Goal: Task Accomplishment & Management: Use online tool/utility

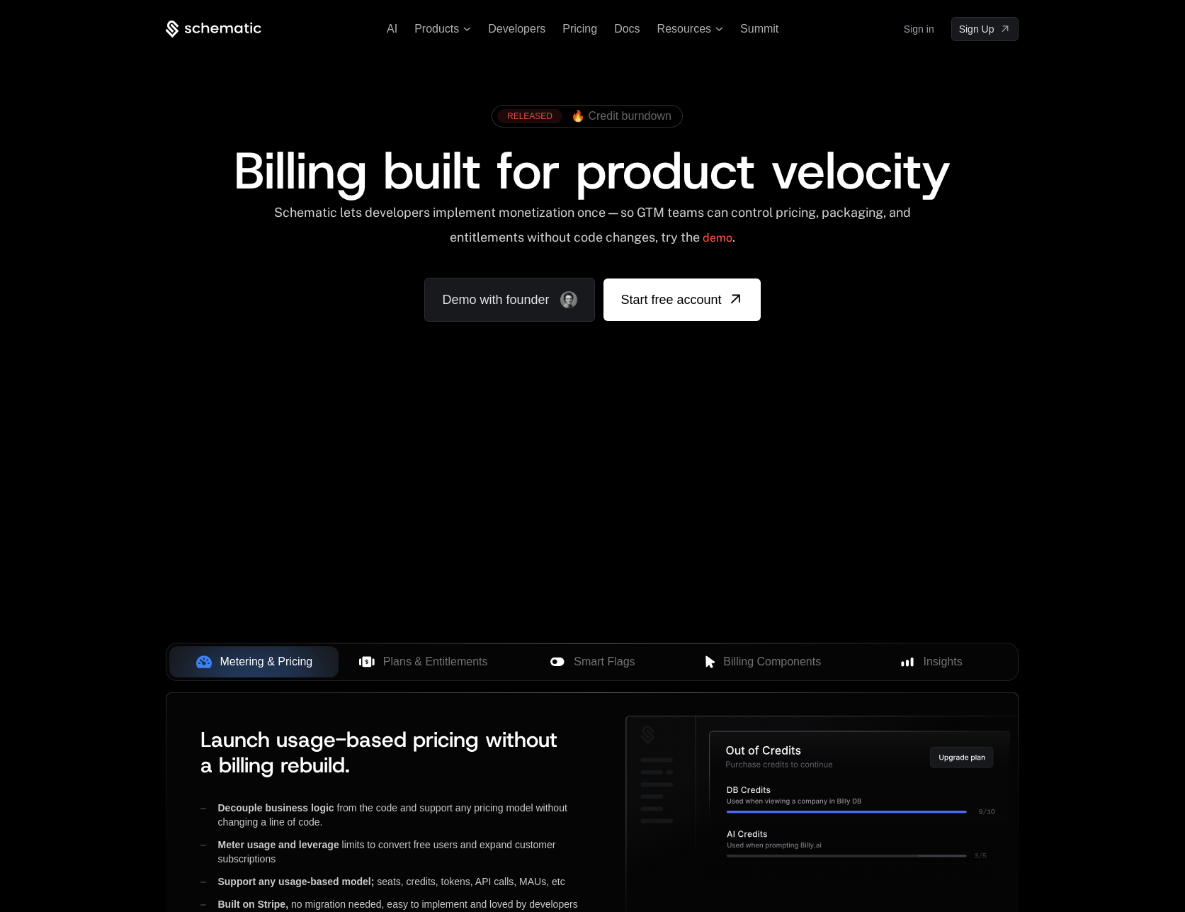
click at [554, 123] on span at bounding box center [587, 116] width 190 height 21
click at [589, 113] on span "🔥 Credit burndown" at bounding box center [621, 116] width 101 height 13
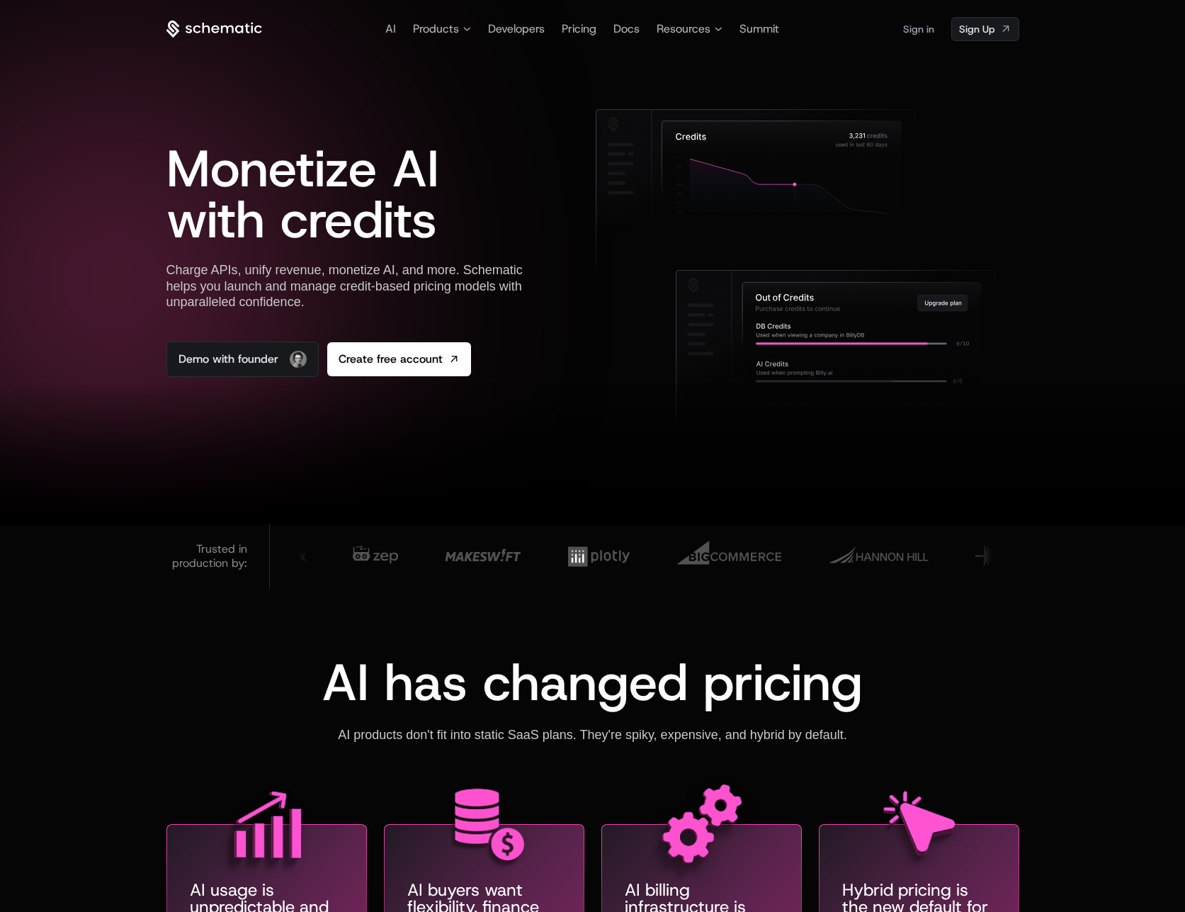
scroll to position [16, 0]
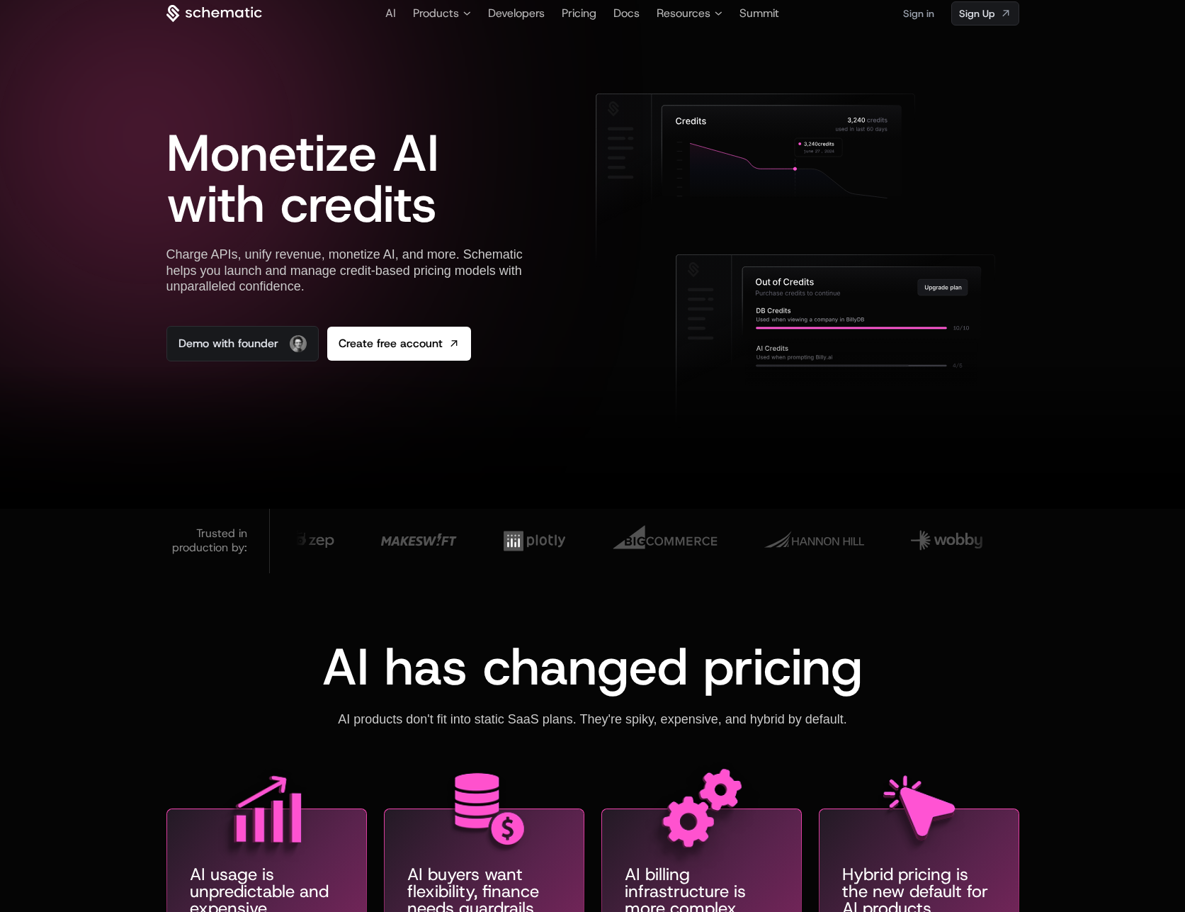
click at [918, 11] on link "Sign in" at bounding box center [918, 13] width 31 height 23
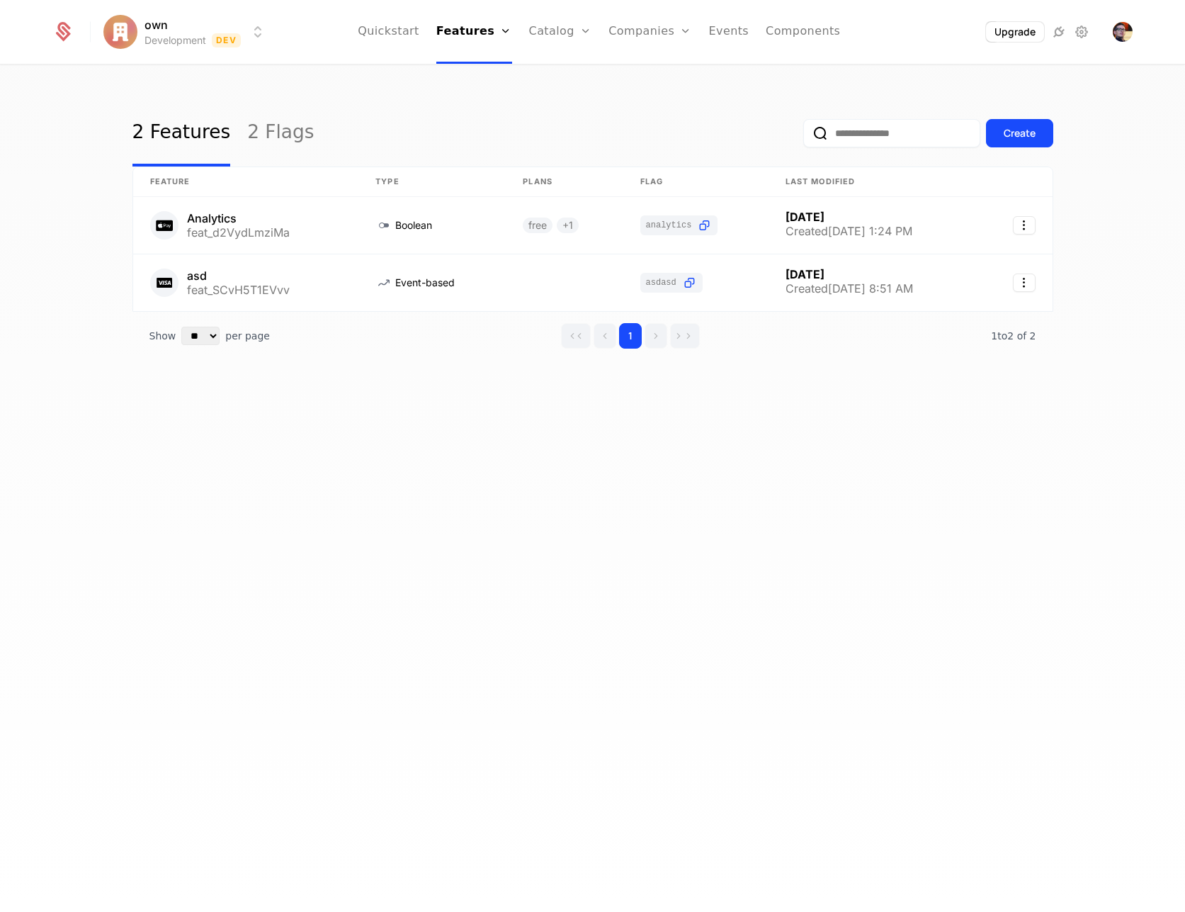
click at [366, 108] on div "2 Features 2 Flags Create" at bounding box center [592, 133] width 921 height 67
click at [336, 100] on div "2 Features 2 Flags Create" at bounding box center [592, 133] width 921 height 67
click at [273, 128] on link "2 Flags" at bounding box center [280, 133] width 67 height 67
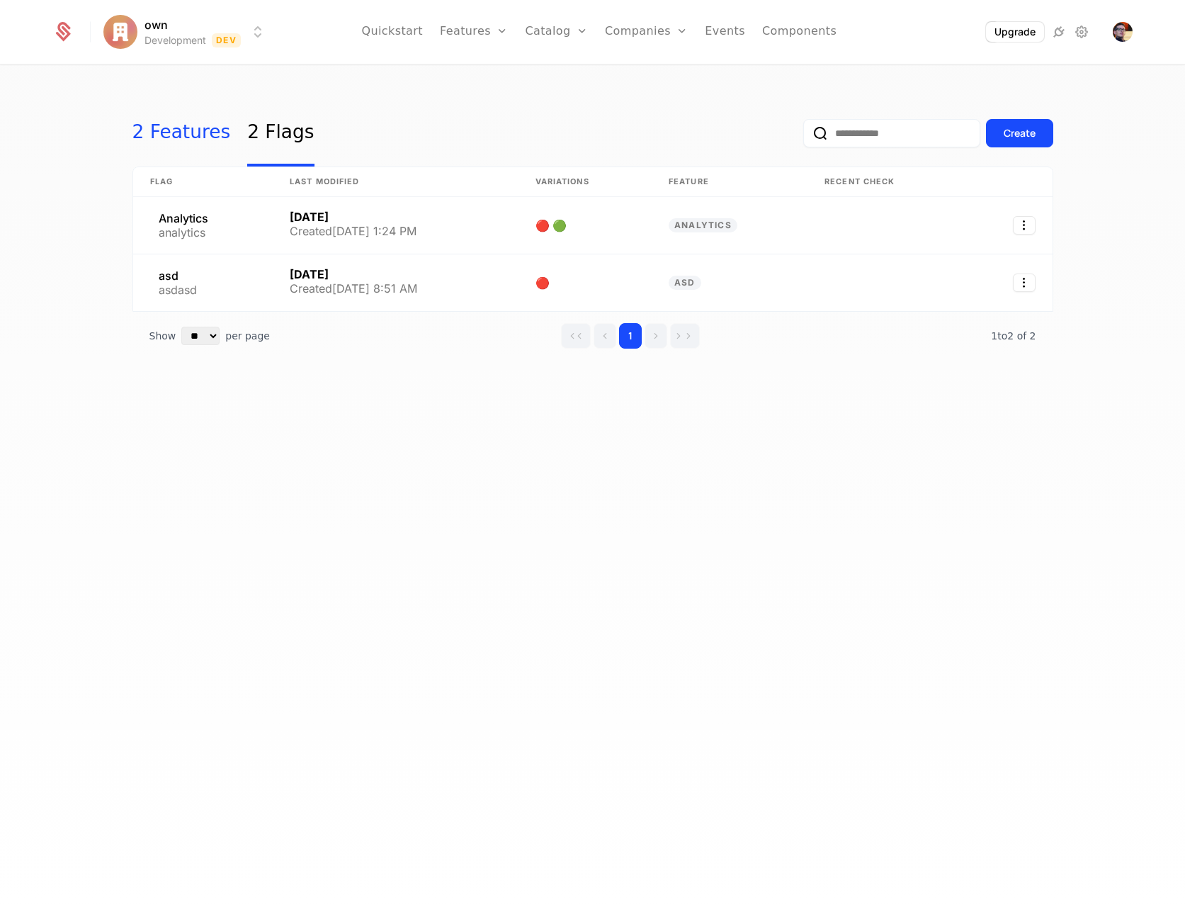
click at [150, 129] on link "2 Features" at bounding box center [181, 133] width 98 height 67
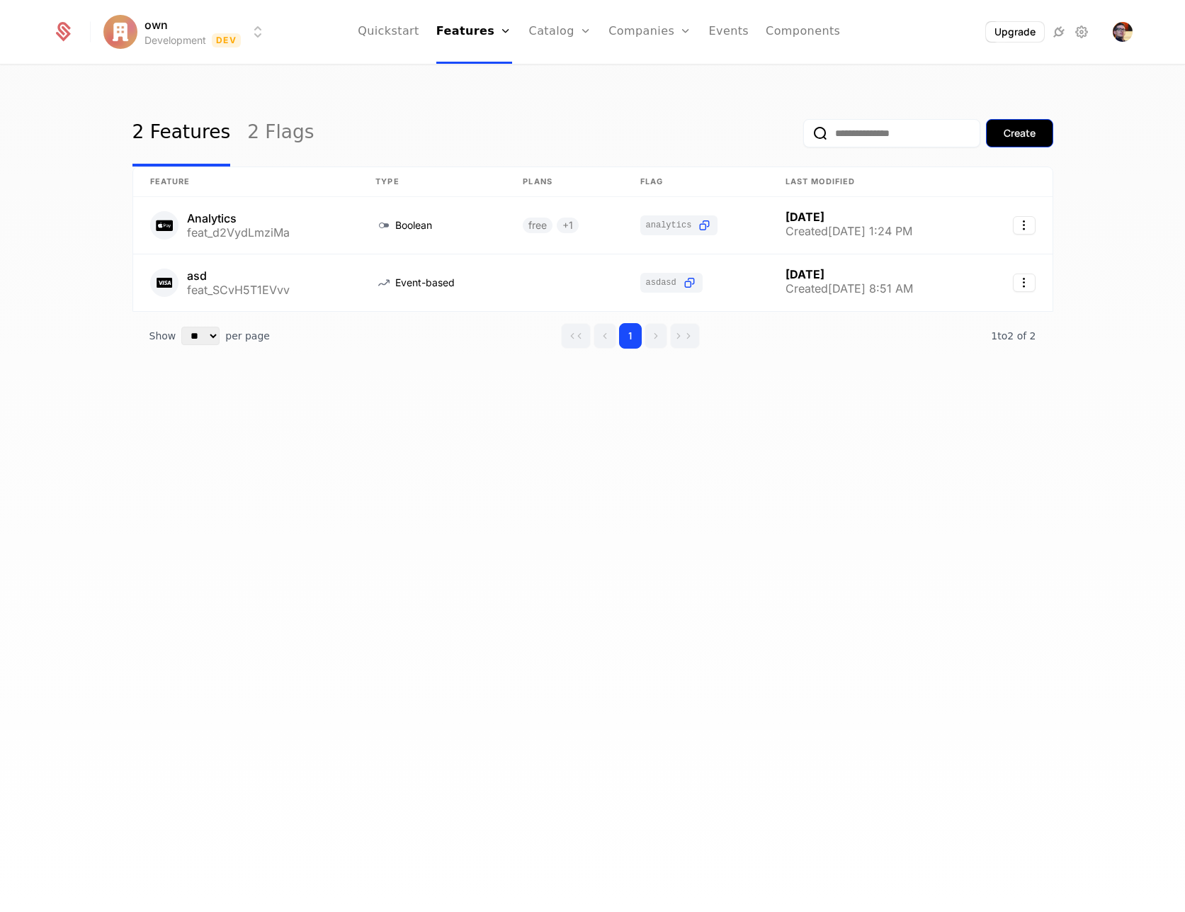
click at [1010, 128] on div "Create" at bounding box center [1020, 133] width 32 height 14
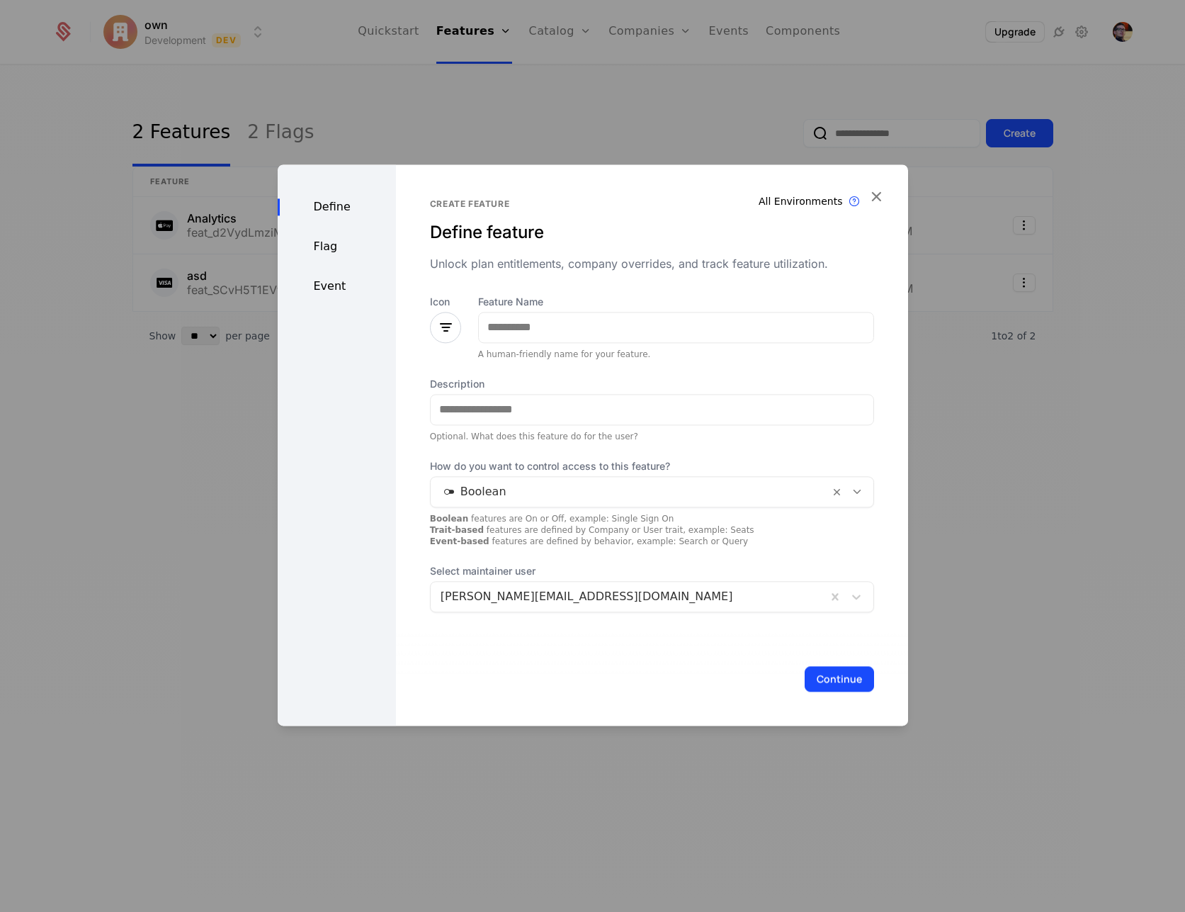
click at [330, 255] on div "Define Flag Event" at bounding box center [337, 444] width 118 height 561
click at [332, 249] on div "Flag" at bounding box center [337, 246] width 118 height 17
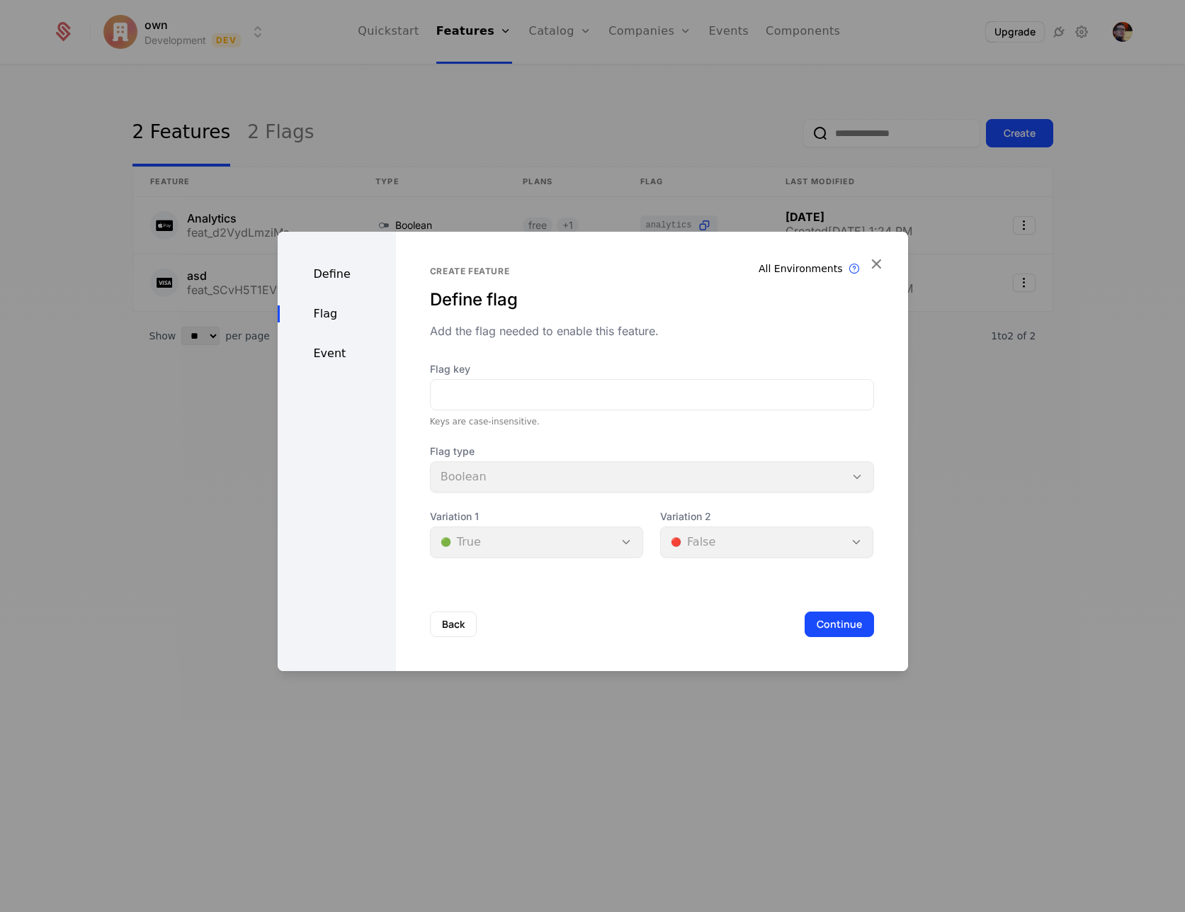
click at [340, 278] on div "Define" at bounding box center [337, 274] width 118 height 17
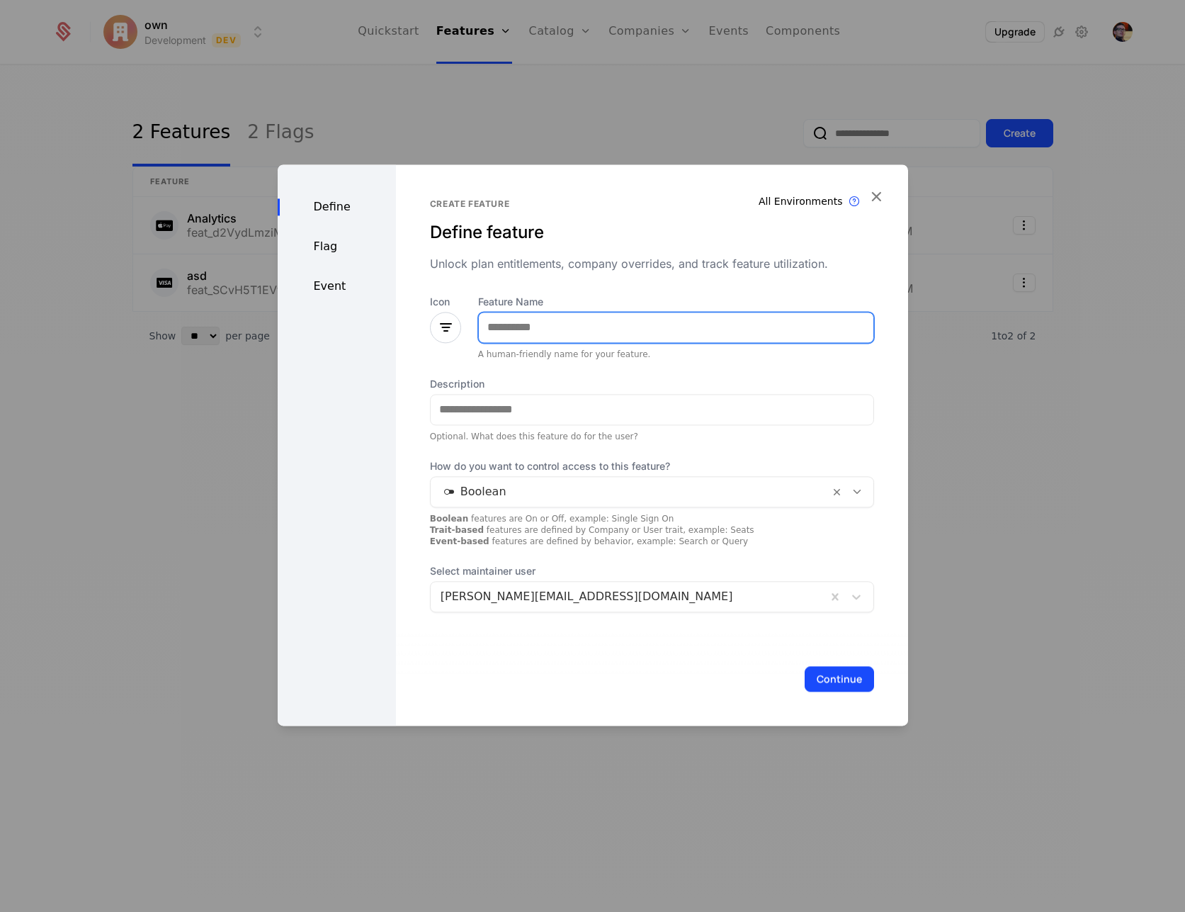
click at [544, 324] on input "Feature Name" at bounding box center [676, 327] width 395 height 30
type input "*********"
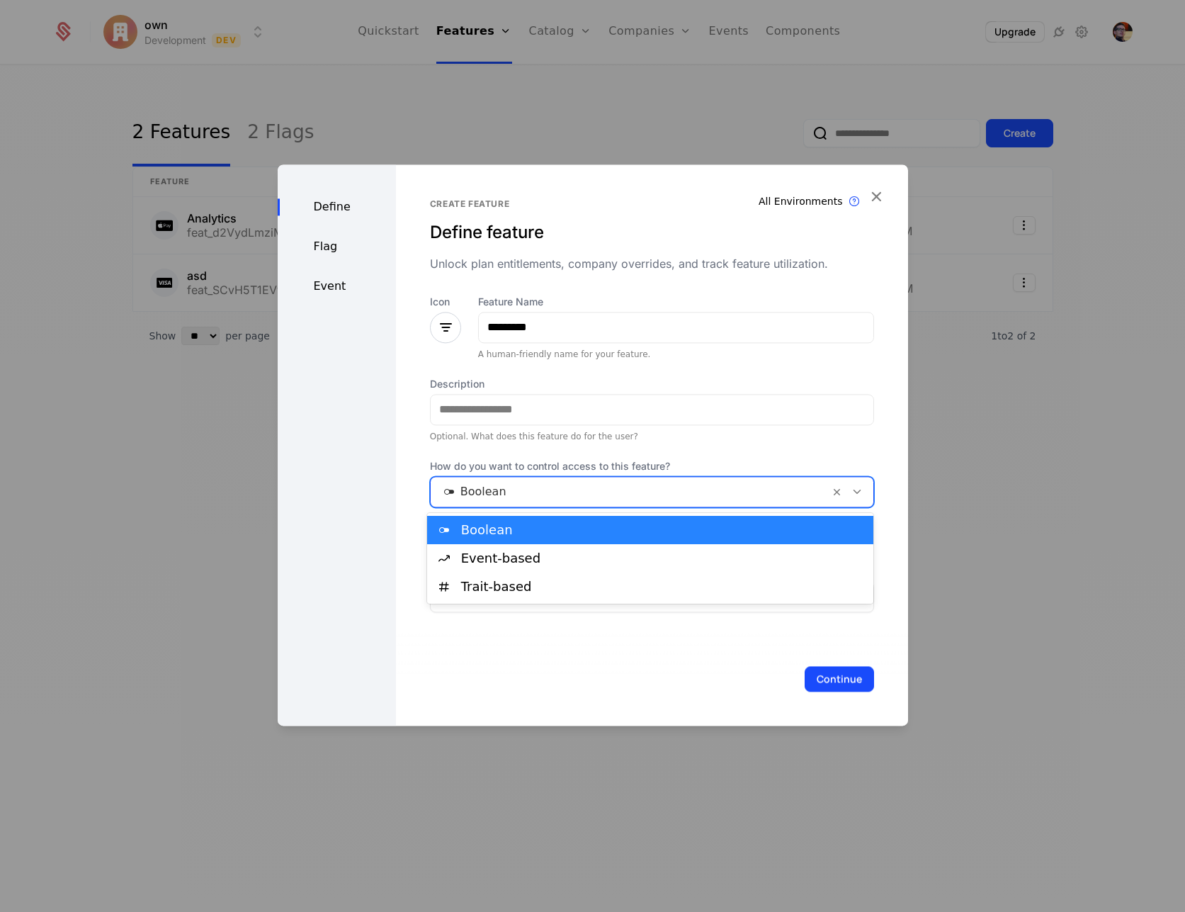
click at [599, 500] on div at bounding box center [630, 492] width 379 height 20
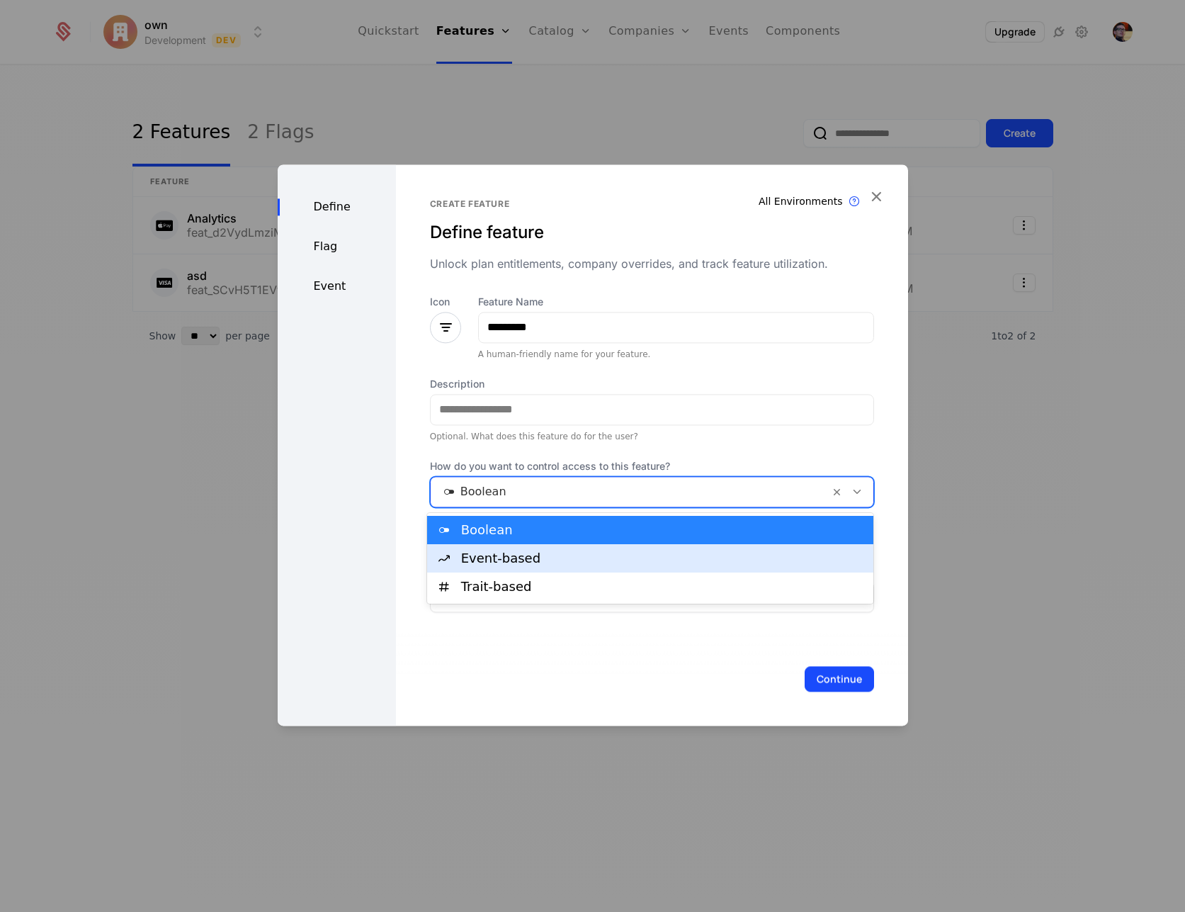
click at [594, 559] on div "Event-based" at bounding box center [663, 558] width 405 height 13
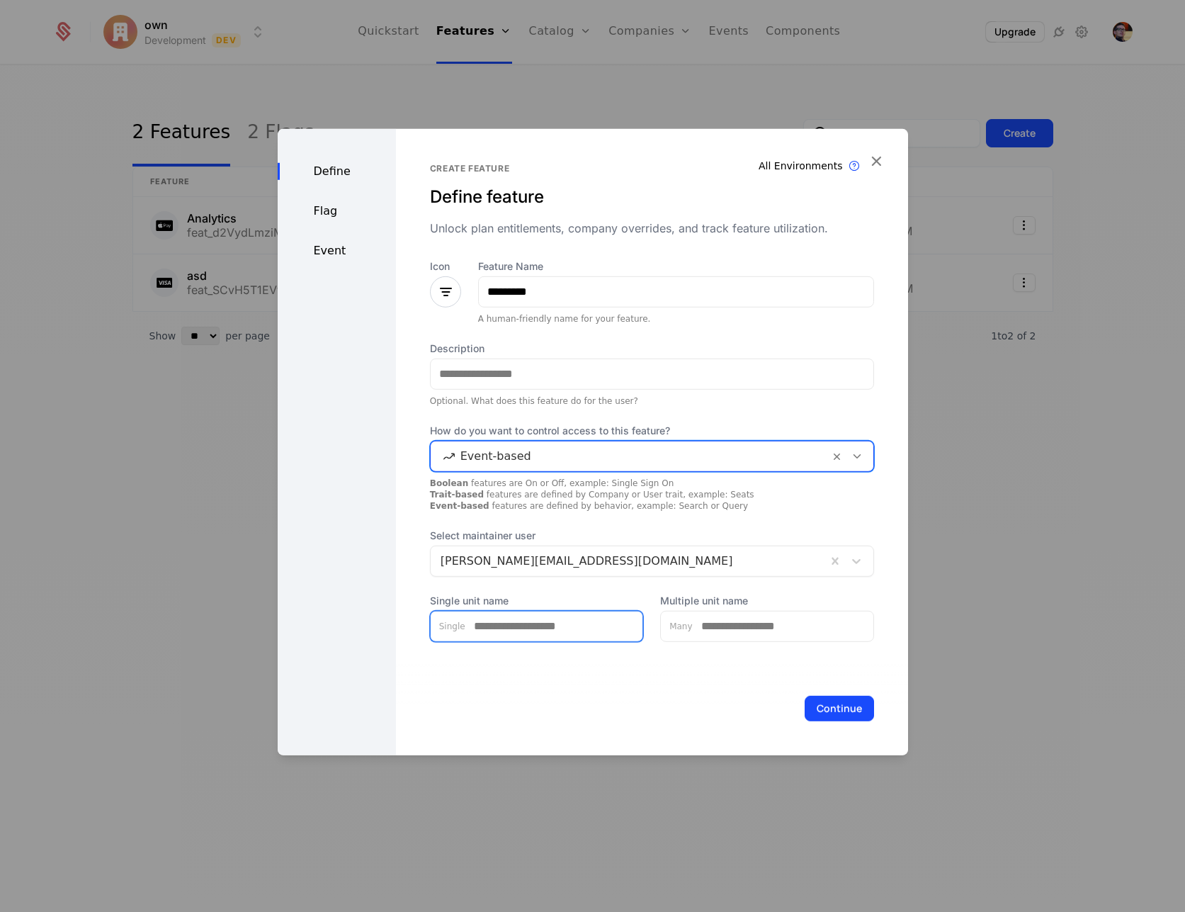
click at [518, 629] on input "Single unit name" at bounding box center [555, 626] width 178 height 30
type input "********"
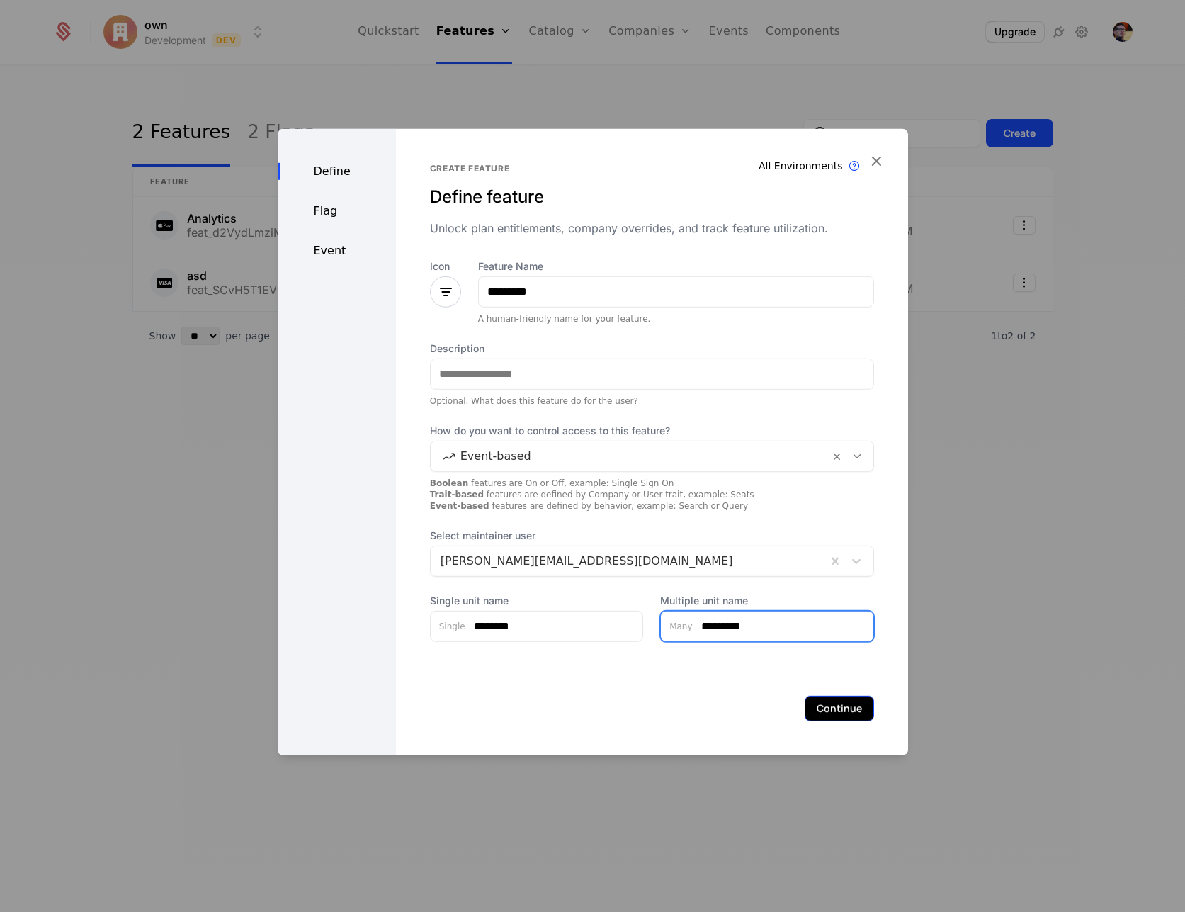
type input "*********"
click at [828, 709] on button "Continue" at bounding box center [839, 708] width 69 height 26
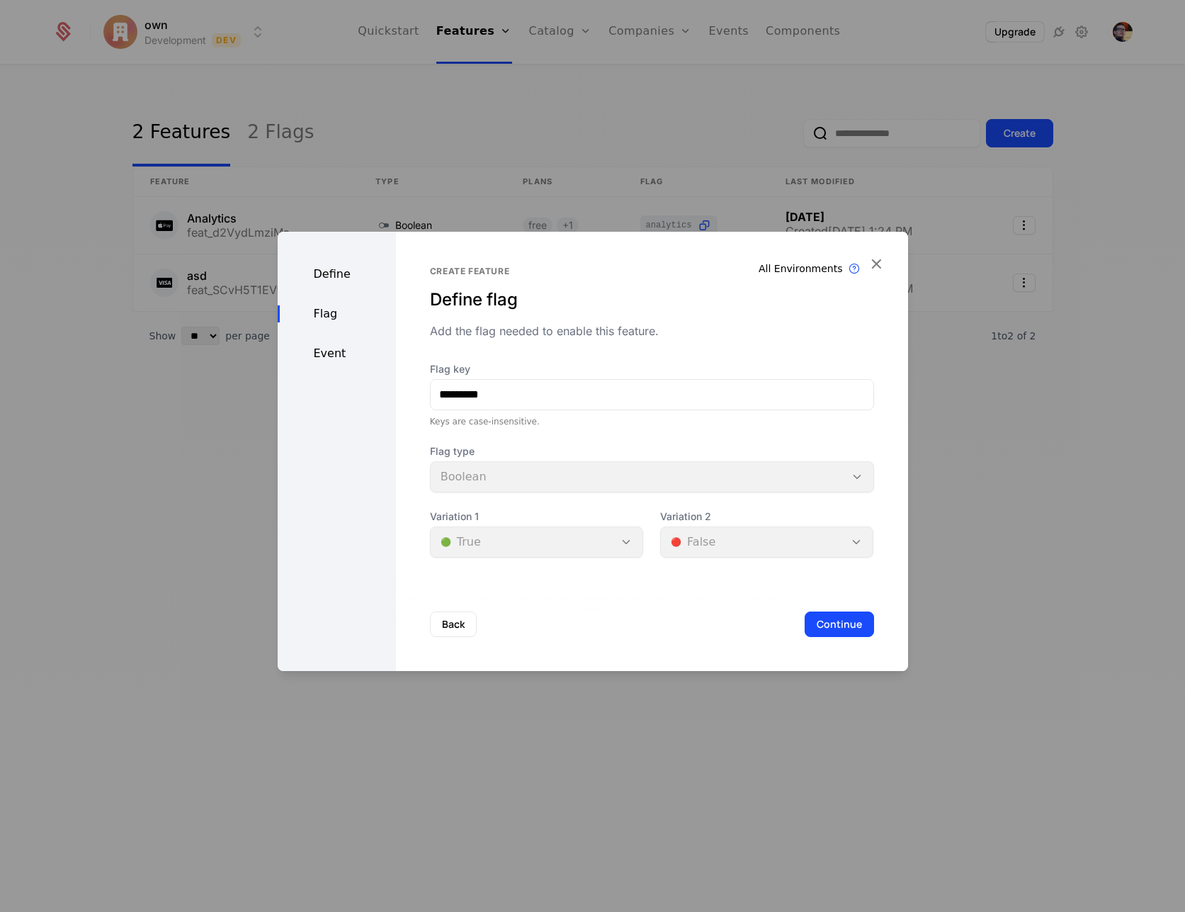
click at [592, 474] on div "Flag type Boolean" at bounding box center [652, 468] width 444 height 48
click at [844, 626] on button "Continue" at bounding box center [839, 624] width 69 height 26
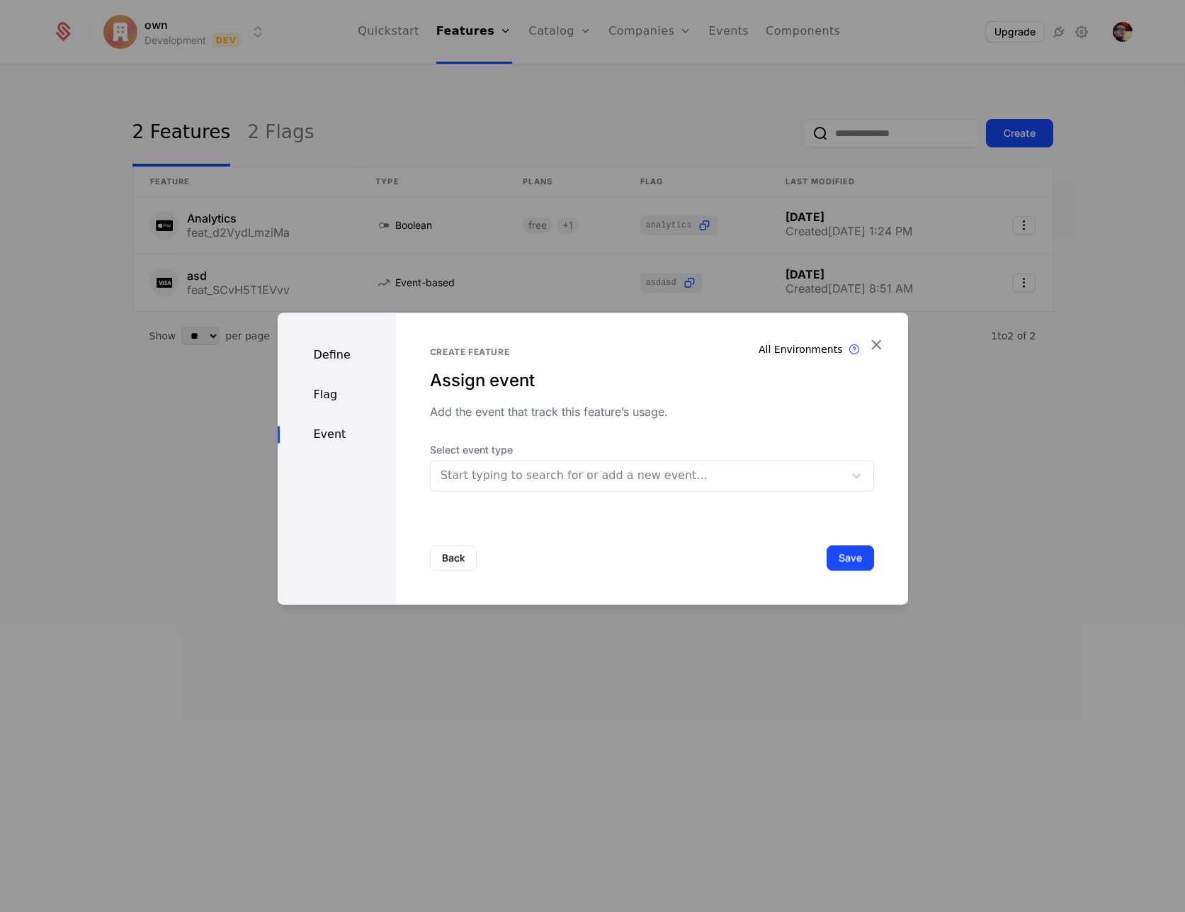
click at [574, 475] on div at bounding box center [637, 476] width 393 height 20
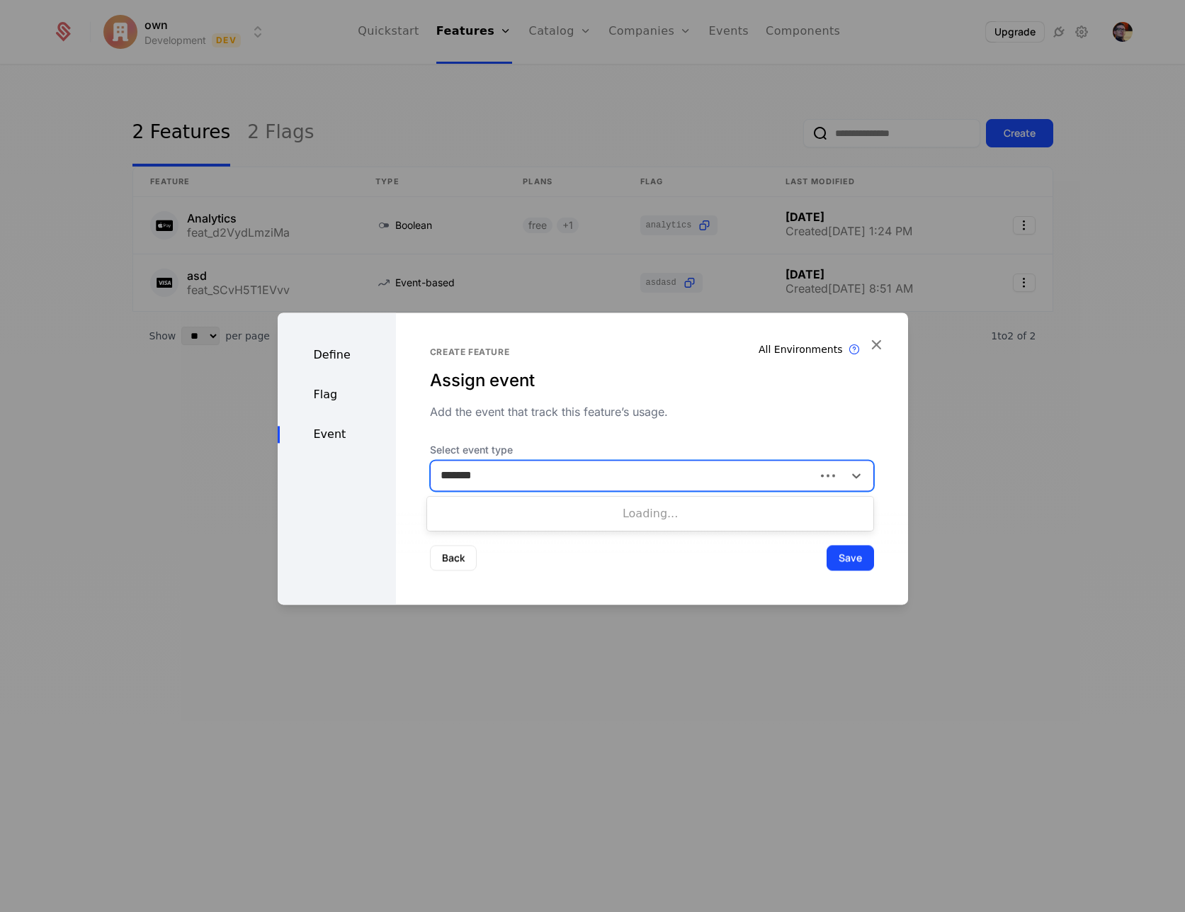
type input "********"
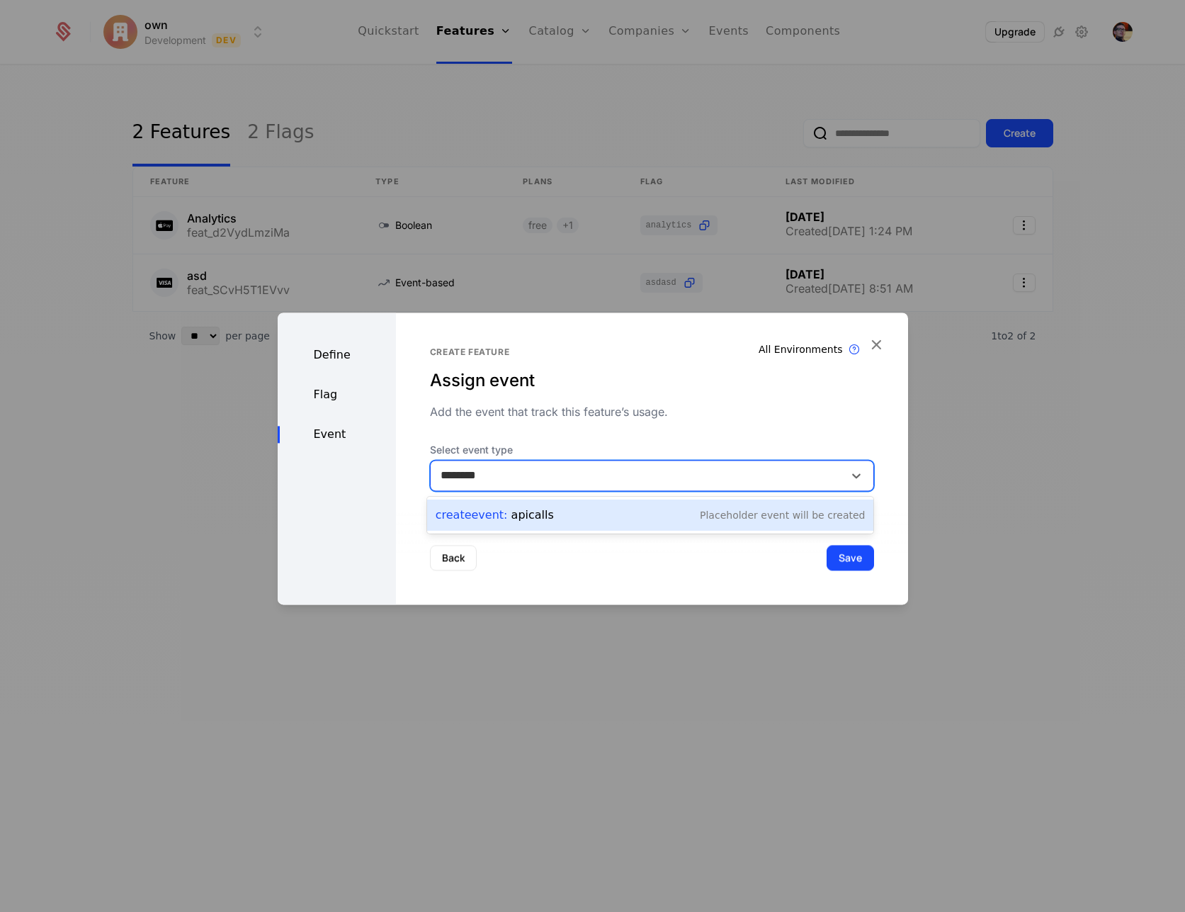
click at [626, 512] on div "Create Event : apicalls Placeholder Event will be created" at bounding box center [651, 515] width 430 height 20
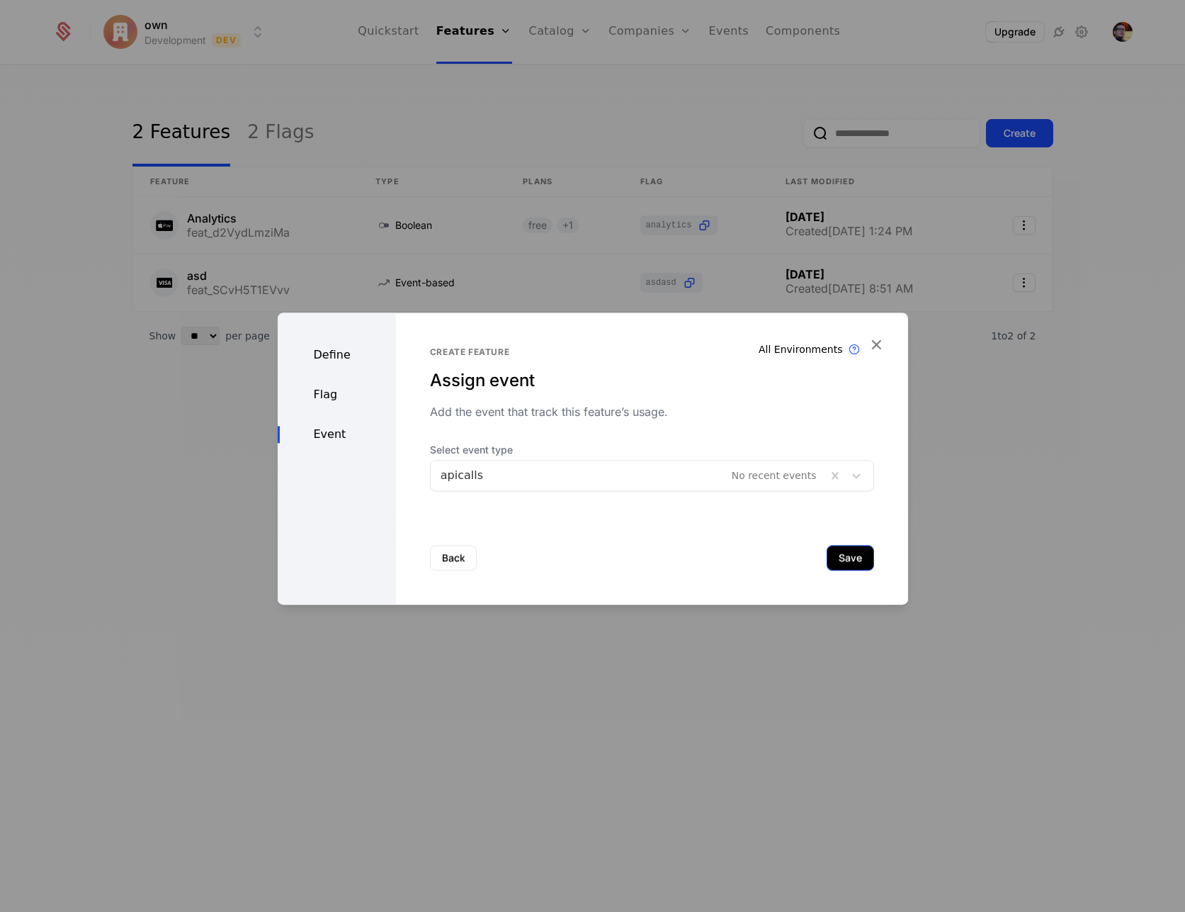
click at [847, 558] on button "Save" at bounding box center [850, 558] width 47 height 26
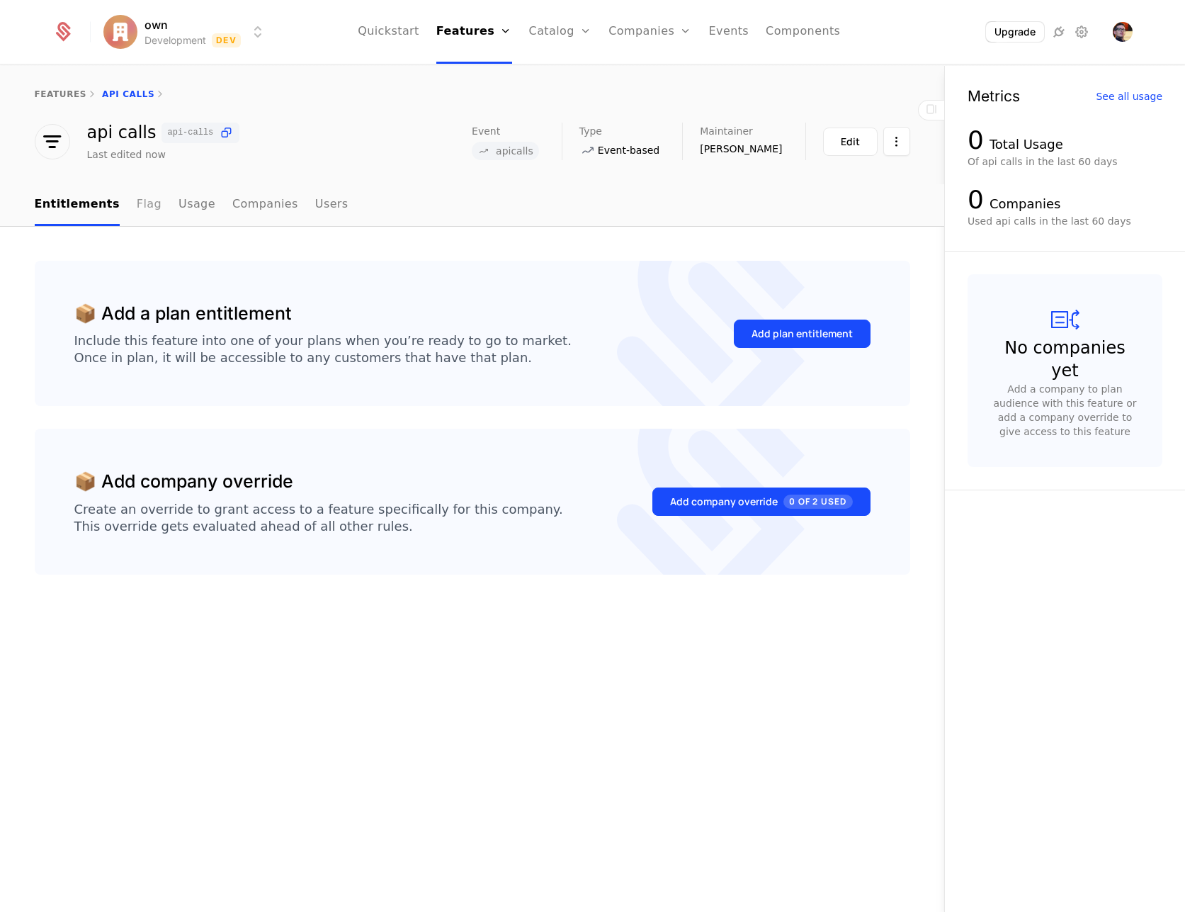
click at [137, 203] on link "Flag" at bounding box center [149, 205] width 25 height 42
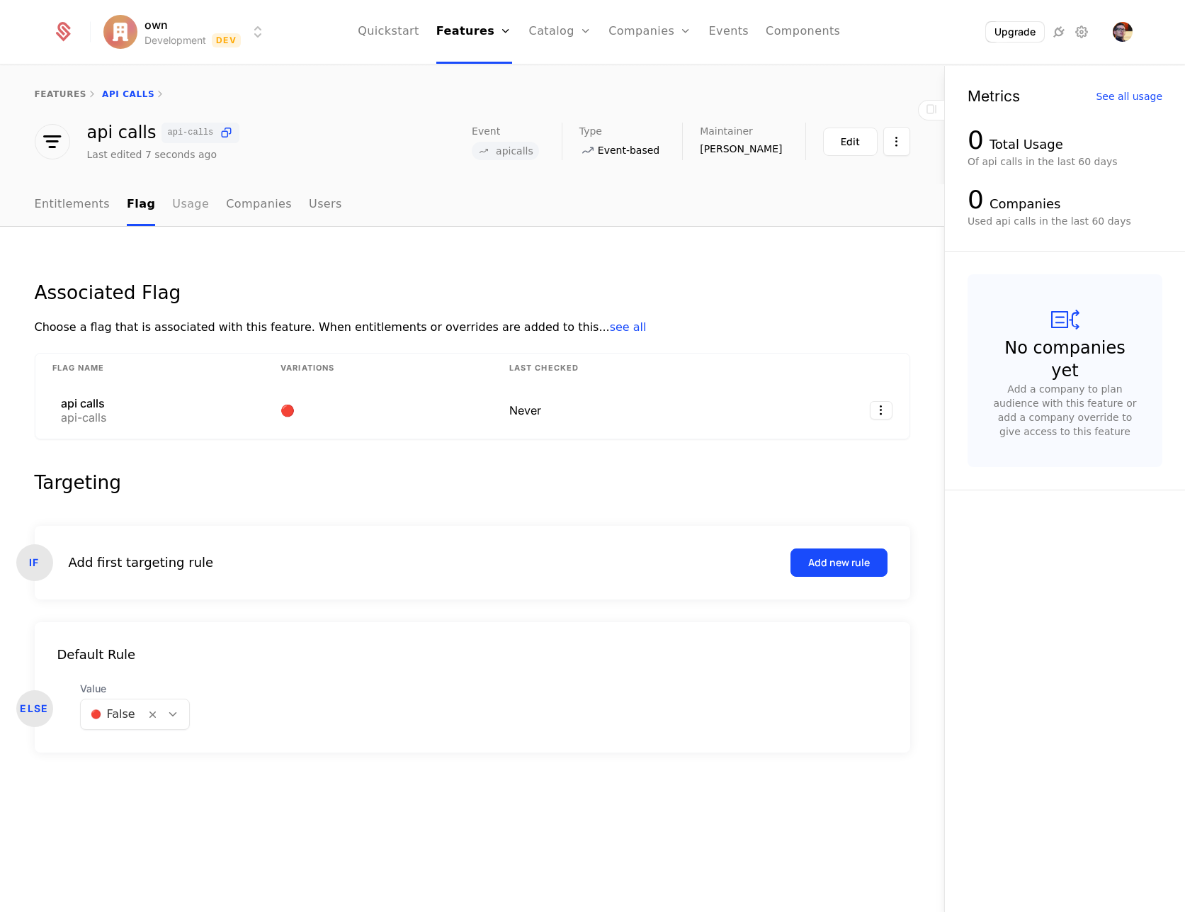
click at [195, 204] on link "Usage" at bounding box center [190, 205] width 37 height 42
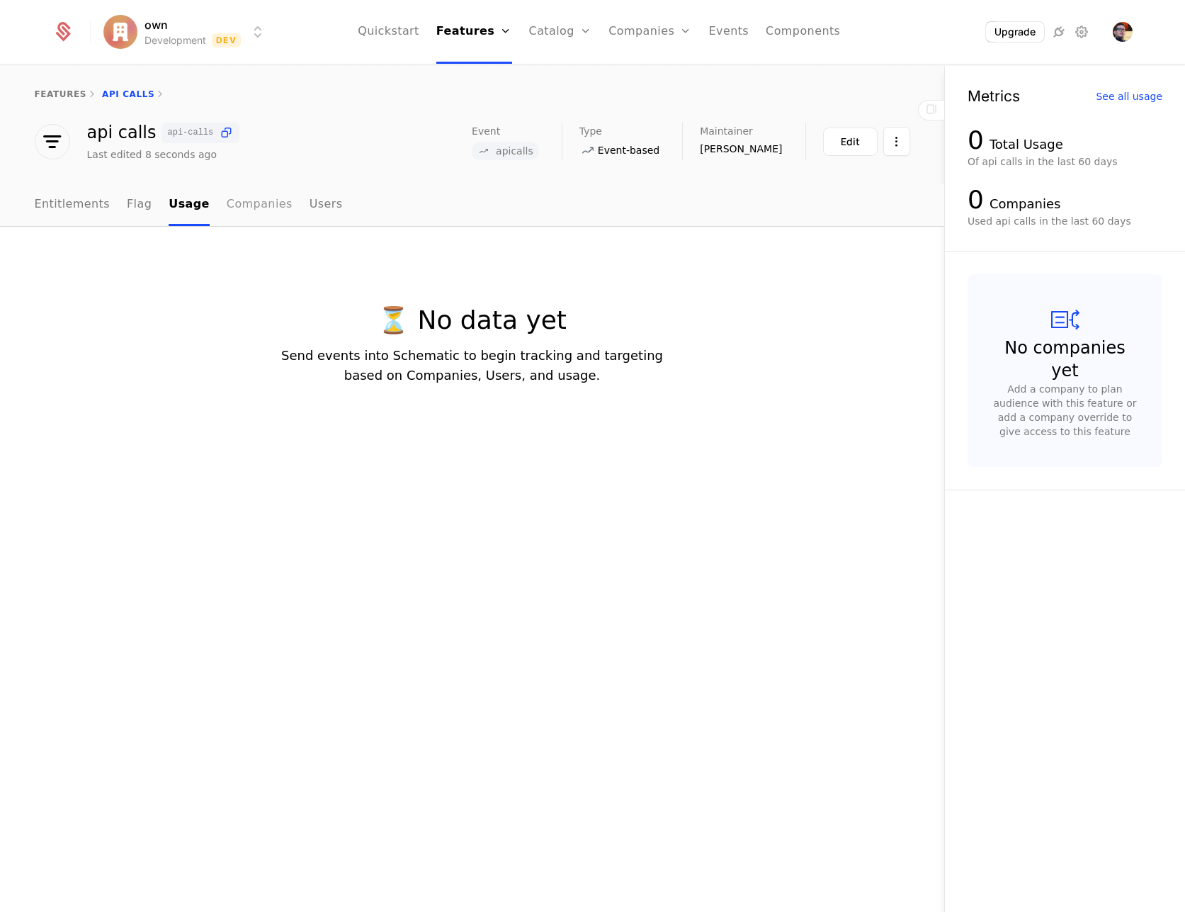
click at [228, 203] on link "Companies" at bounding box center [260, 205] width 66 height 42
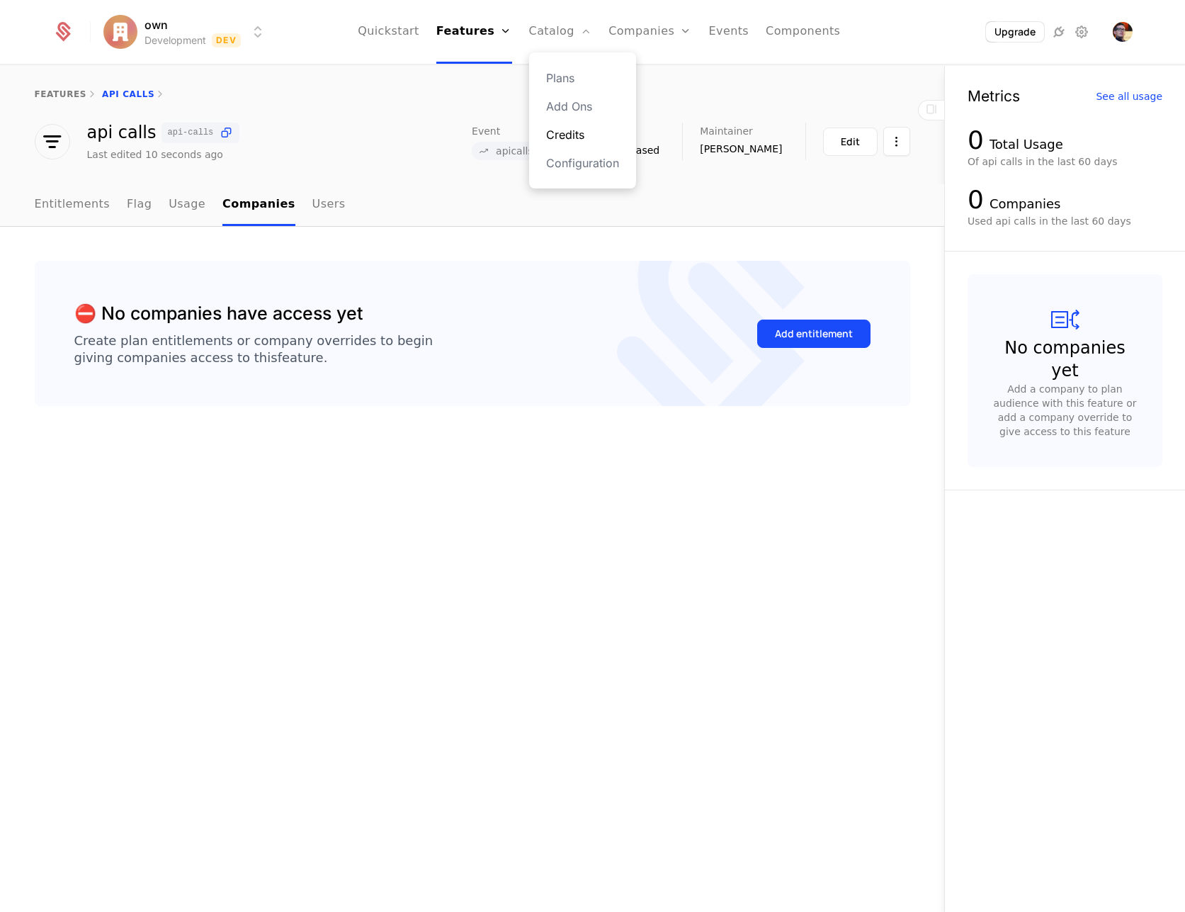
click at [578, 130] on link "Credits" at bounding box center [582, 134] width 73 height 17
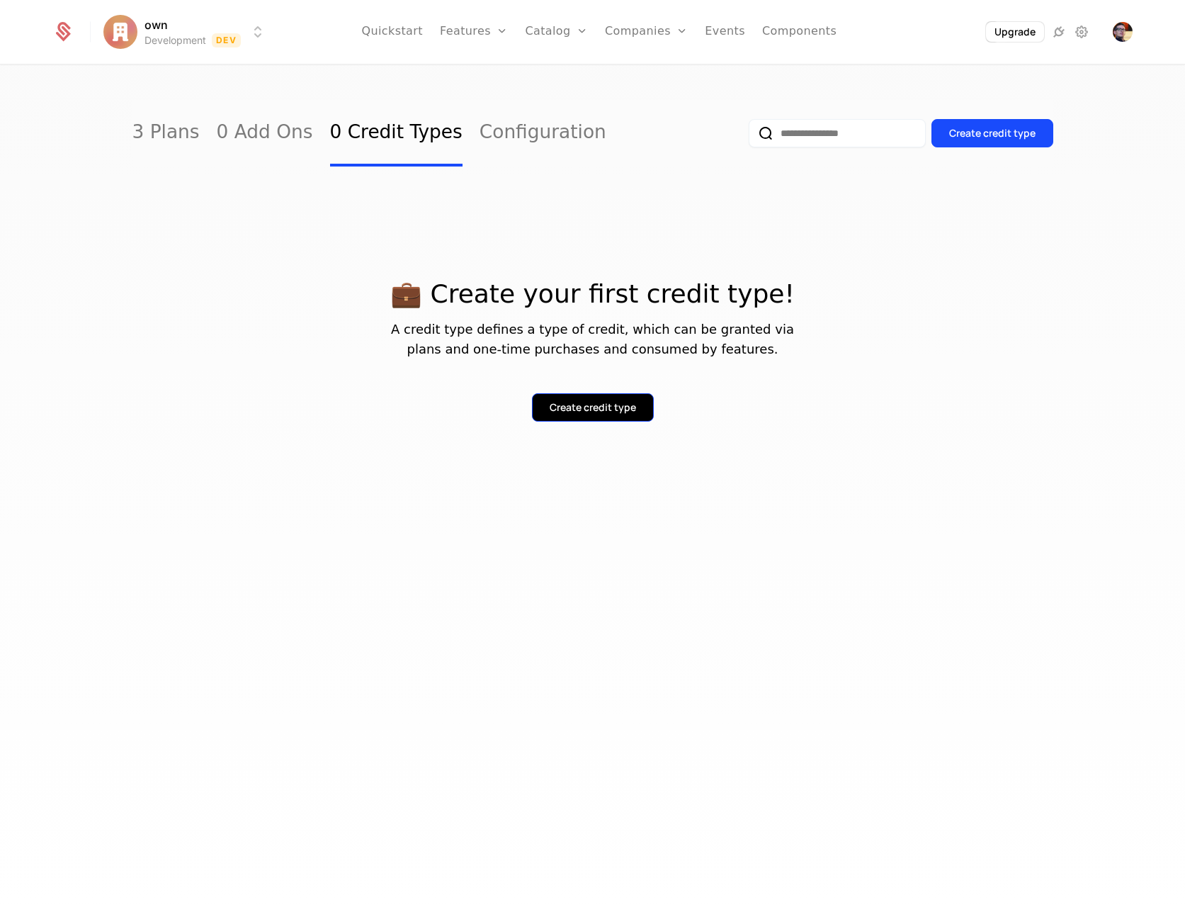
click at [587, 407] on div "Create credit type" at bounding box center [593, 407] width 86 height 14
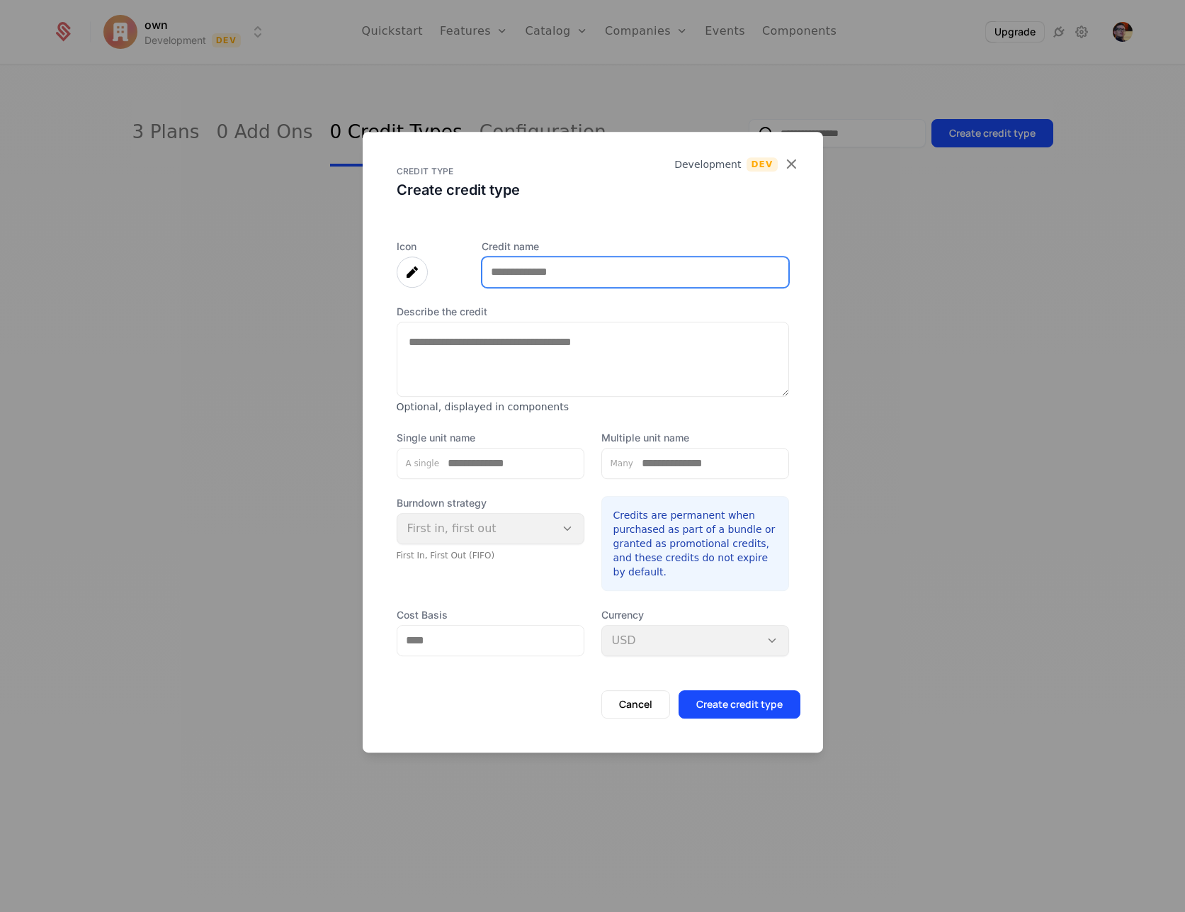
click at [541, 266] on input "Credit name" at bounding box center [636, 272] width 306 height 30
type input "*********"
click at [577, 356] on textarea "Describe the credit" at bounding box center [593, 359] width 393 height 75
drag, startPoint x: 538, startPoint y: 449, endPoint x: 533, endPoint y: 454, distance: 8.0
click at [536, 451] on input "Single unit name" at bounding box center [511, 464] width 144 height 30
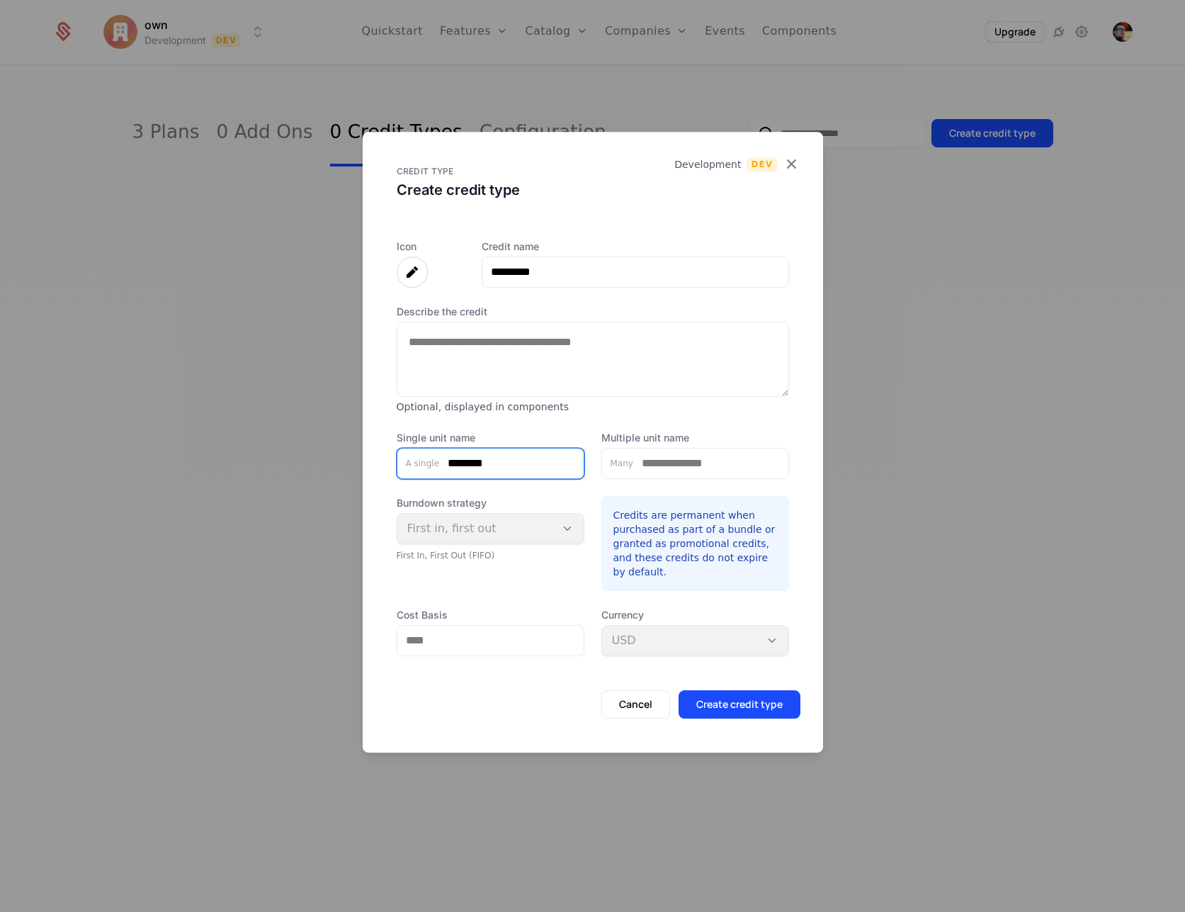
type input "********"
type input "*********"
click at [509, 531] on div "Burndown strategy First in, first out First In, First Out (FIFO)" at bounding box center [491, 528] width 188 height 65
click at [546, 529] on div "Burndown strategy First in, first out First In, First Out (FIFO)" at bounding box center [491, 528] width 188 height 65
click at [494, 649] on input "Cost Basis" at bounding box center [490, 641] width 186 height 30
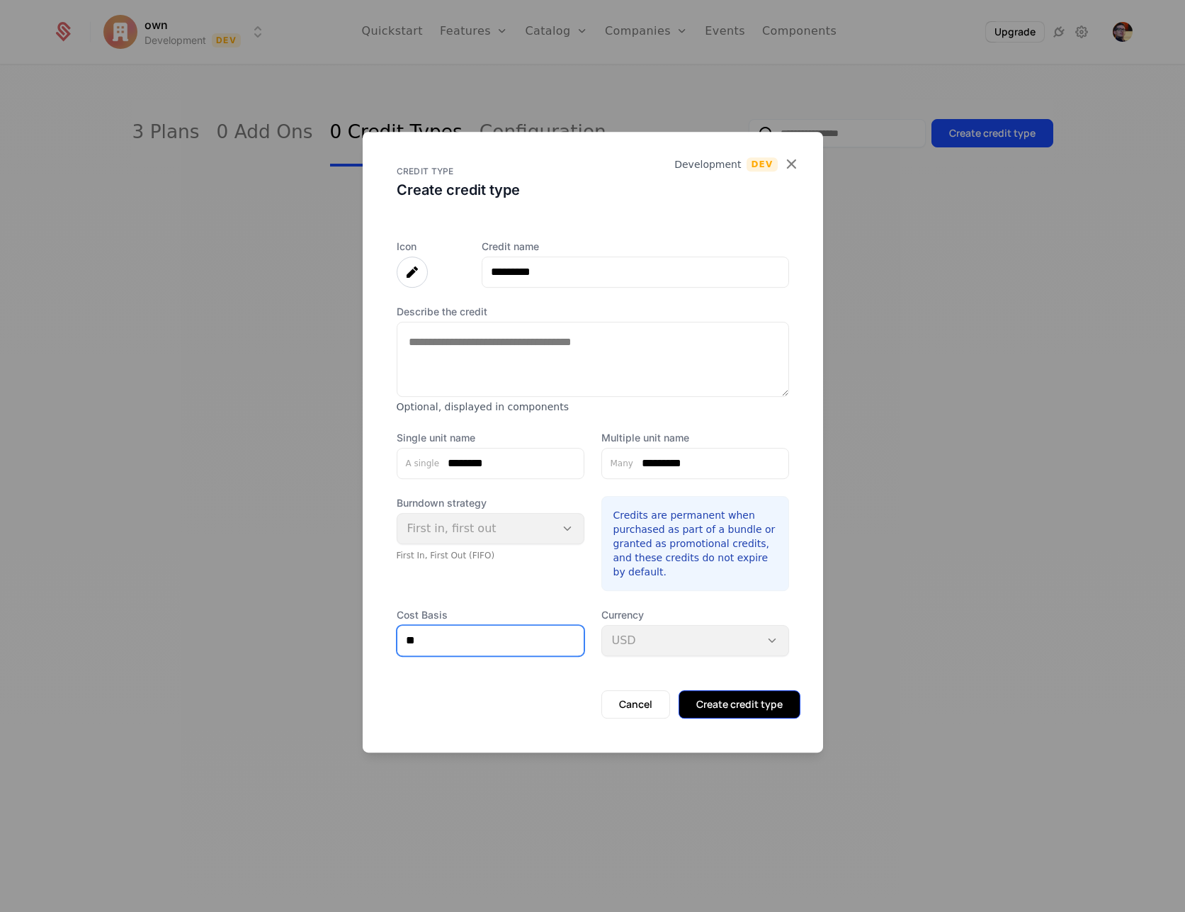
type input "**"
click at [779, 704] on button "Create credit type" at bounding box center [740, 704] width 122 height 28
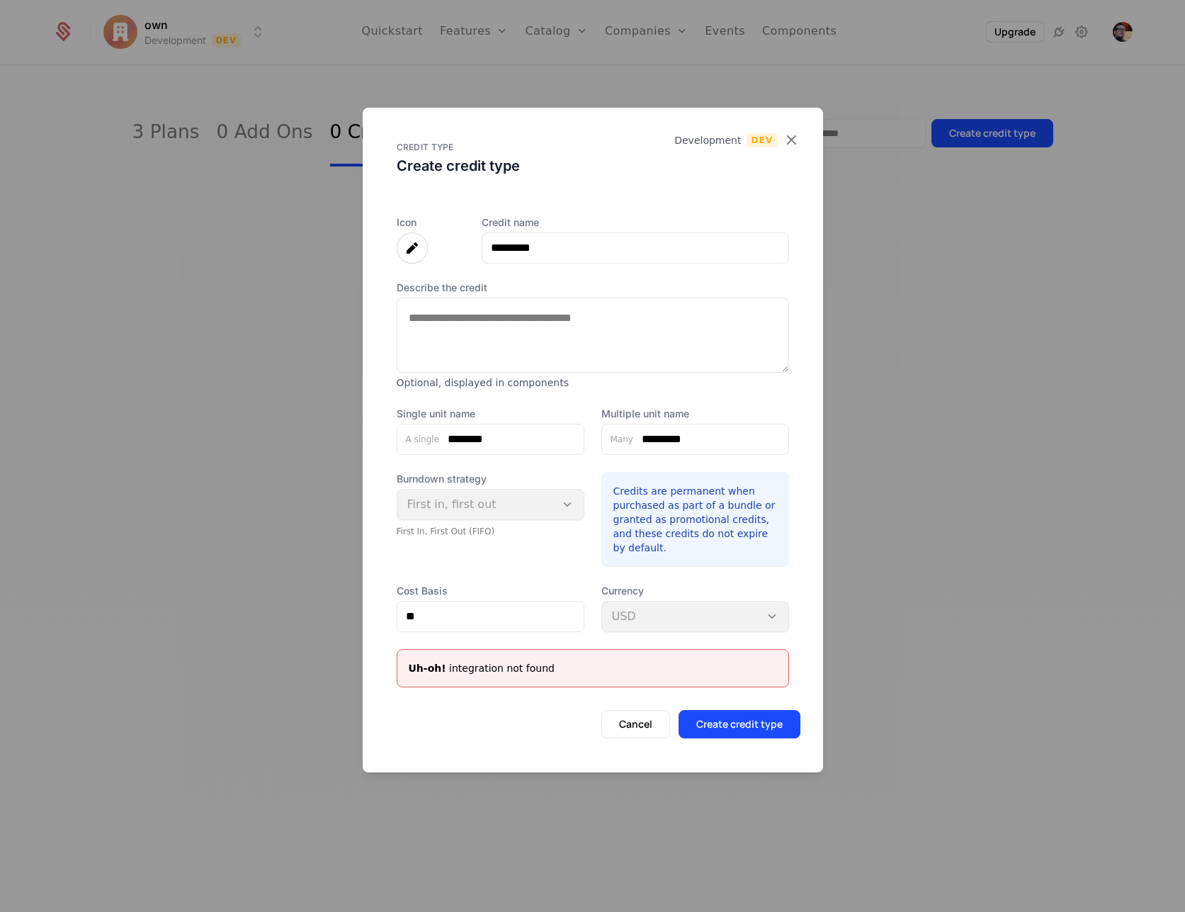
click at [717, 709] on div "Cancel Create credit type" at bounding box center [593, 738] width 461 height 68
click at [720, 721] on button "Create credit type" at bounding box center [740, 724] width 122 height 28
click at [501, 662] on div "Uh-oh! integration not found" at bounding box center [482, 668] width 146 height 14
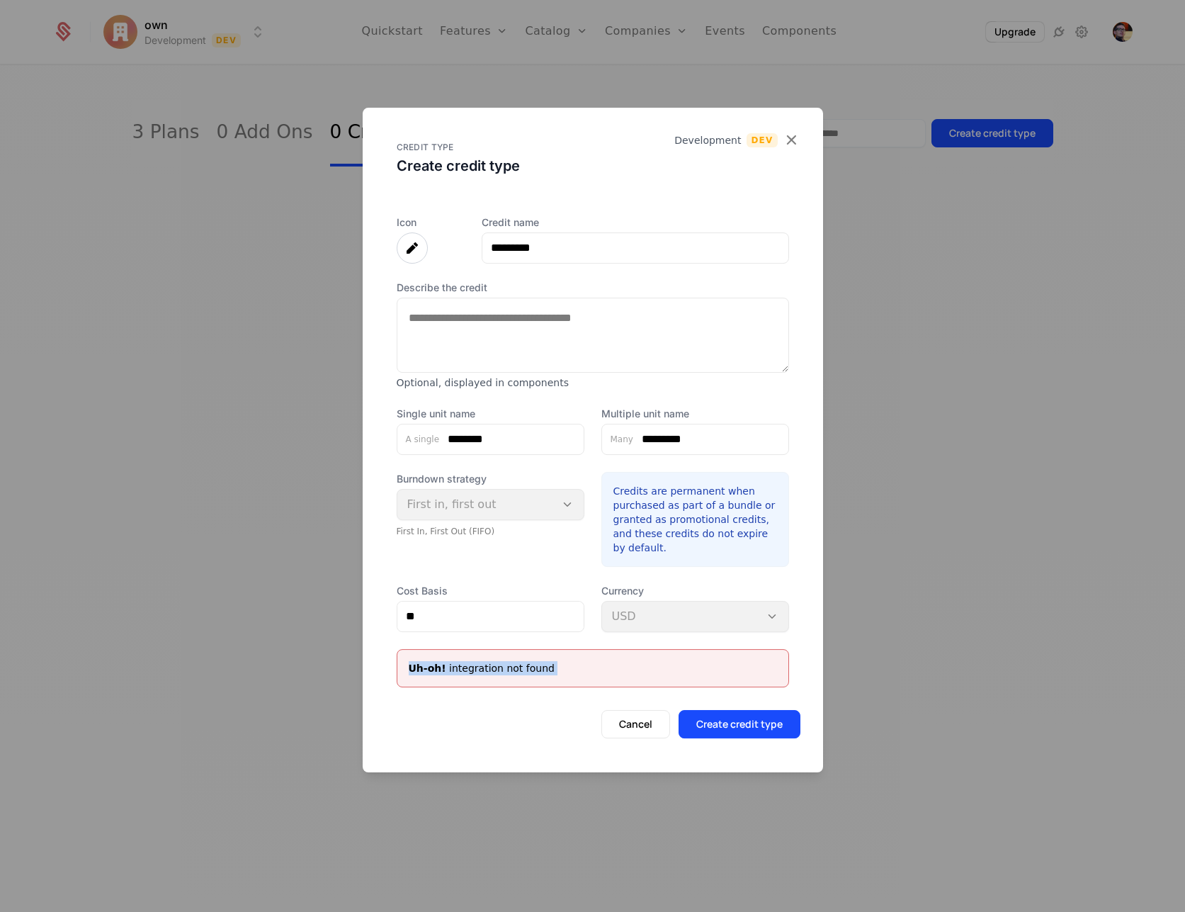
click at [501, 662] on div "Uh-oh! integration not found" at bounding box center [482, 668] width 146 height 14
click at [934, 334] on div at bounding box center [592, 456] width 1185 height 912
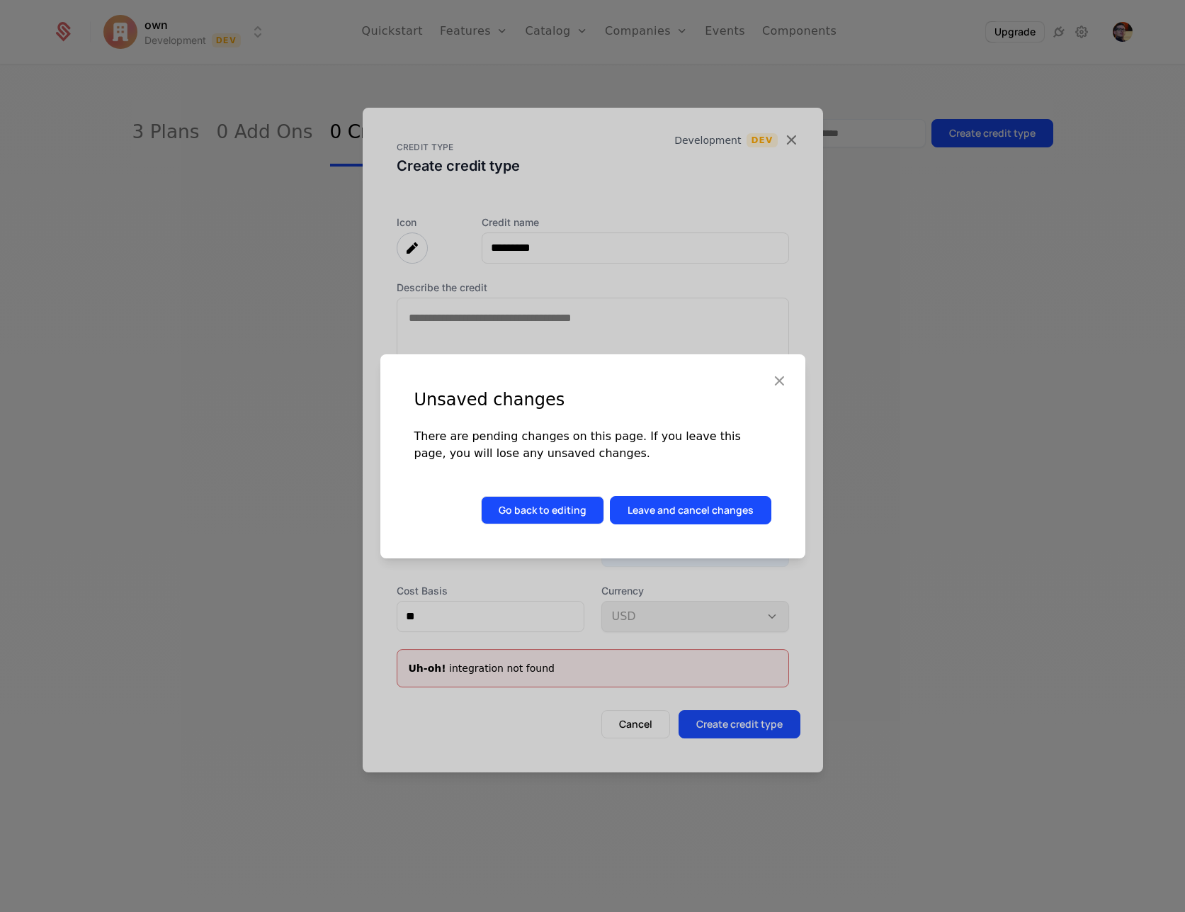
click at [572, 504] on button "Go back to editing" at bounding box center [542, 510] width 123 height 28
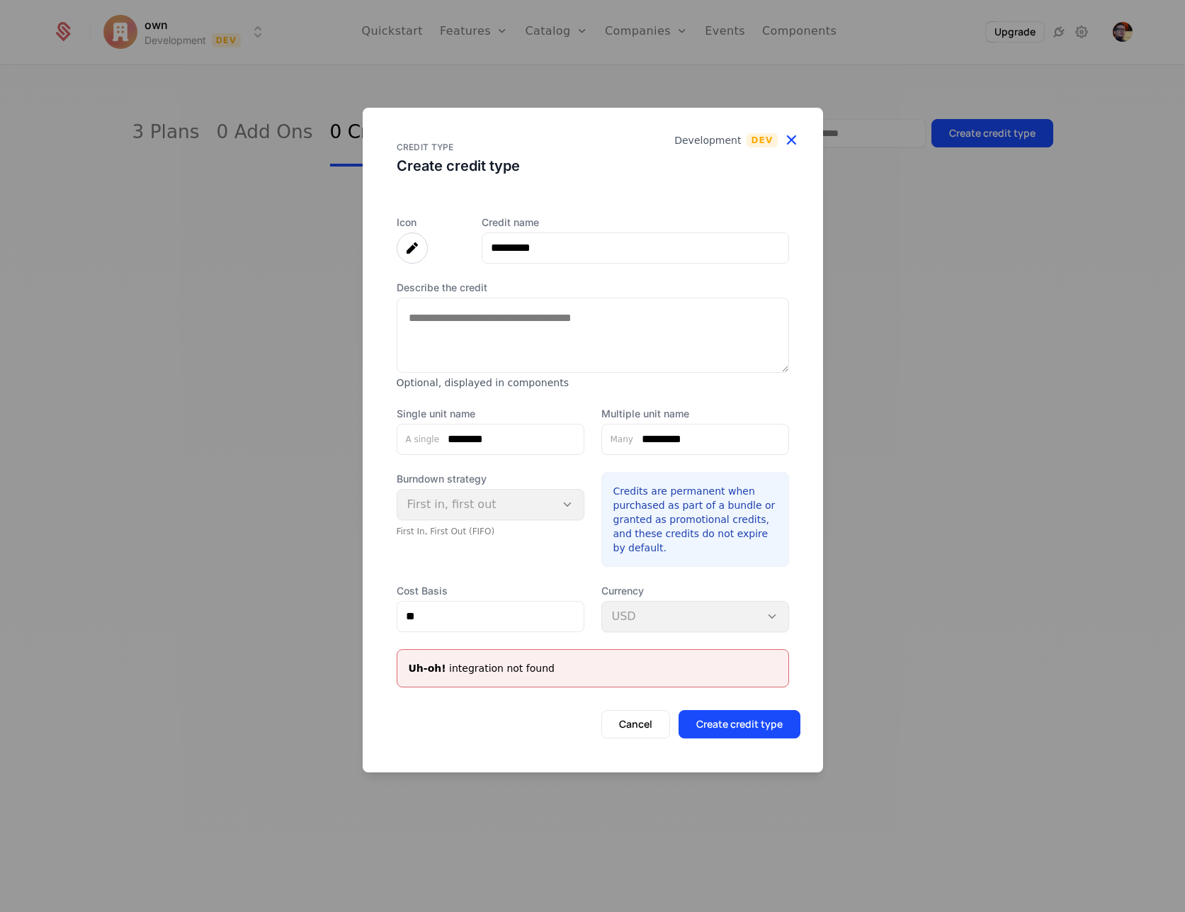
click at [795, 135] on icon "button" at bounding box center [791, 139] width 18 height 18
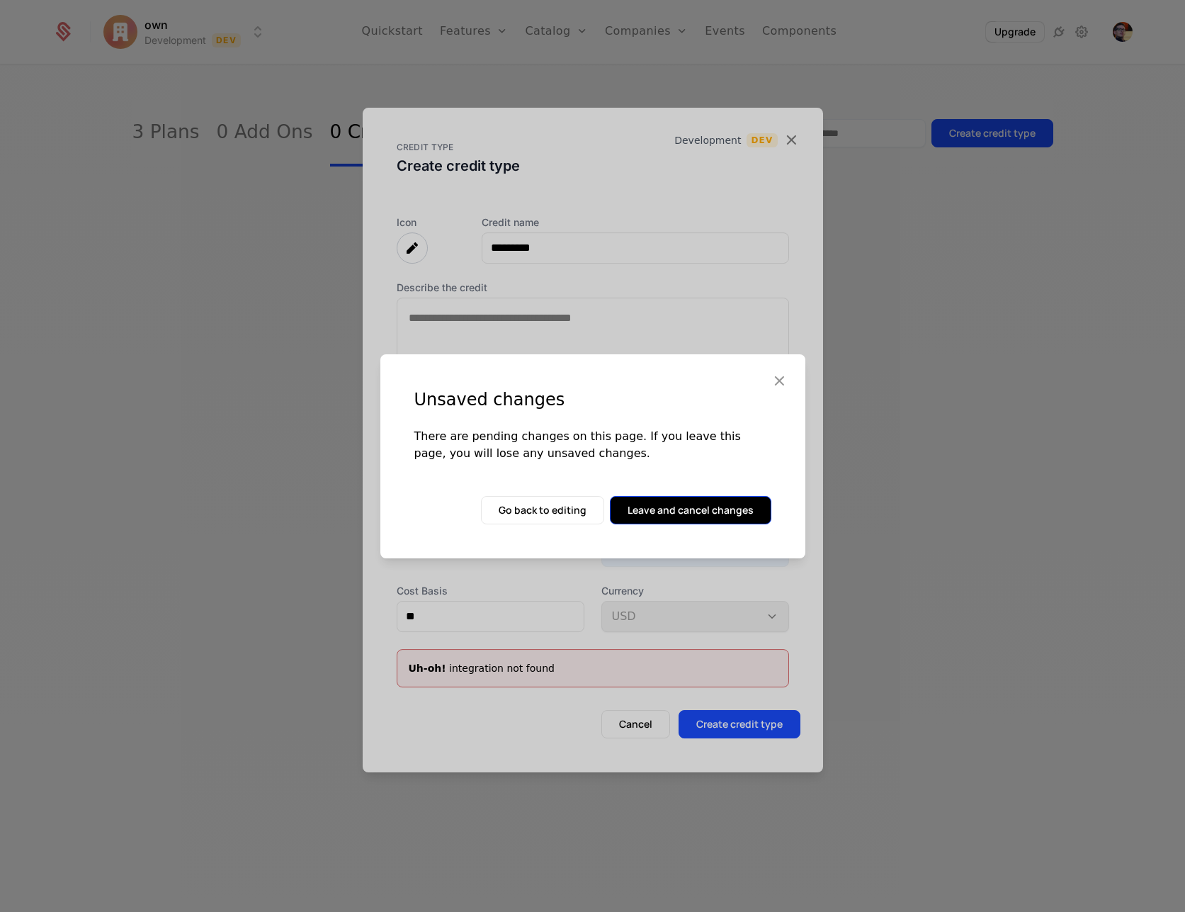
click at [719, 513] on button "Leave and cancel changes" at bounding box center [691, 510] width 162 height 28
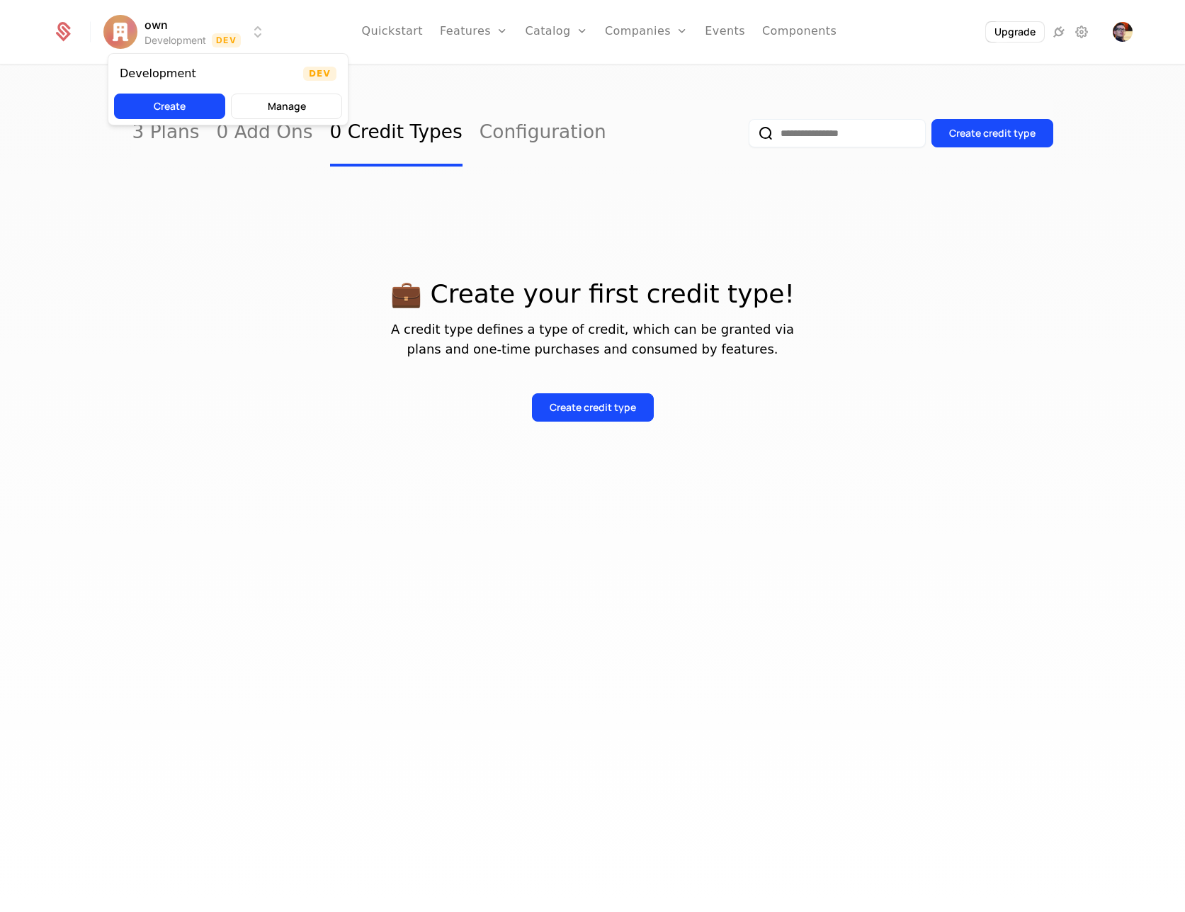
click at [233, 41] on html "own Development Dev Quickstart Features Features Flags Catalog Plans Add Ons Cr…" at bounding box center [592, 456] width 1185 height 912
click at [493, 106] on html "own Development Dev Quickstart Features Features Flags Catalog Plans Add Ons Cr…" at bounding box center [592, 456] width 1185 height 912
click at [1030, 33] on button "Upgrade" at bounding box center [1016, 32] width 60 height 21
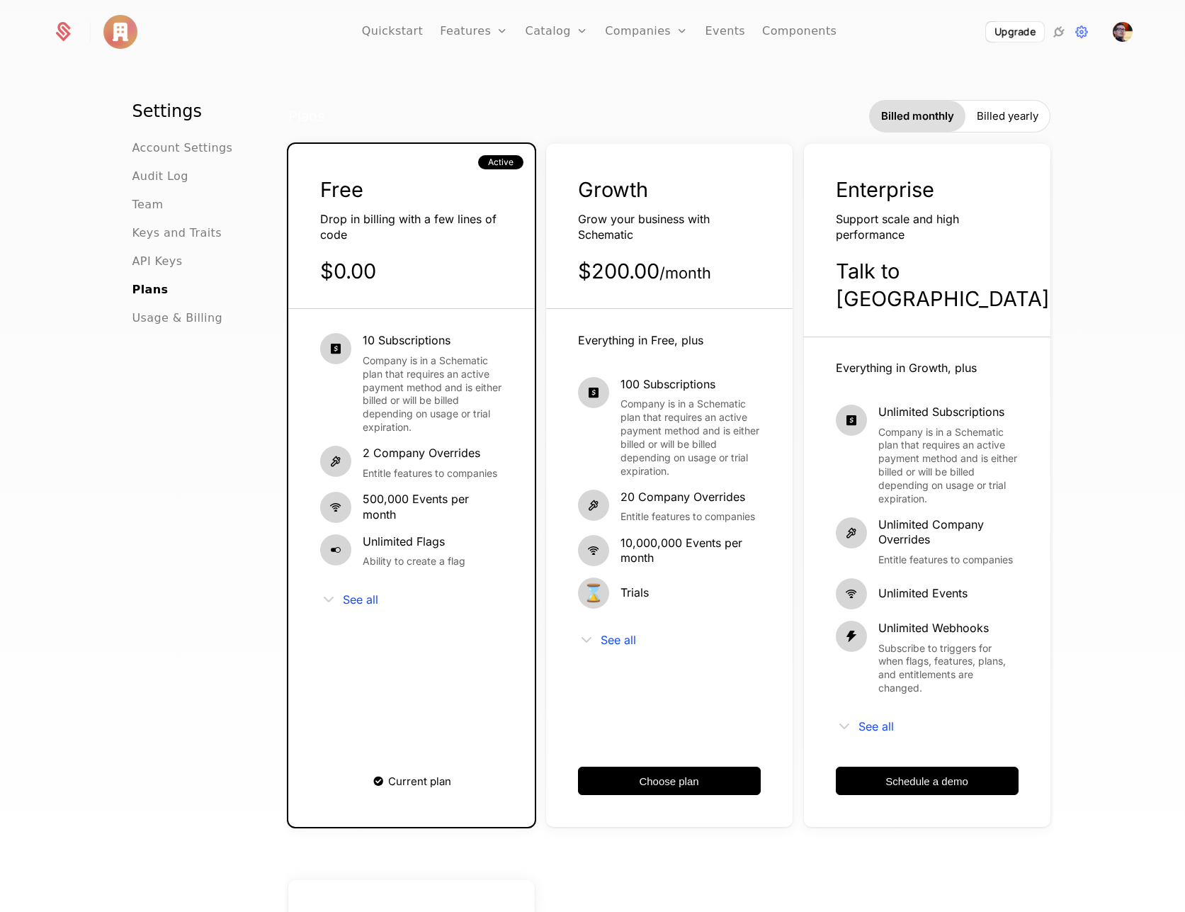
click at [607, 108] on div "Plans Billed monthly Billed yearly" at bounding box center [669, 116] width 762 height 33
click at [571, 134] on link "Credits" at bounding box center [579, 134] width 73 height 17
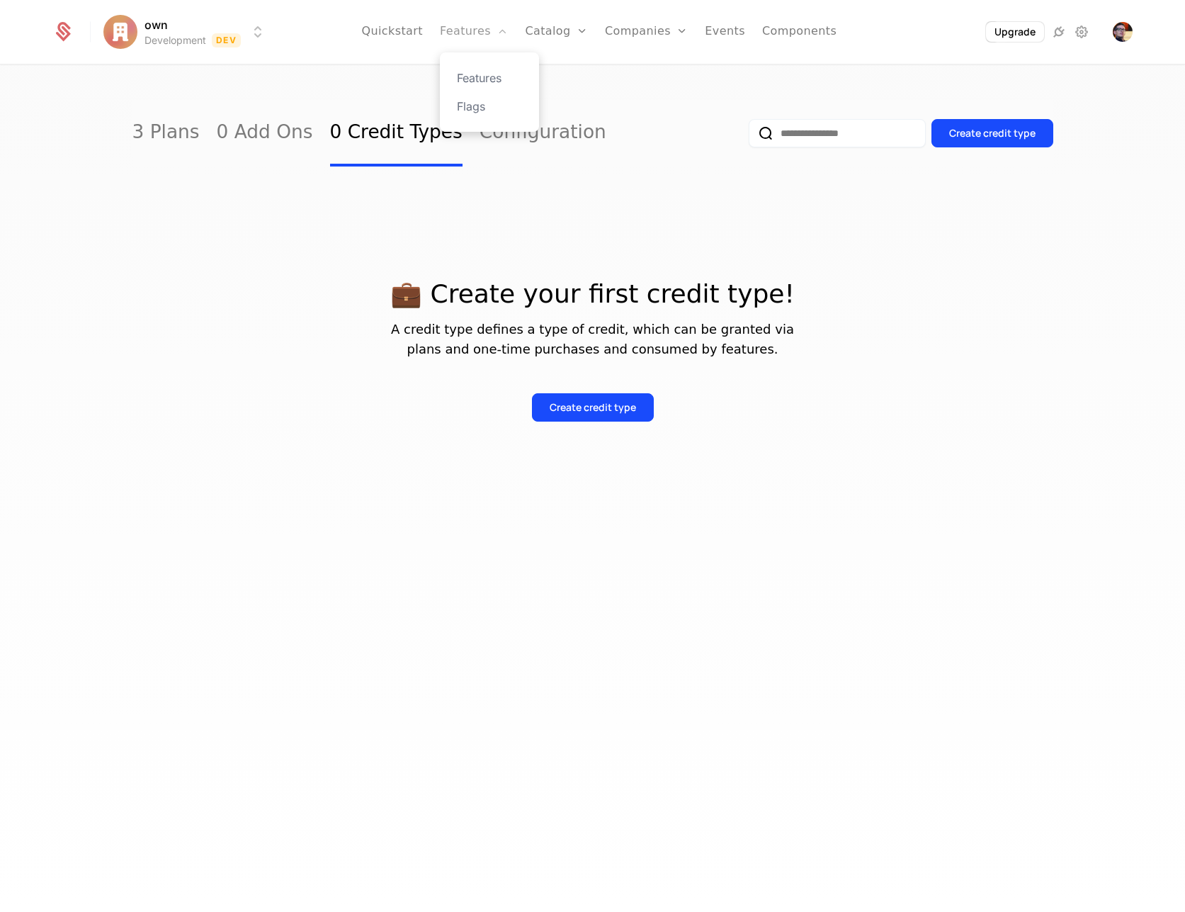
click at [483, 40] on link "Features" at bounding box center [474, 32] width 68 height 64
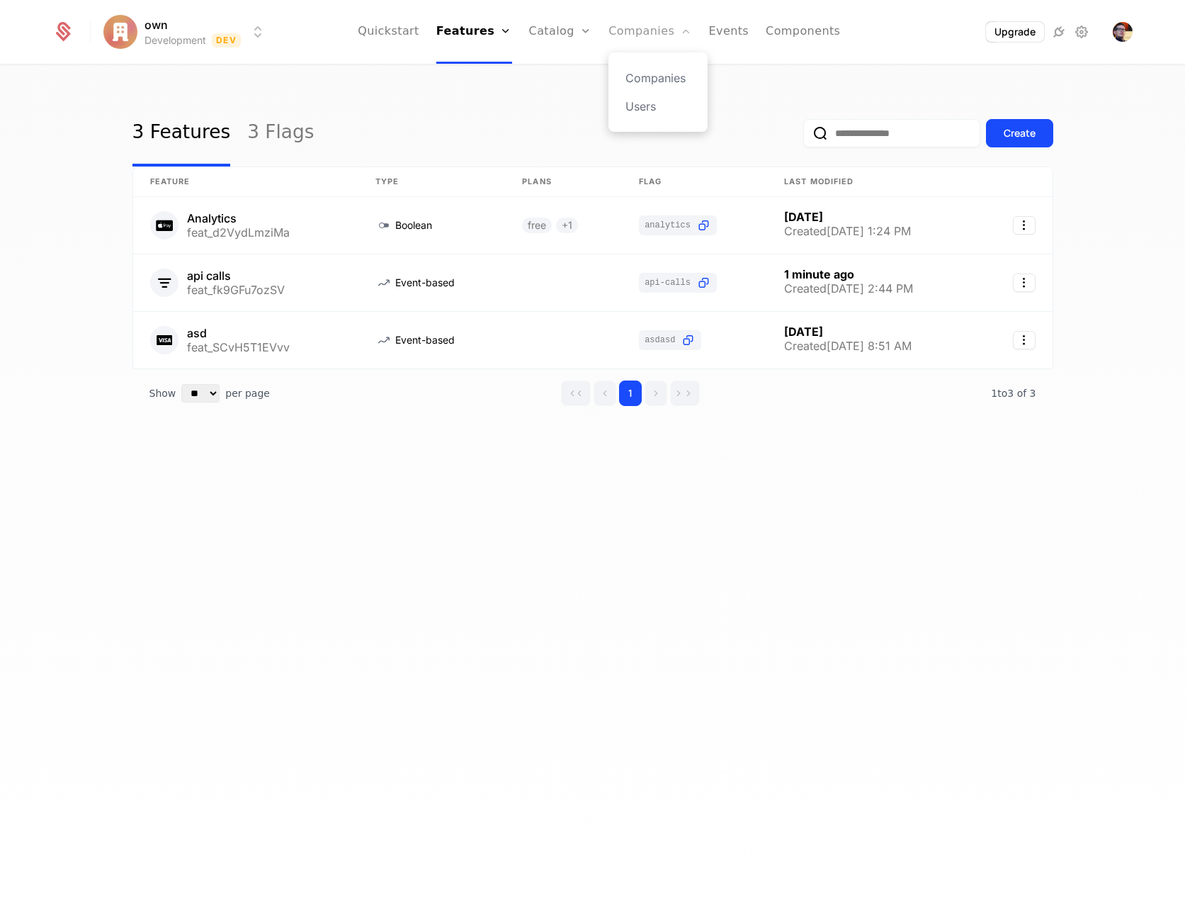
click at [657, 32] on link "Companies" at bounding box center [650, 32] width 83 height 64
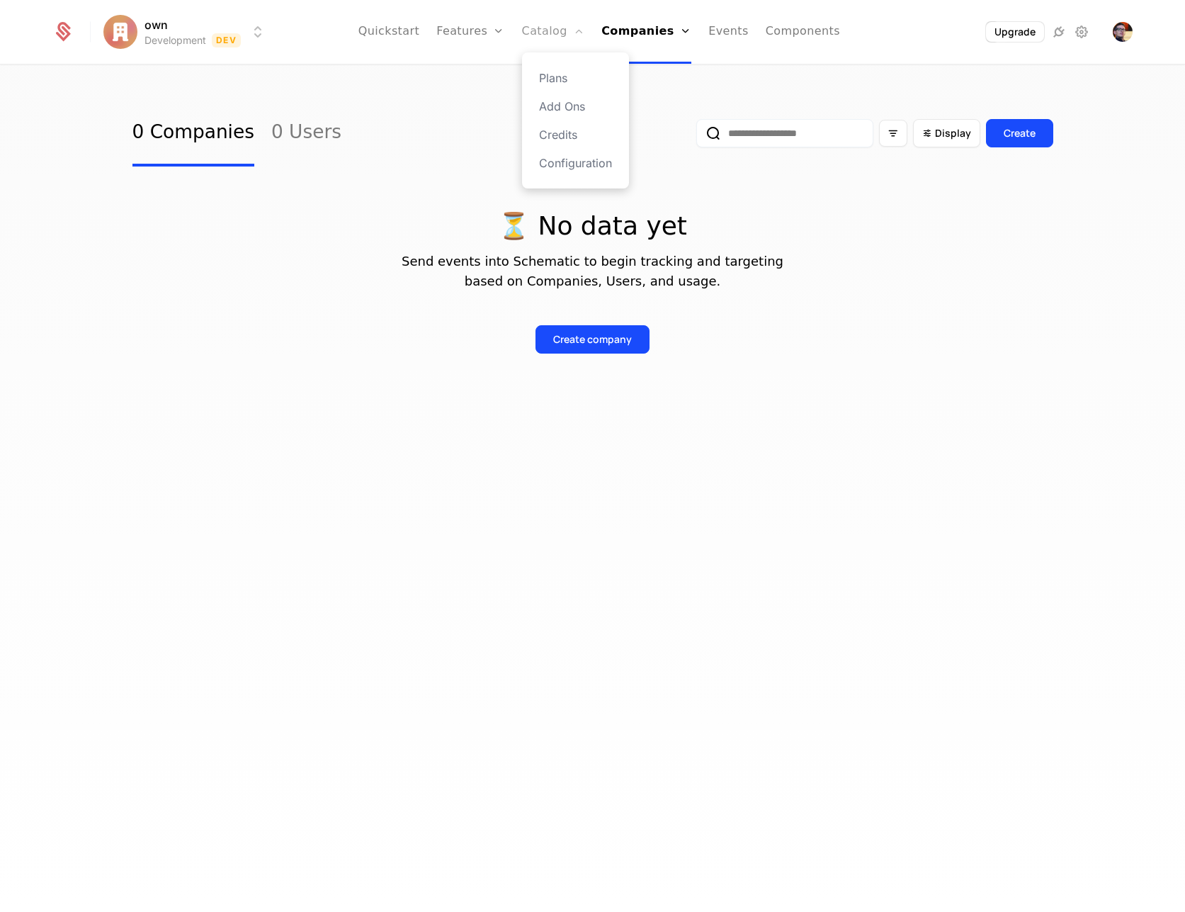
click at [555, 31] on link "Catalog" at bounding box center [553, 32] width 63 height 64
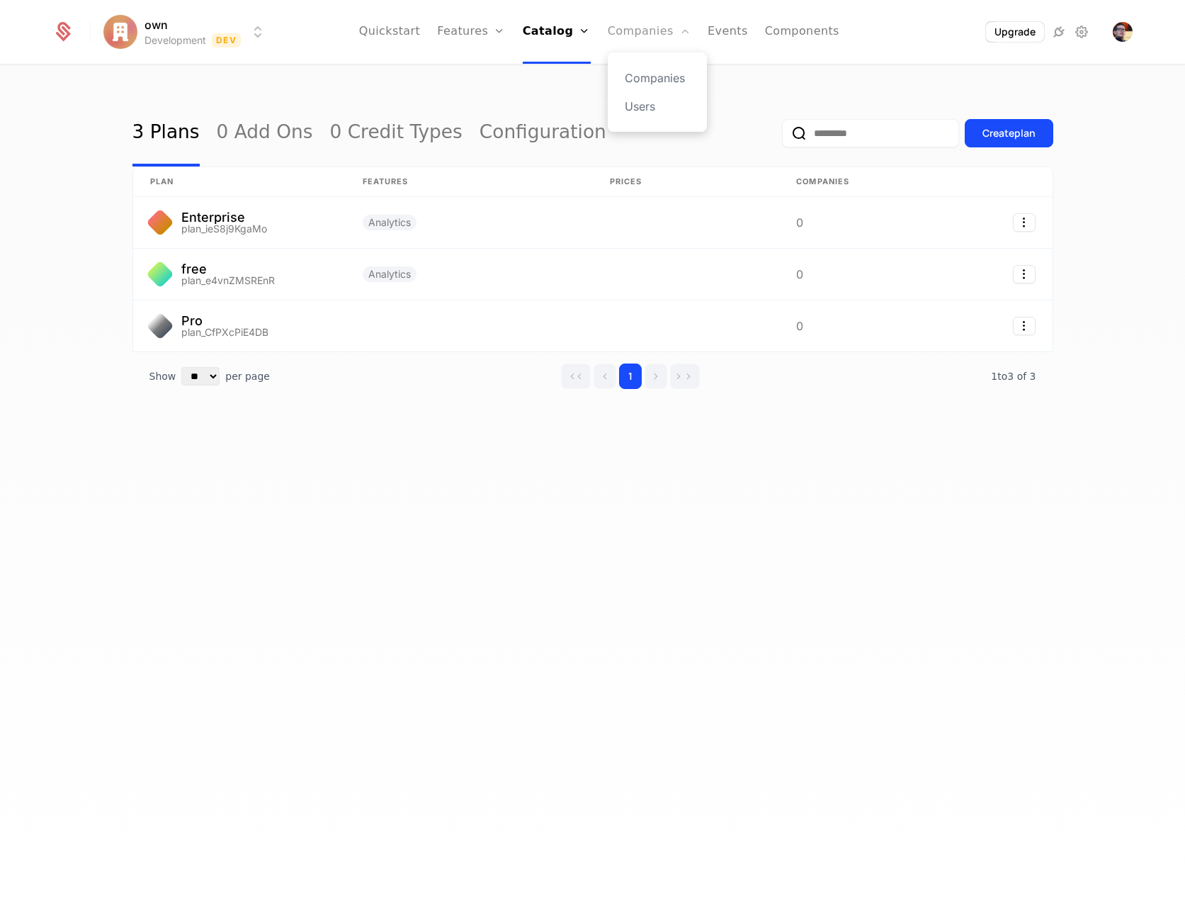
click at [643, 31] on link "Companies" at bounding box center [649, 32] width 83 height 64
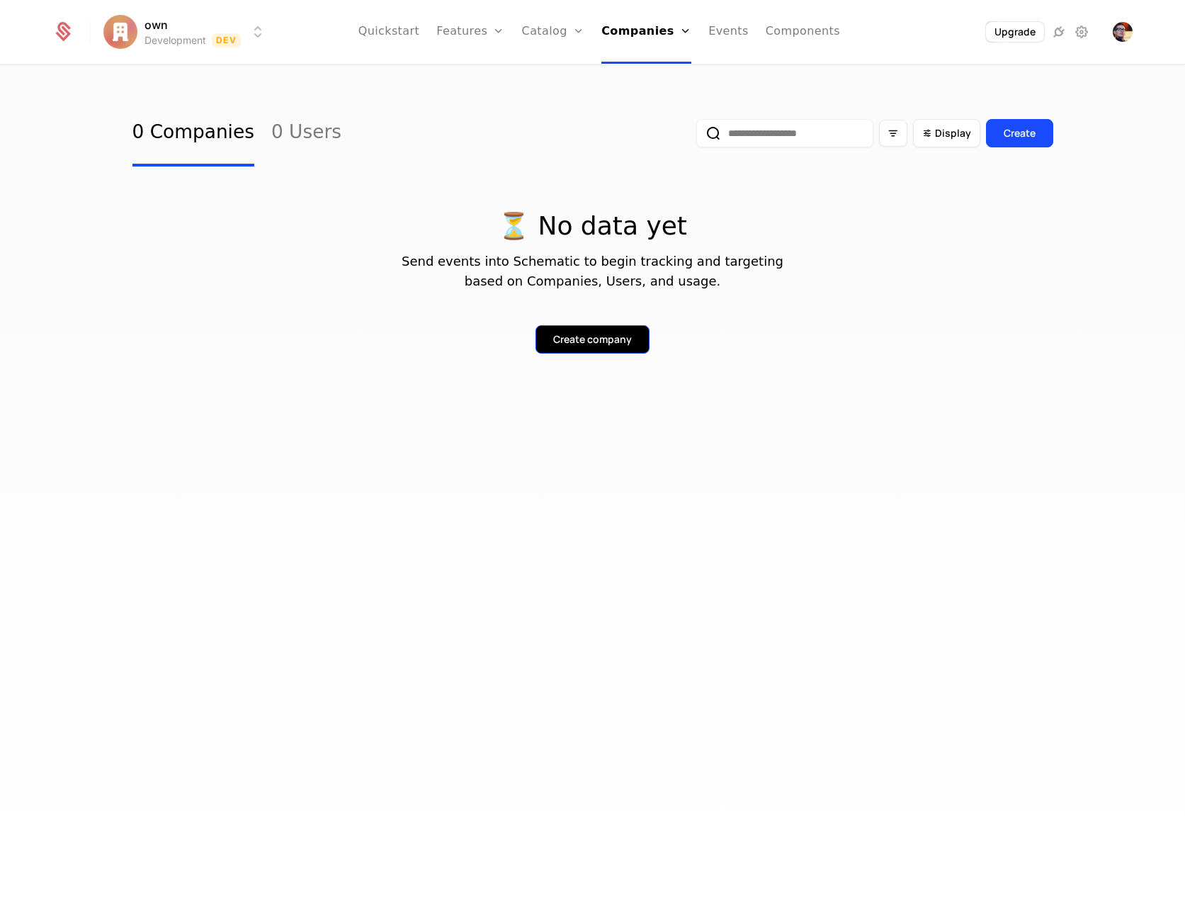
click at [601, 331] on button "Create company" at bounding box center [593, 339] width 114 height 28
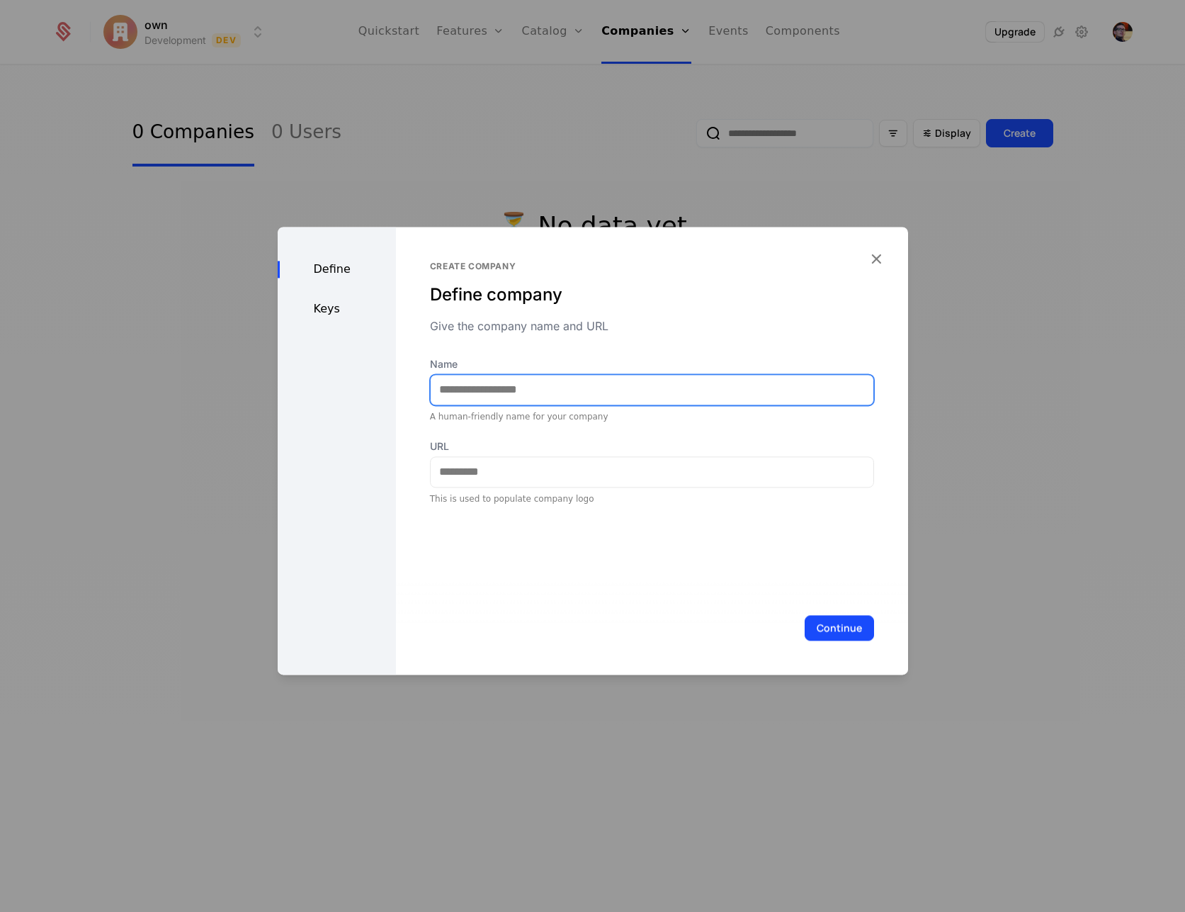
click at [521, 388] on input "Name" at bounding box center [652, 390] width 443 height 30
type input "****"
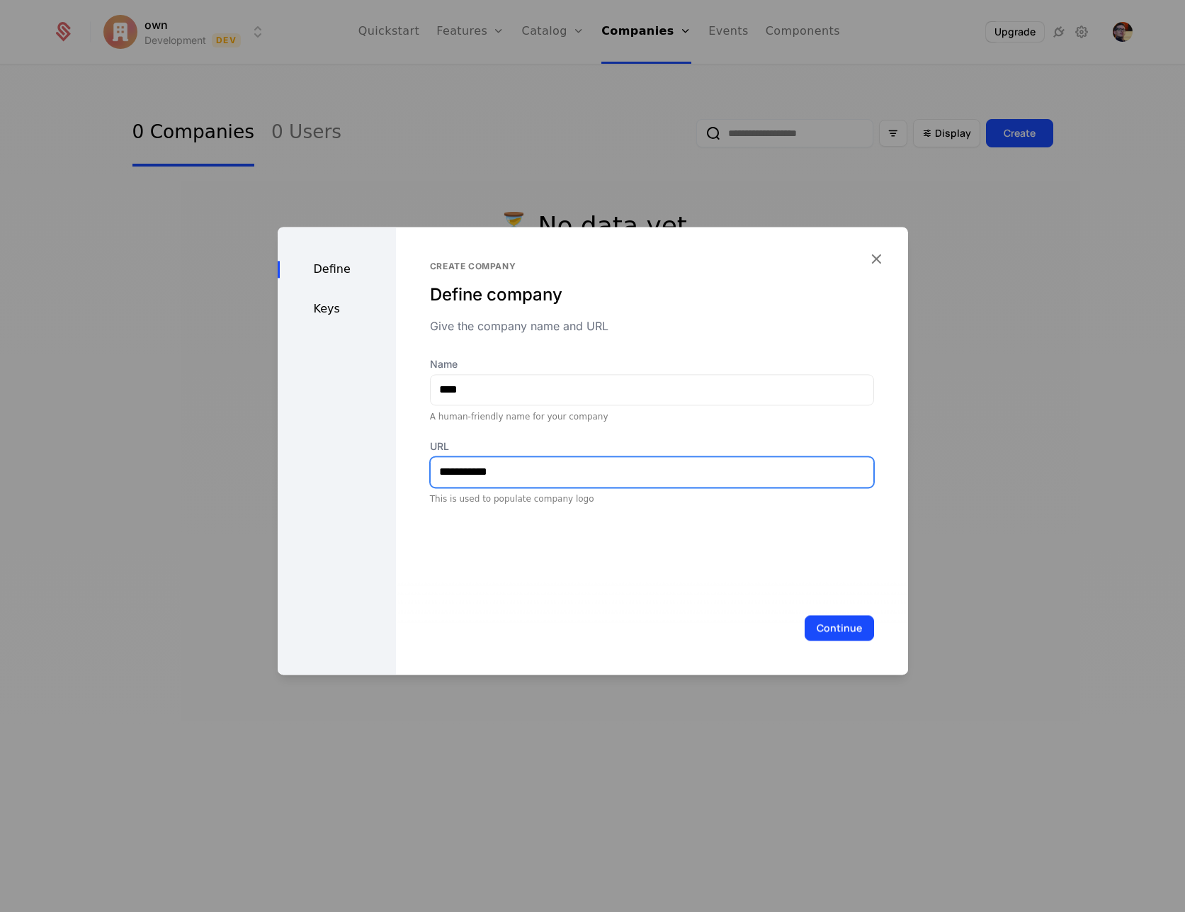
type input "**********"
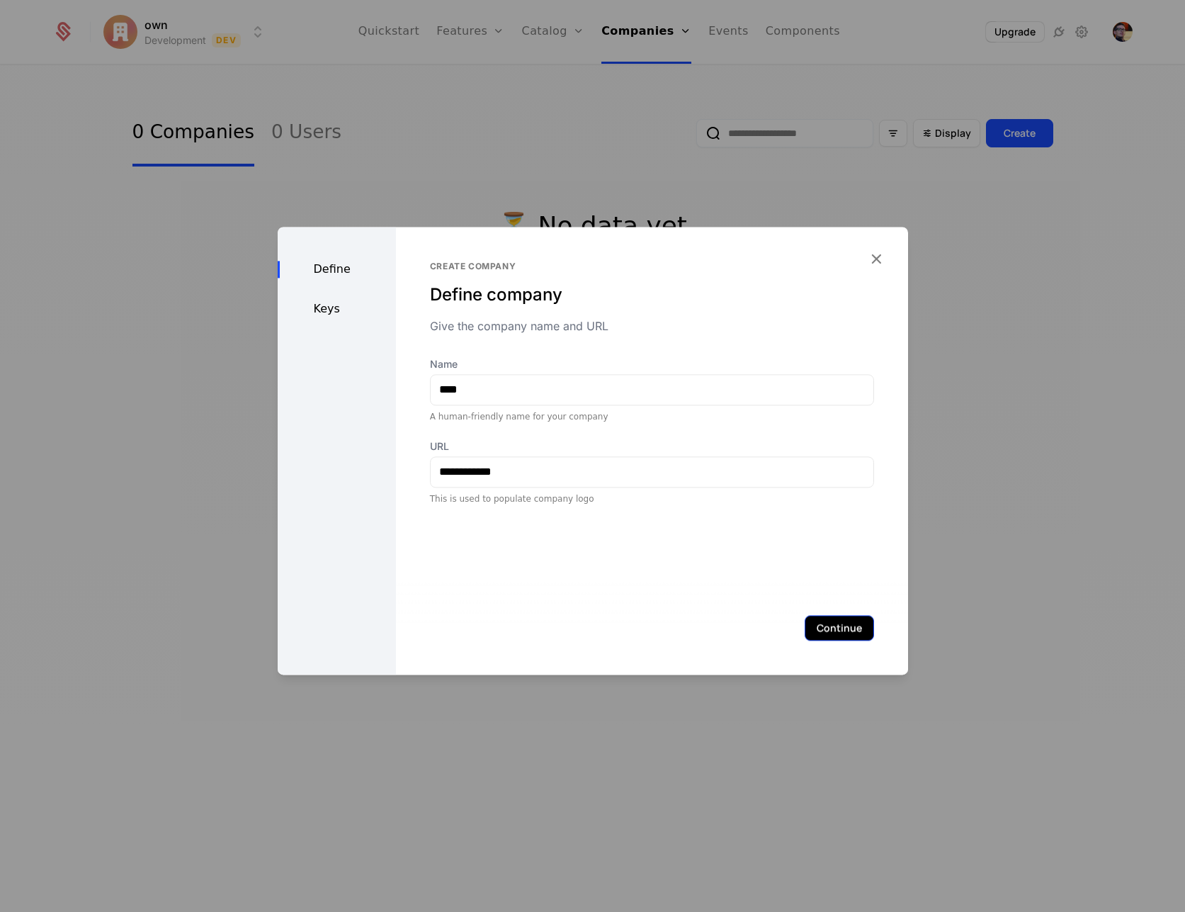
click at [838, 623] on button "Continue" at bounding box center [839, 628] width 69 height 26
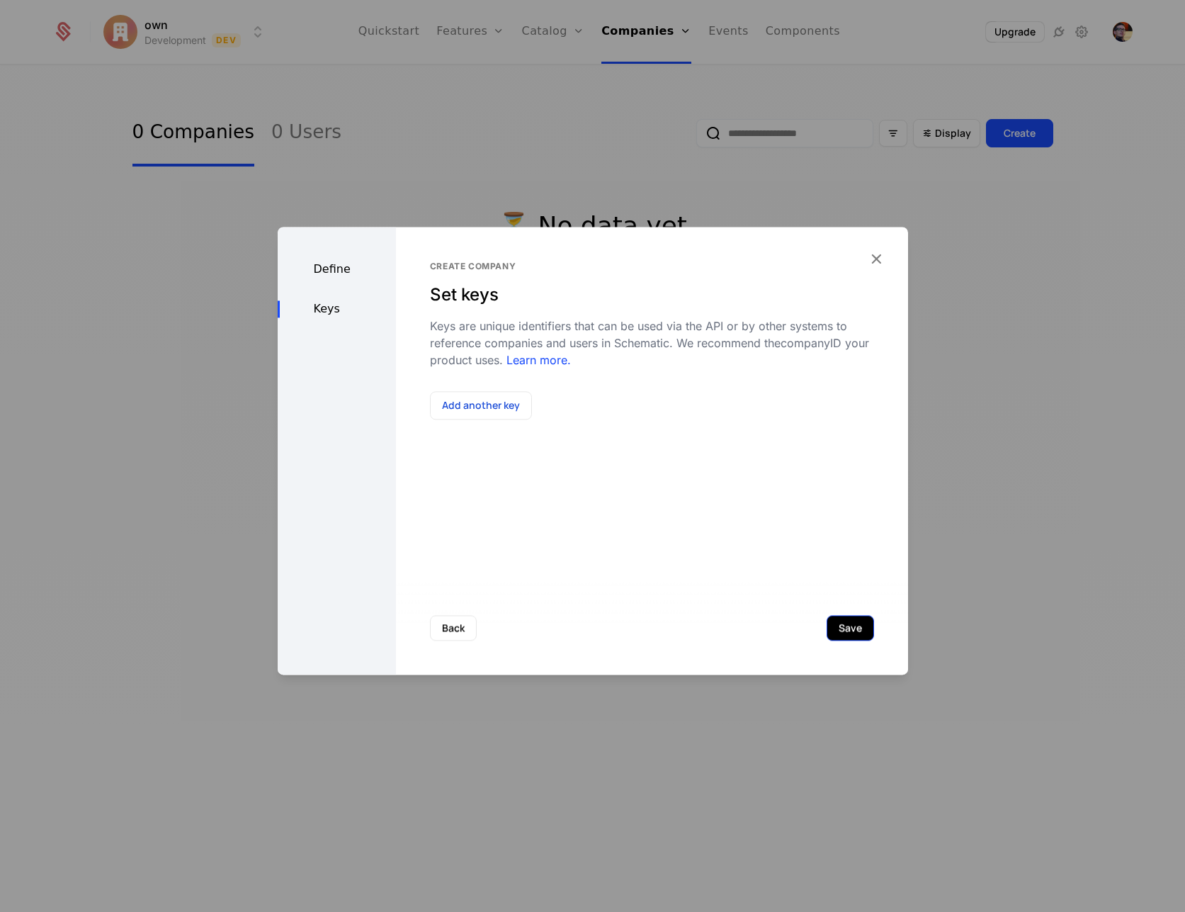
click at [850, 630] on button "Save" at bounding box center [850, 628] width 47 height 26
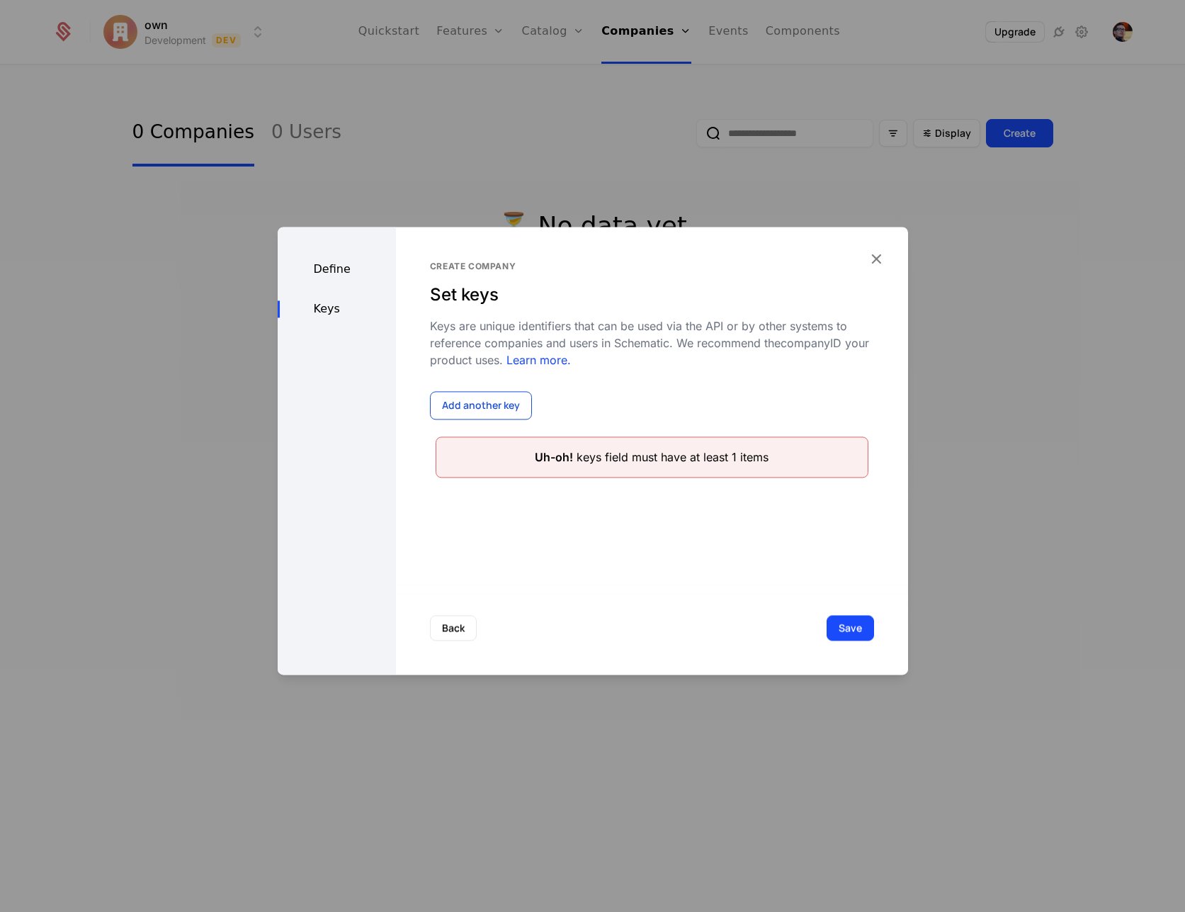
click at [475, 402] on button "Add another key" at bounding box center [481, 405] width 102 height 28
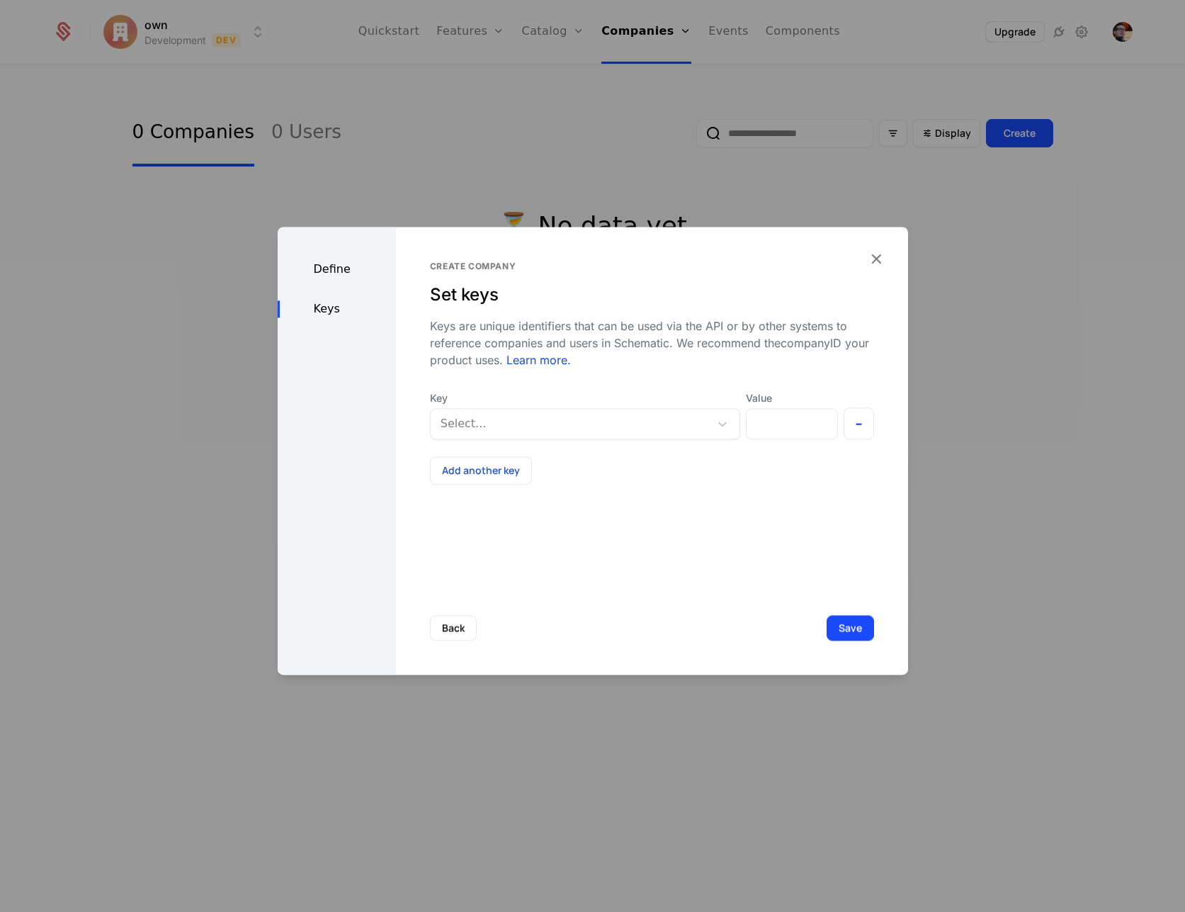
click at [541, 419] on div at bounding box center [570, 424] width 259 height 20
type input "*******"
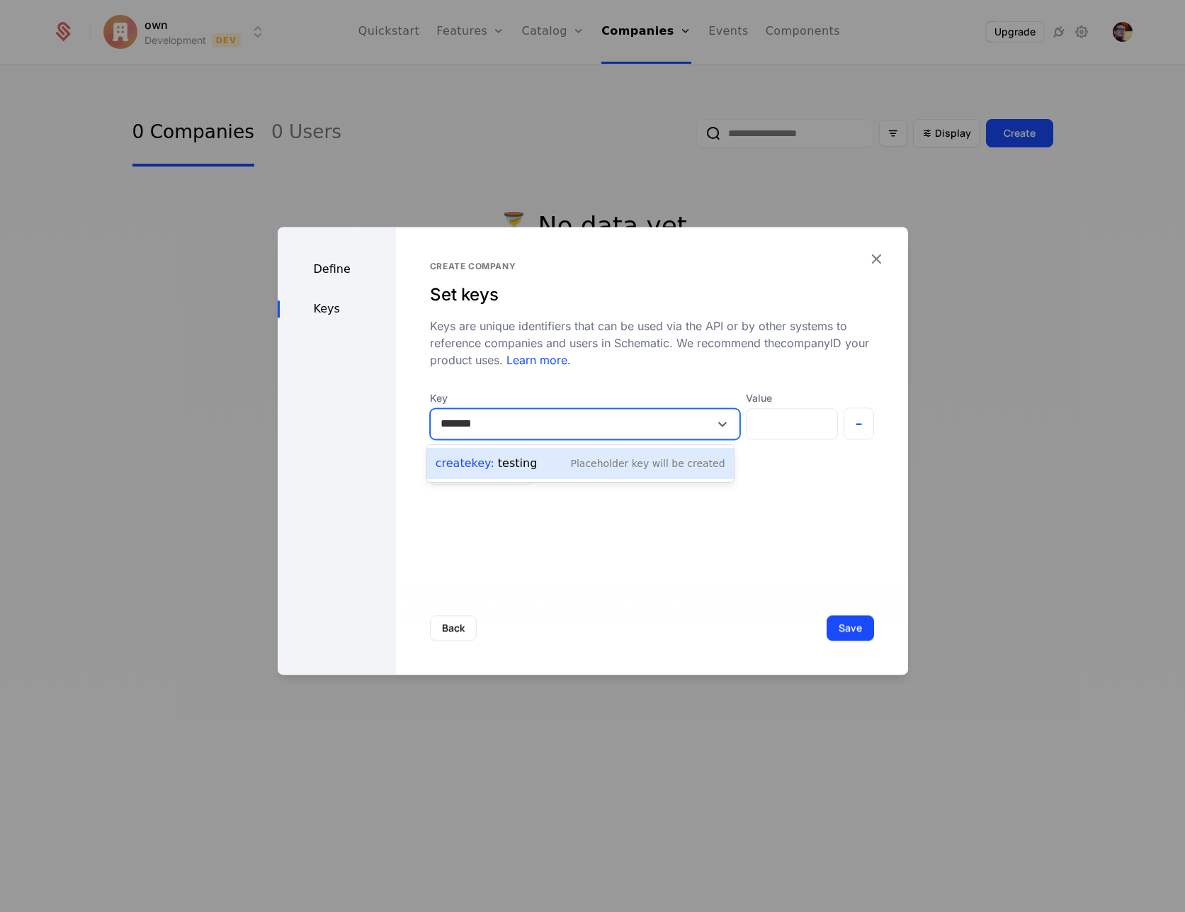
click at [615, 463] on div "Placeholder Key will be created" at bounding box center [647, 463] width 154 height 14
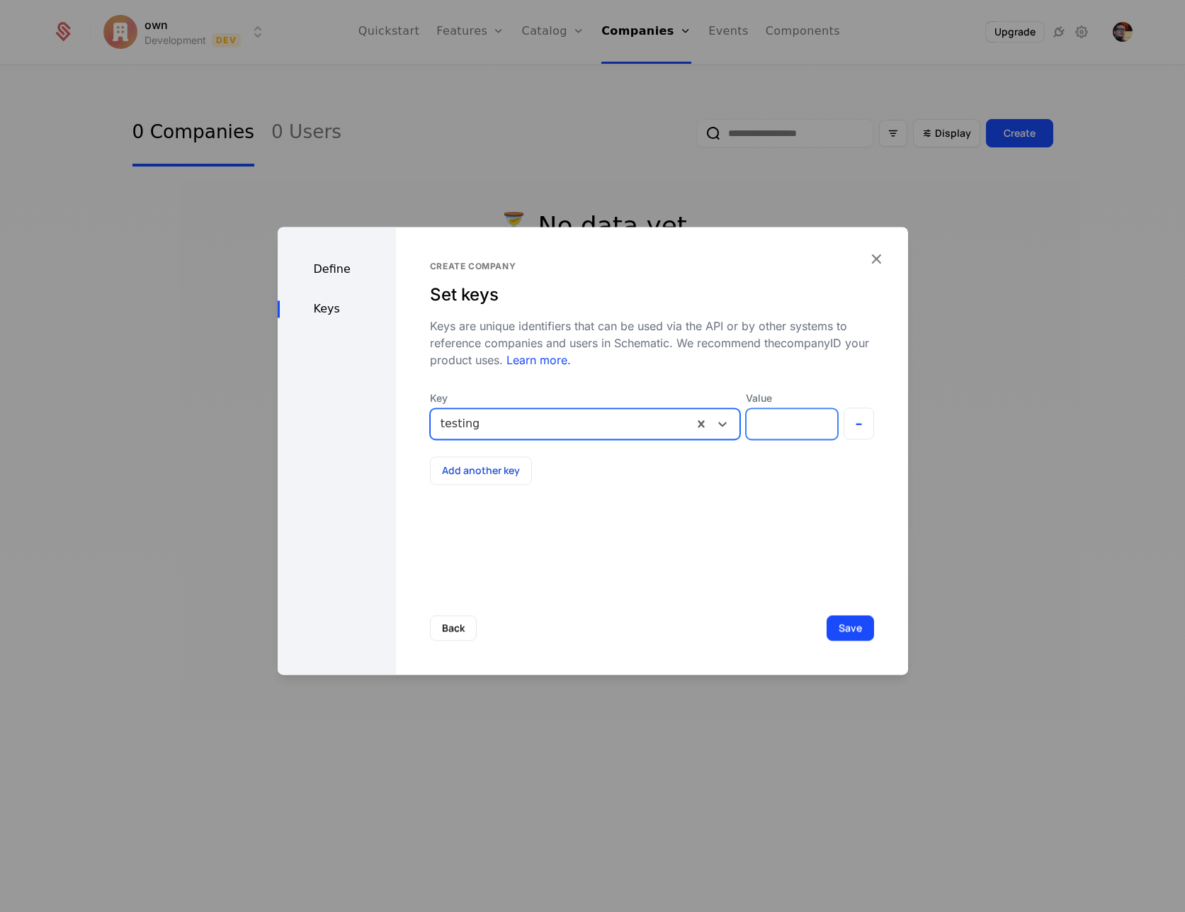
click at [791, 432] on input "Value" at bounding box center [792, 424] width 91 height 30
type input "***"
click at [856, 628] on button "Save" at bounding box center [850, 628] width 47 height 26
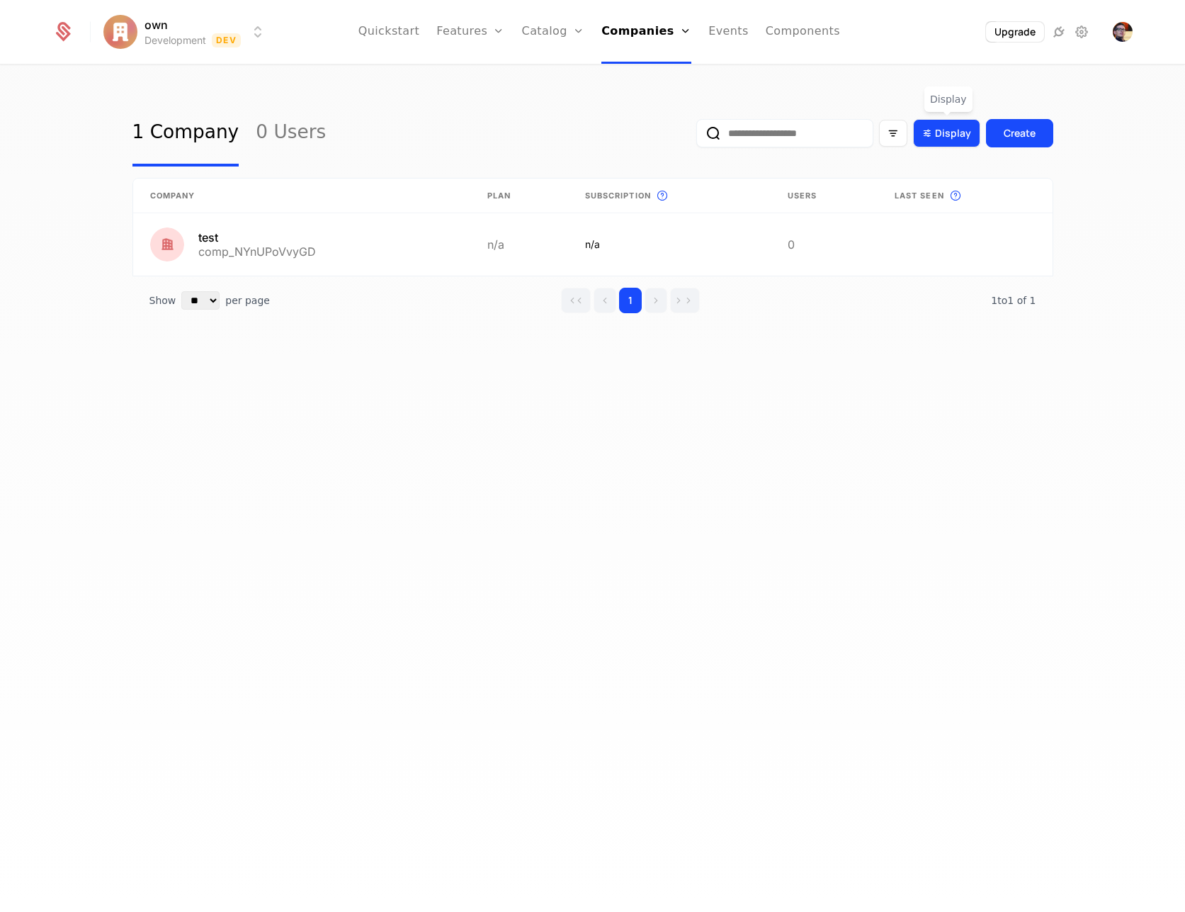
click at [941, 130] on span "Display" at bounding box center [953, 133] width 36 height 14
click at [884, 82] on div "1 Company 0 Users Display Create Company Plan Subscription This is the subscrip…" at bounding box center [592, 493] width 1185 height 854
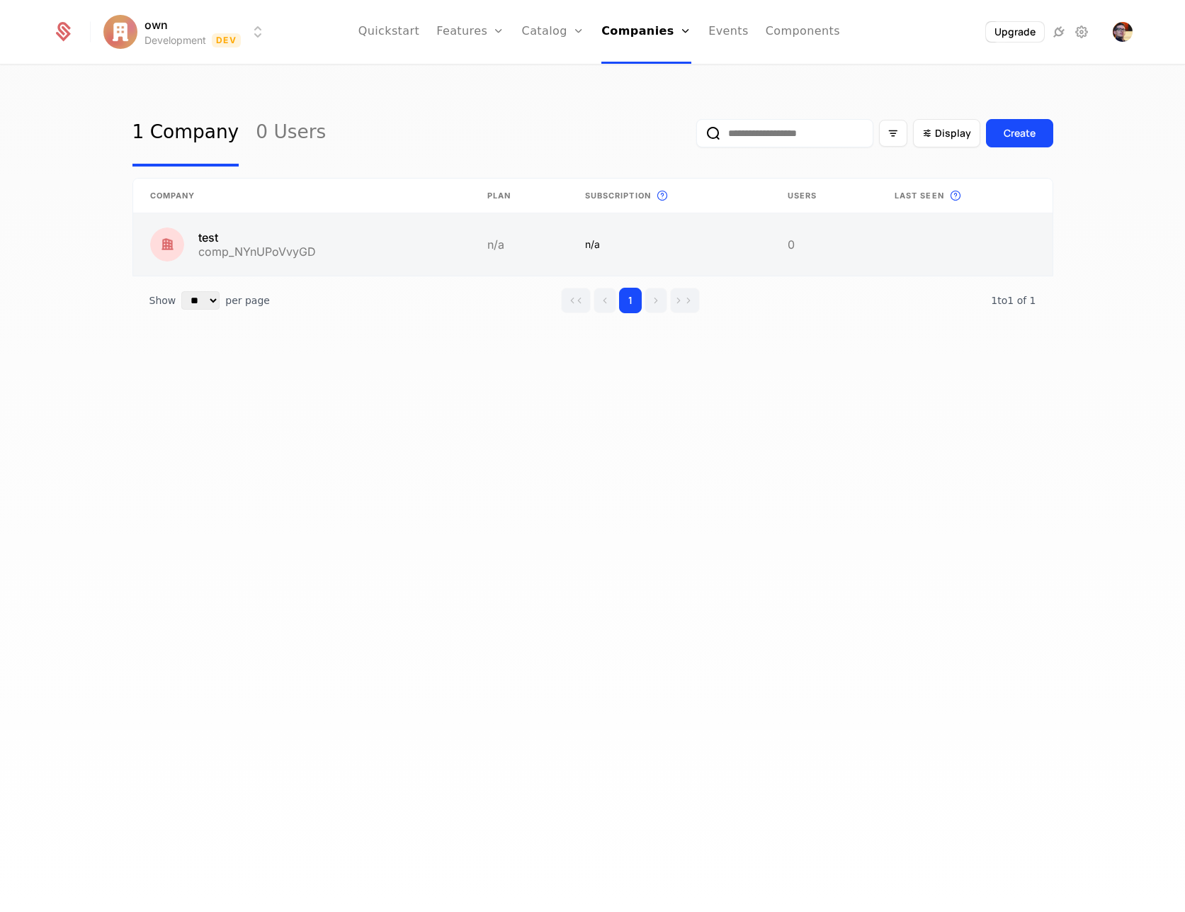
click at [586, 234] on link at bounding box center [669, 244] width 203 height 62
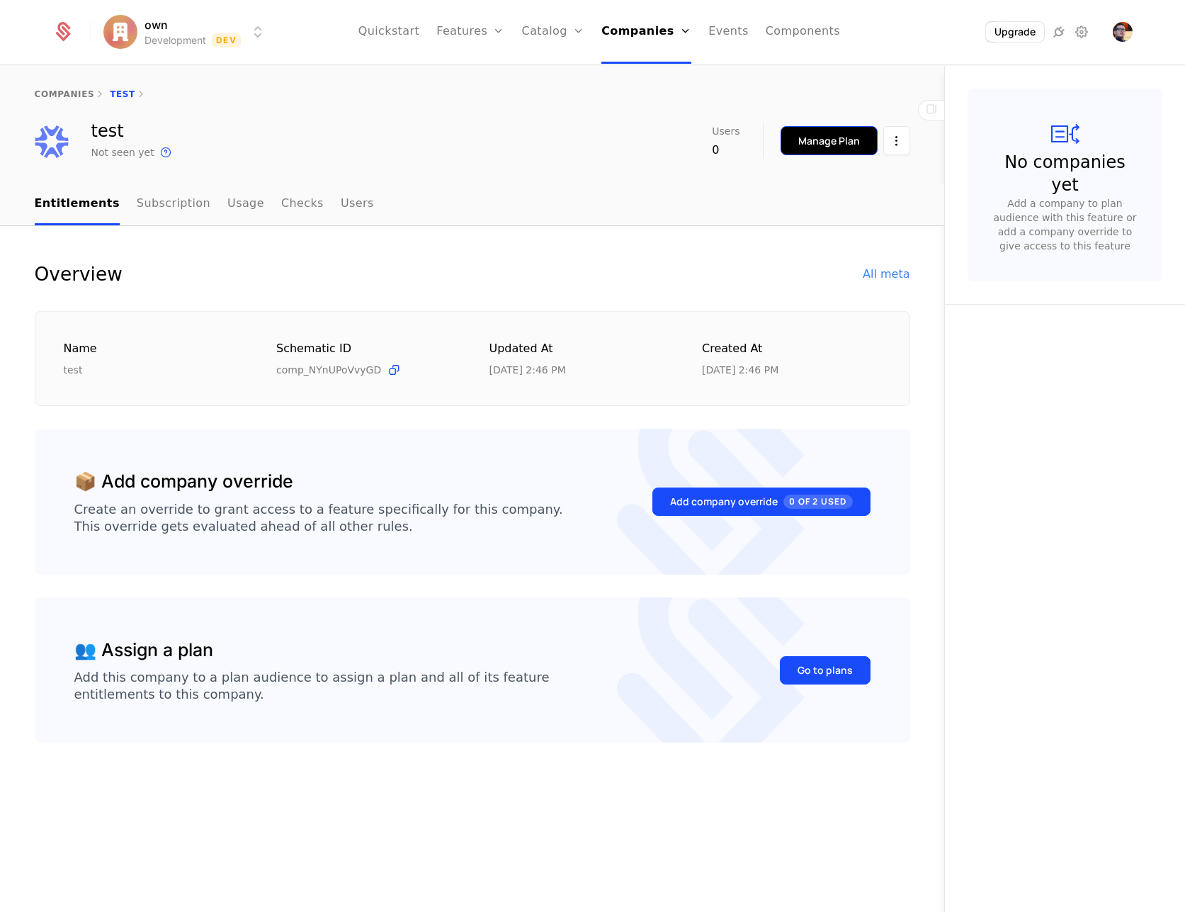
click at [859, 137] on div "Manage Plan" at bounding box center [830, 141] width 62 height 14
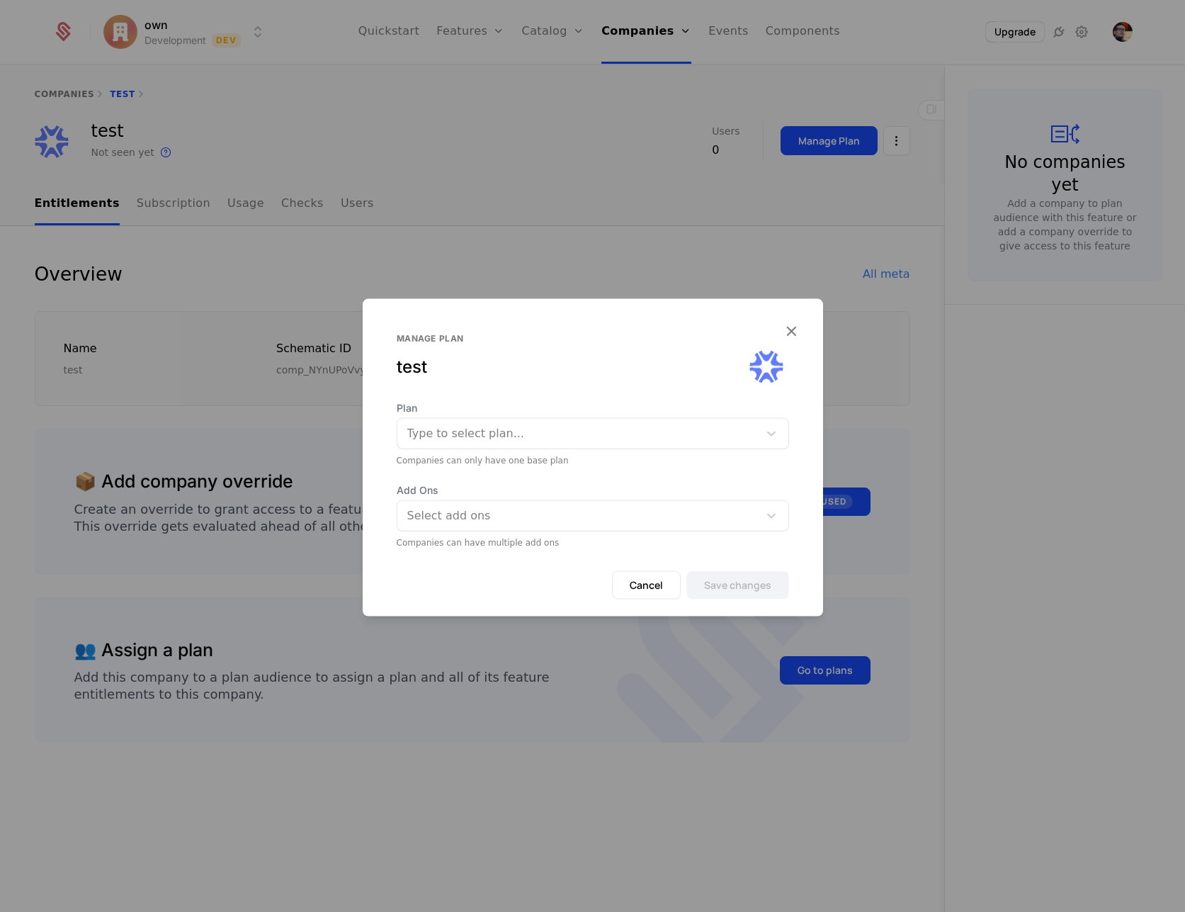
click at [648, 429] on div at bounding box center [578, 433] width 342 height 20
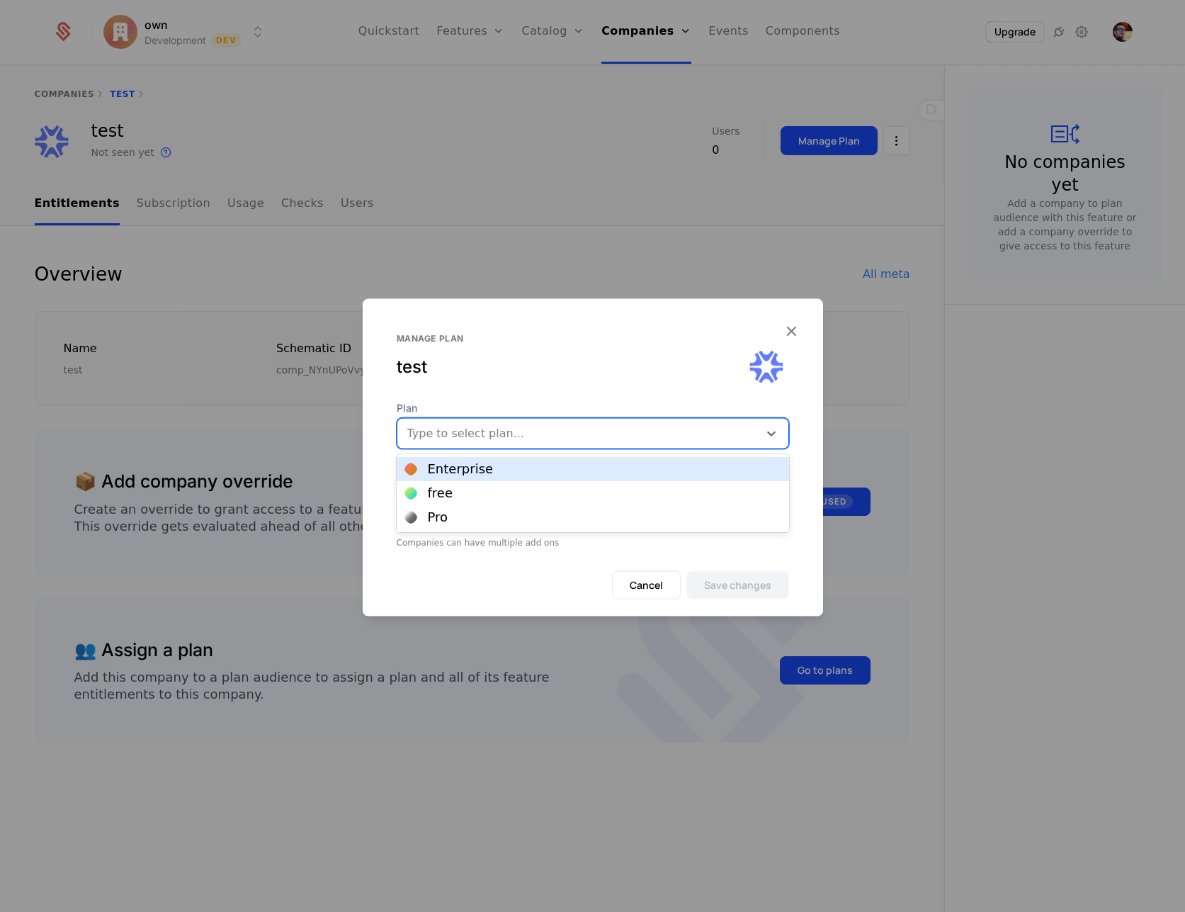
click at [522, 464] on div "Enterprise" at bounding box center [593, 469] width 376 height 13
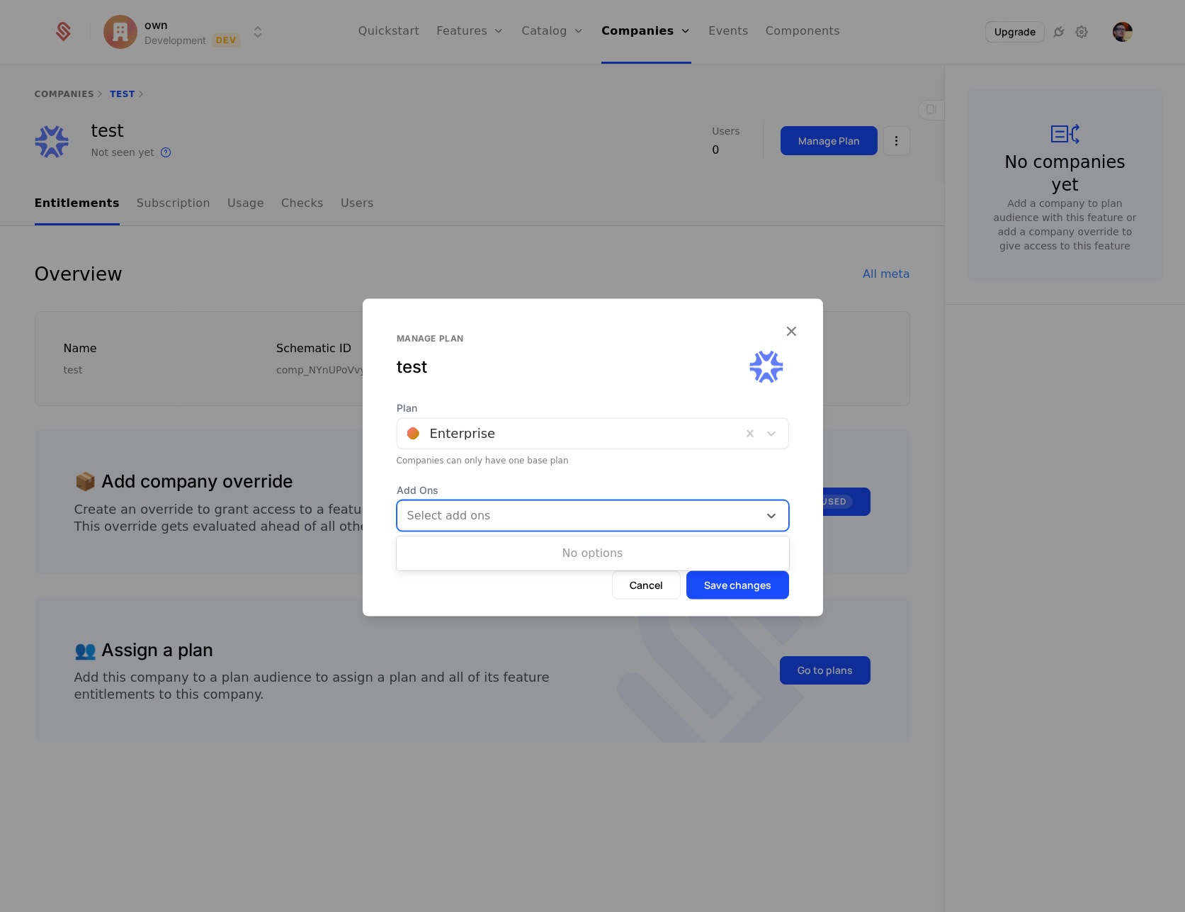
click at [580, 517] on div at bounding box center [580, 515] width 342 height 20
click at [560, 583] on div "Cancel Save changes" at bounding box center [593, 592] width 461 height 45
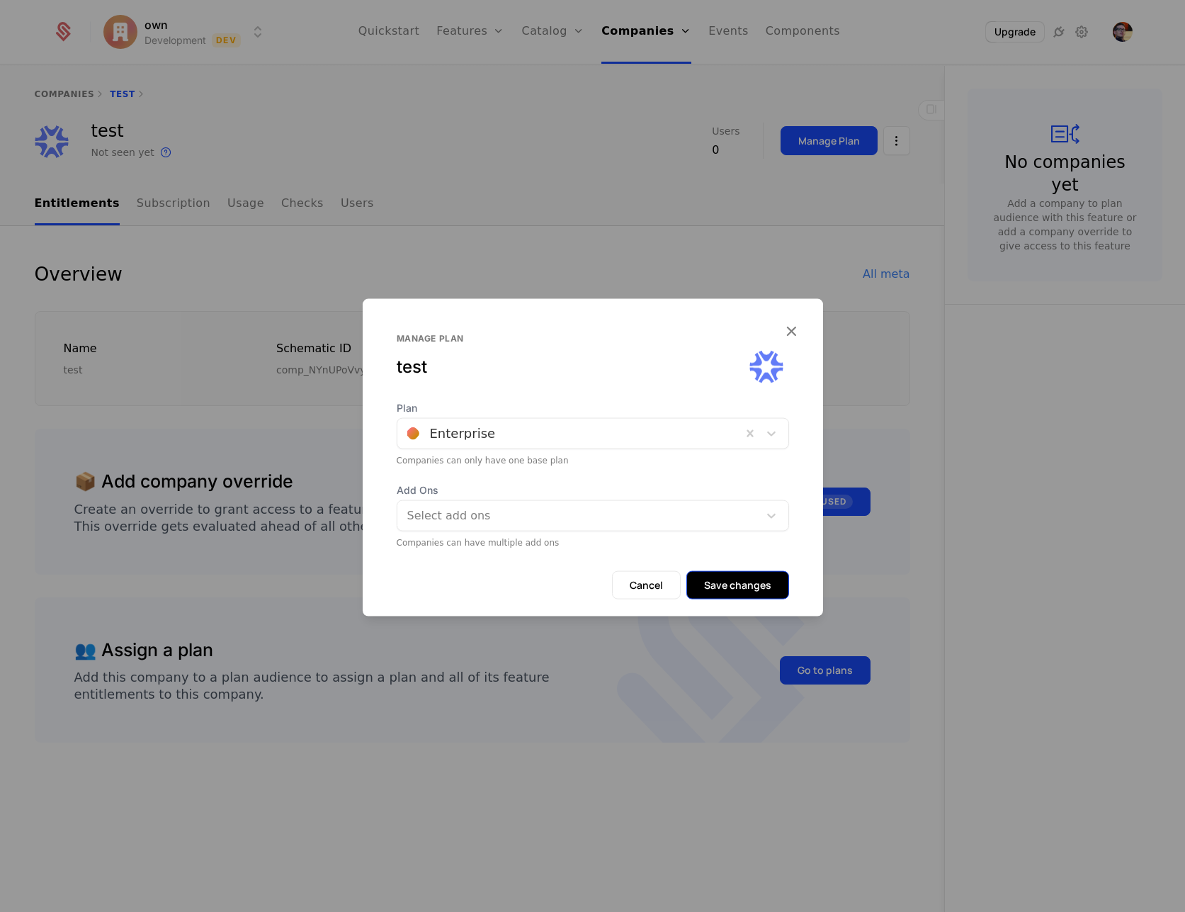
click at [766, 589] on button "Save changes" at bounding box center [738, 584] width 103 height 28
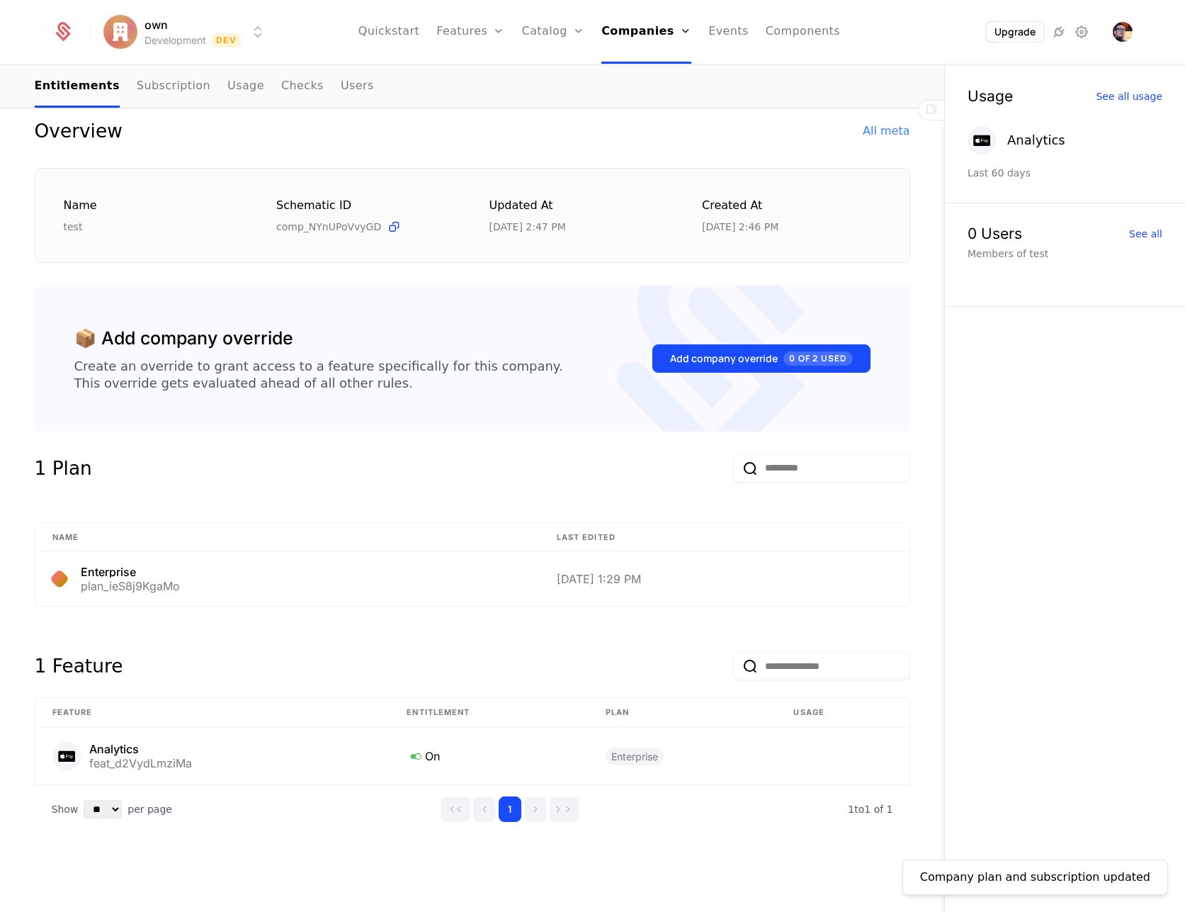
scroll to position [142, 0]
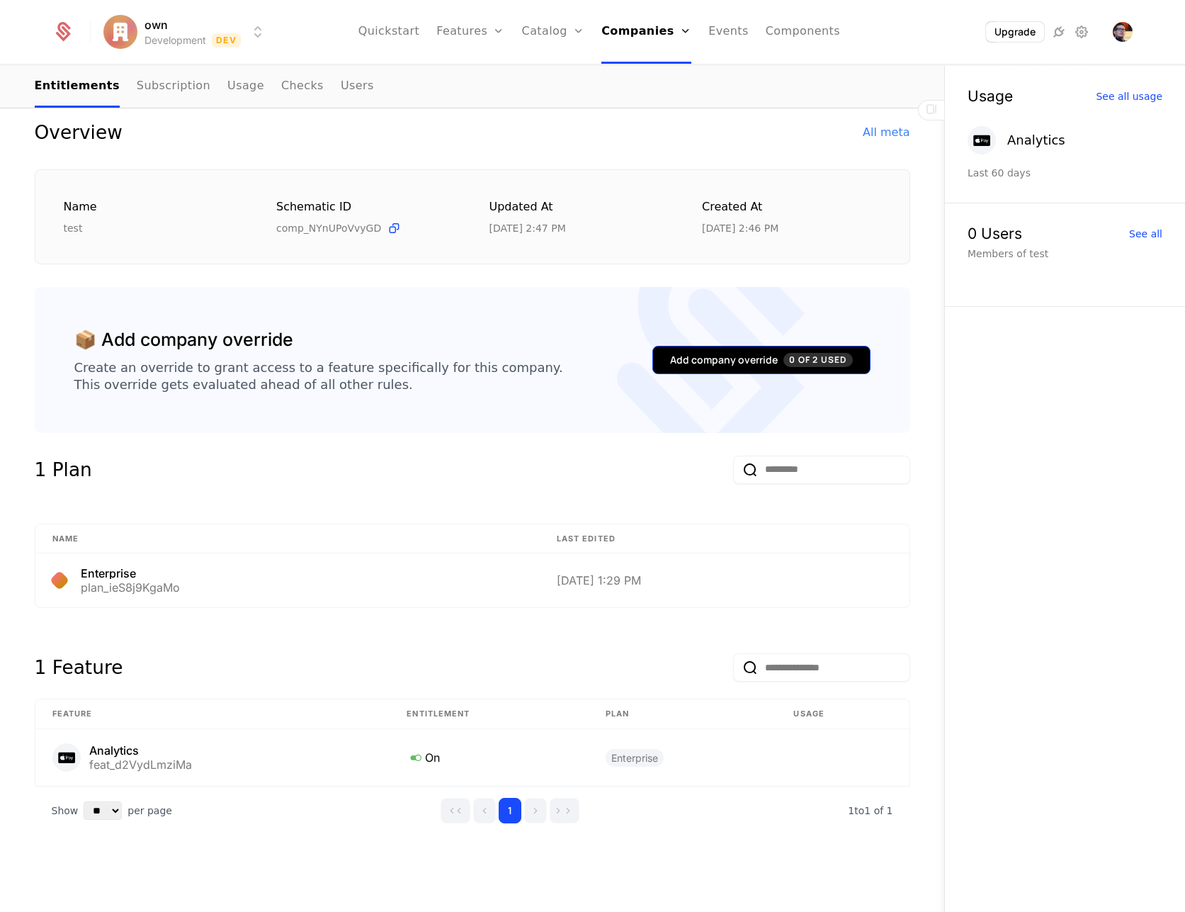
click at [731, 360] on div "Add company override 0 of 2 Used" at bounding box center [761, 360] width 182 height 14
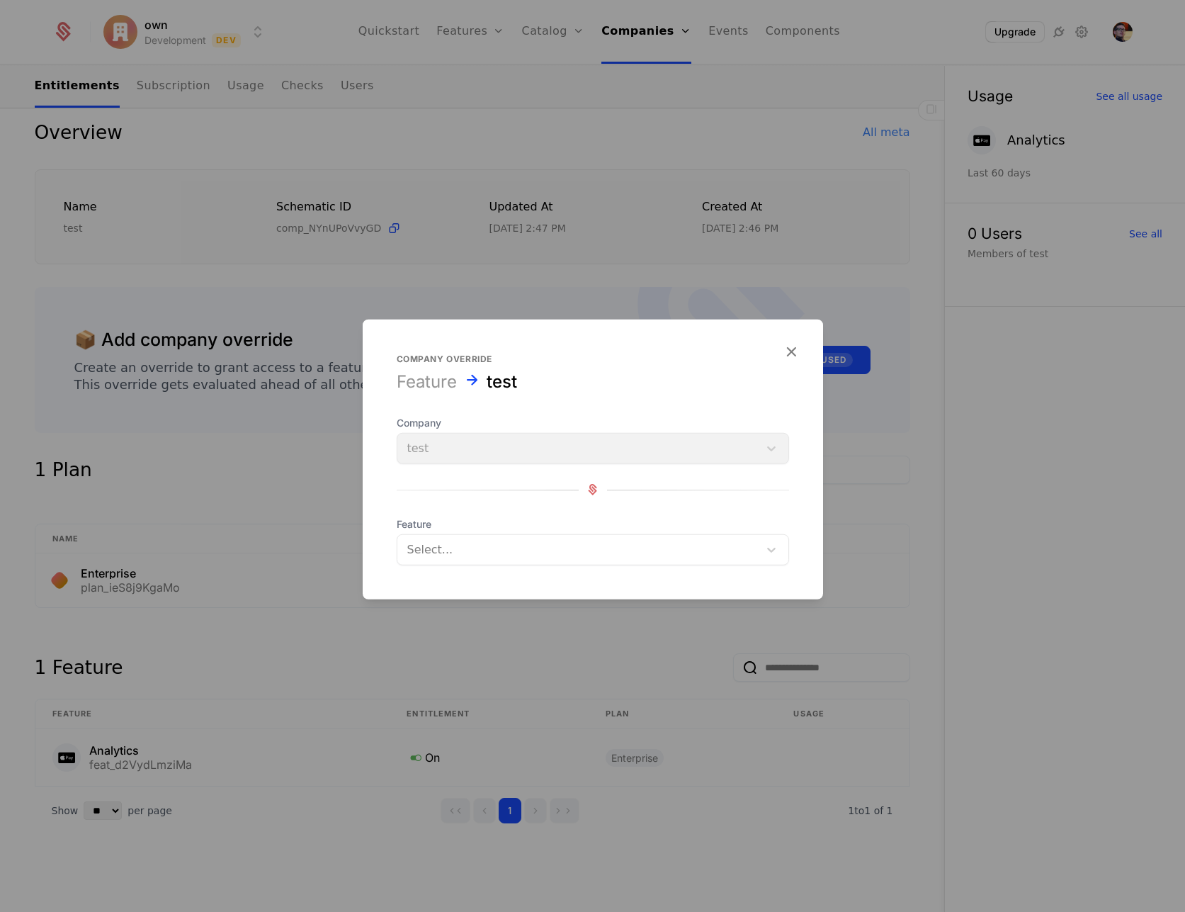
click at [538, 442] on div "Company test" at bounding box center [593, 439] width 393 height 48
click at [599, 247] on div at bounding box center [592, 456] width 1185 height 912
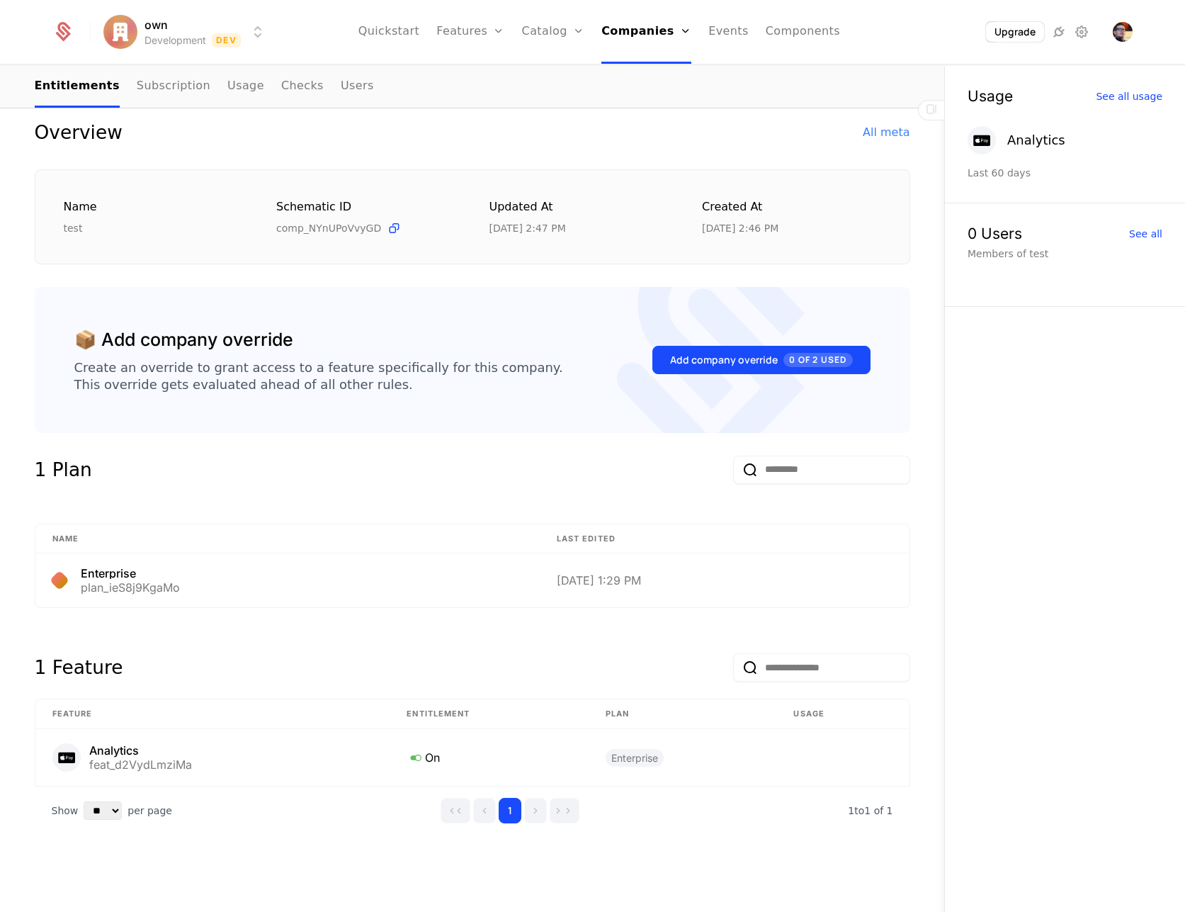
scroll to position [0, 0]
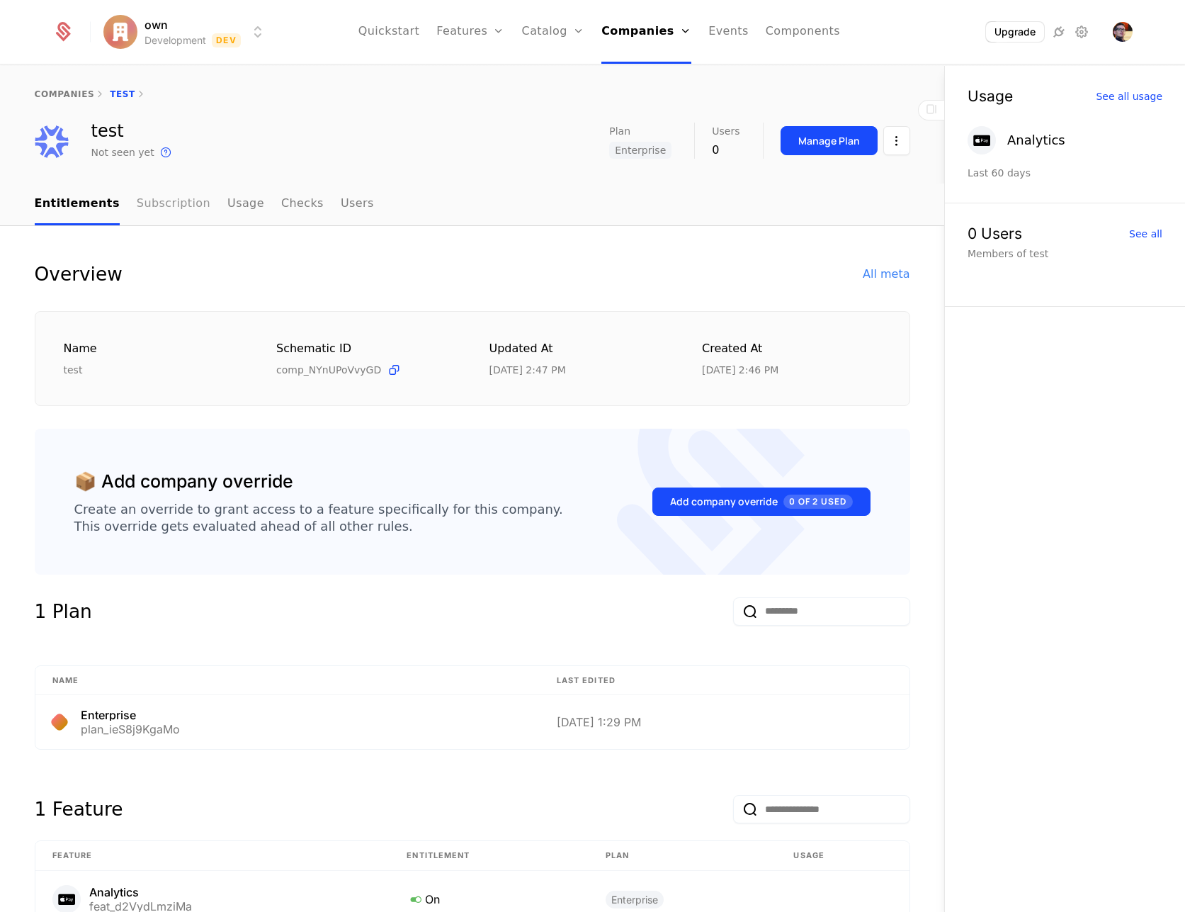
click at [154, 207] on link "Subscription" at bounding box center [174, 205] width 74 height 42
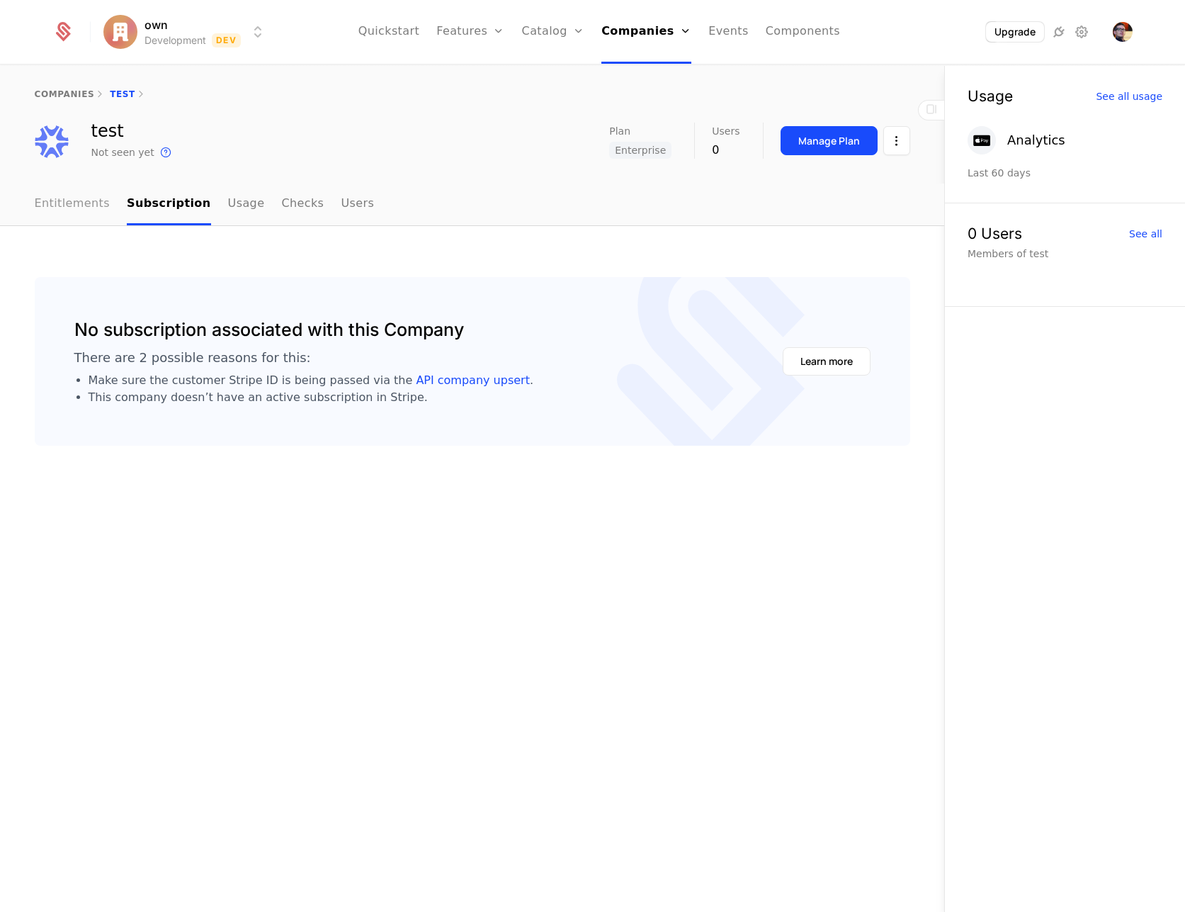
click at [71, 201] on link "Entitlements" at bounding box center [73, 205] width 76 height 42
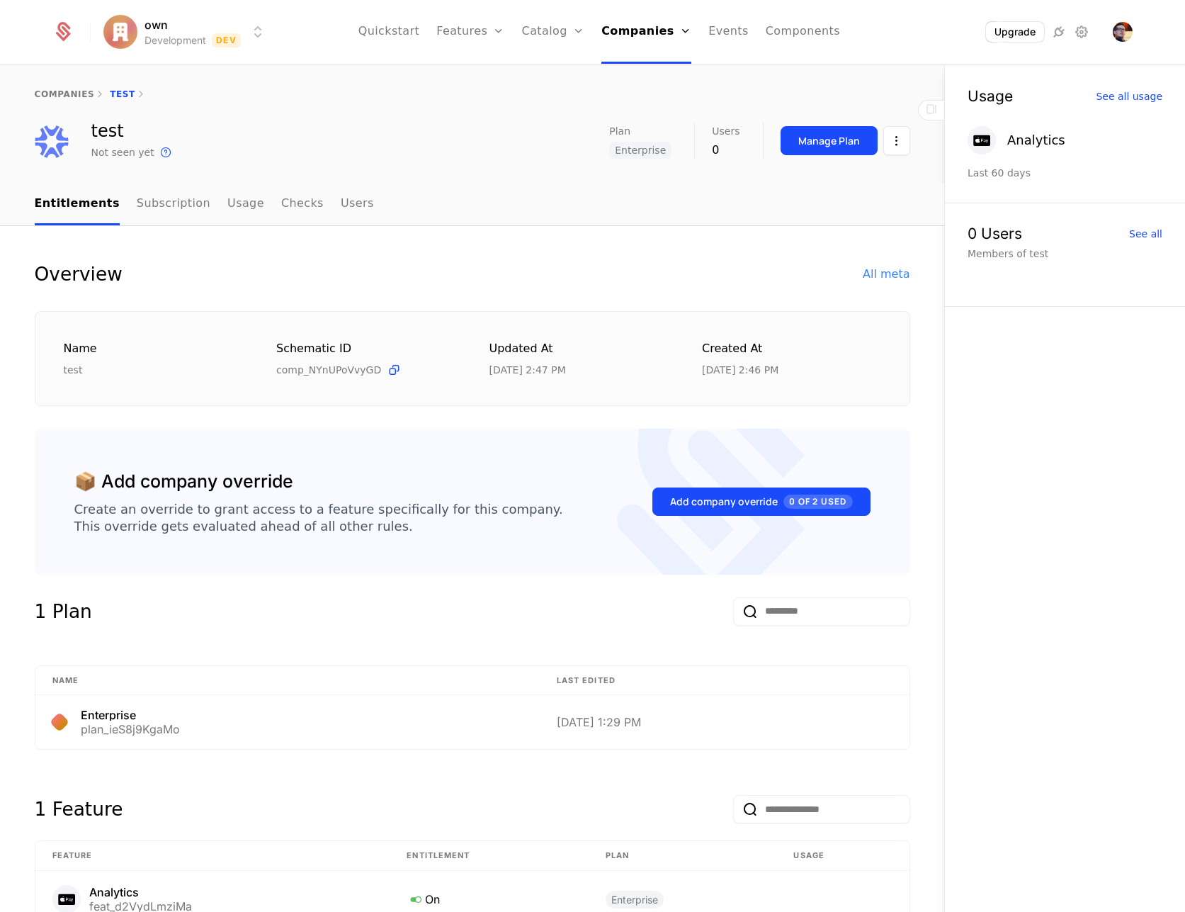
click at [521, 123] on div "test Not seen yet This is the date a track or identify event associated with th…" at bounding box center [473, 142] width 876 height 38
click at [393, 28] on link "Quickstart" at bounding box center [390, 32] width 62 height 64
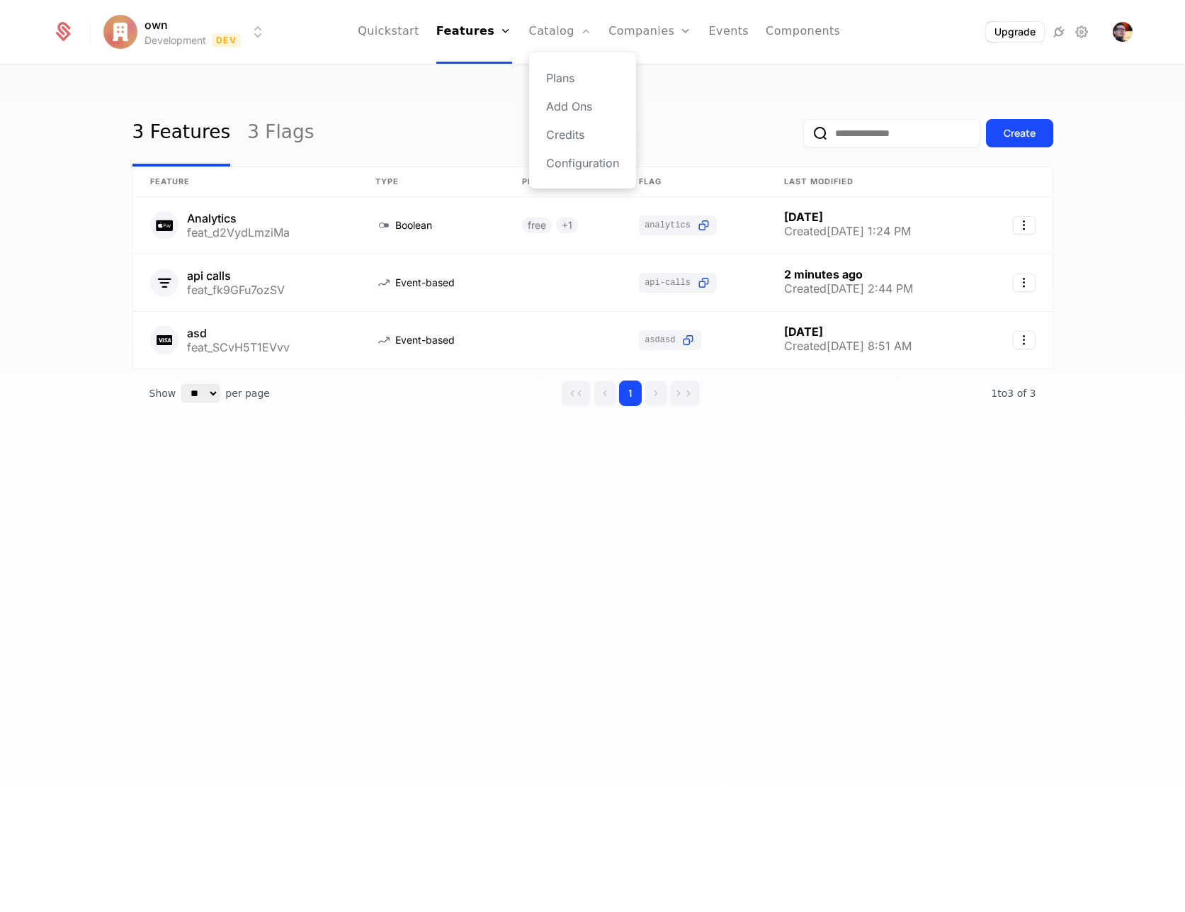
click at [570, 94] on div "Plans Add Ons Credits Configuration" at bounding box center [582, 120] width 107 height 136
click at [572, 86] on div "Plans Add Ons Credits Configuration" at bounding box center [582, 120] width 107 height 136
click at [562, 75] on link "Plans" at bounding box center [582, 77] width 73 height 17
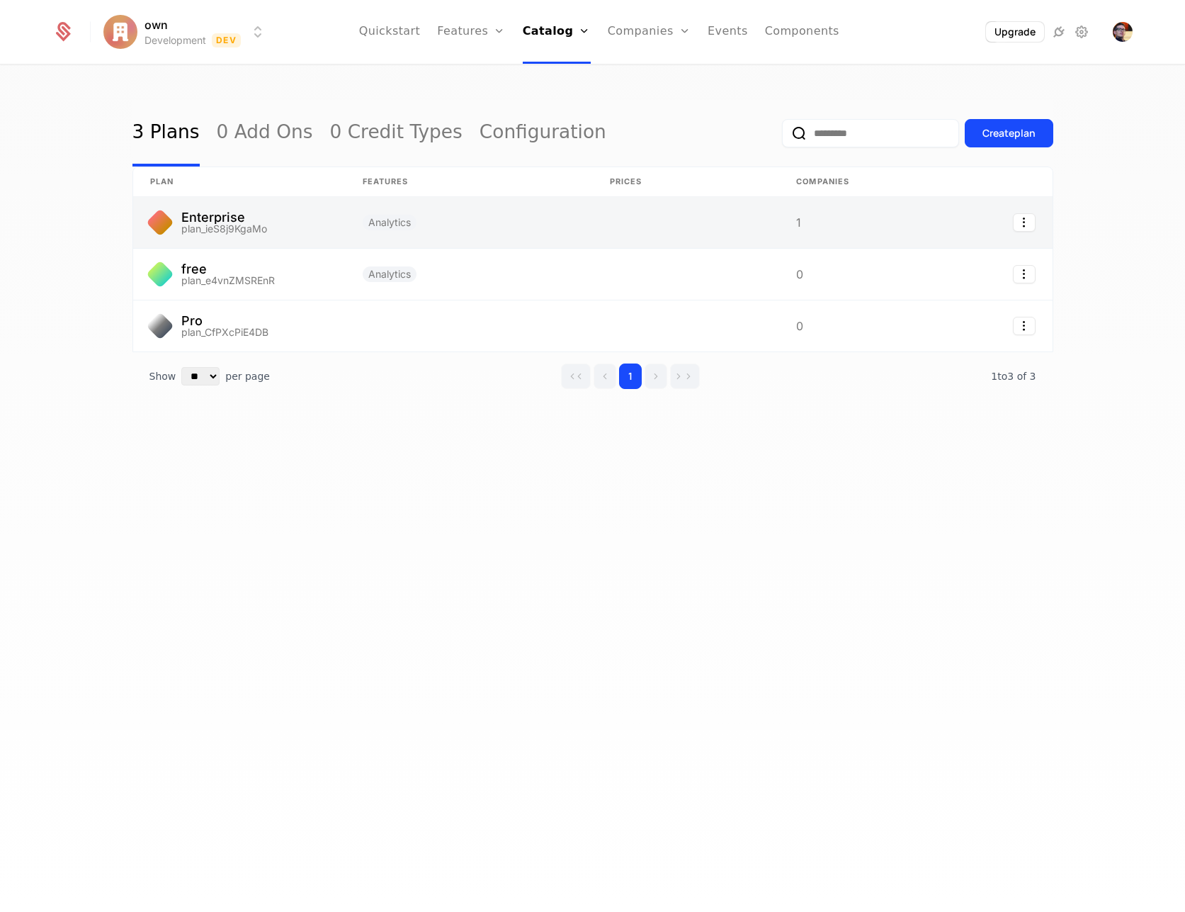
click at [237, 227] on link at bounding box center [239, 222] width 213 height 51
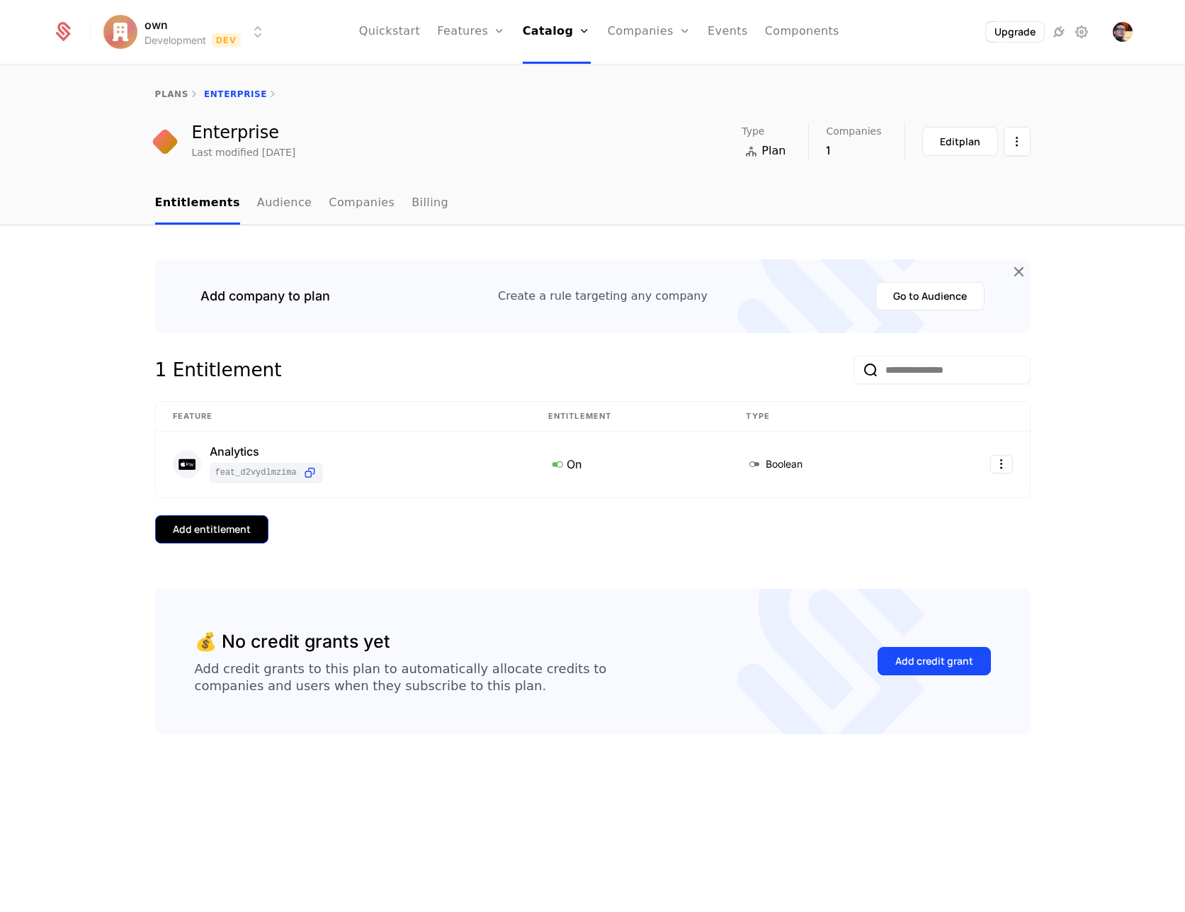
click at [228, 525] on div "Add entitlement" at bounding box center [212, 529] width 78 height 14
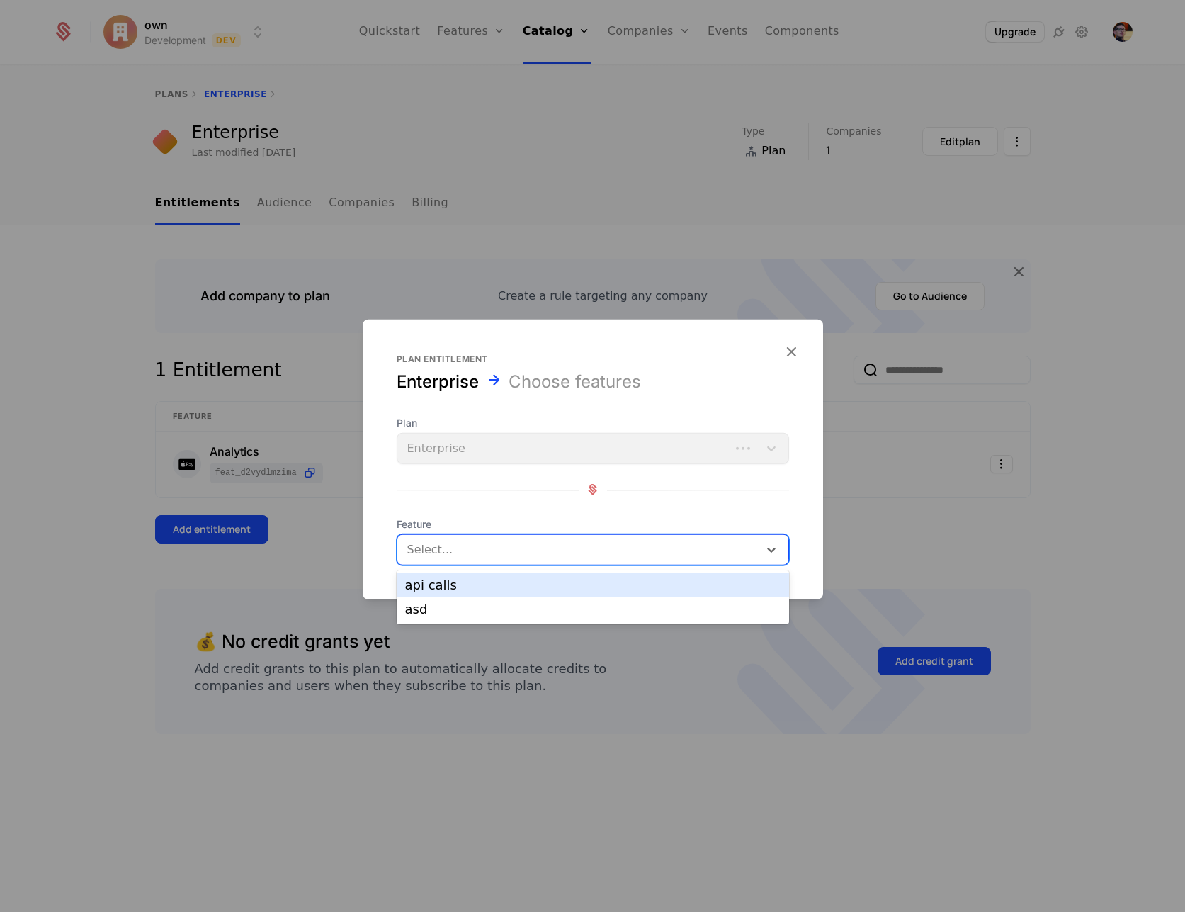
click at [547, 554] on div at bounding box center [580, 549] width 342 height 20
click at [549, 582] on div "api calls" at bounding box center [593, 585] width 376 height 13
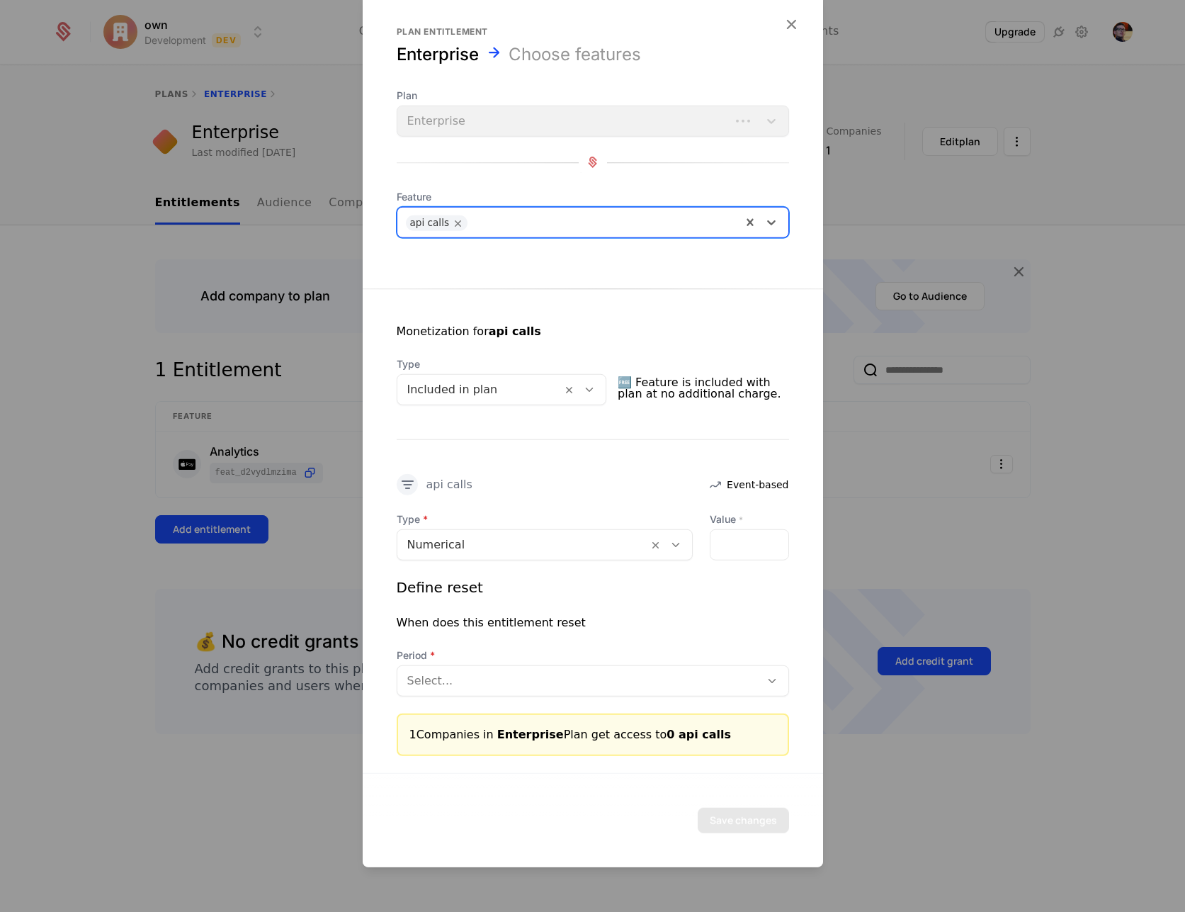
click at [594, 538] on div at bounding box center [522, 544] width 231 height 20
click at [600, 495] on div "Monetization for api calls Type Included in plan 🆓 Feature is included with pla…" at bounding box center [593, 521] width 461 height 467
click at [735, 544] on input "*" at bounding box center [750, 544] width 78 height 30
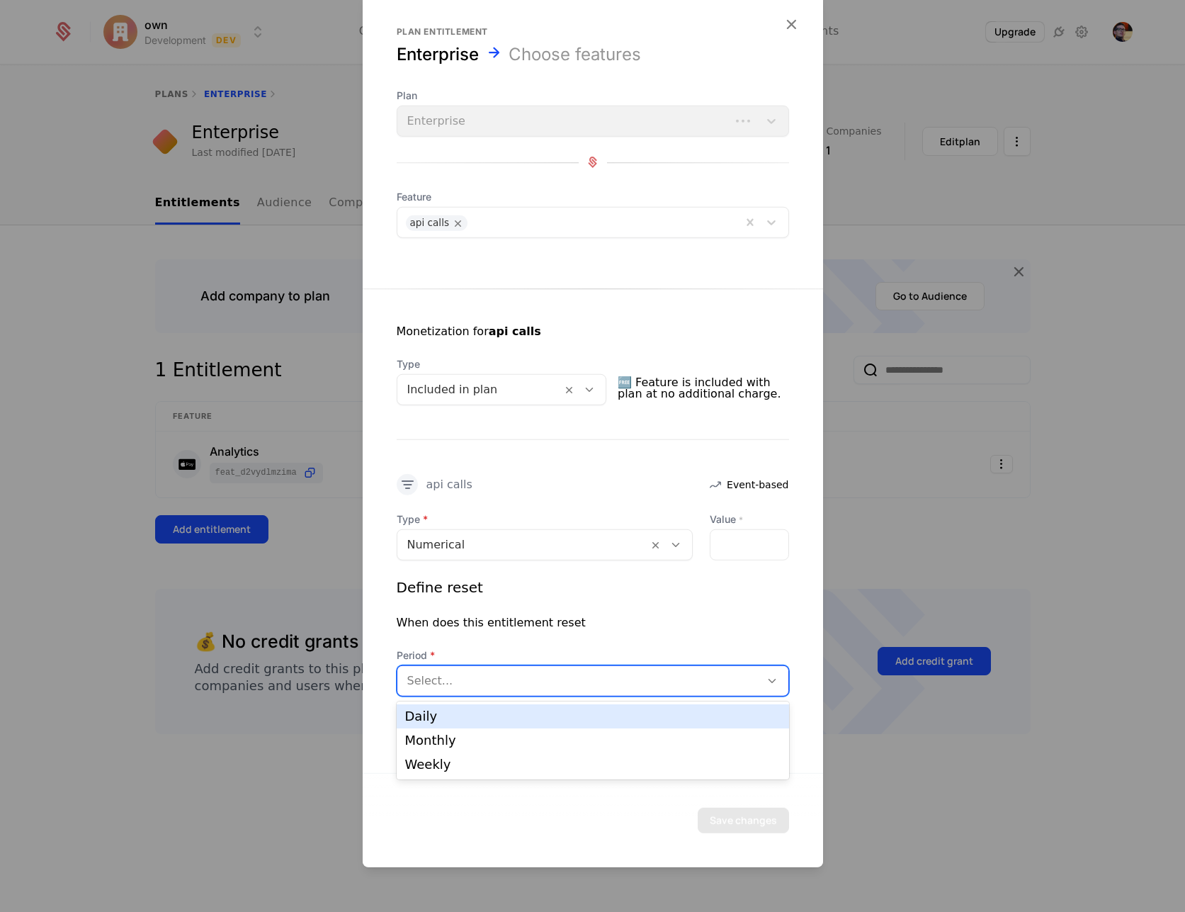
click at [650, 681] on div at bounding box center [578, 680] width 343 height 20
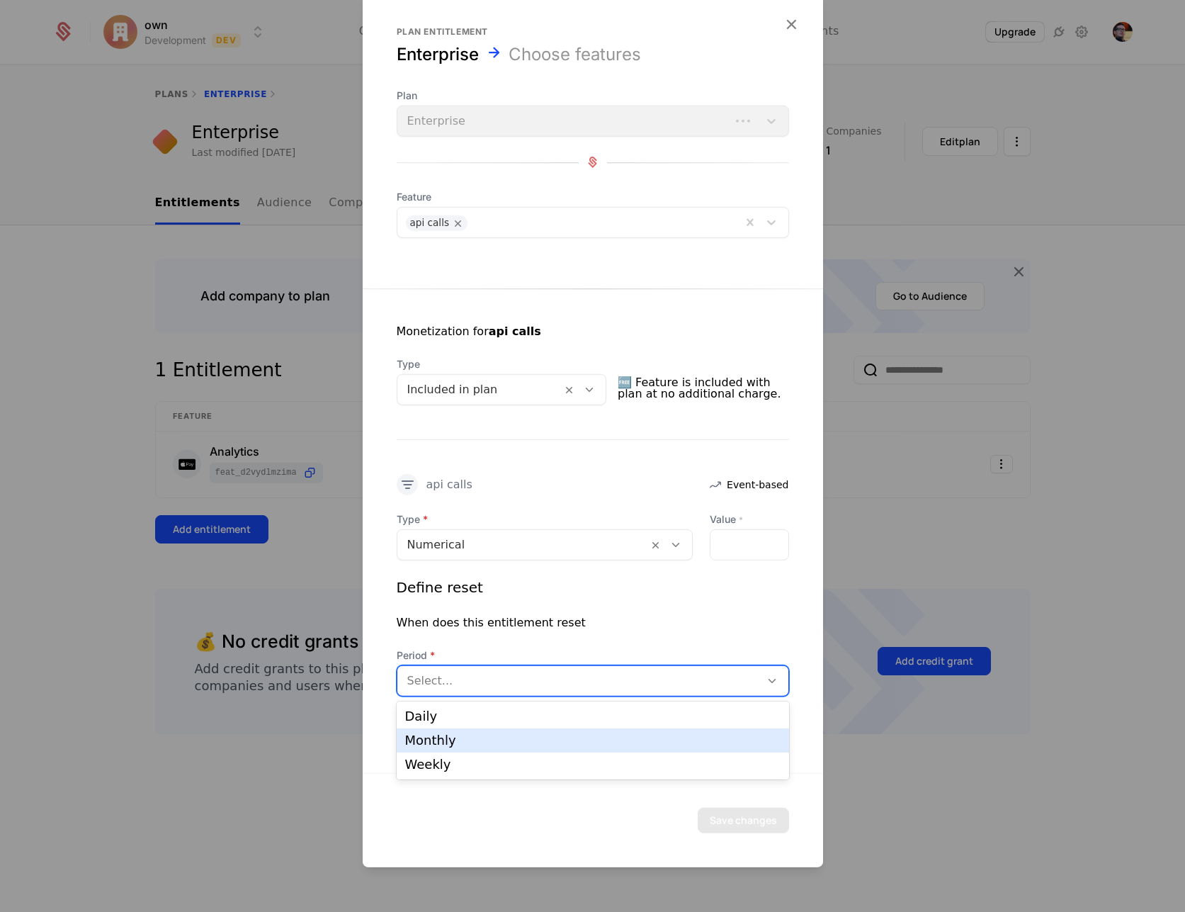
click at [646, 742] on div "Monthly" at bounding box center [593, 740] width 376 height 13
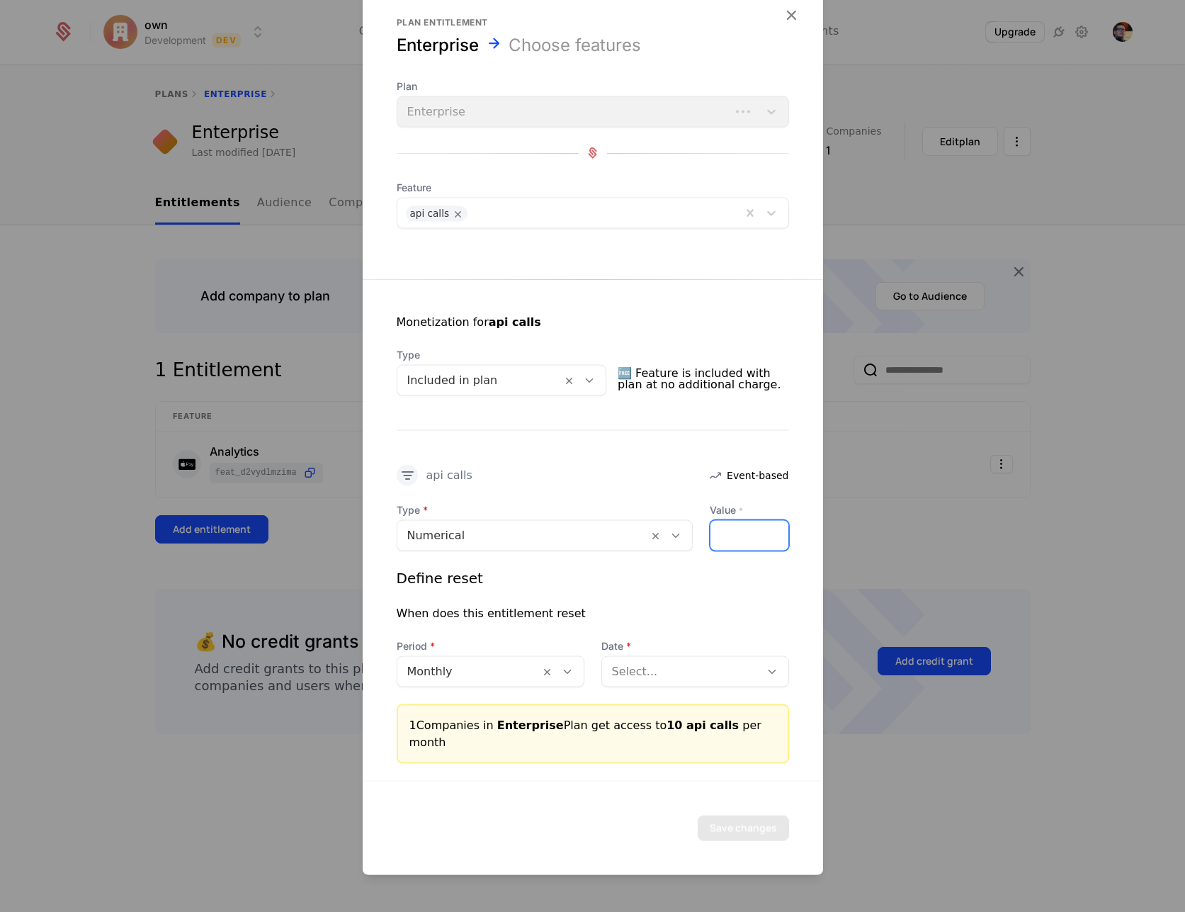
click at [740, 550] on input "**" at bounding box center [750, 535] width 78 height 30
type input "***"
click at [630, 805] on div "Save changes" at bounding box center [593, 827] width 461 height 94
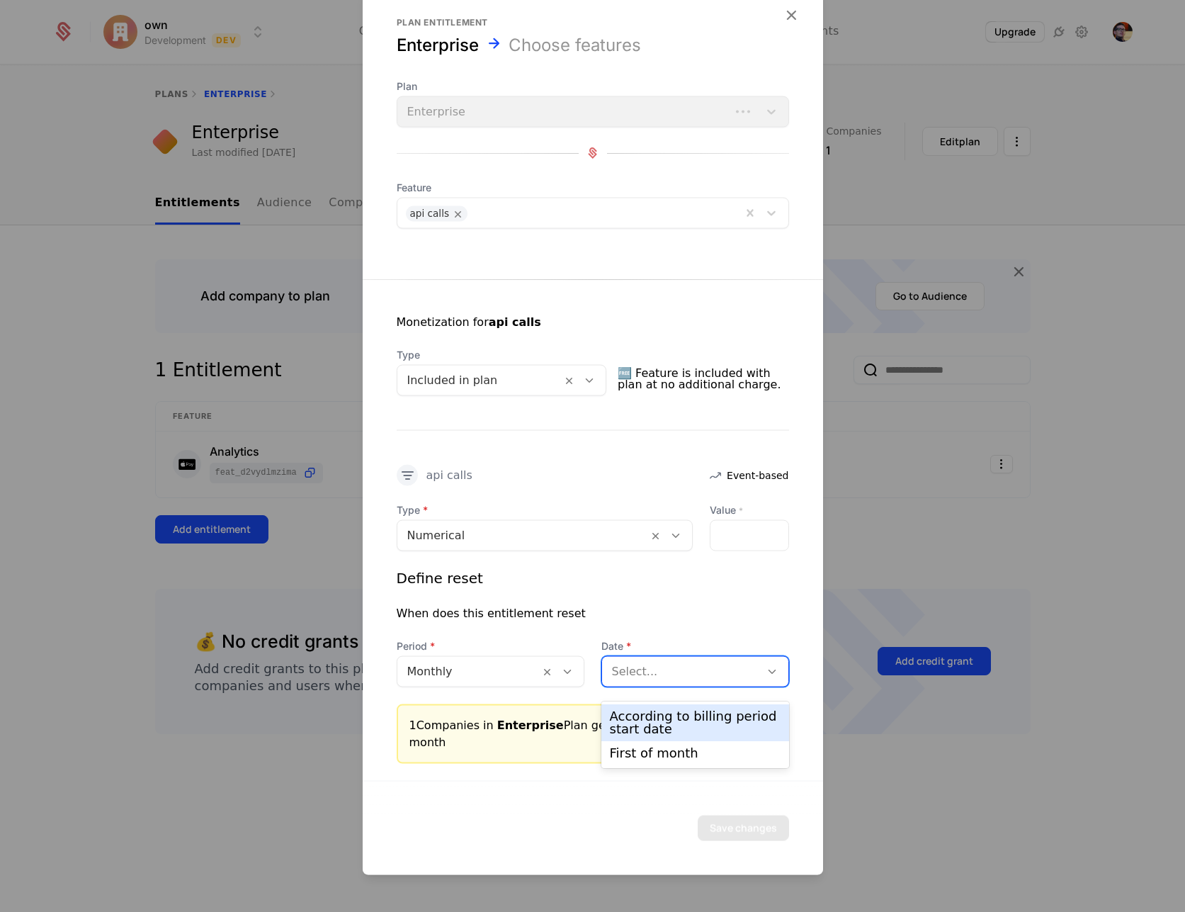
click at [696, 681] on div at bounding box center [681, 671] width 138 height 20
click at [682, 726] on div "According to billing period start date" at bounding box center [695, 723] width 171 height 26
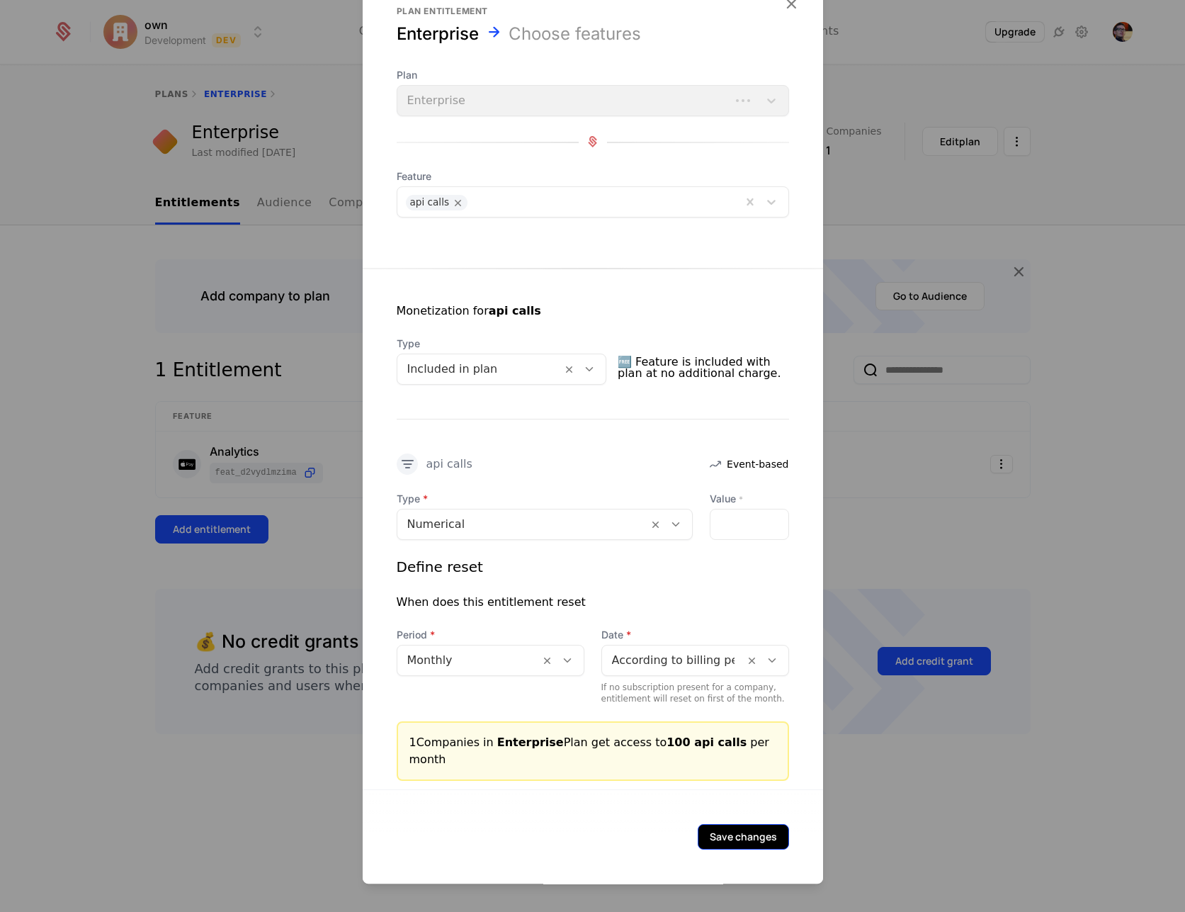
click at [745, 832] on button "Save changes" at bounding box center [743, 837] width 91 height 26
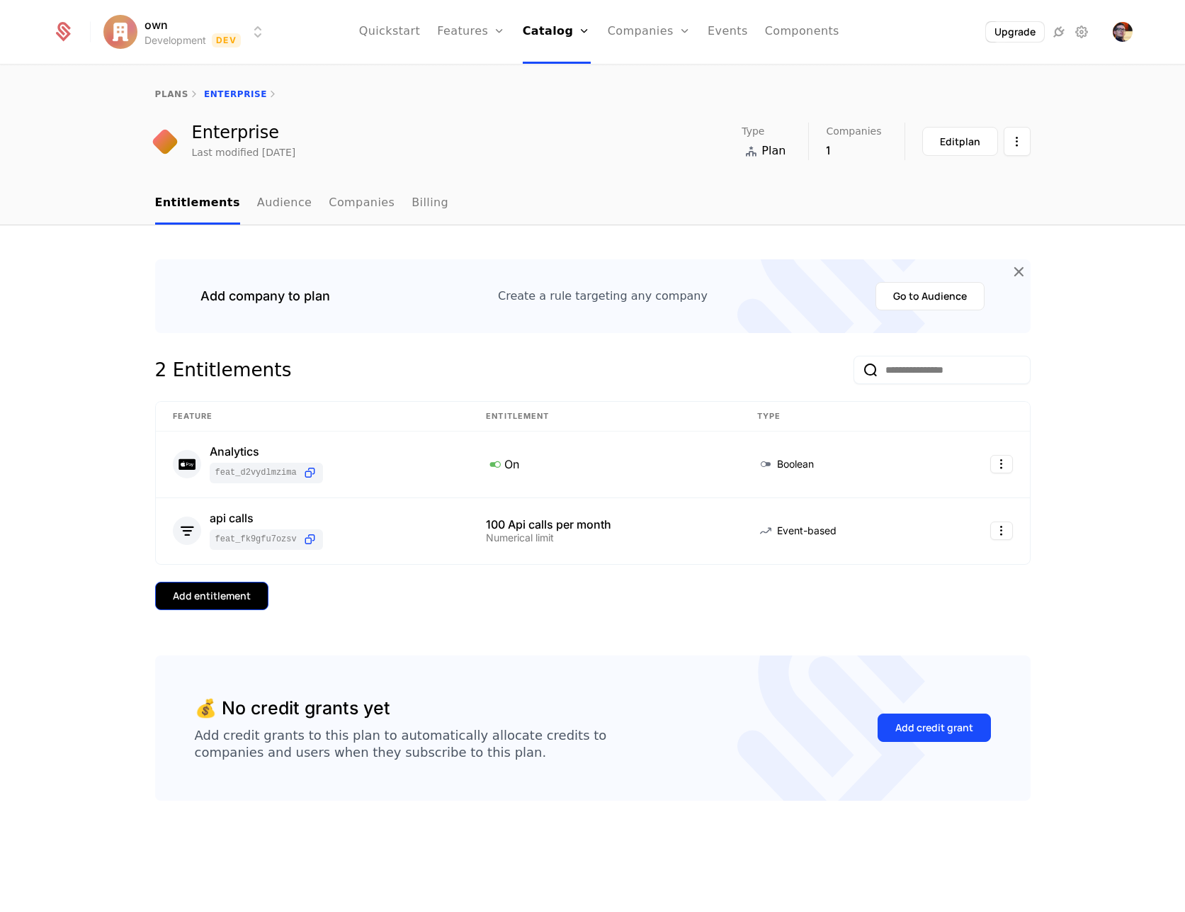
click at [234, 597] on div "Add entitlement" at bounding box center [212, 596] width 78 height 14
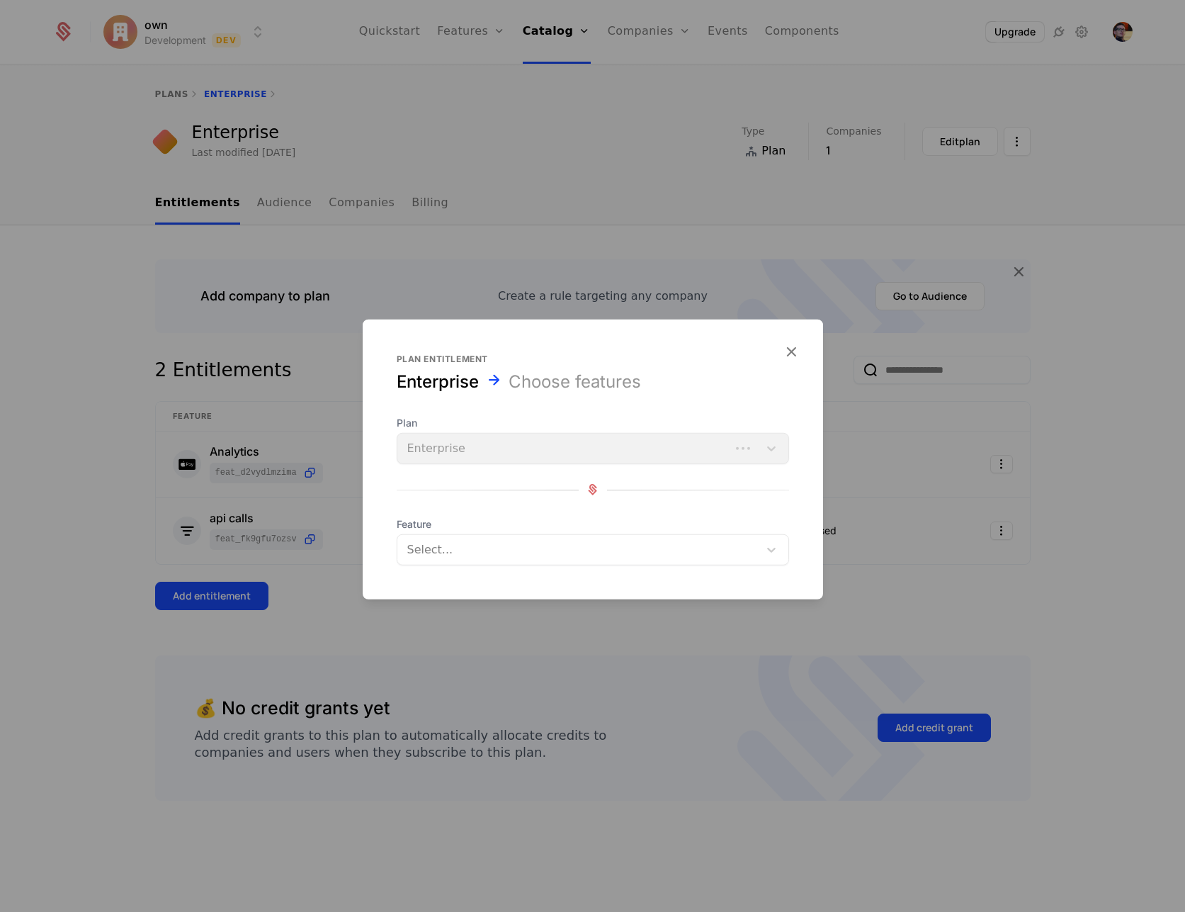
click at [537, 553] on div at bounding box center [580, 549] width 342 height 20
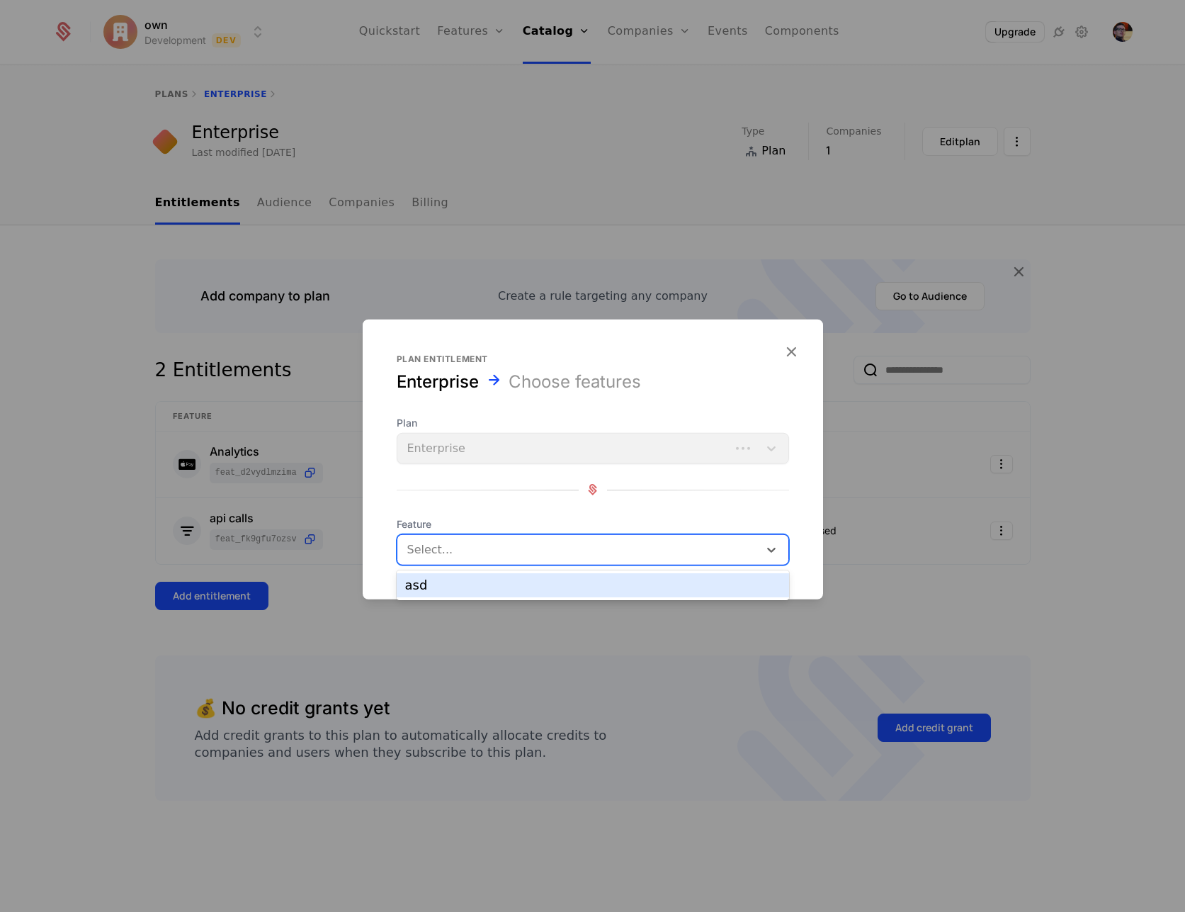
click at [509, 582] on div "asd" at bounding box center [593, 585] width 376 height 13
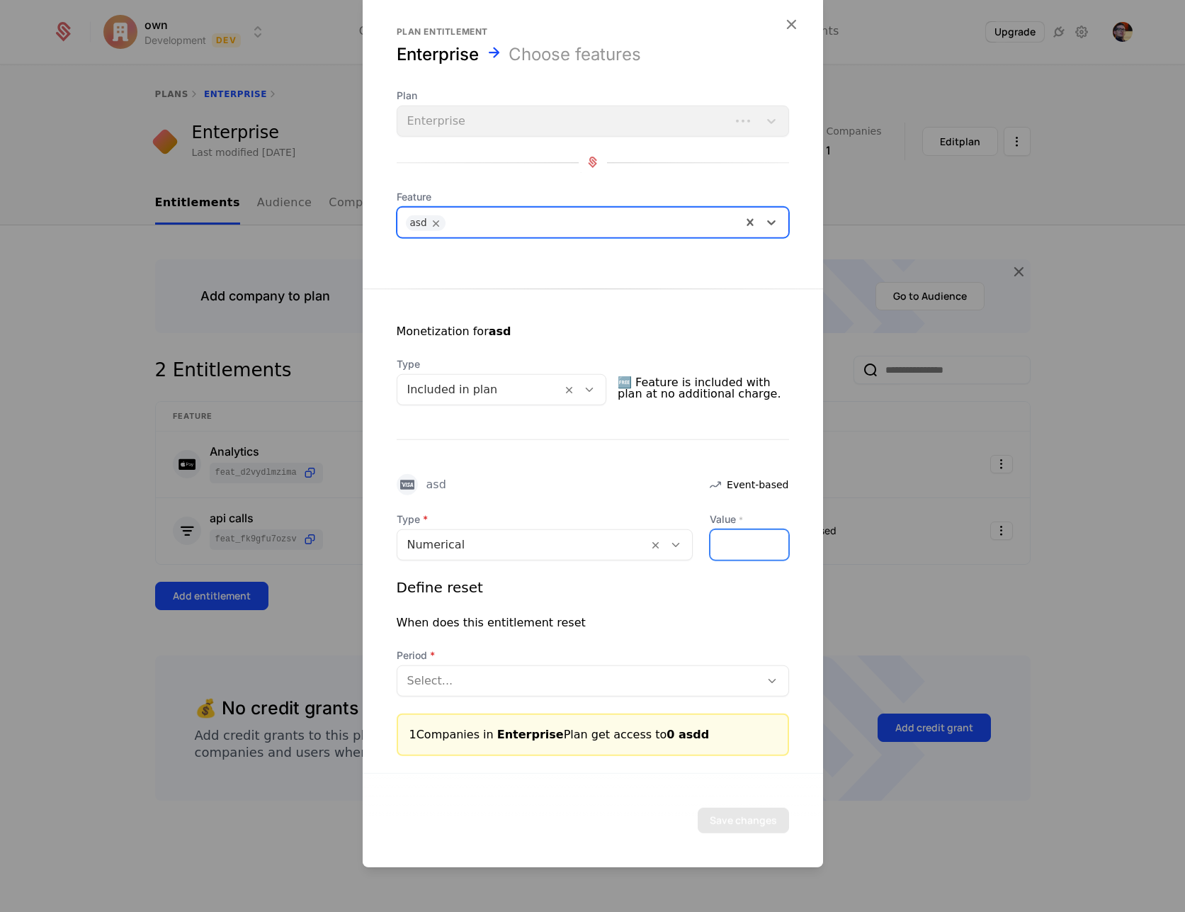
click at [740, 550] on input "*" at bounding box center [750, 544] width 78 height 30
type input "***"
click at [655, 675] on div at bounding box center [578, 680] width 343 height 20
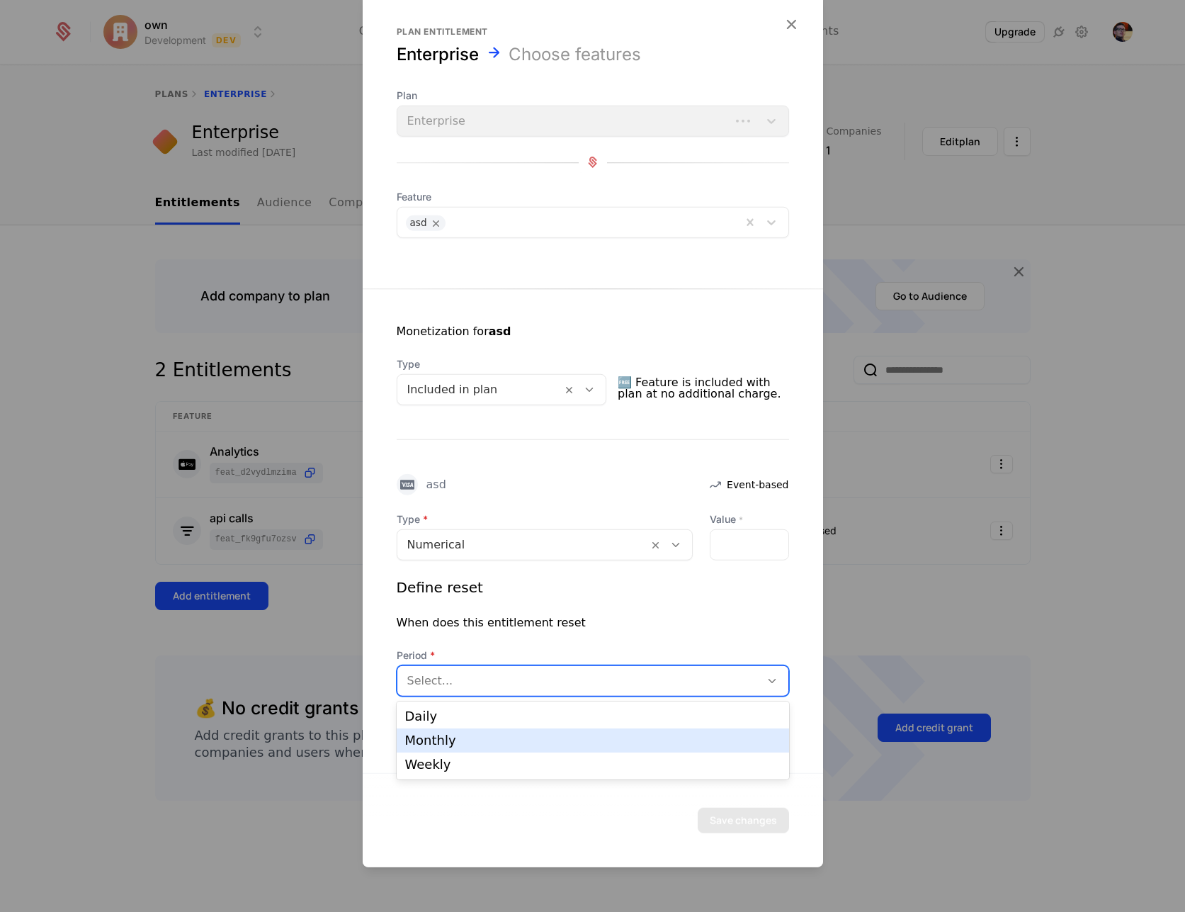
click at [628, 744] on div "Monthly" at bounding box center [593, 740] width 376 height 13
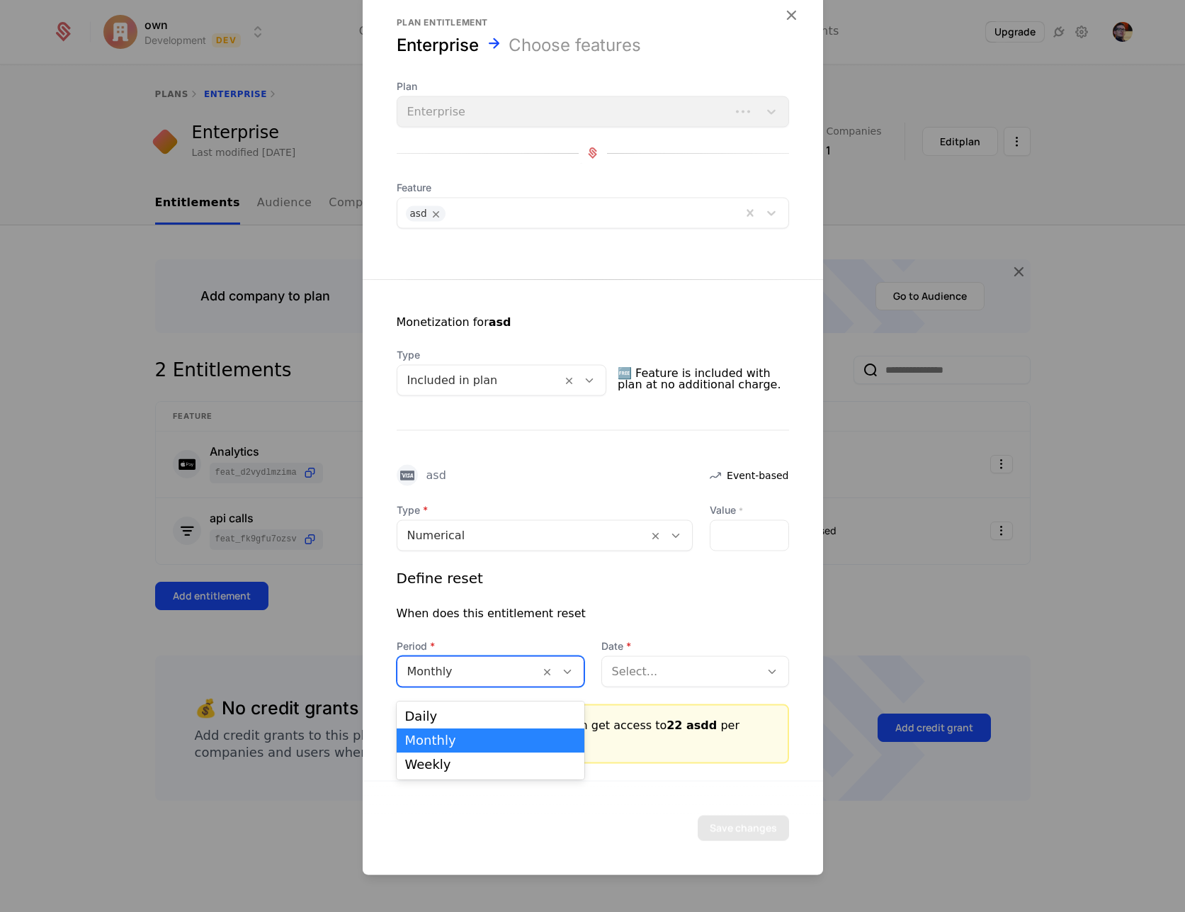
click at [488, 681] on div at bounding box center [468, 671] width 123 height 20
click at [624, 648] on span "Date" at bounding box center [696, 645] width 188 height 14
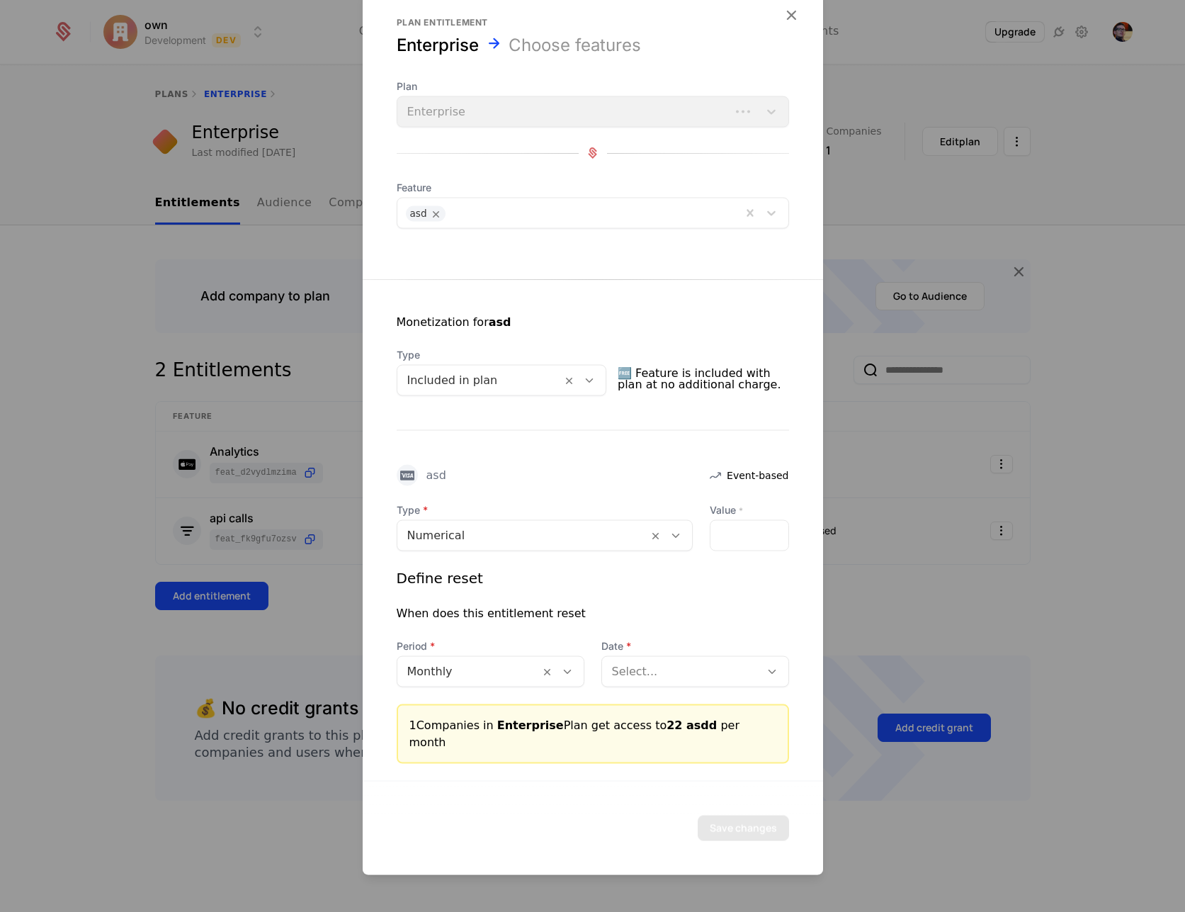
click at [665, 687] on div "Select..." at bounding box center [696, 670] width 188 height 31
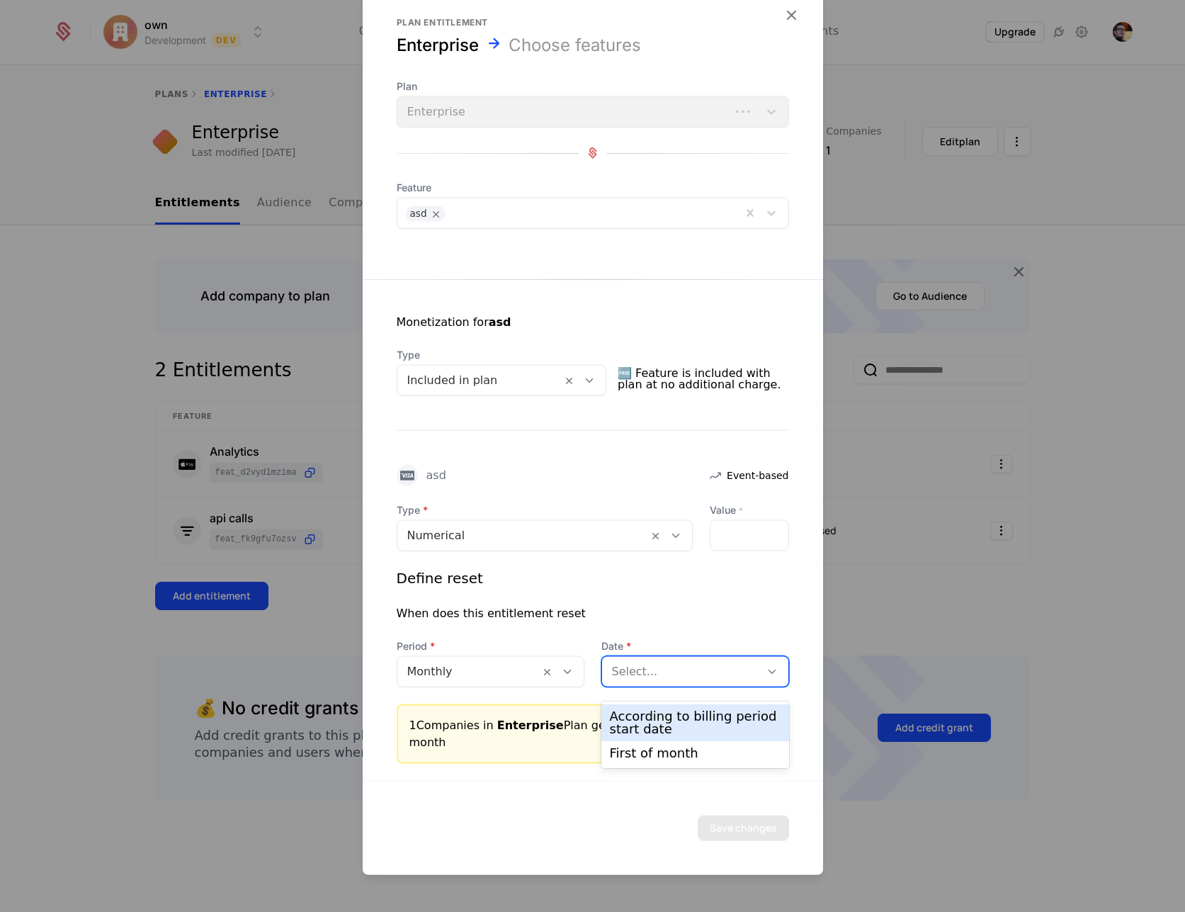
click at [665, 713] on div "According to billing period start date" at bounding box center [695, 723] width 171 height 26
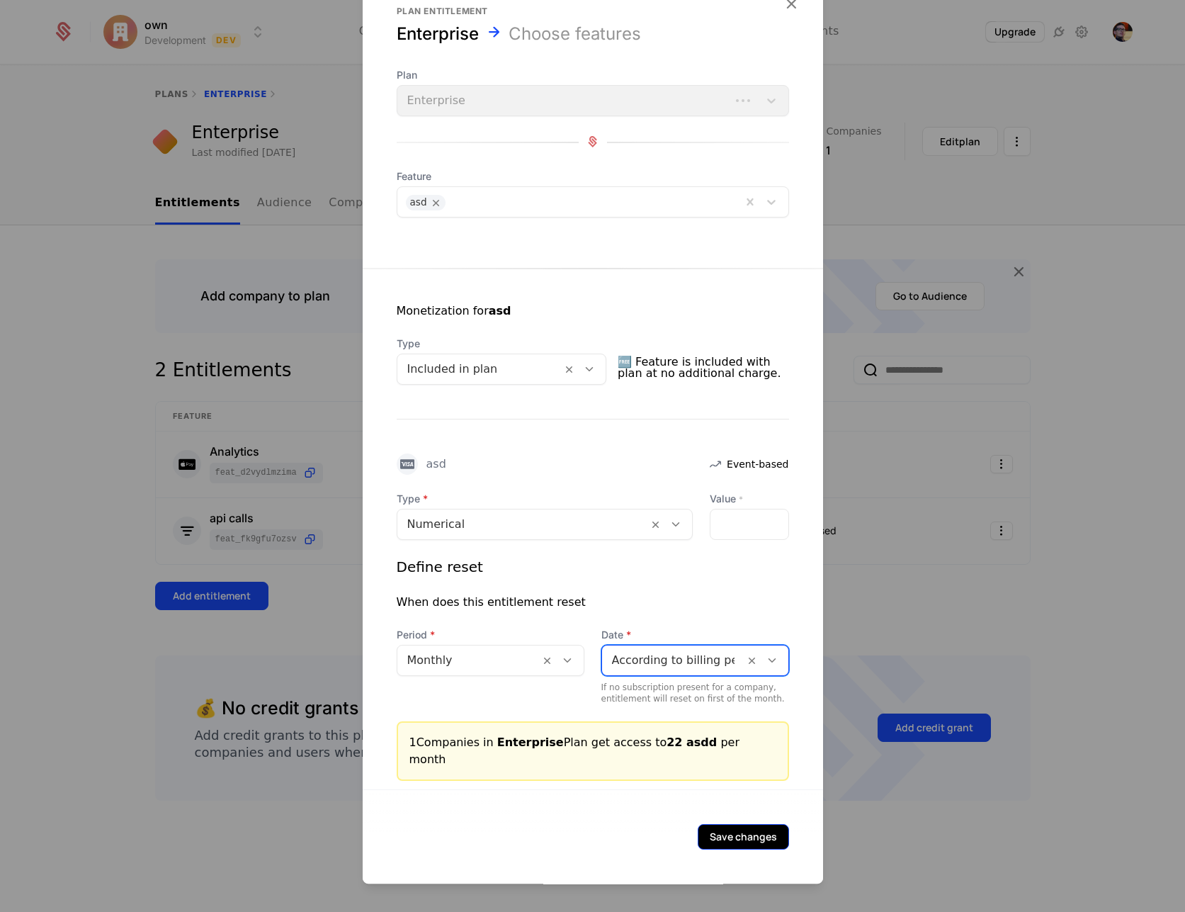
click at [744, 832] on button "Save changes" at bounding box center [743, 837] width 91 height 26
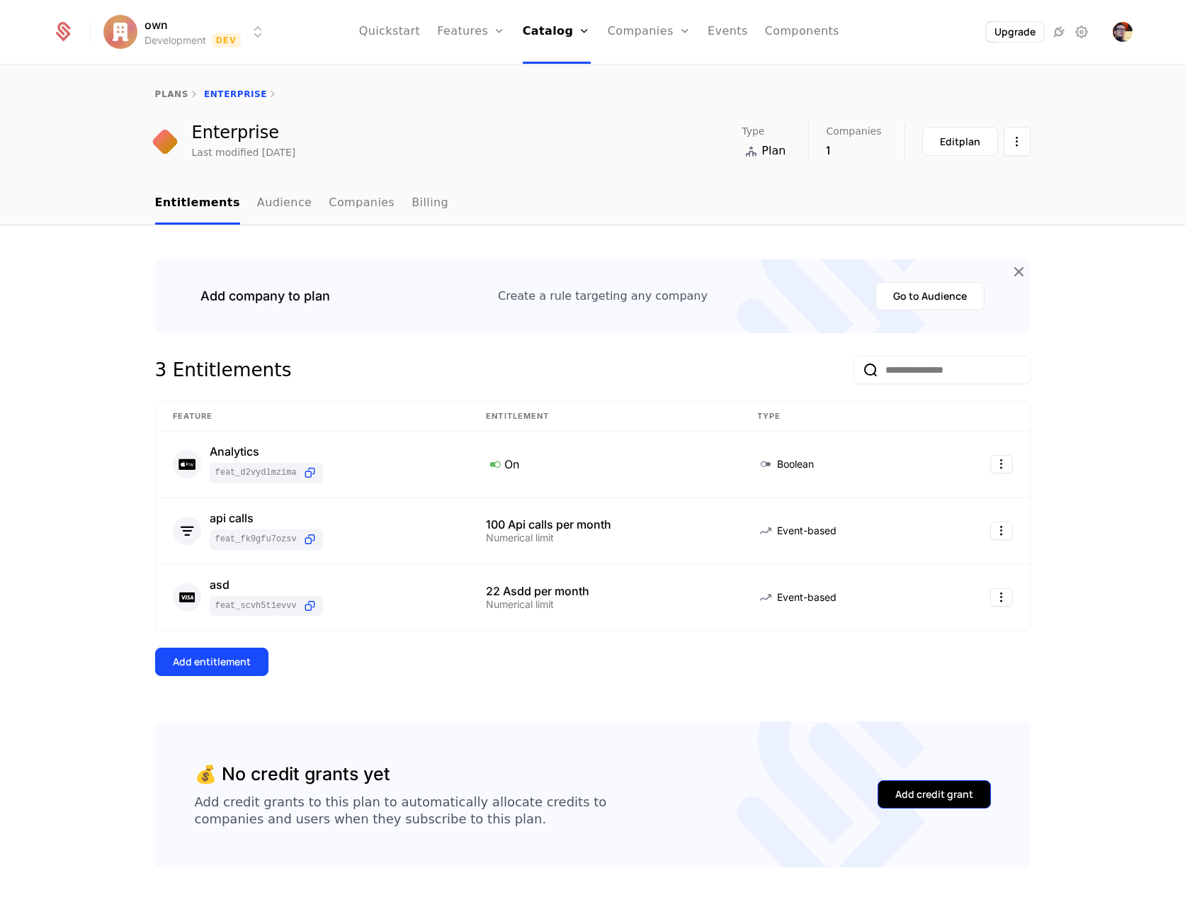
click at [939, 794] on div "Add credit grant" at bounding box center [935, 794] width 78 height 14
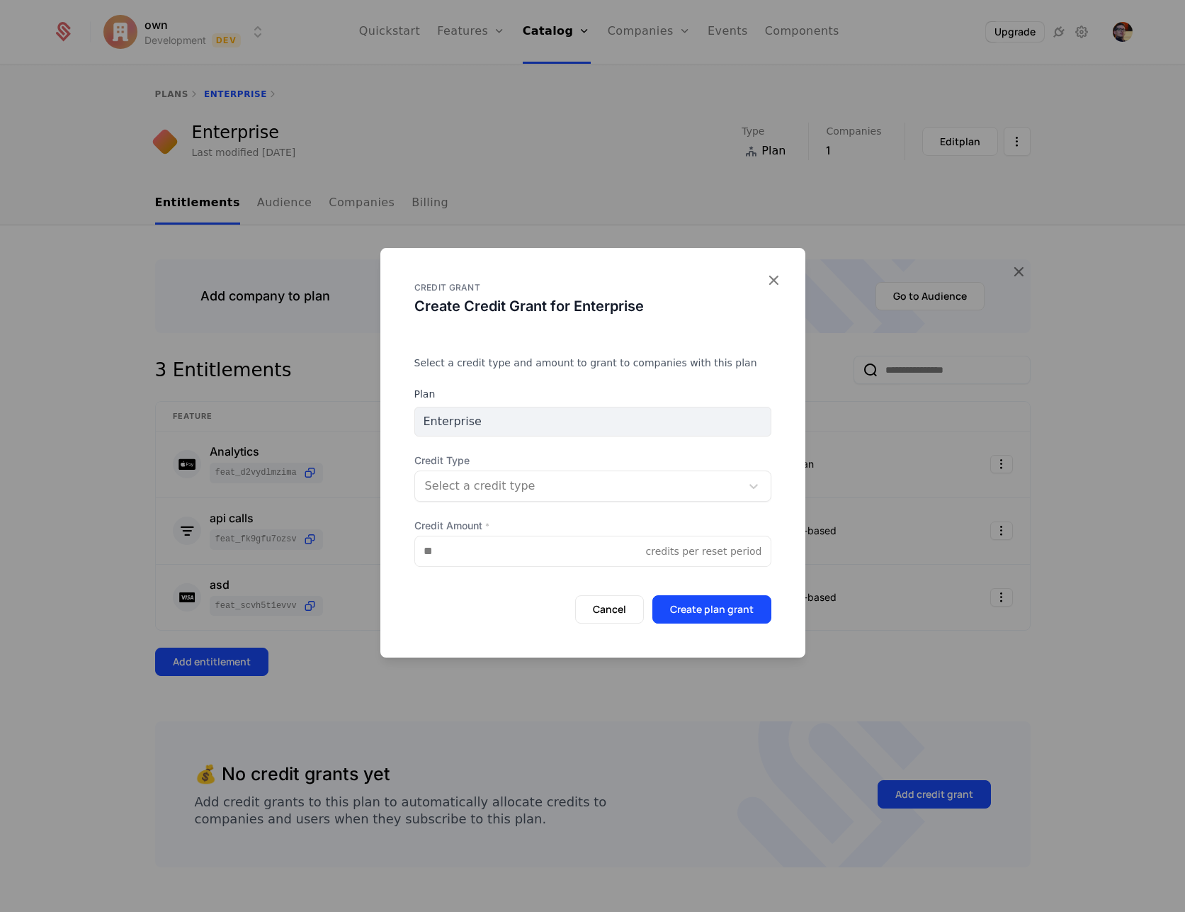
click at [517, 488] on div at bounding box center [578, 486] width 306 height 20
click at [607, 429] on div "Enterprise" at bounding box center [592, 422] width 357 height 30
click at [531, 488] on div at bounding box center [578, 486] width 306 height 20
click at [618, 528] on div "No options" at bounding box center [592, 524] width 357 height 28
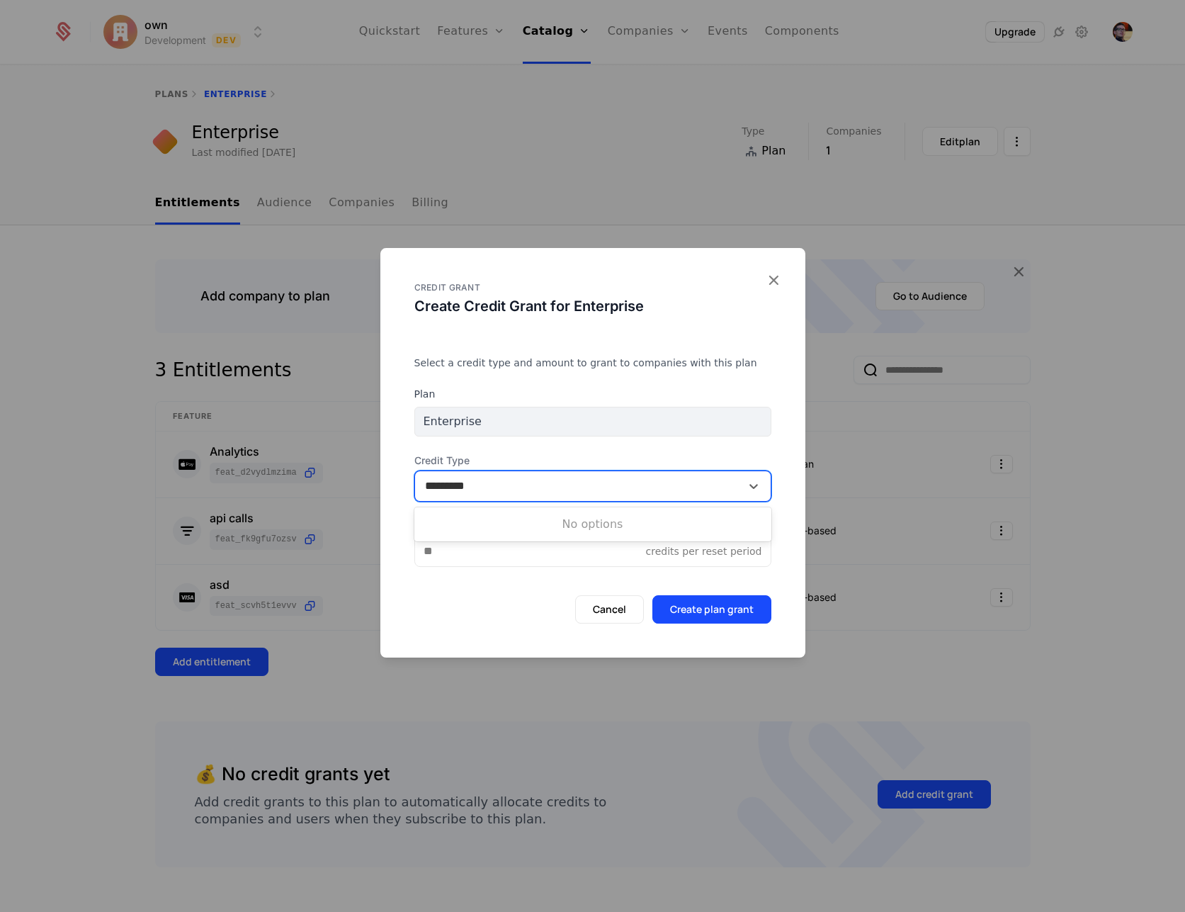
drag, startPoint x: 618, startPoint y: 528, endPoint x: 620, endPoint y: 458, distance: 70.2
click at [618, 524] on div "No options" at bounding box center [592, 524] width 357 height 28
type input "*********"
click at [620, 452] on form "Plan Enterprise Credit Type Select a credit type Credit Amount * credits per re…" at bounding box center [592, 505] width 357 height 237
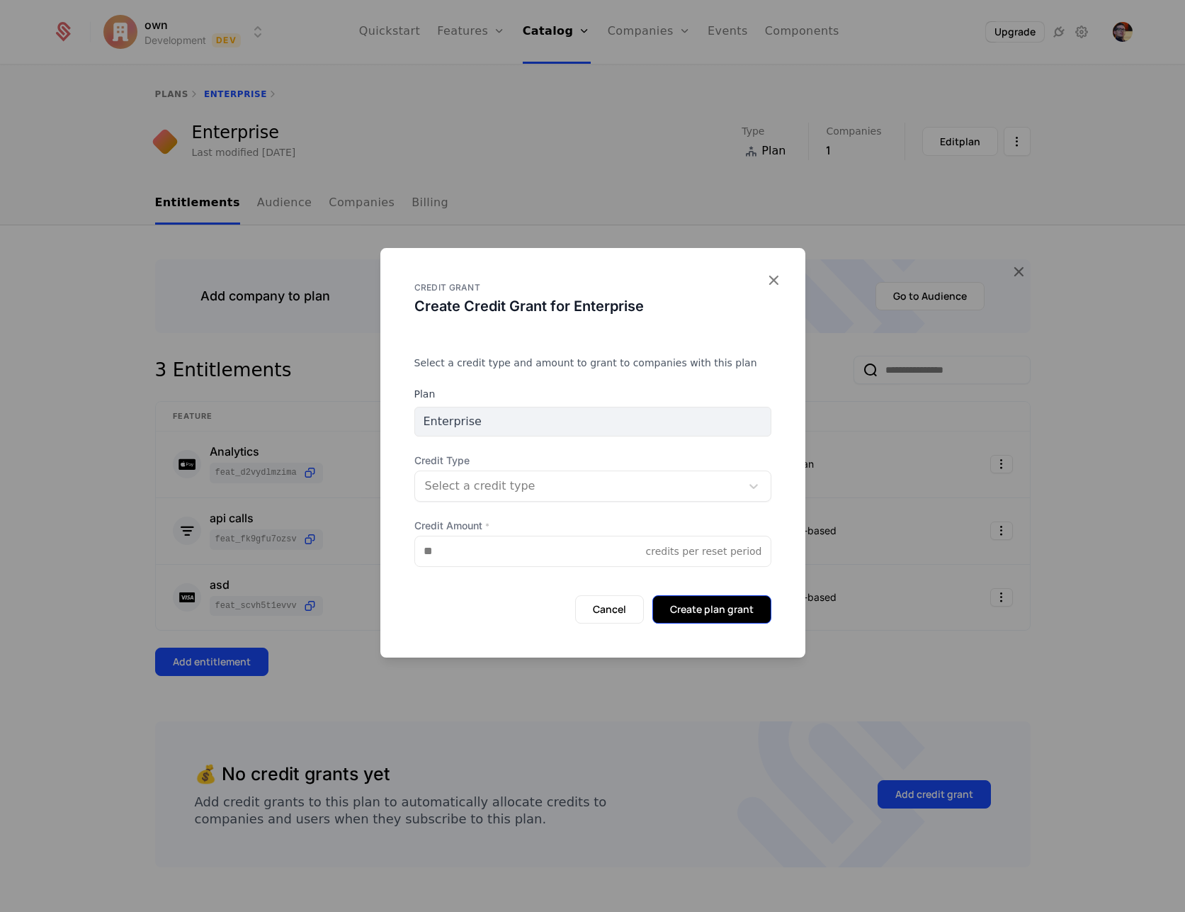
click at [738, 604] on button "Create plan grant" at bounding box center [712, 609] width 119 height 28
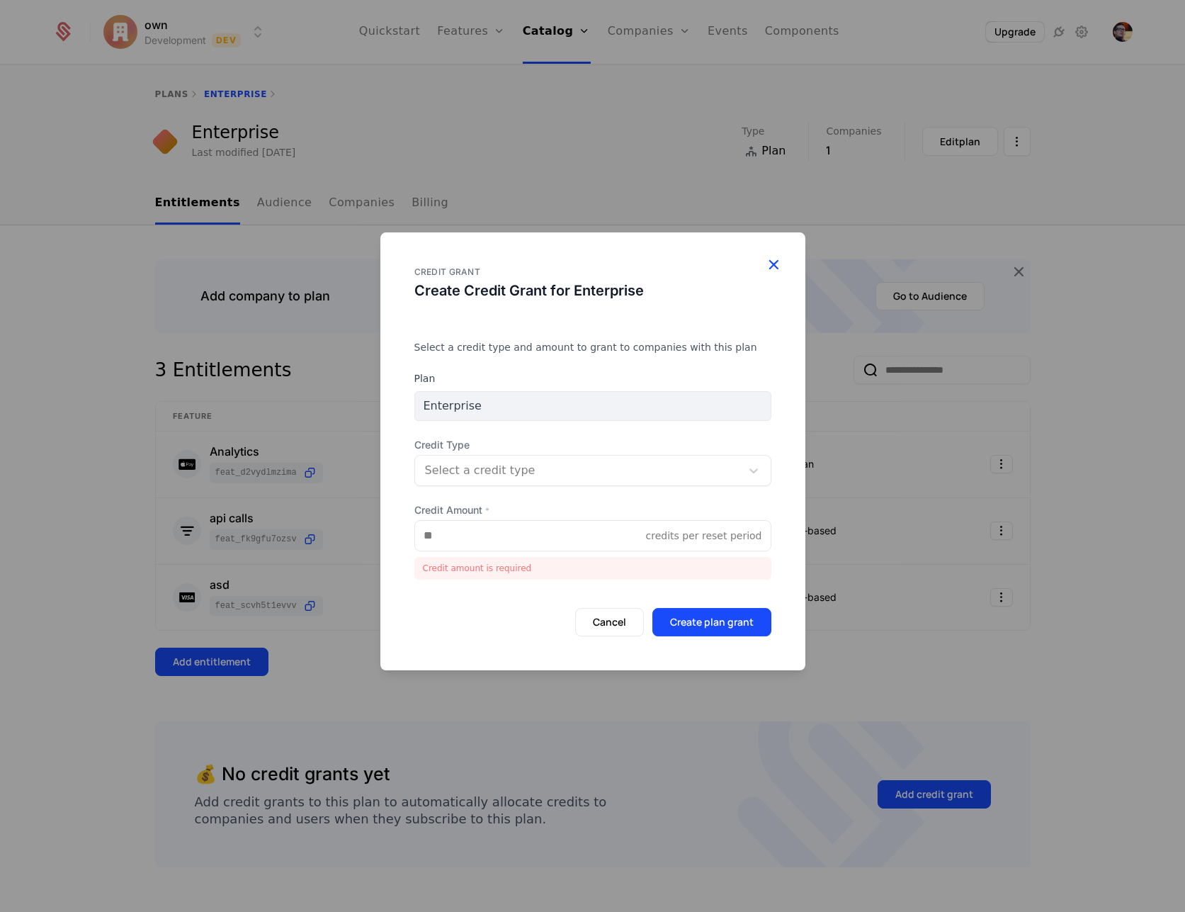
click at [777, 264] on icon "button" at bounding box center [774, 264] width 18 height 18
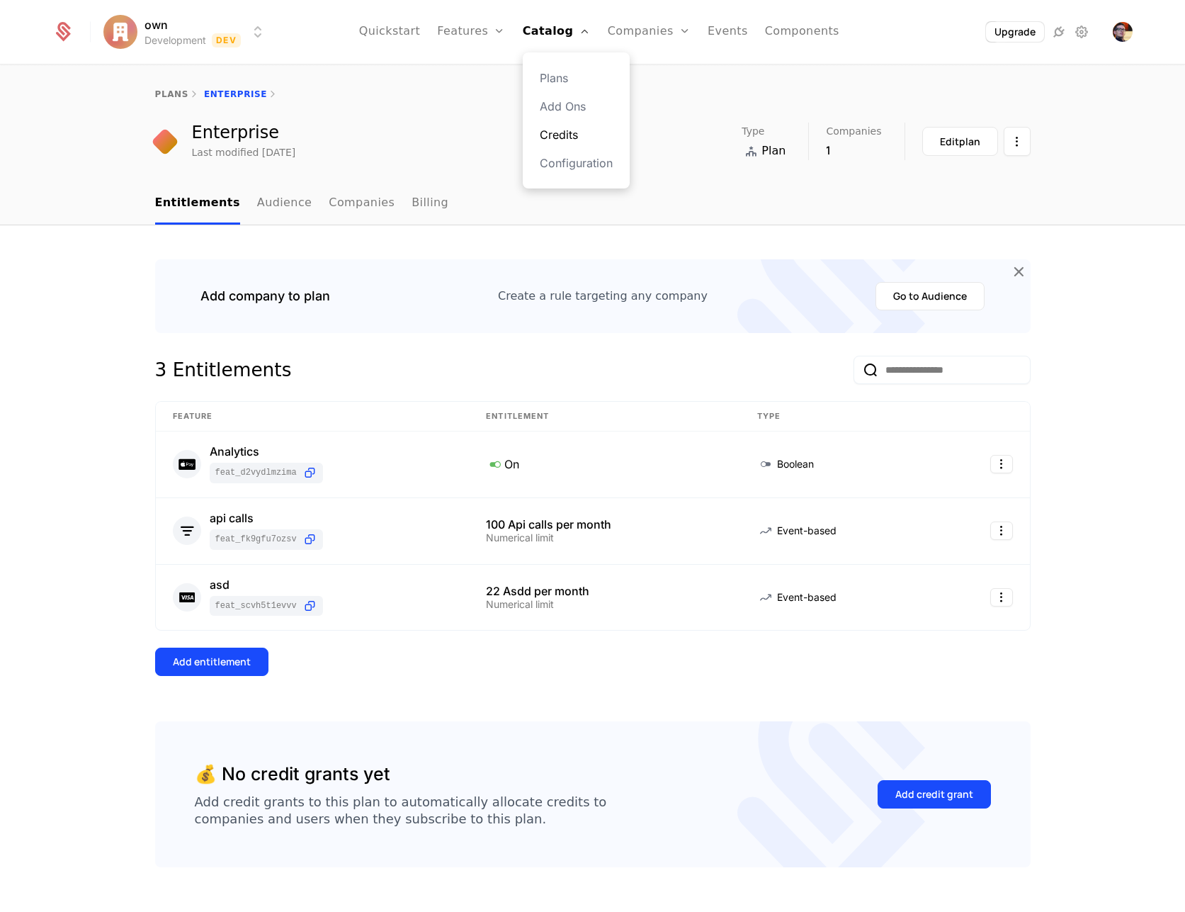
click at [561, 130] on link "Credits" at bounding box center [576, 134] width 73 height 17
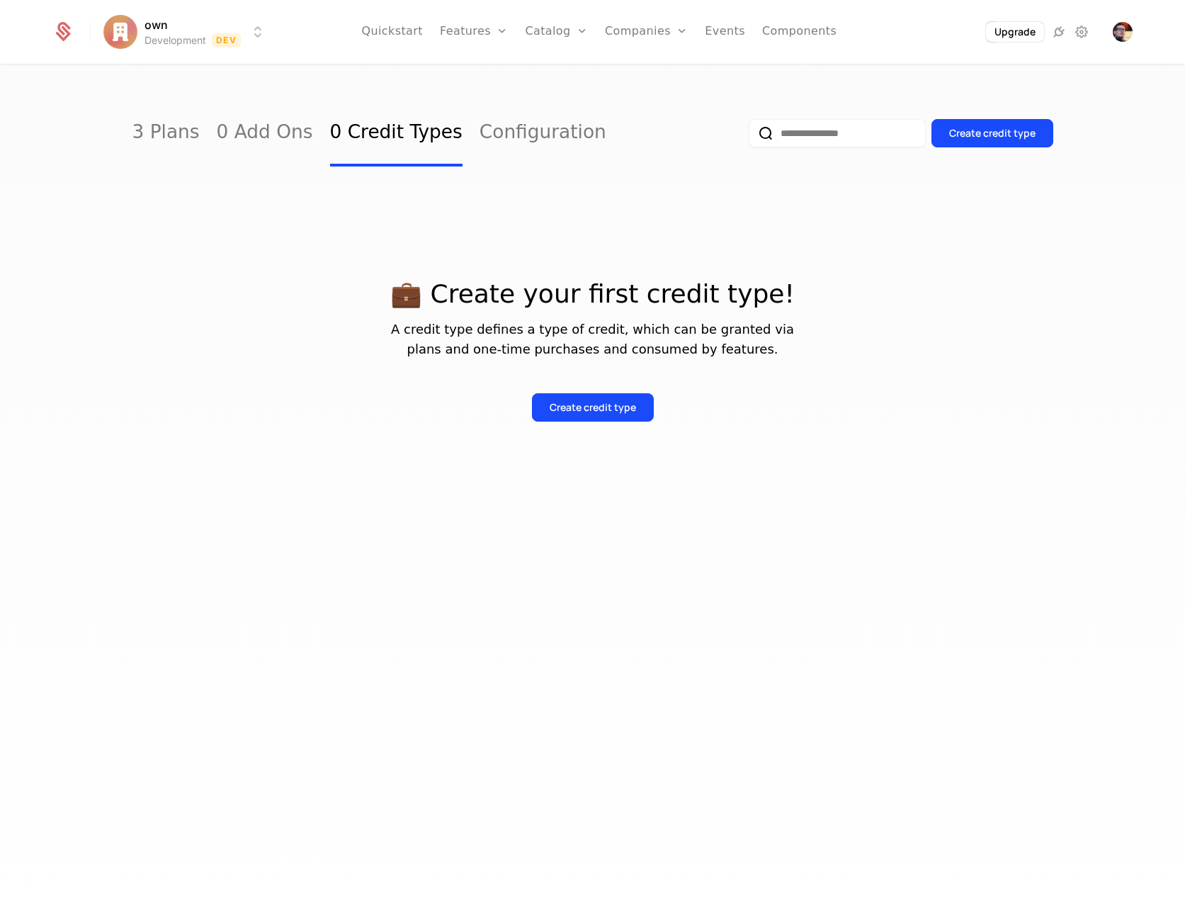
click at [597, 392] on div "Create credit type" at bounding box center [592, 396] width 921 height 51
click at [605, 406] on div "Create credit type" at bounding box center [593, 407] width 86 height 14
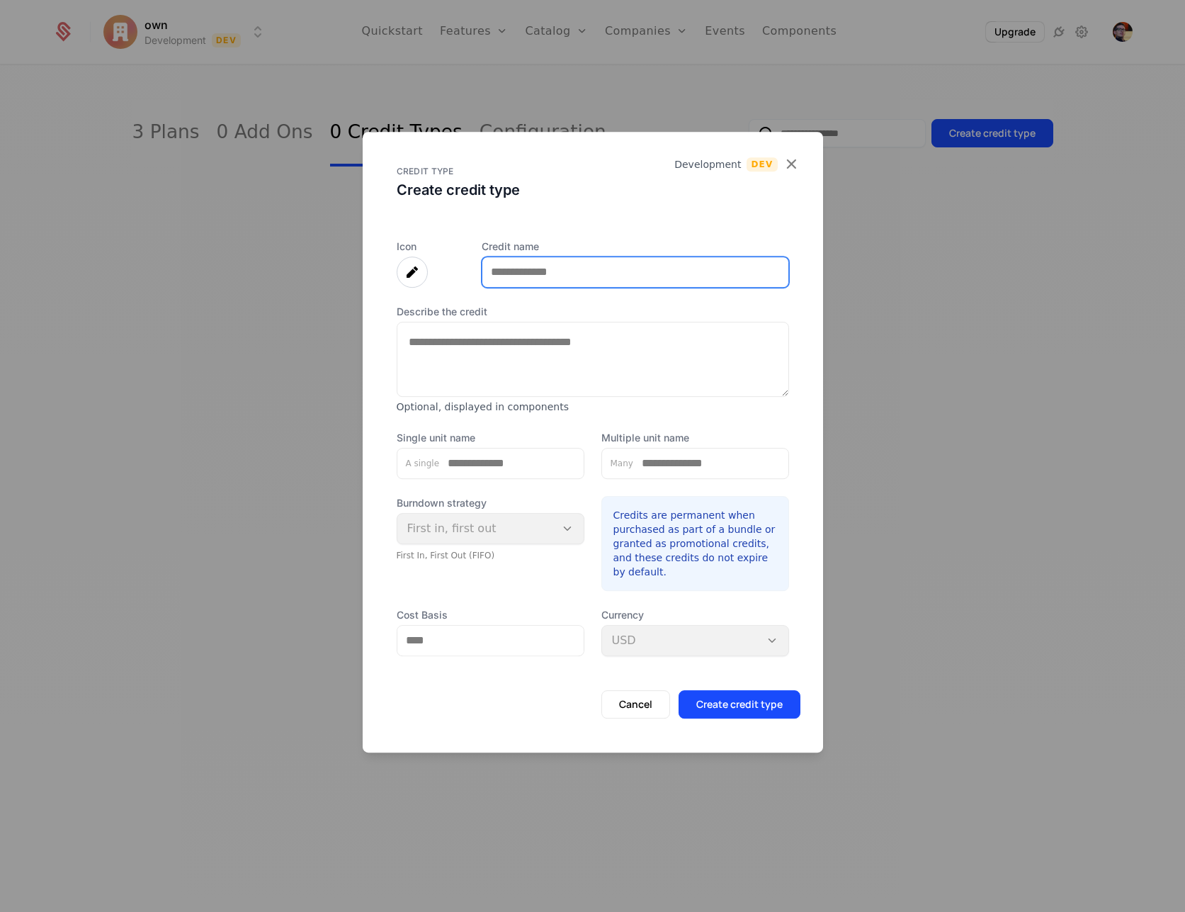
click at [565, 269] on input "Credit name" at bounding box center [636, 272] width 306 height 30
click at [757, 708] on button "Create credit type" at bounding box center [740, 704] width 122 height 28
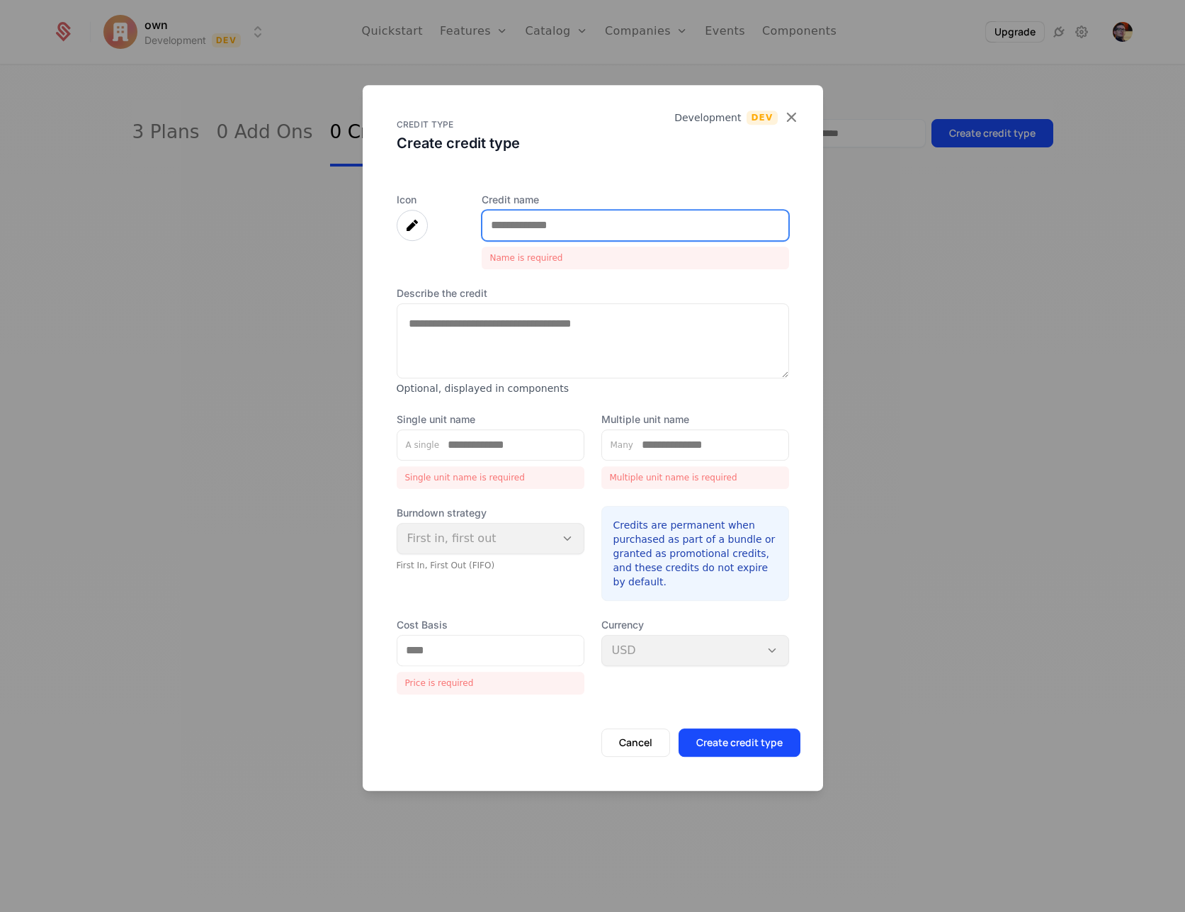
click at [573, 239] on input "Credit name" at bounding box center [636, 225] width 306 height 30
click at [565, 226] on input "Credit name" at bounding box center [636, 225] width 306 height 30
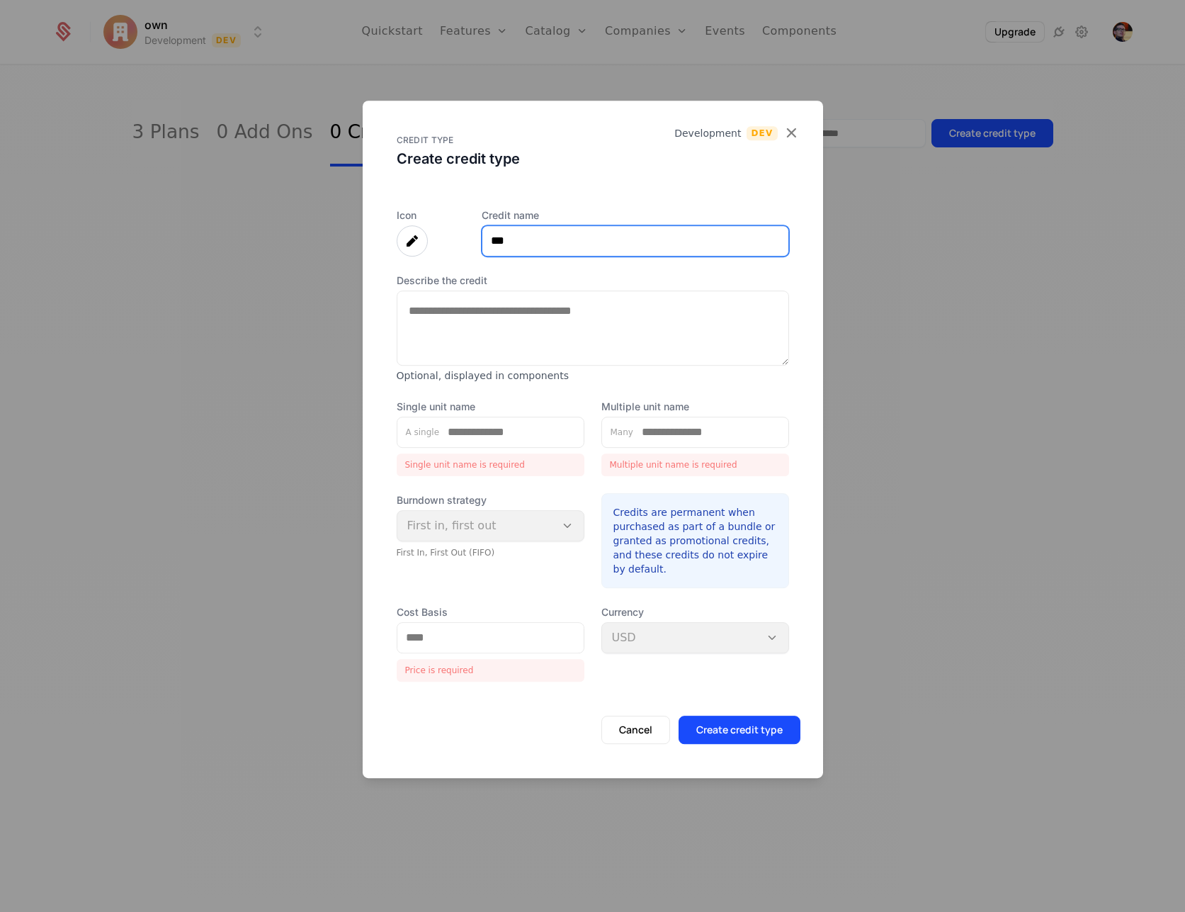
type input "***"
click at [461, 320] on textarea "Describe the credit" at bounding box center [593, 327] width 393 height 75
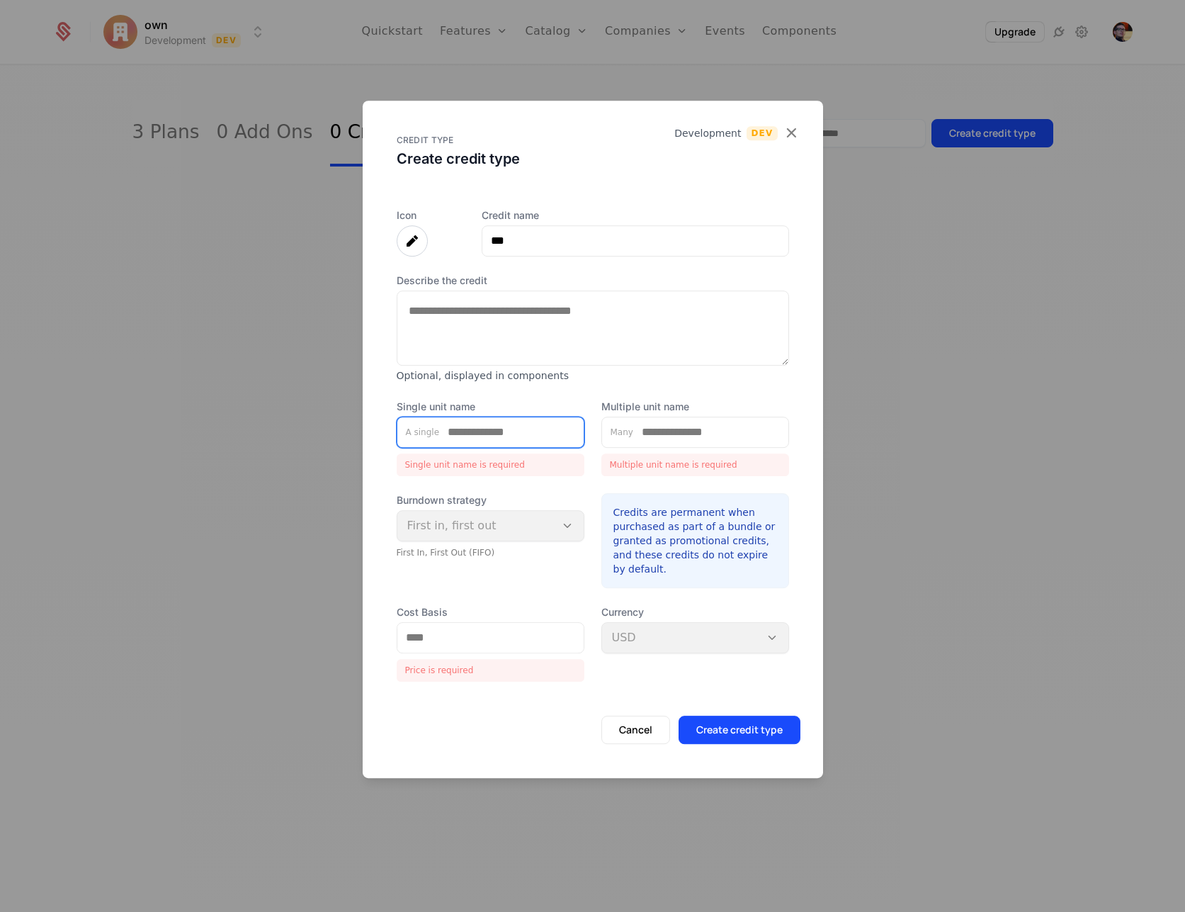
click at [509, 439] on input "Single unit name" at bounding box center [511, 432] width 144 height 30
type input "***"
click at [750, 447] on div "Many" at bounding box center [696, 432] width 188 height 31
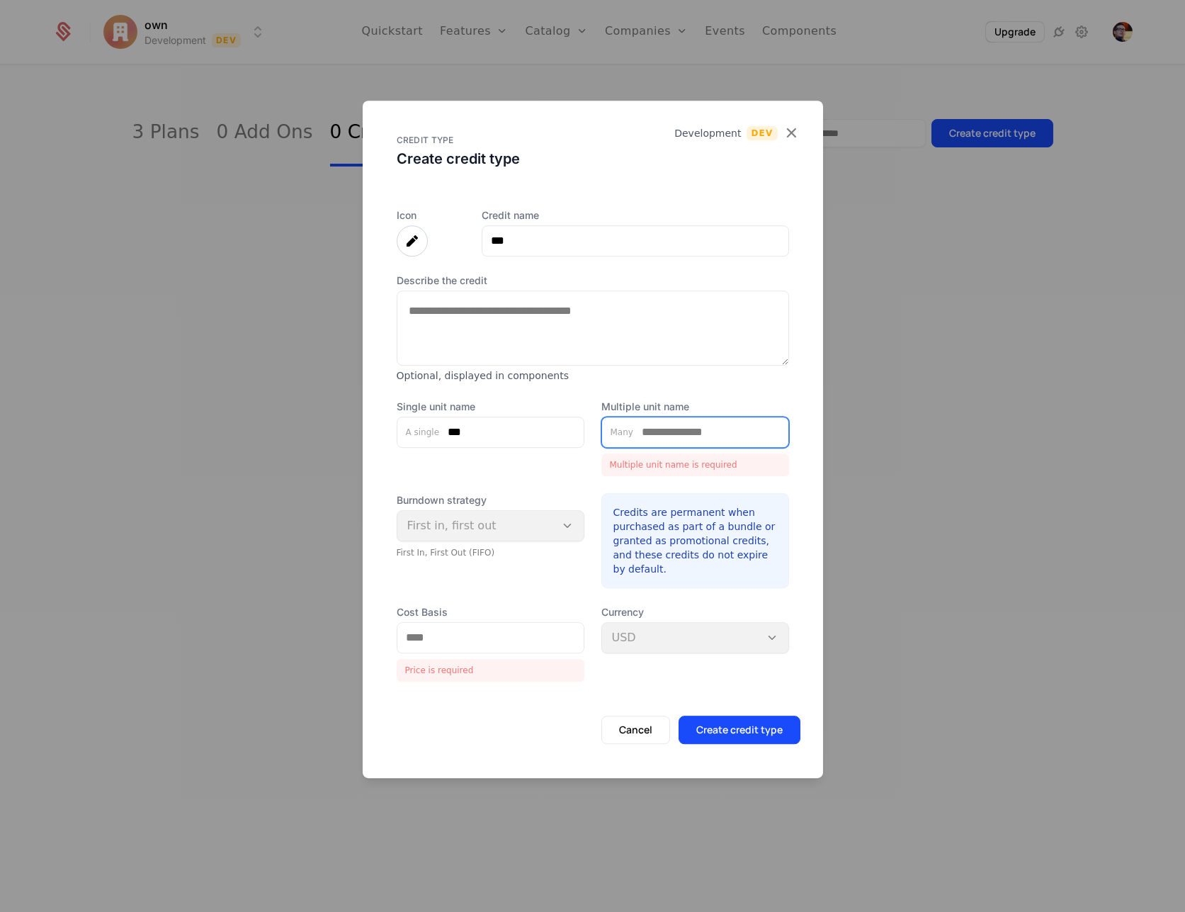
click at [733, 431] on div "Multiple unit name Many Multiple unit name is required" at bounding box center [696, 438] width 188 height 77
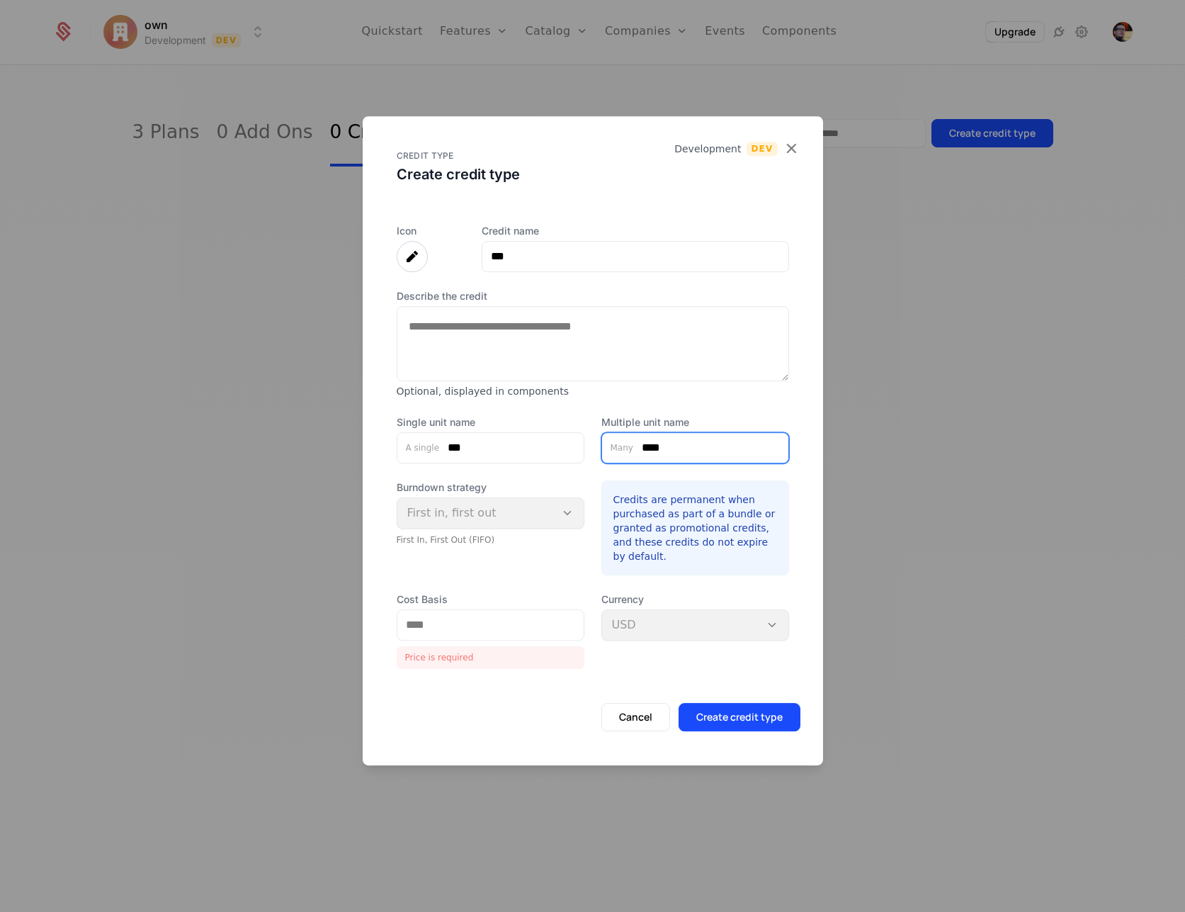
type input "****"
click at [512, 628] on input "Cost Basis" at bounding box center [490, 625] width 186 height 30
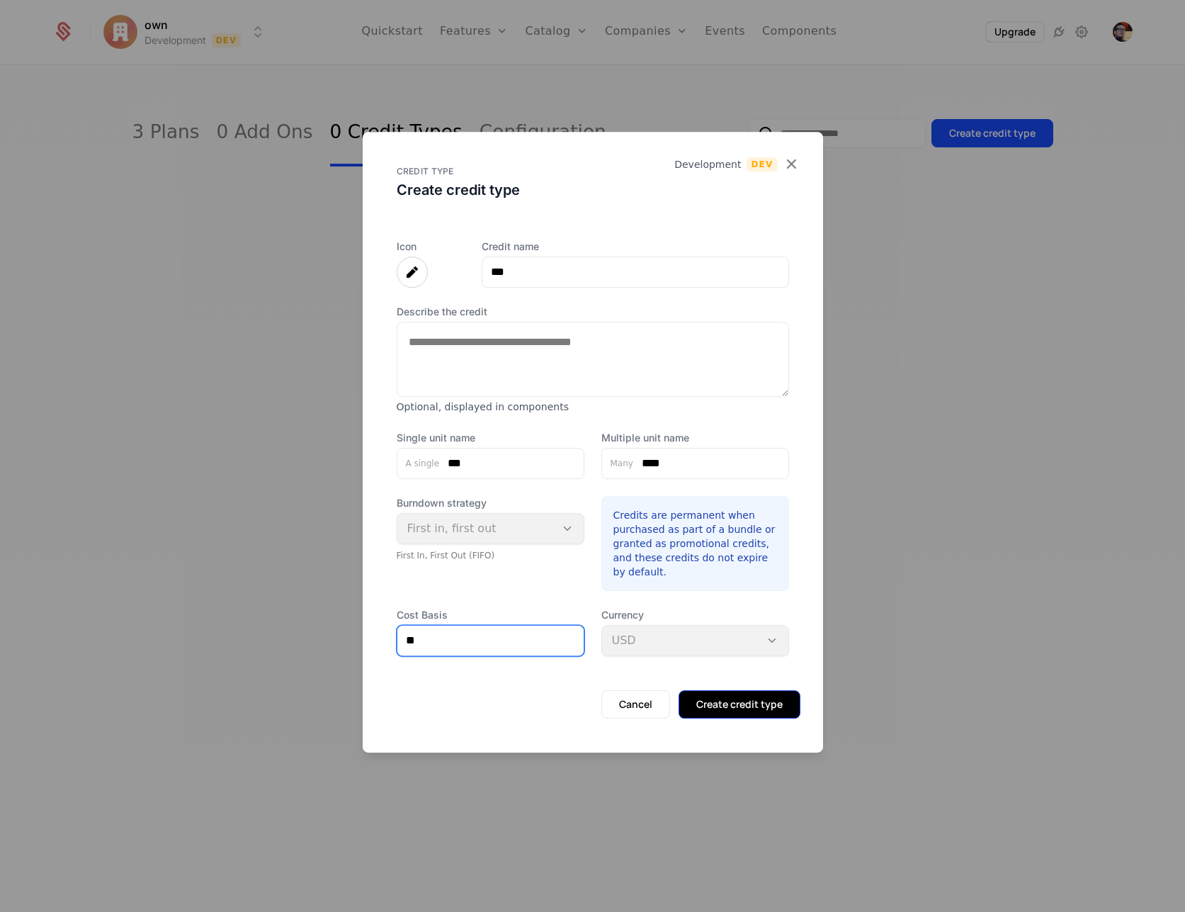
type input "**"
click at [718, 710] on button "Create credit type" at bounding box center [740, 704] width 122 height 28
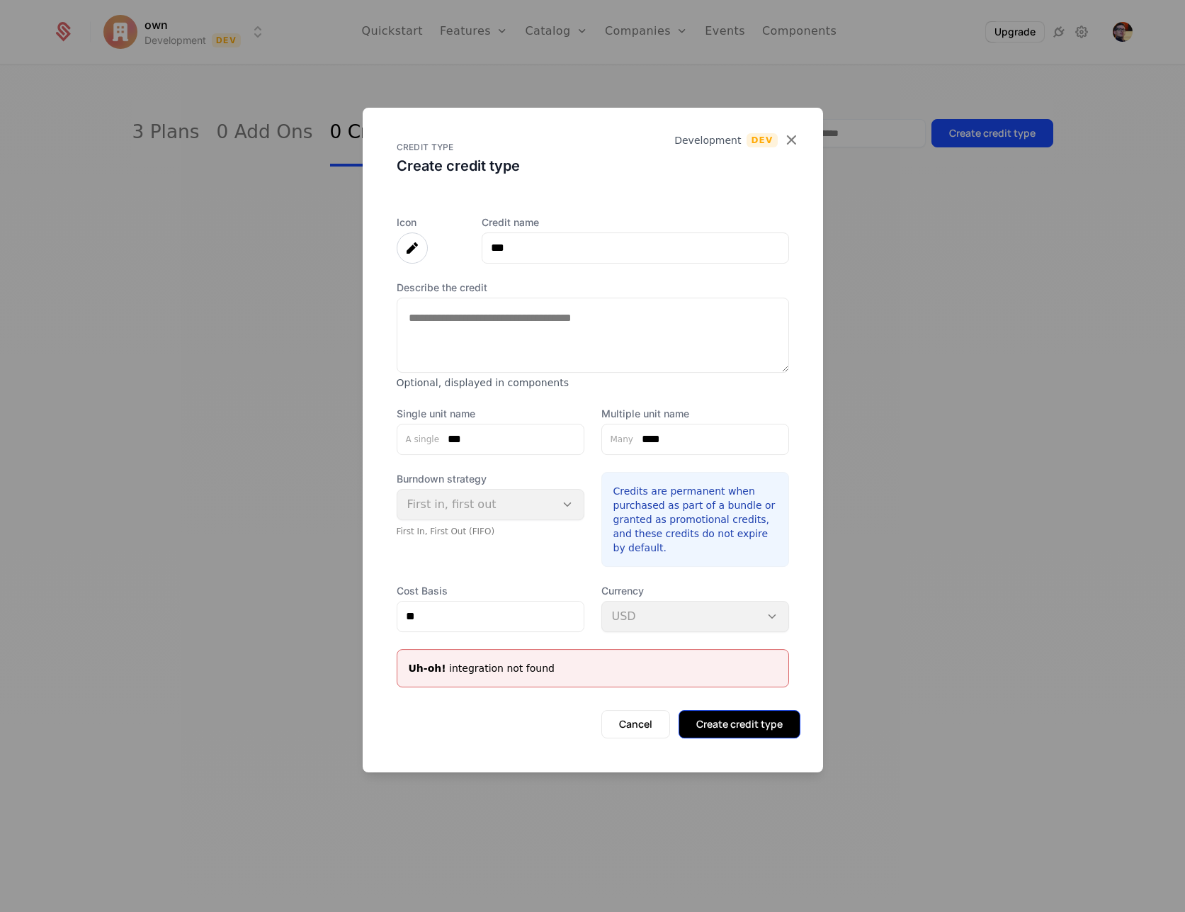
click at [718, 710] on button "Create credit type" at bounding box center [740, 724] width 122 height 28
click at [794, 137] on icon "button" at bounding box center [791, 139] width 18 height 18
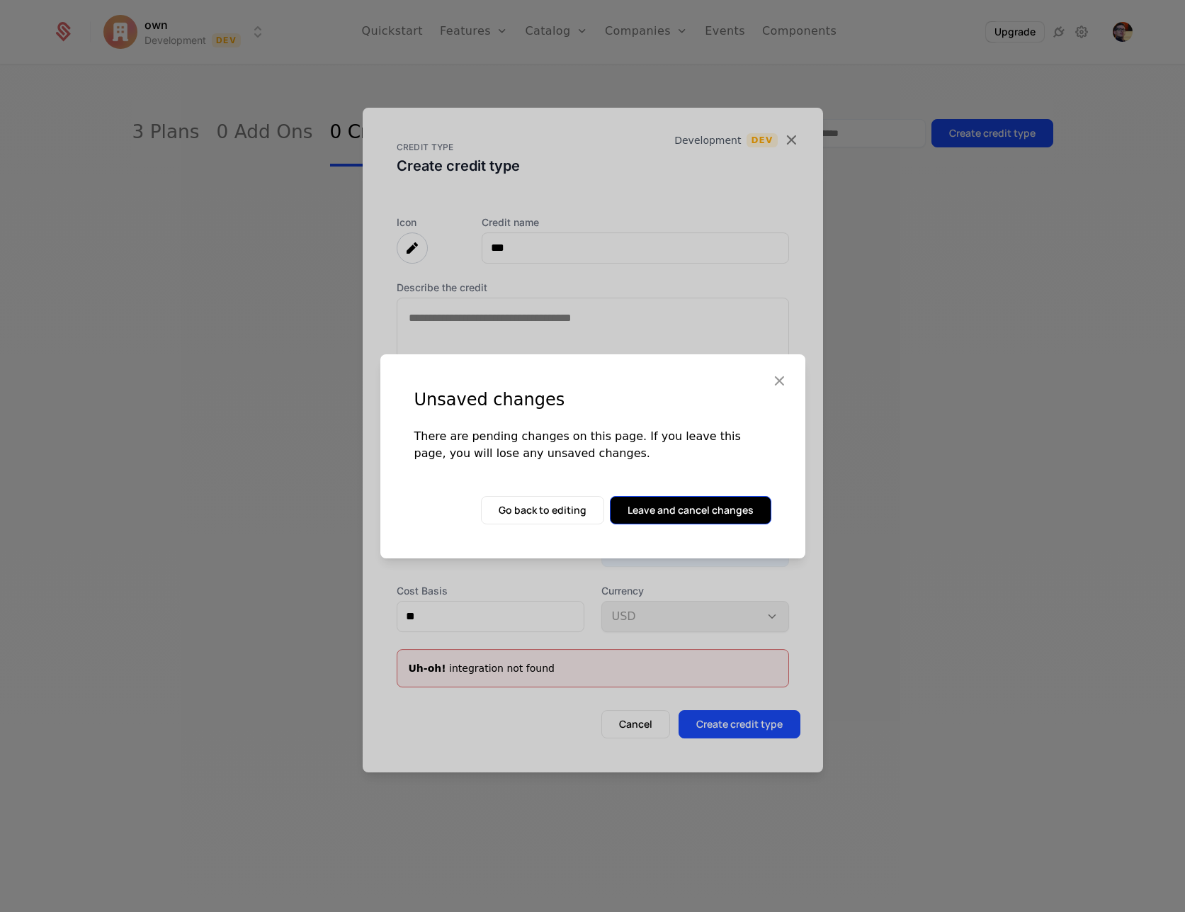
click at [684, 510] on button "Leave and cancel changes" at bounding box center [691, 510] width 162 height 28
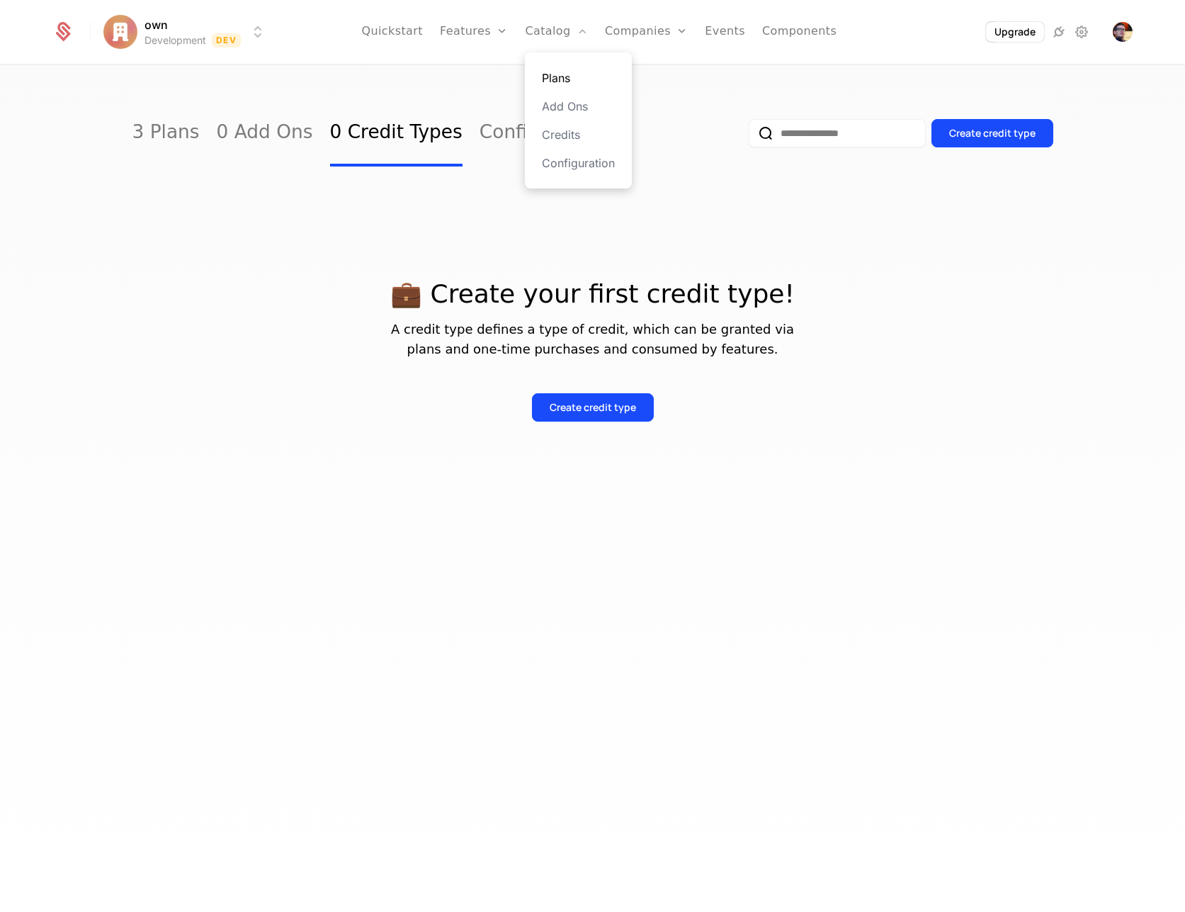
click at [565, 81] on link "Plans" at bounding box center [578, 77] width 73 height 17
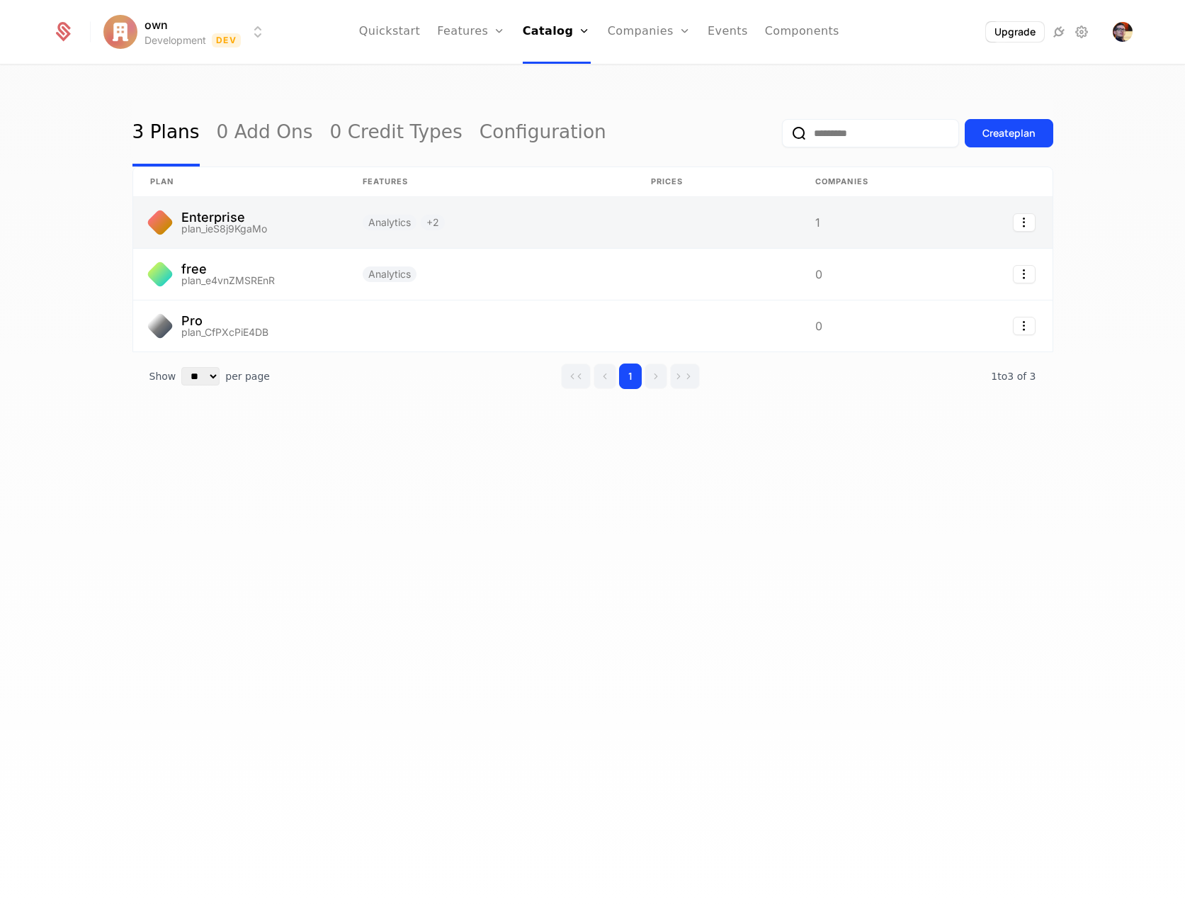
click at [291, 215] on link at bounding box center [239, 222] width 213 height 51
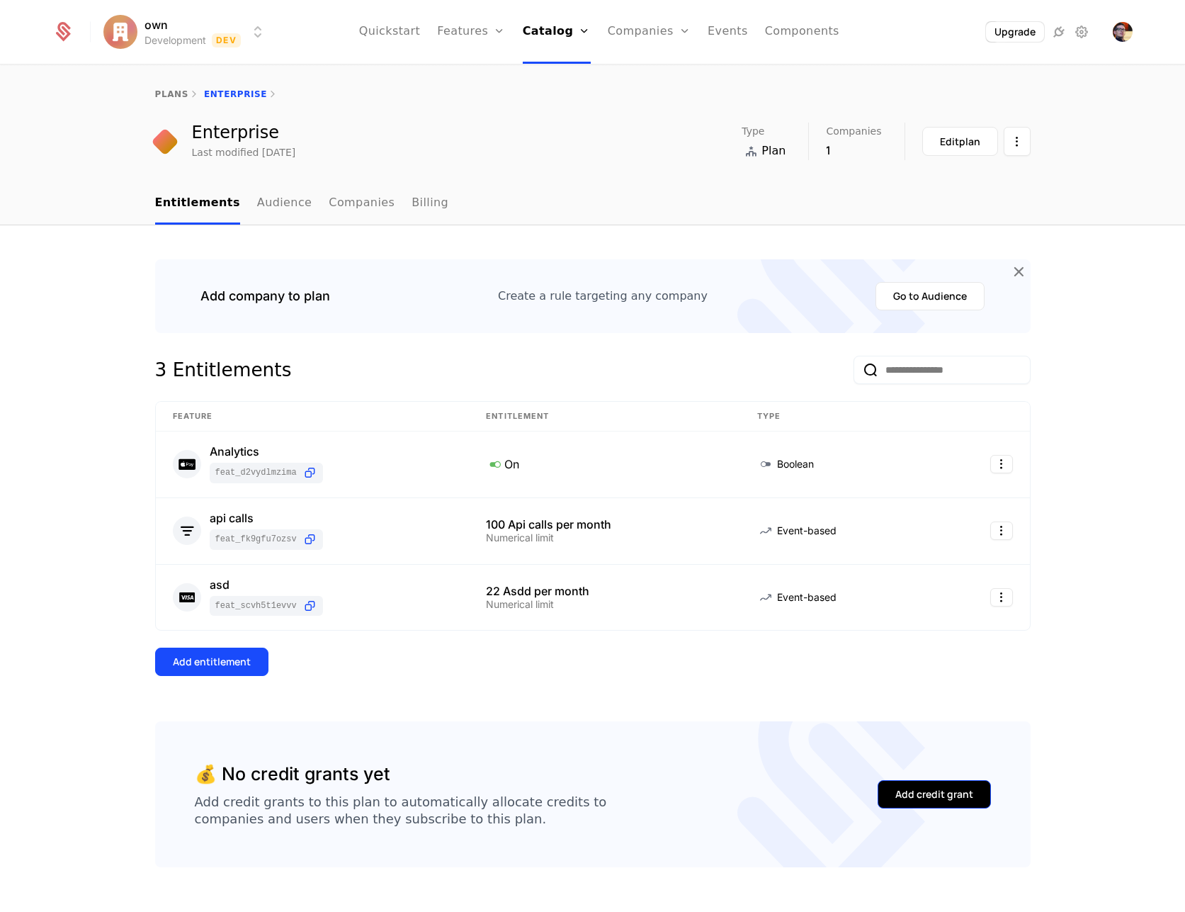
click at [921, 799] on div "Add credit grant" at bounding box center [935, 794] width 78 height 14
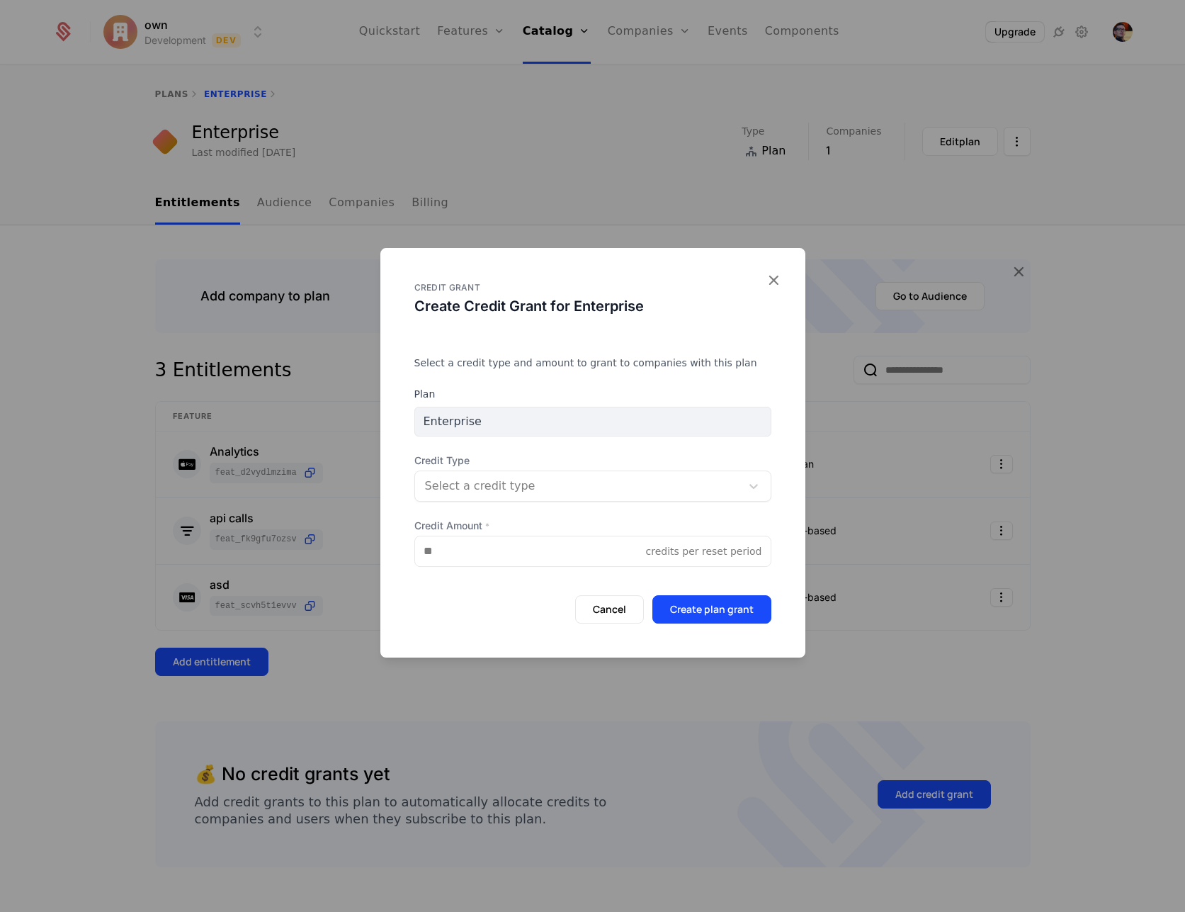
click at [716, 487] on div at bounding box center [578, 486] width 306 height 20
click at [710, 369] on div "Select a credit type and amount to grant to companies with this plan Plan Enter…" at bounding box center [592, 490] width 425 height 268
click at [673, 167] on div at bounding box center [592, 456] width 1185 height 912
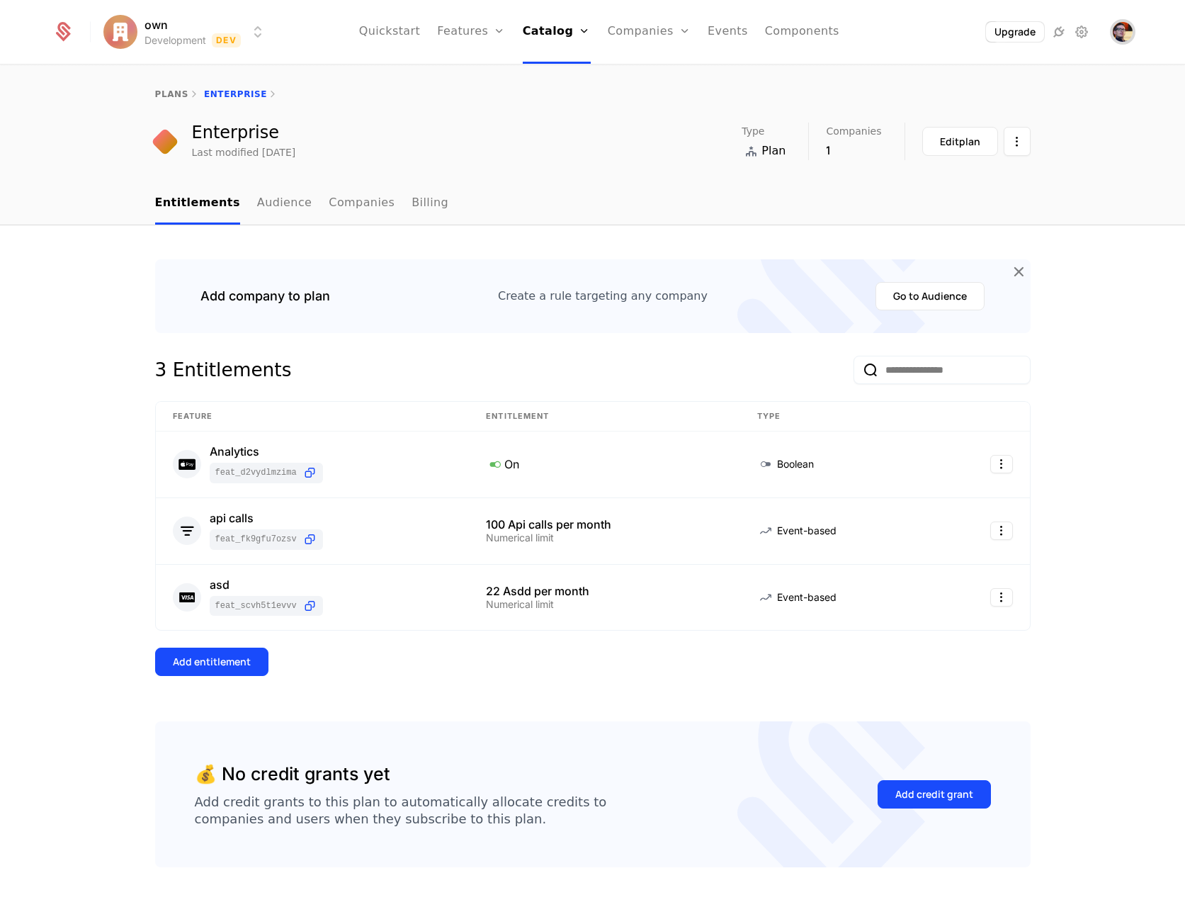
click at [1118, 34] on img "Open user button" at bounding box center [1123, 32] width 20 height 20
click at [1064, 38] on icon at bounding box center [1059, 31] width 17 height 17
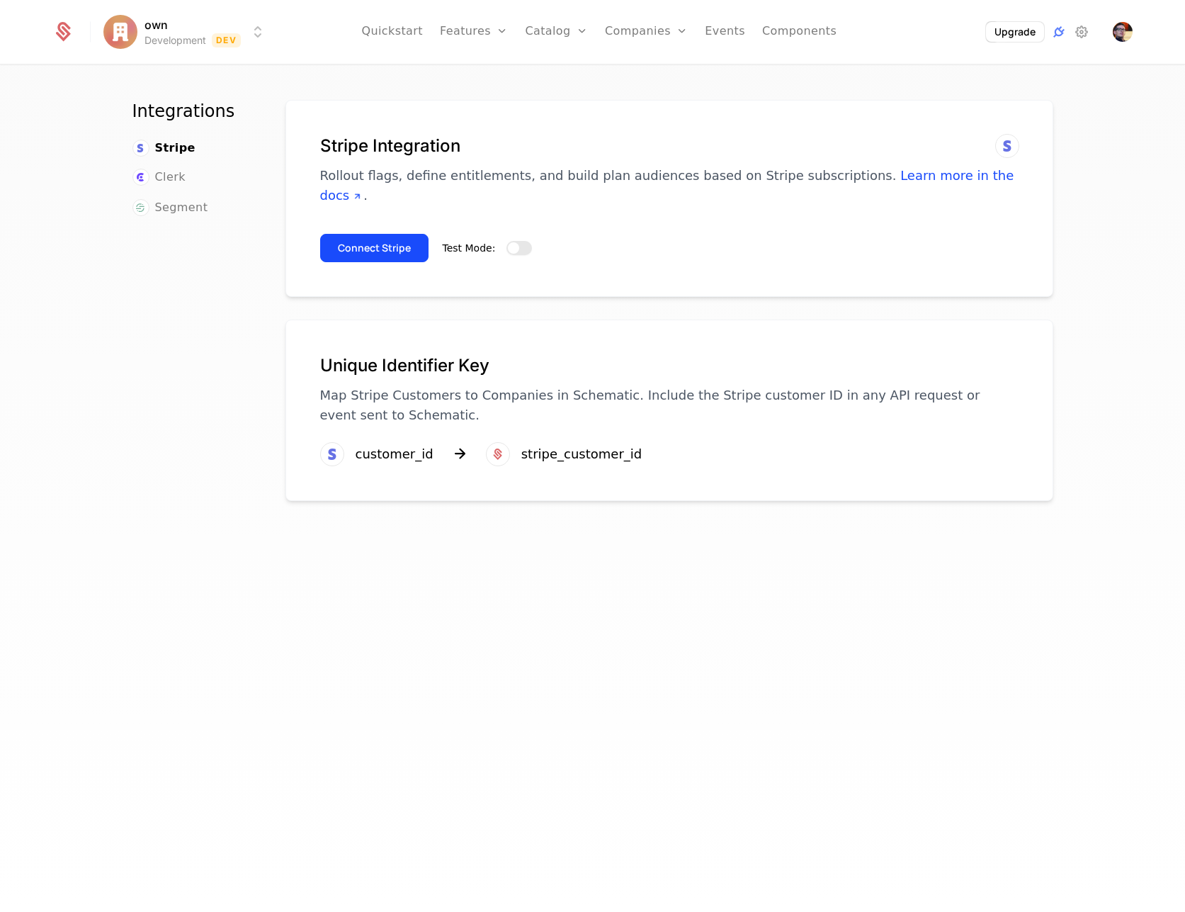
click at [517, 241] on button "Test Mode:" at bounding box center [520, 248] width 26 height 14
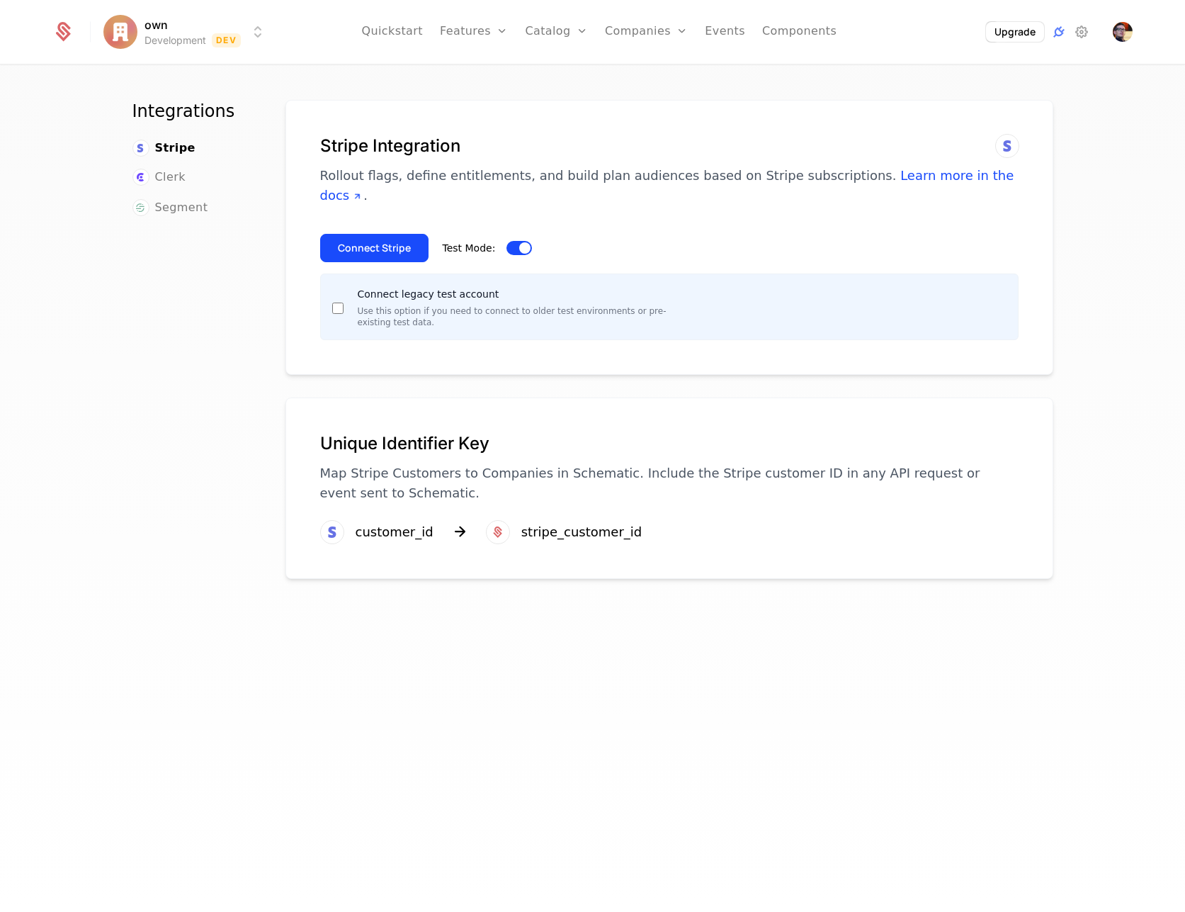
click at [815, 222] on div "Connect Stripe Test Mode:" at bounding box center [669, 242] width 699 height 40
click at [181, 174] on span "Clerk" at bounding box center [170, 177] width 30 height 17
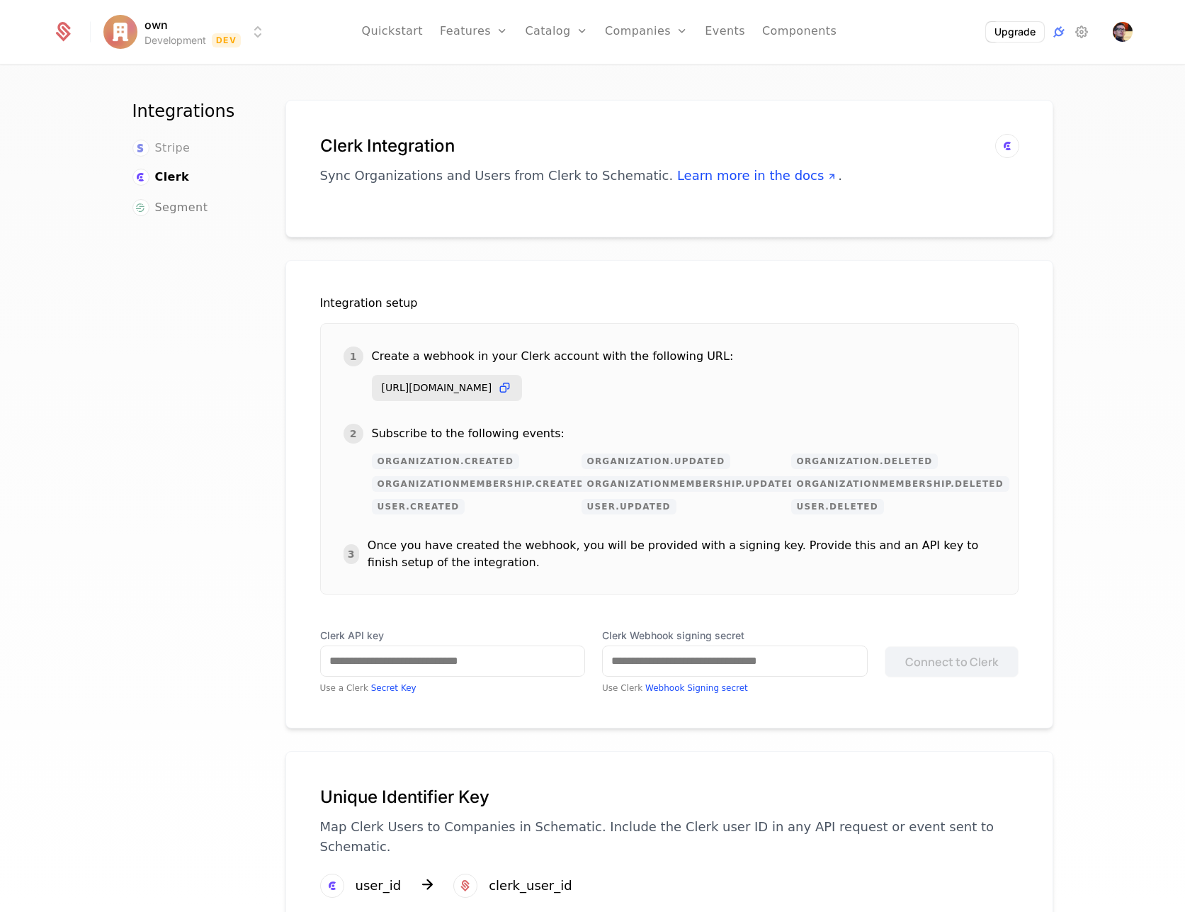
click at [174, 155] on span "Stripe" at bounding box center [172, 148] width 35 height 17
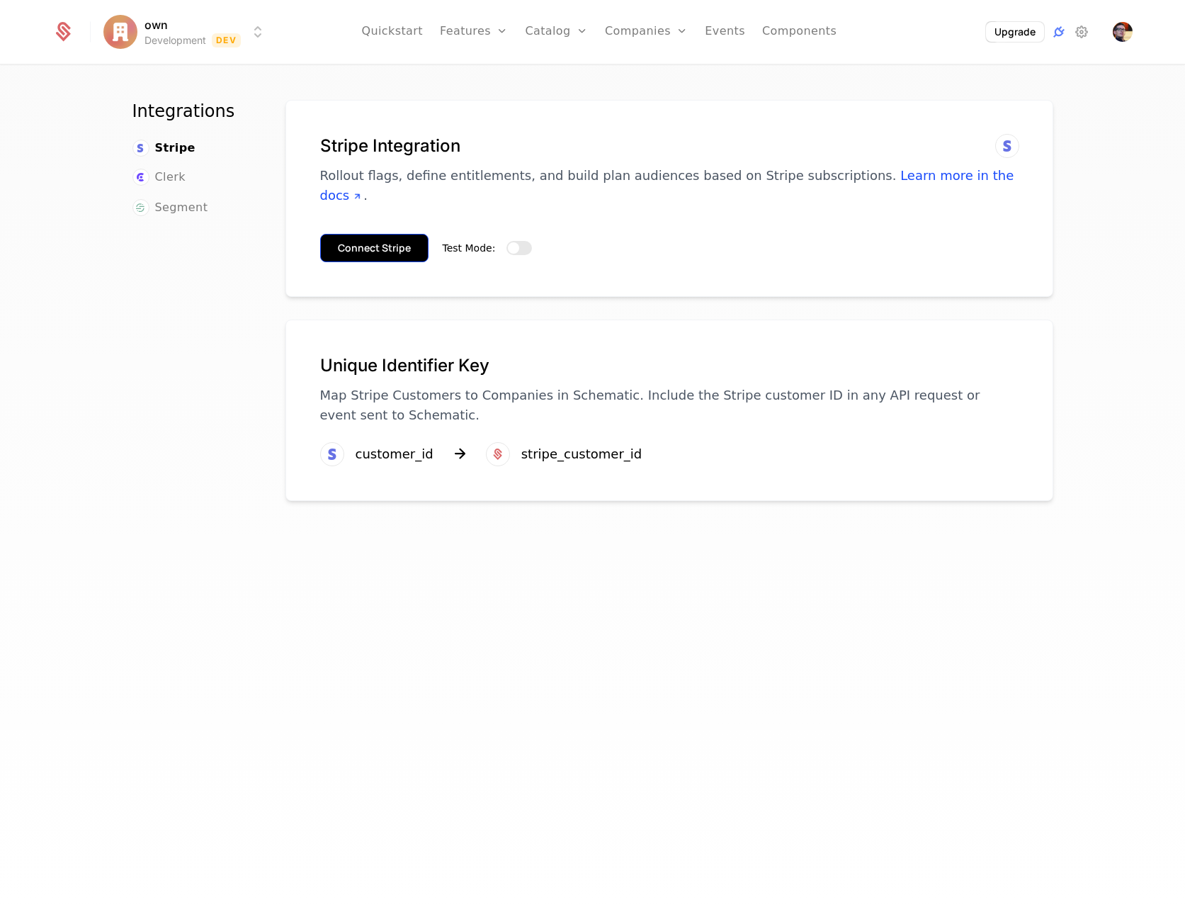
click at [387, 234] on button "Connect Stripe" at bounding box center [374, 248] width 108 height 28
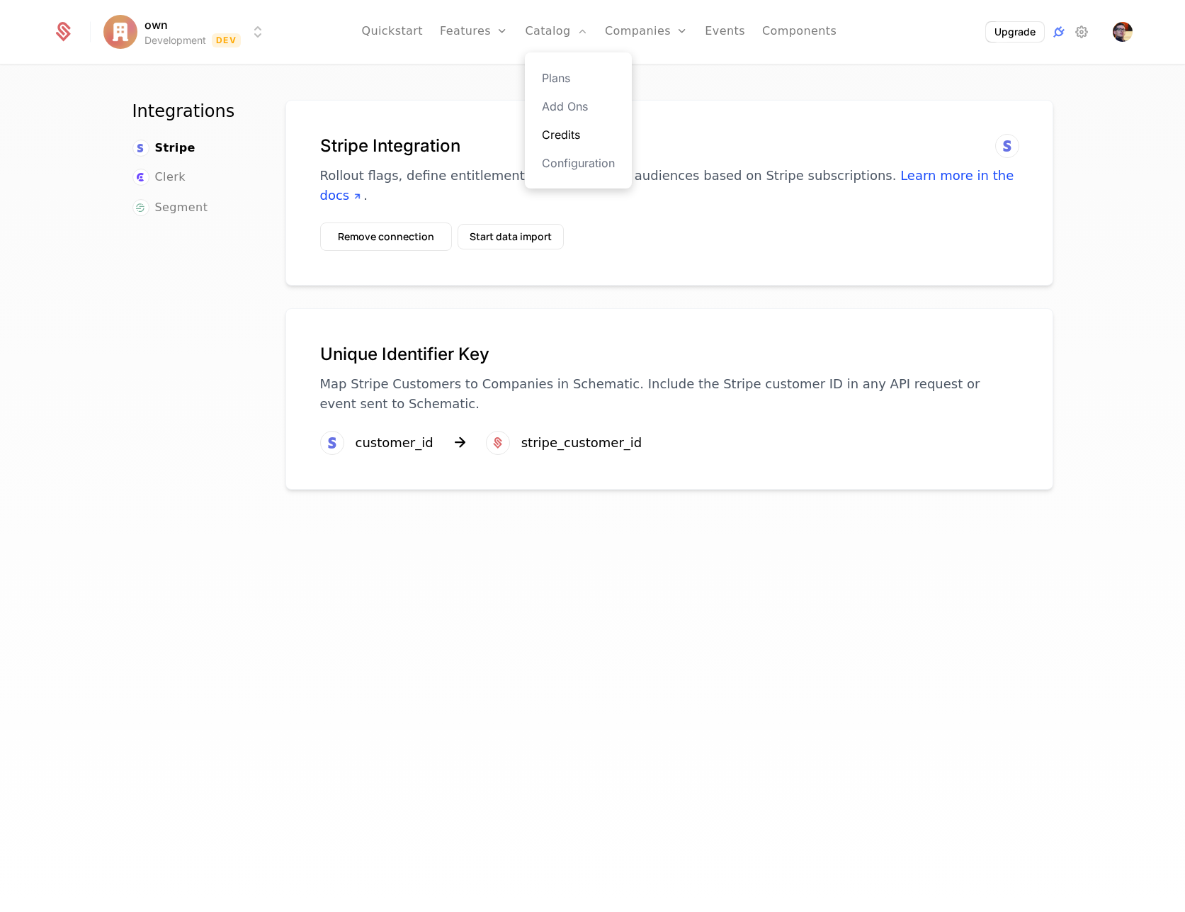
click at [561, 130] on link "Credits" at bounding box center [578, 134] width 73 height 17
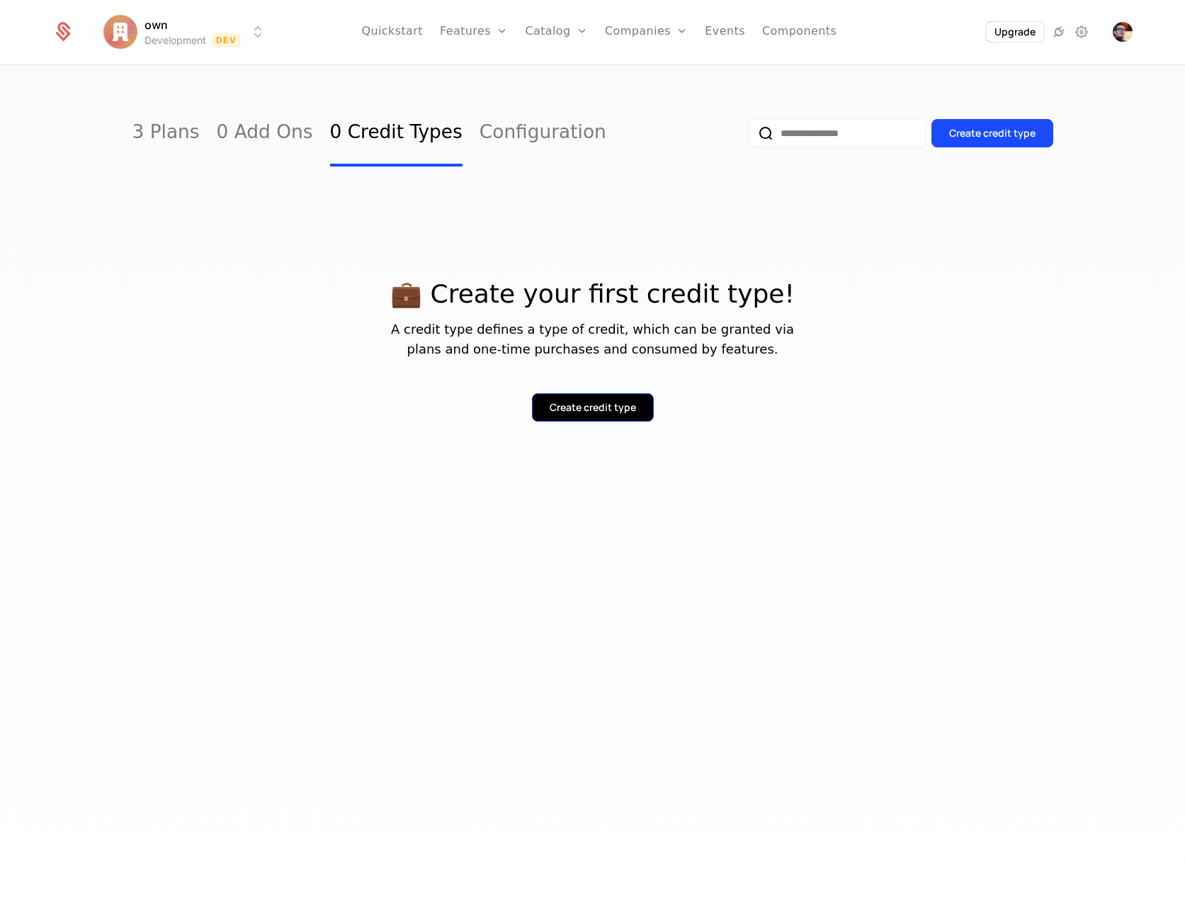
click at [602, 405] on div "Create credit type" at bounding box center [593, 407] width 86 height 14
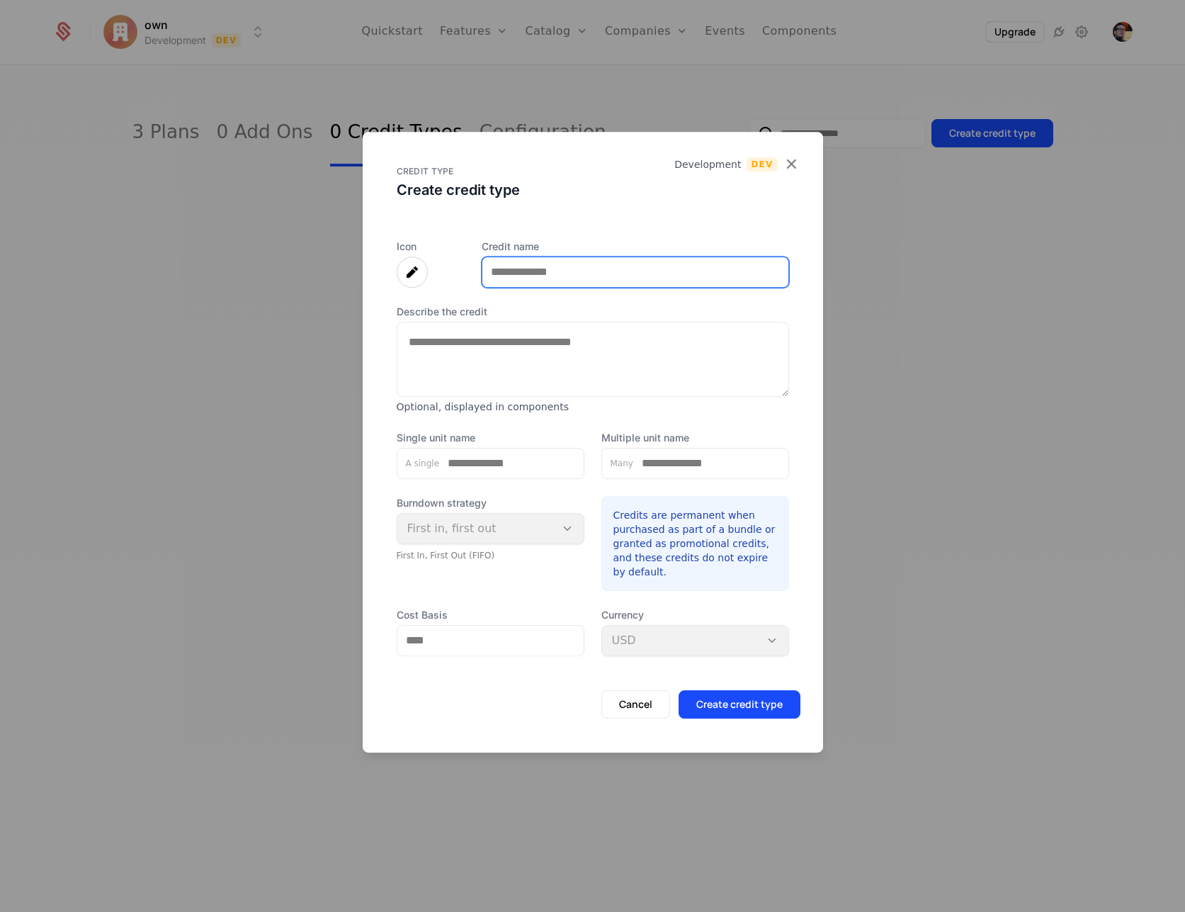
click at [565, 269] on input "Credit name" at bounding box center [636, 272] width 306 height 30
type input "*"
type input "***"
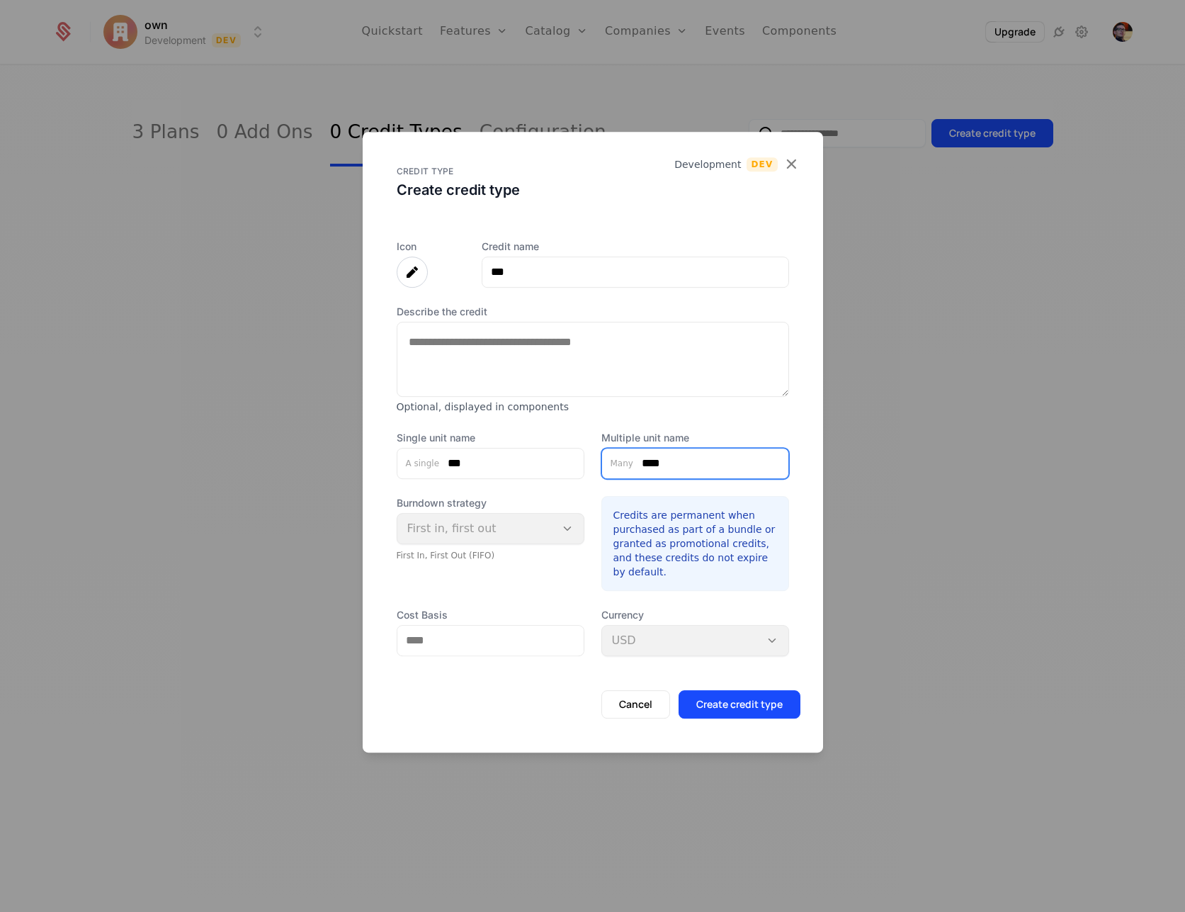
type input "****"
click at [479, 630] on input "Cost Basis" at bounding box center [490, 641] width 186 height 30
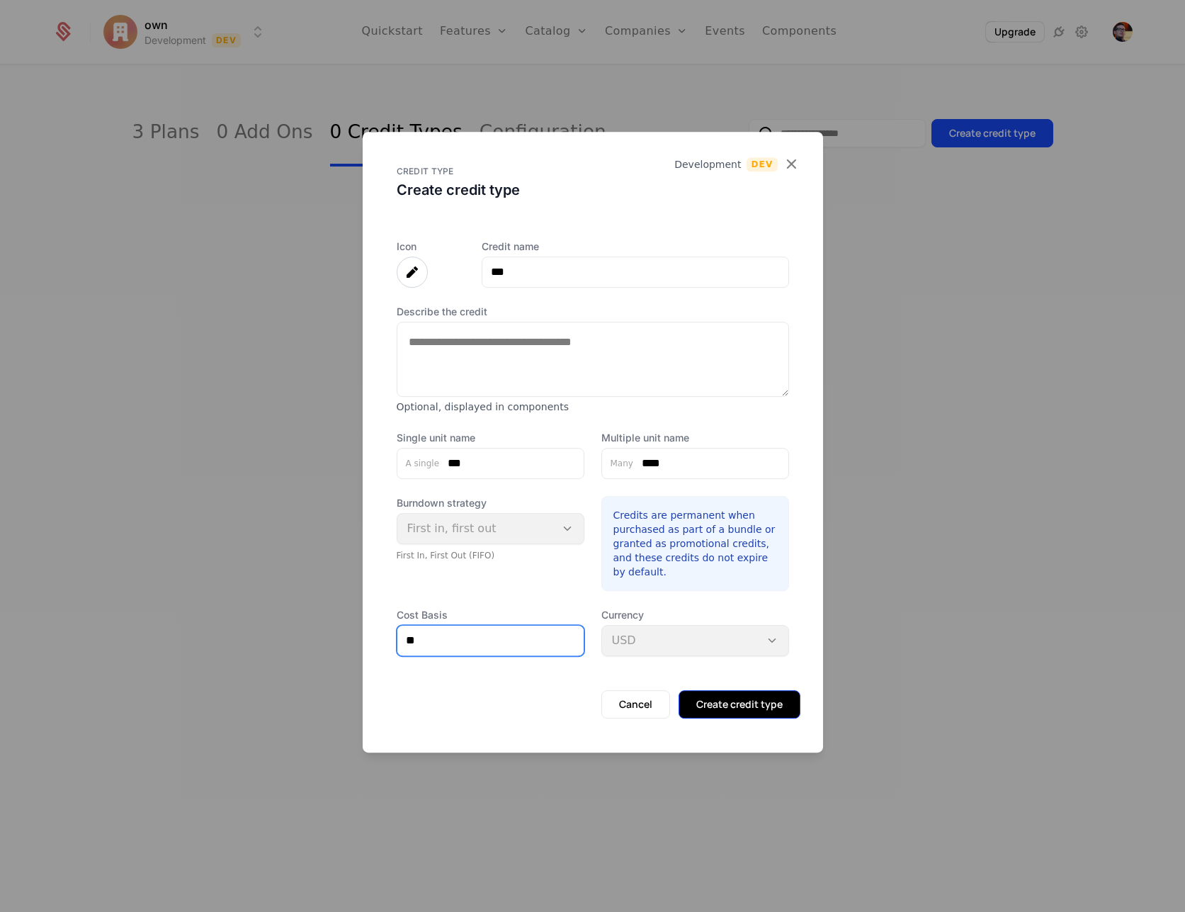
type input "**"
click at [703, 701] on button "Create credit type" at bounding box center [740, 704] width 122 height 28
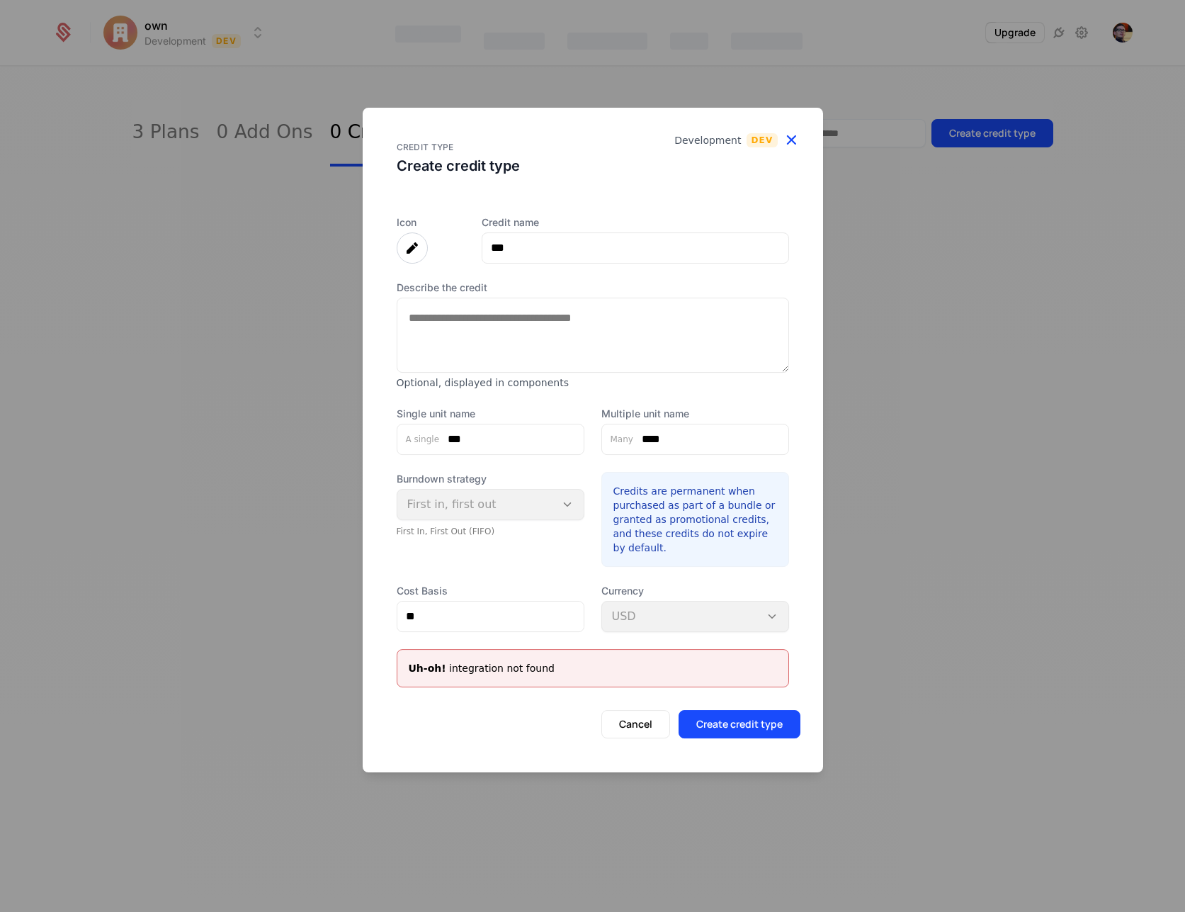
click at [794, 139] on icon "button" at bounding box center [791, 139] width 18 height 18
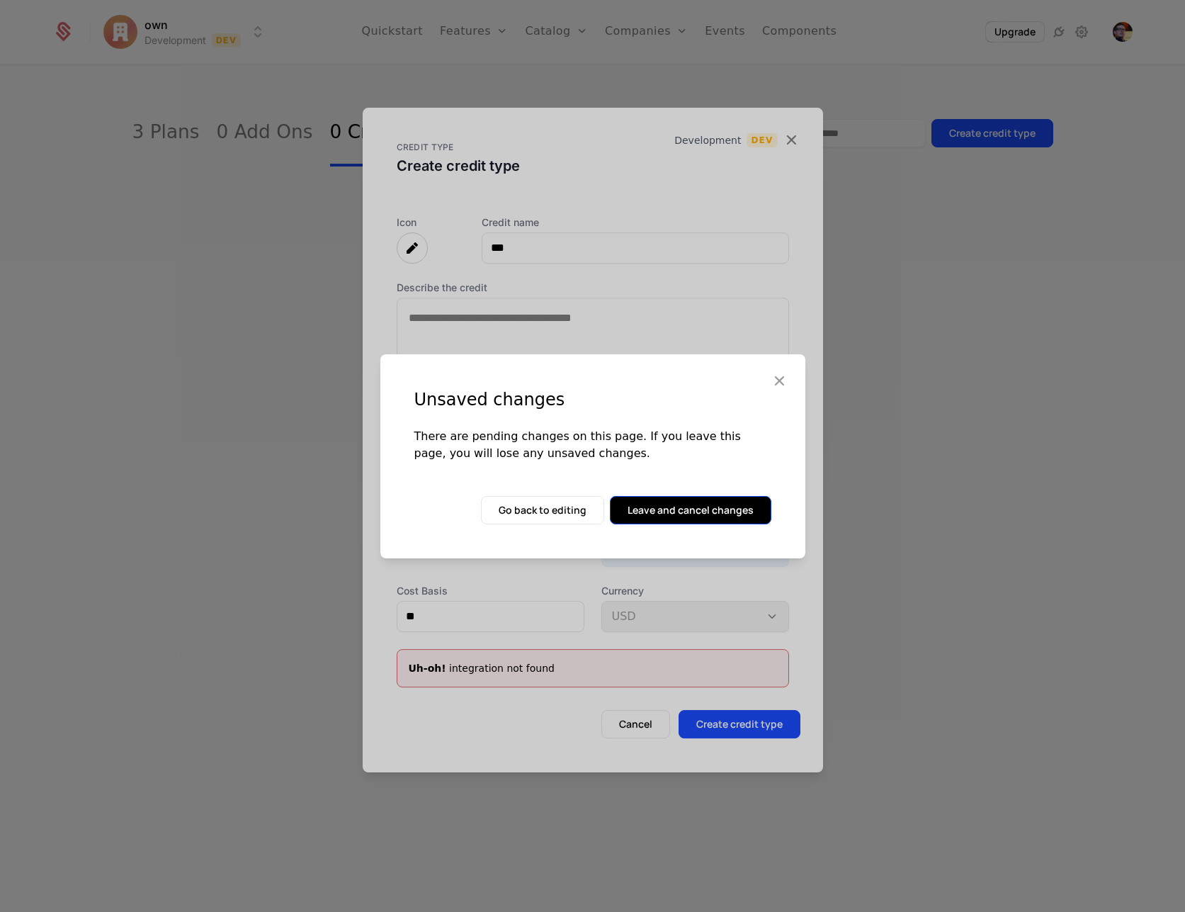
click at [687, 508] on button "Leave and cancel changes" at bounding box center [691, 510] width 162 height 28
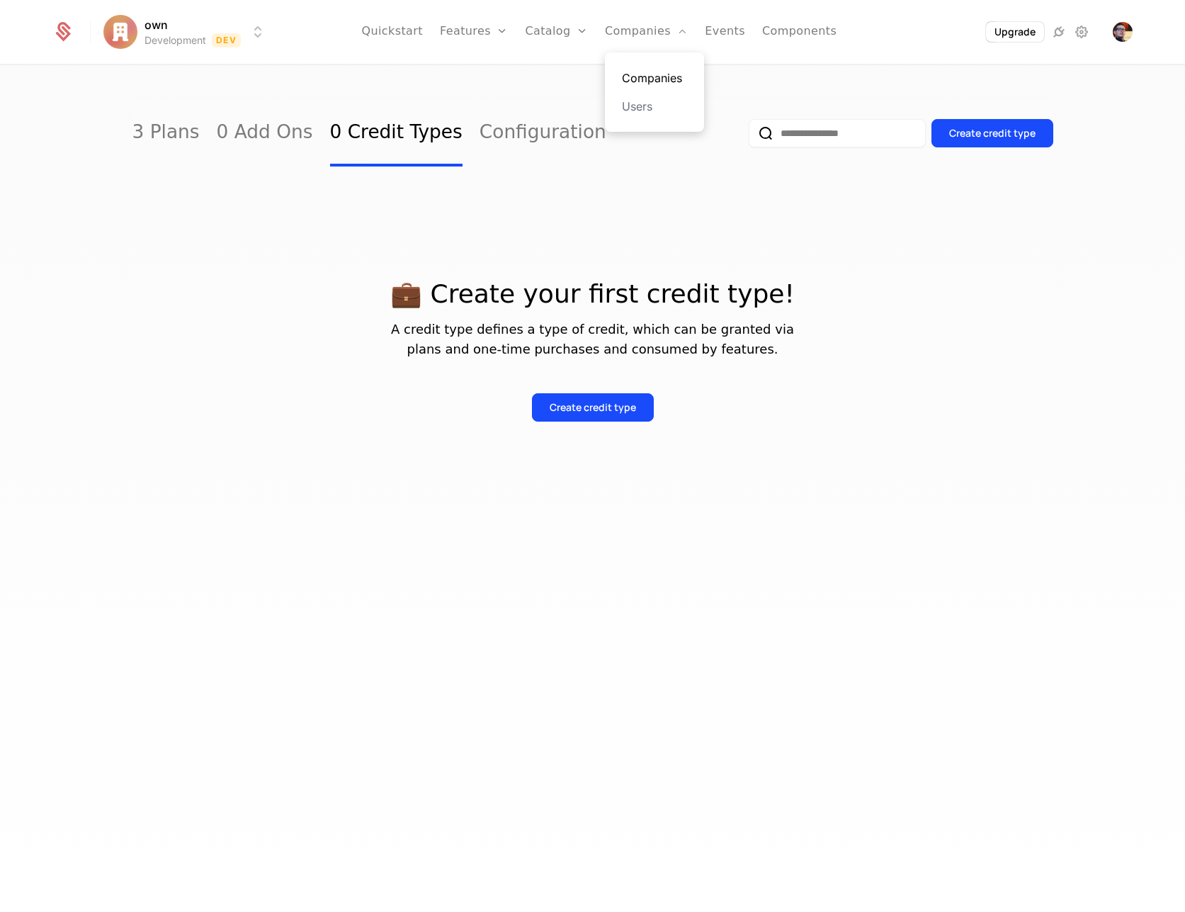
click at [636, 78] on link "Companies" at bounding box center [654, 77] width 65 height 17
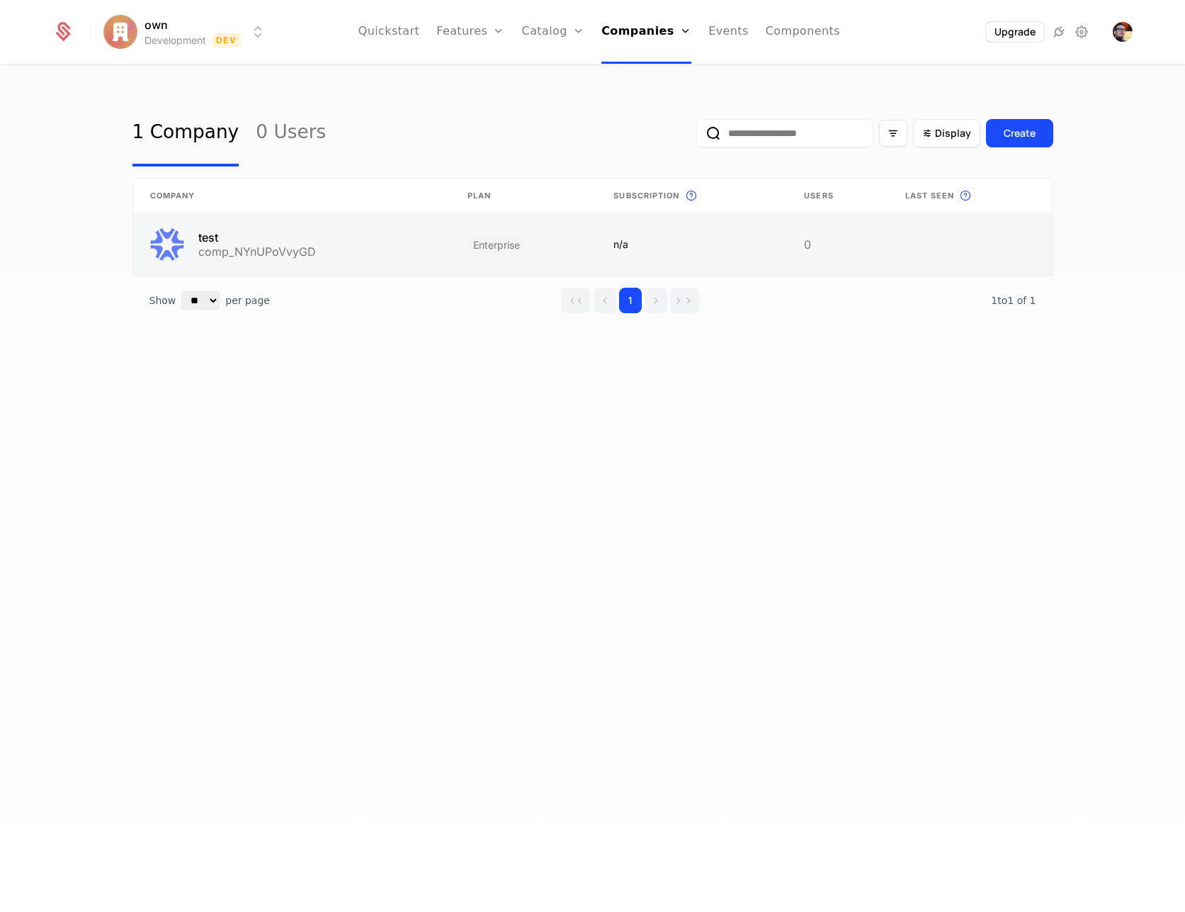
click at [347, 240] on link at bounding box center [291, 244] width 317 height 62
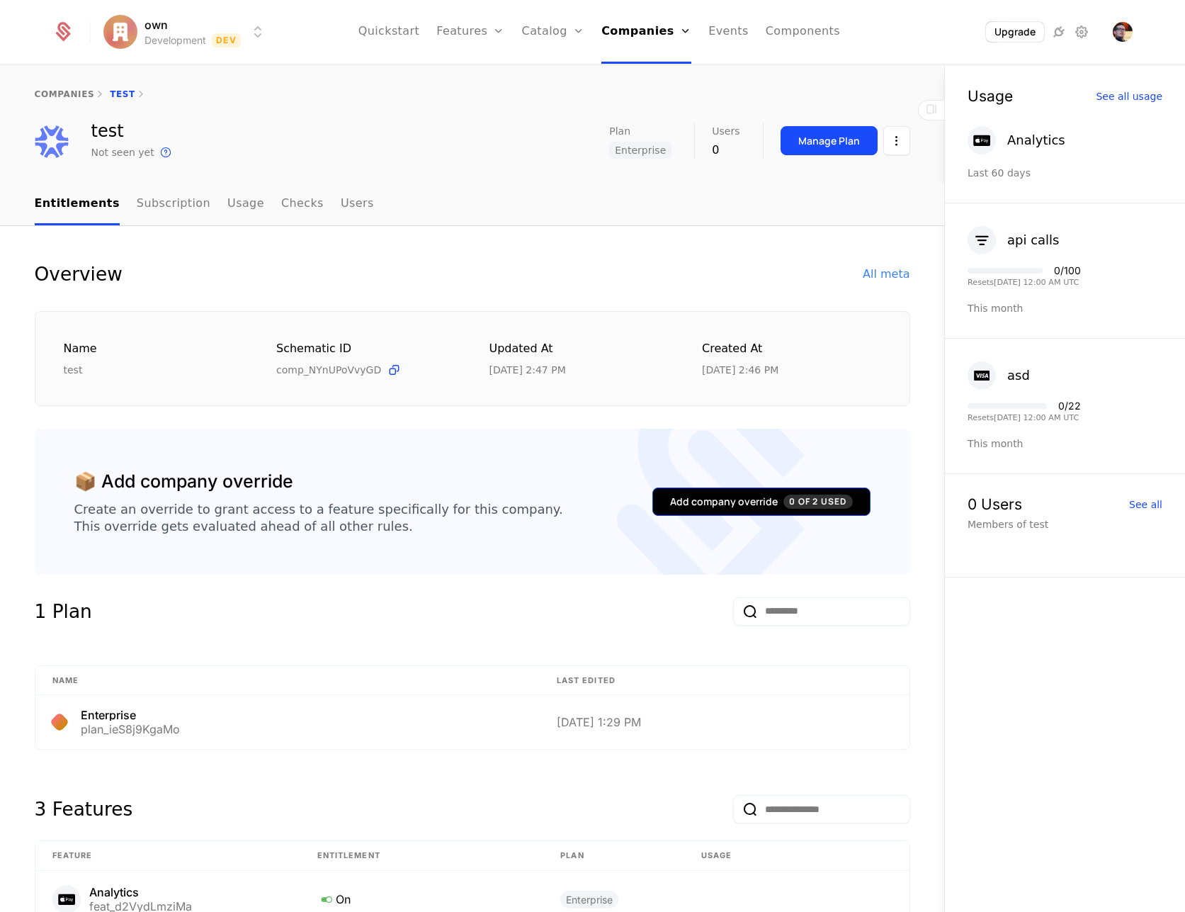
click at [759, 507] on div "Add company override 0 of 2 Used" at bounding box center [761, 502] width 182 height 14
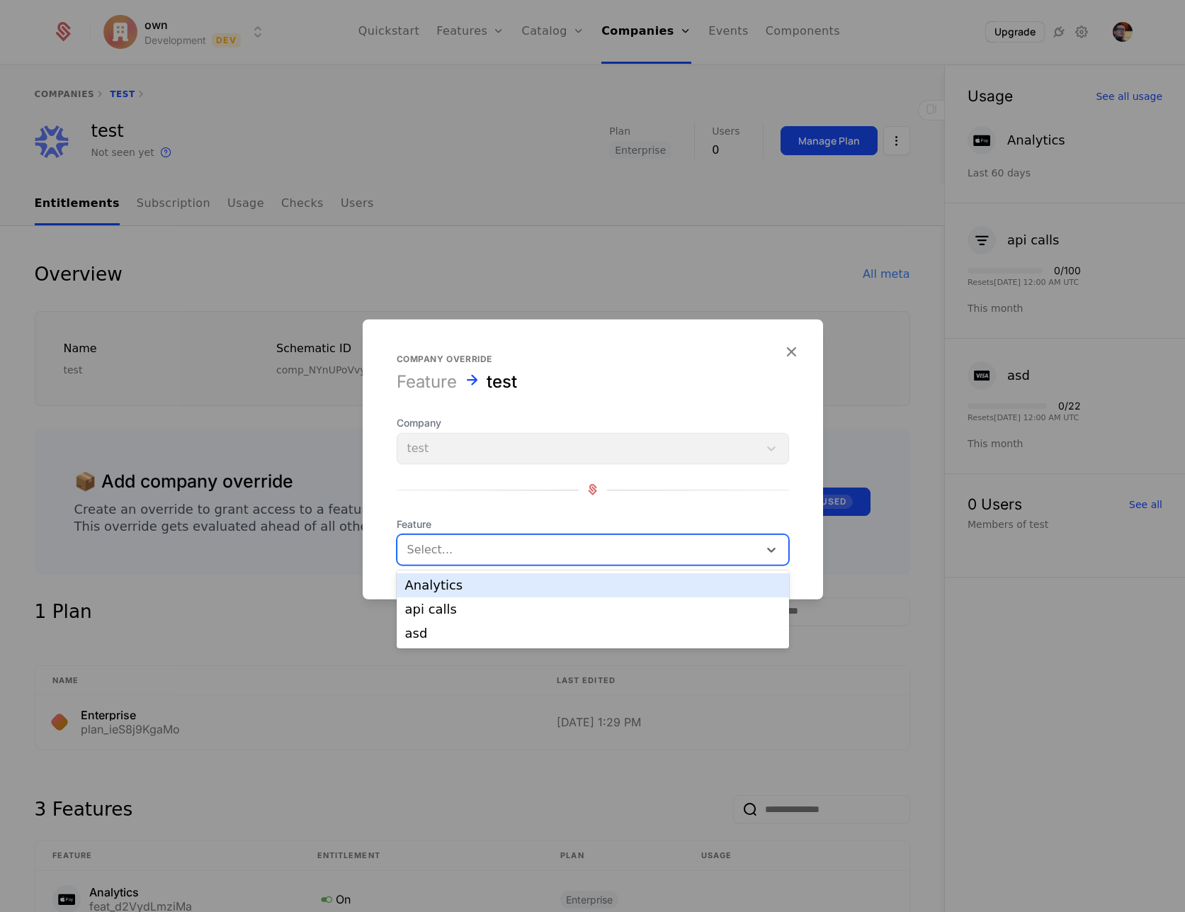
click at [609, 549] on div at bounding box center [578, 549] width 342 height 20
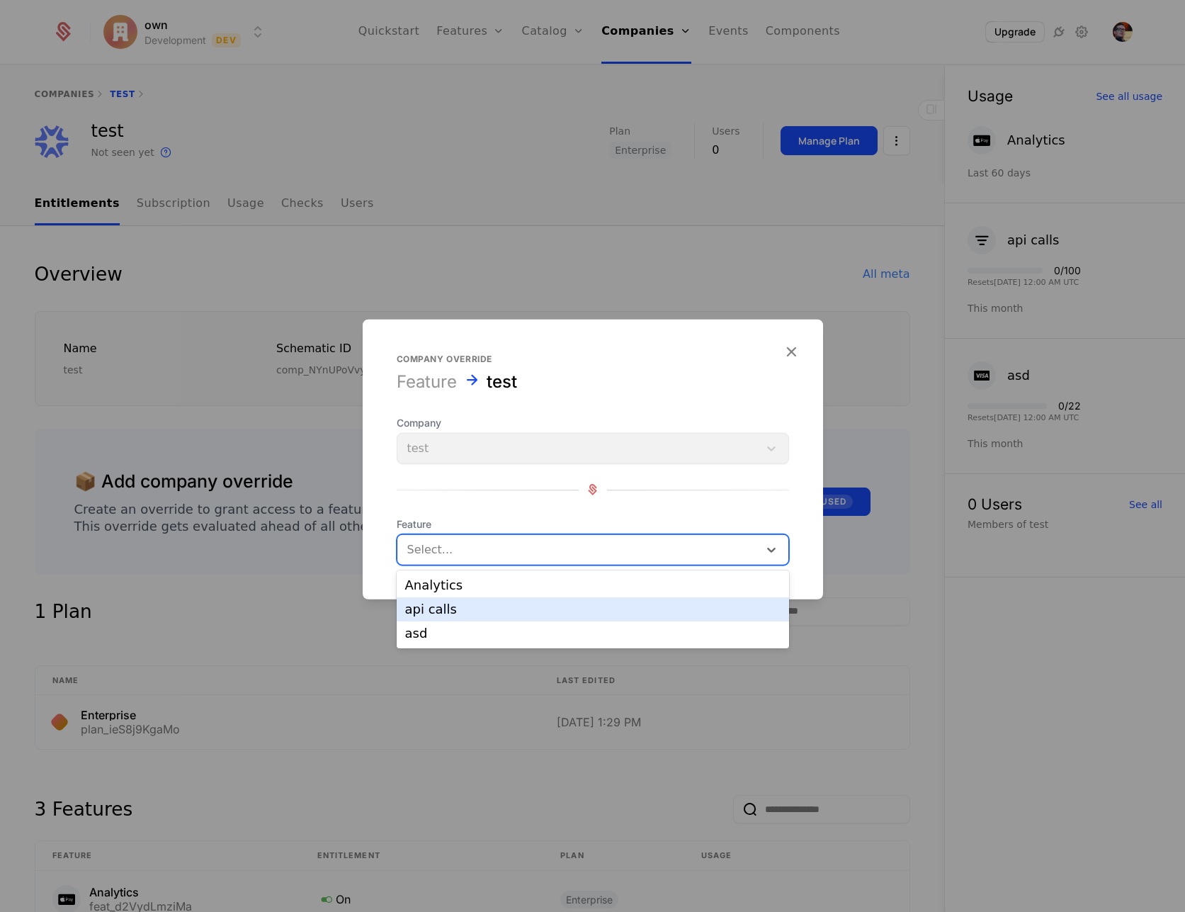
click at [590, 609] on div "api calls" at bounding box center [593, 609] width 376 height 13
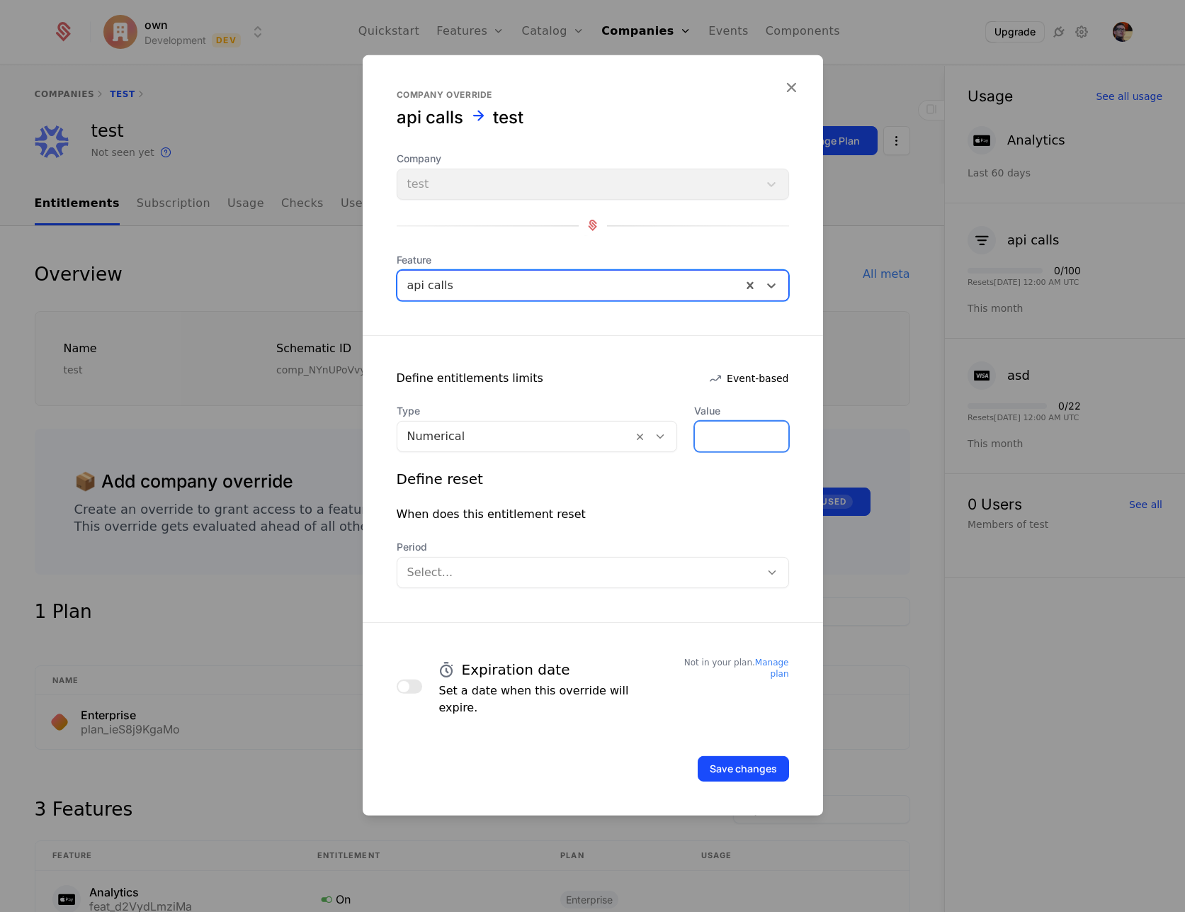
click at [738, 439] on input "*" at bounding box center [741, 436] width 93 height 30
type input "****"
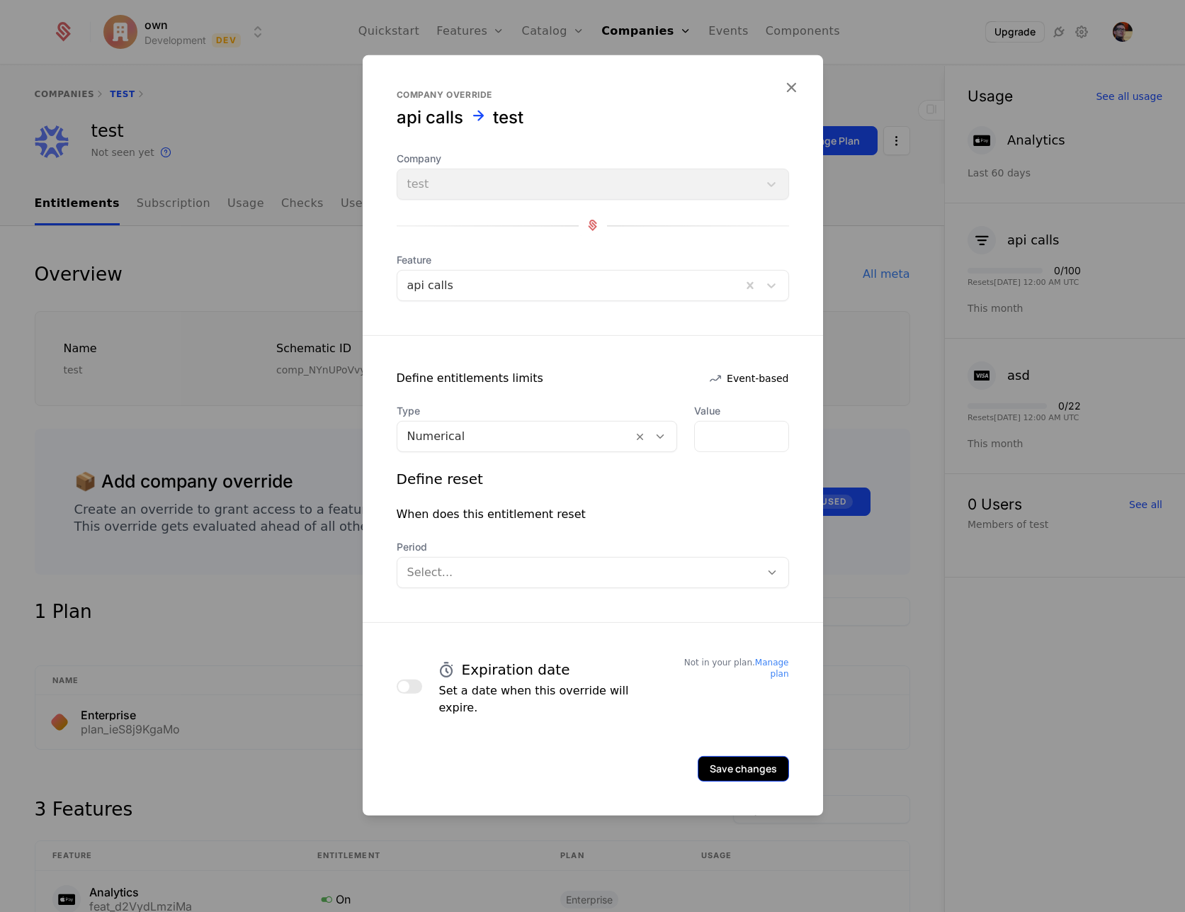
click at [764, 760] on button "Save changes" at bounding box center [743, 768] width 91 height 26
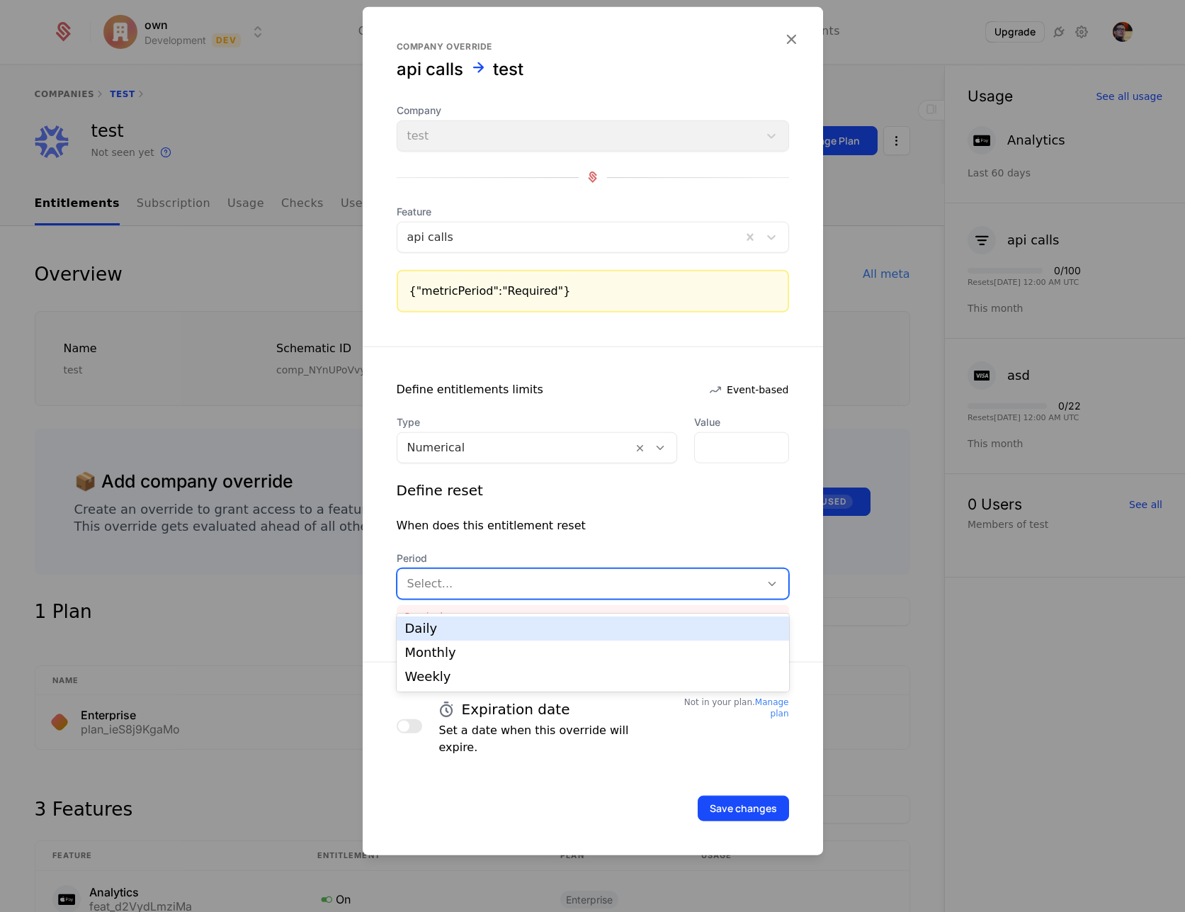
click at [517, 587] on div at bounding box center [578, 583] width 343 height 20
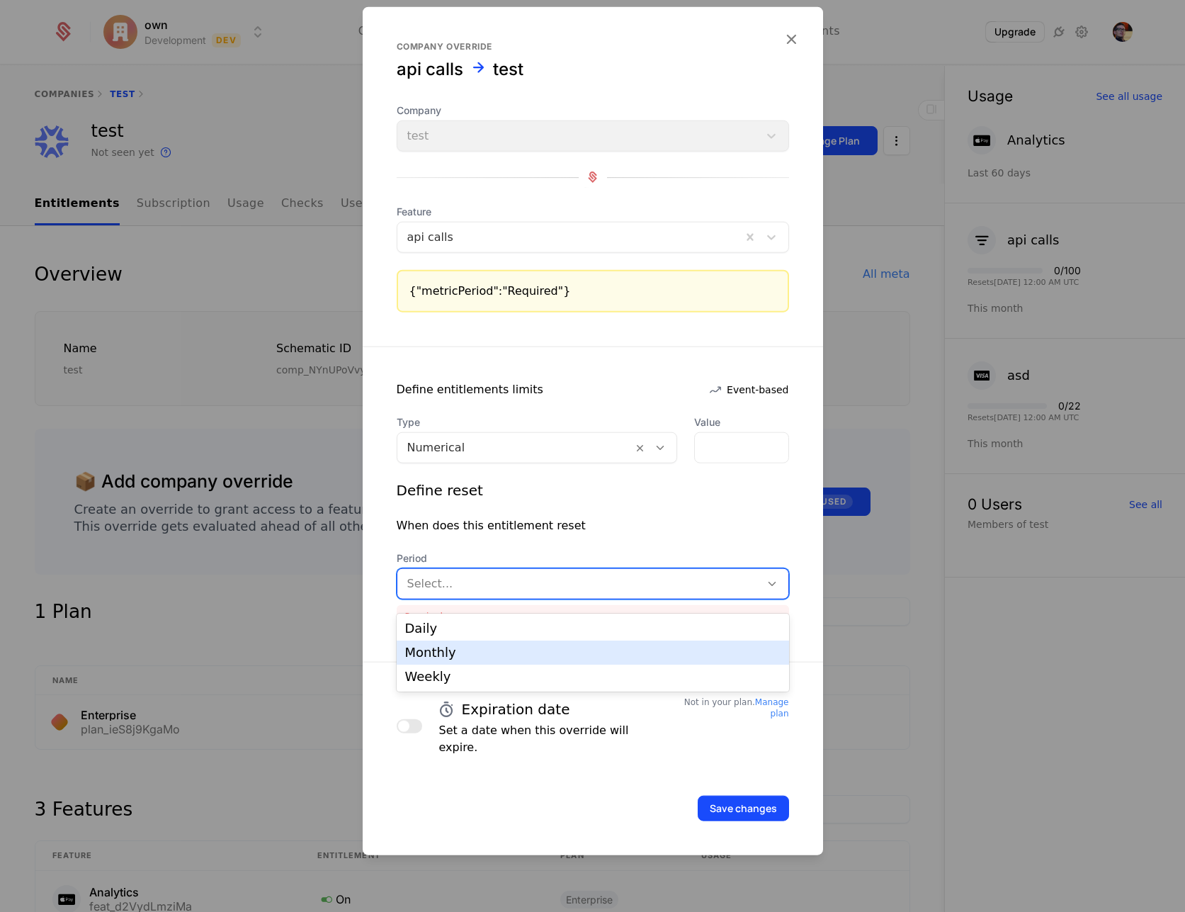
click at [521, 653] on div "Monthly" at bounding box center [593, 652] width 376 height 13
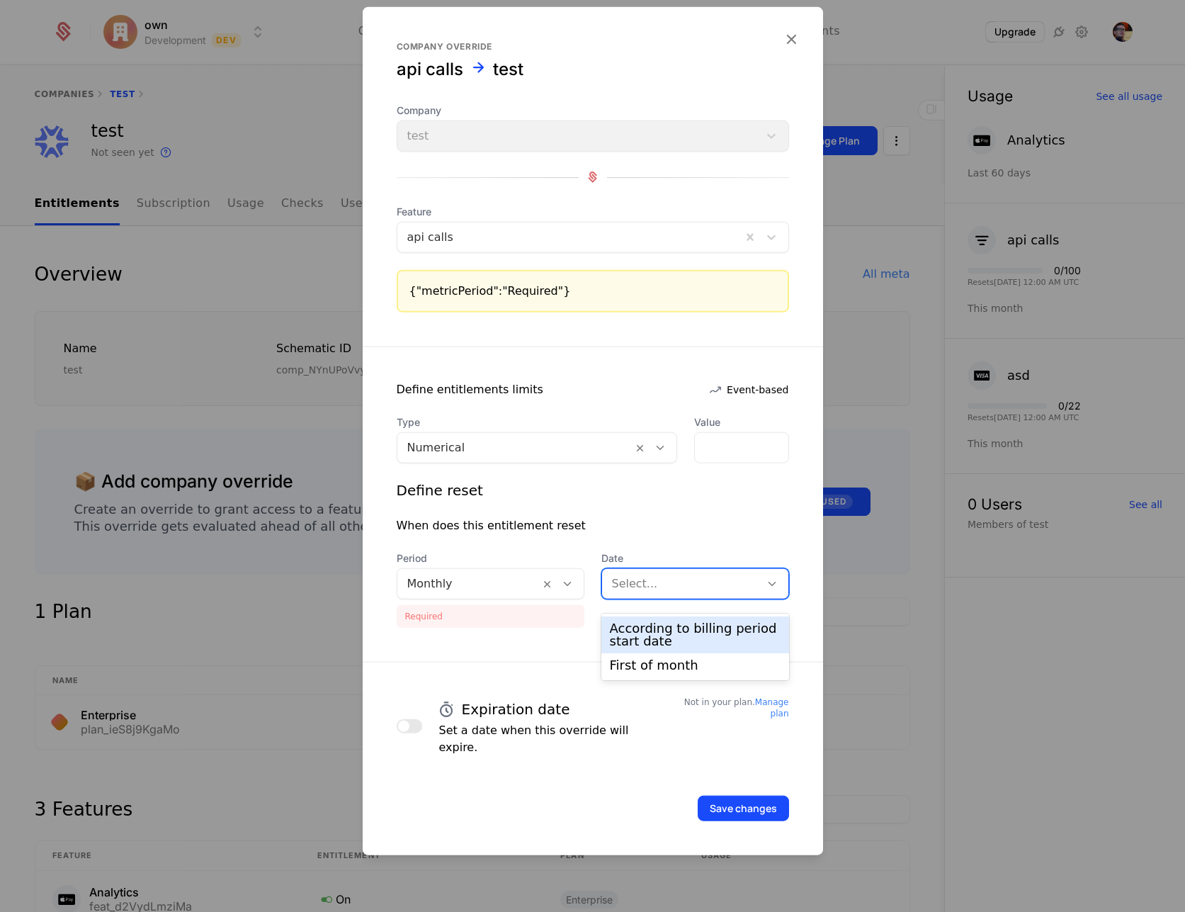
click at [697, 593] on div at bounding box center [681, 583] width 138 height 20
click at [691, 635] on div "According to billing period start date" at bounding box center [695, 635] width 171 height 26
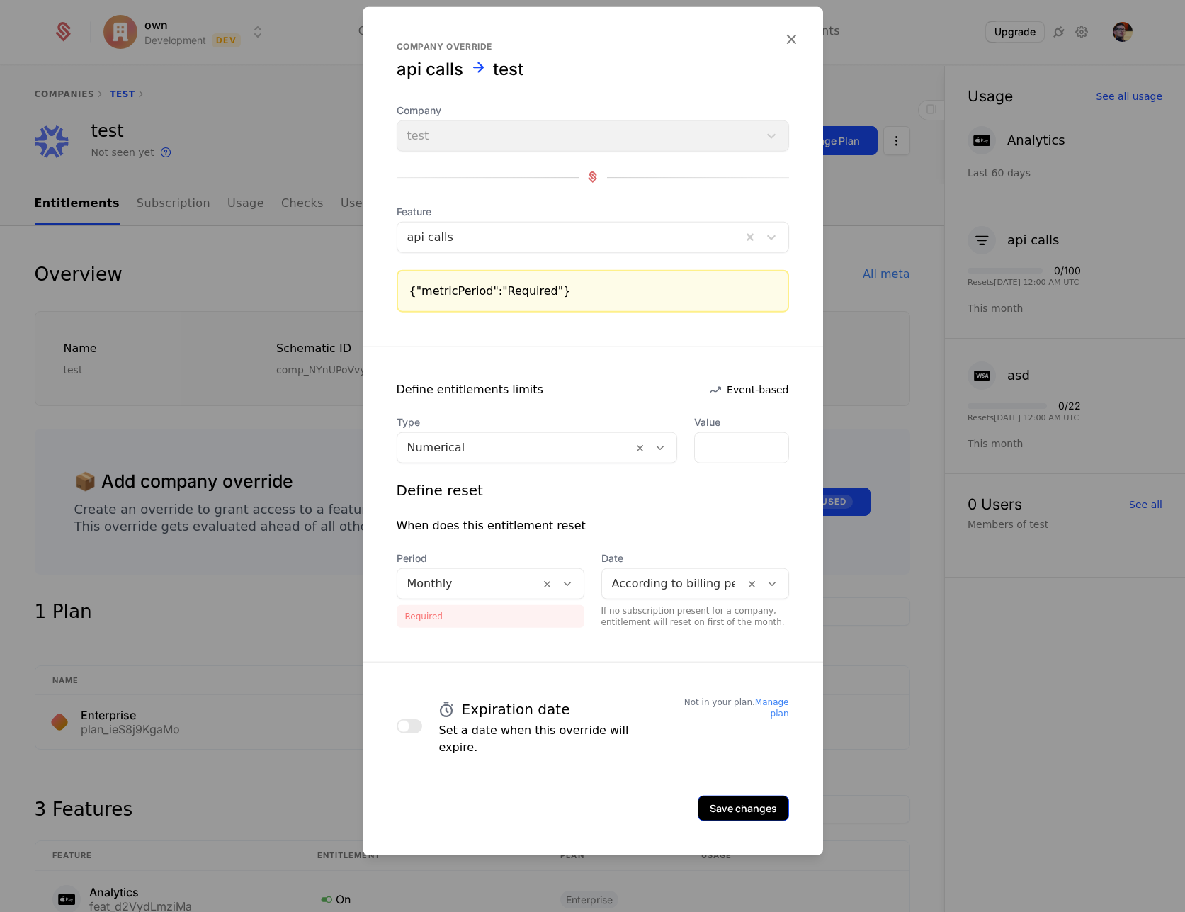
click at [754, 797] on button "Save changes" at bounding box center [743, 808] width 91 height 26
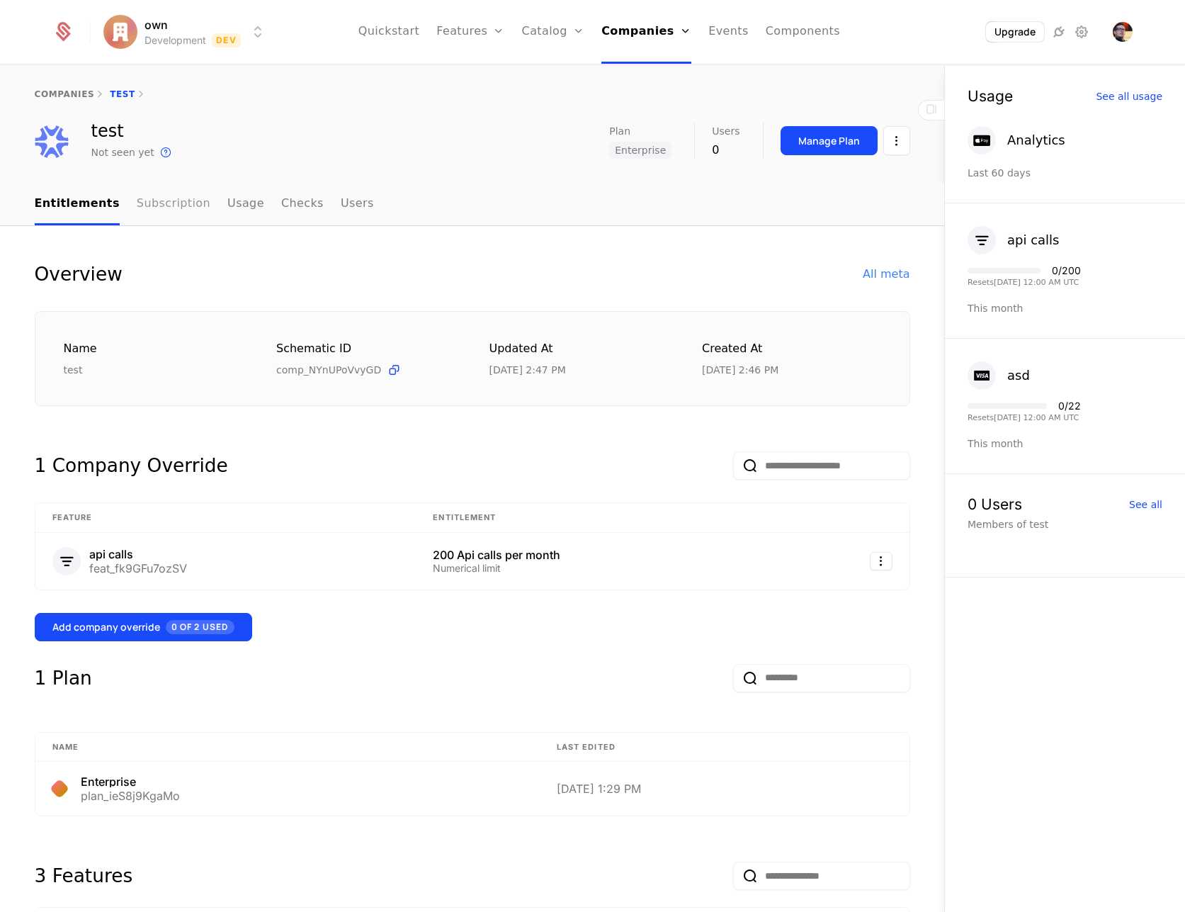
click at [174, 205] on link "Subscription" at bounding box center [174, 205] width 74 height 42
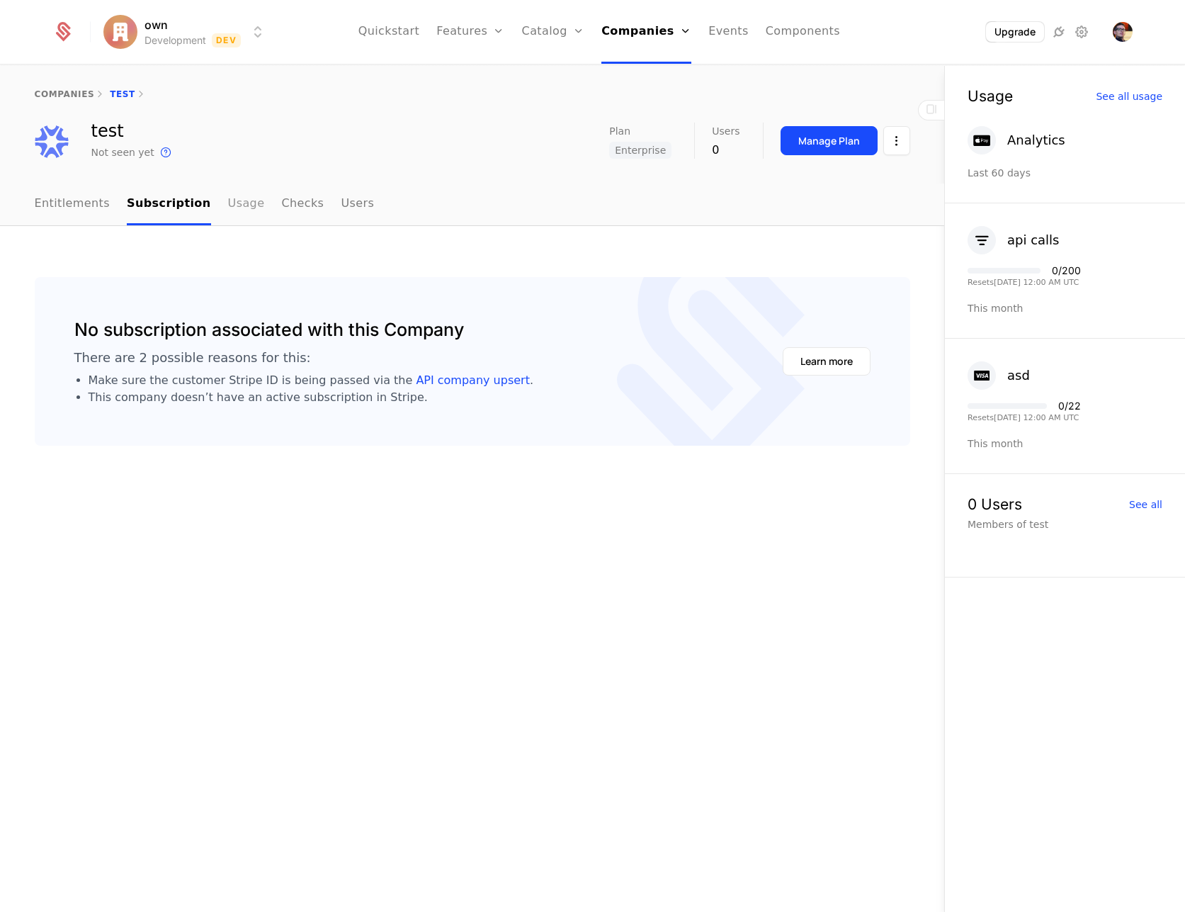
click at [232, 201] on link "Usage" at bounding box center [246, 205] width 37 height 42
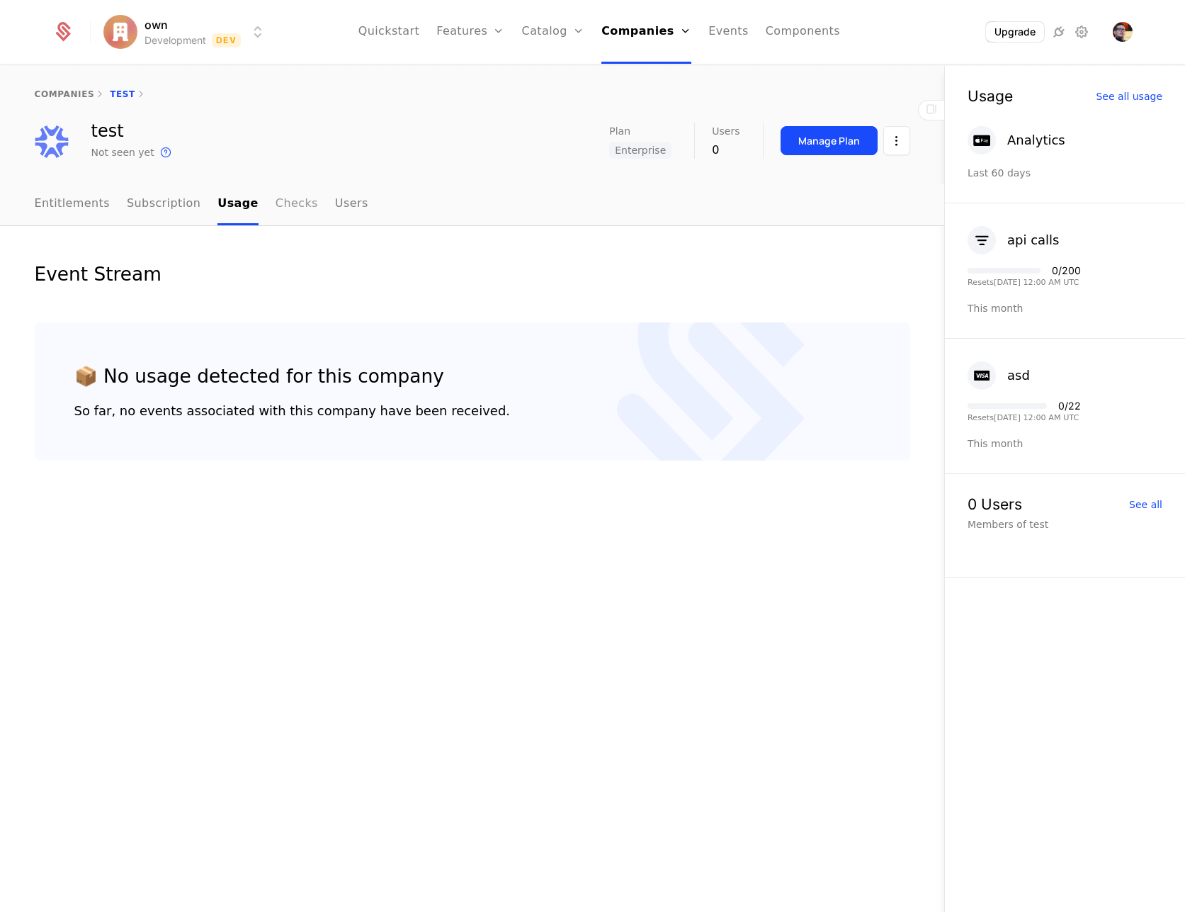
click at [276, 206] on link "Checks" at bounding box center [297, 205] width 43 height 42
click at [355, 205] on nav "Entitlements Subscription Usage Checks Users" at bounding box center [473, 205] width 876 height 42
click at [335, 206] on link "Users" at bounding box center [351, 205] width 33 height 42
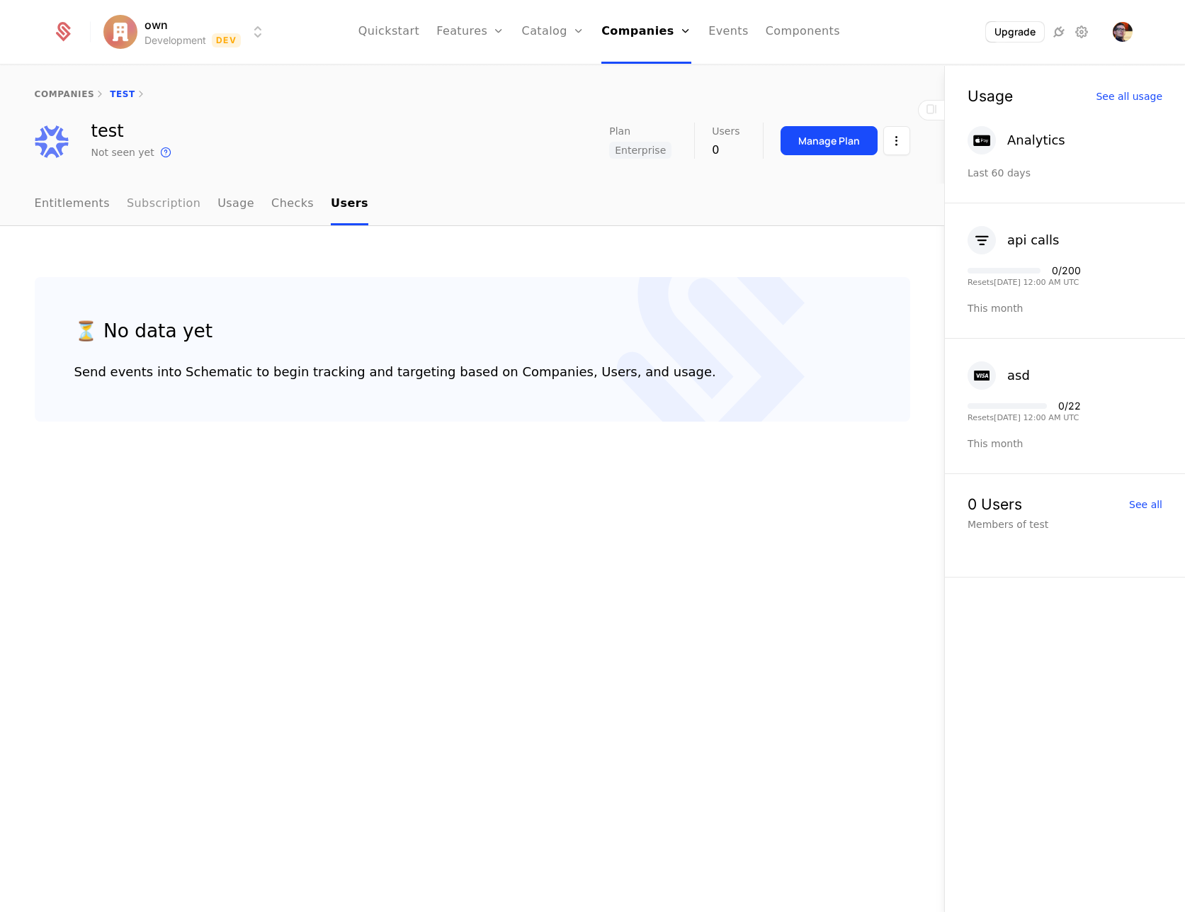
click at [159, 203] on link "Subscription" at bounding box center [164, 205] width 74 height 42
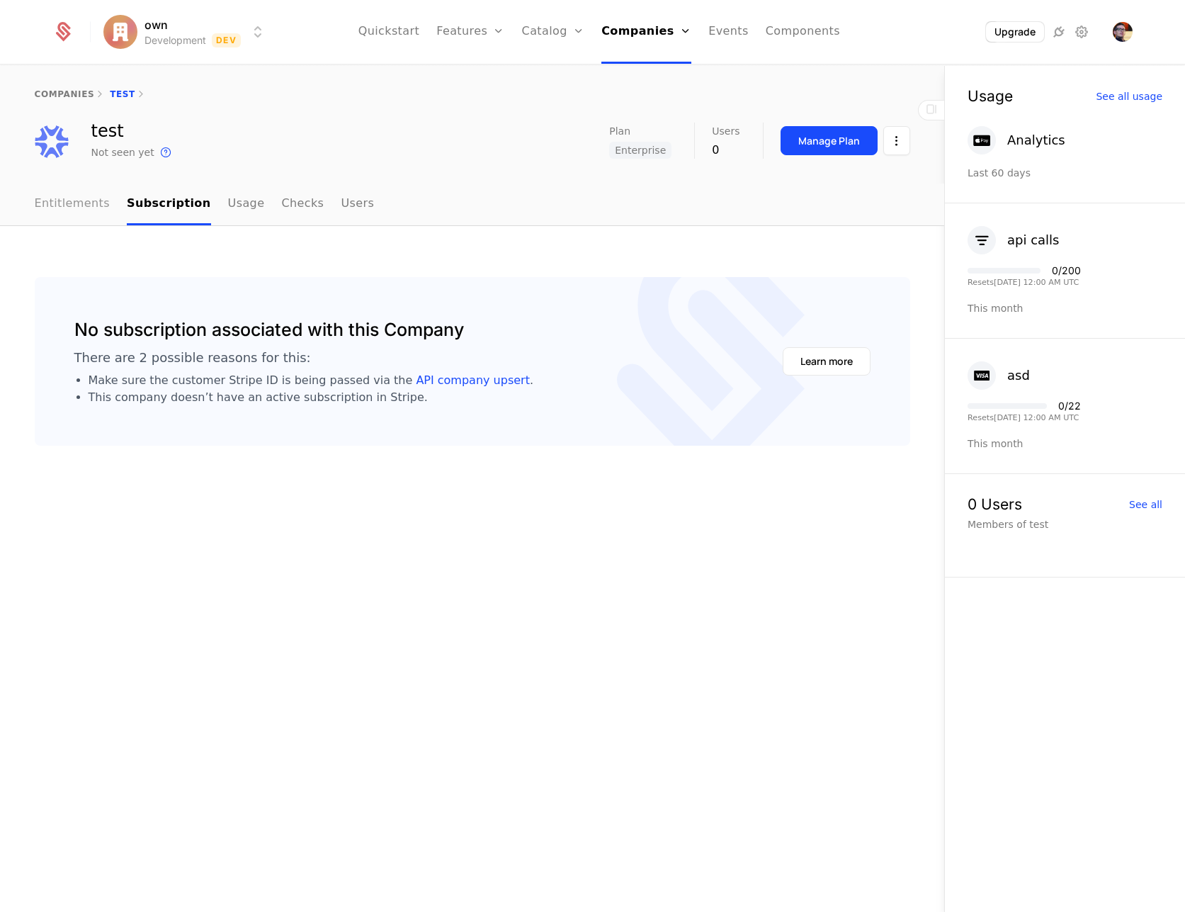
click at [65, 203] on link "Entitlements" at bounding box center [73, 205] width 76 height 42
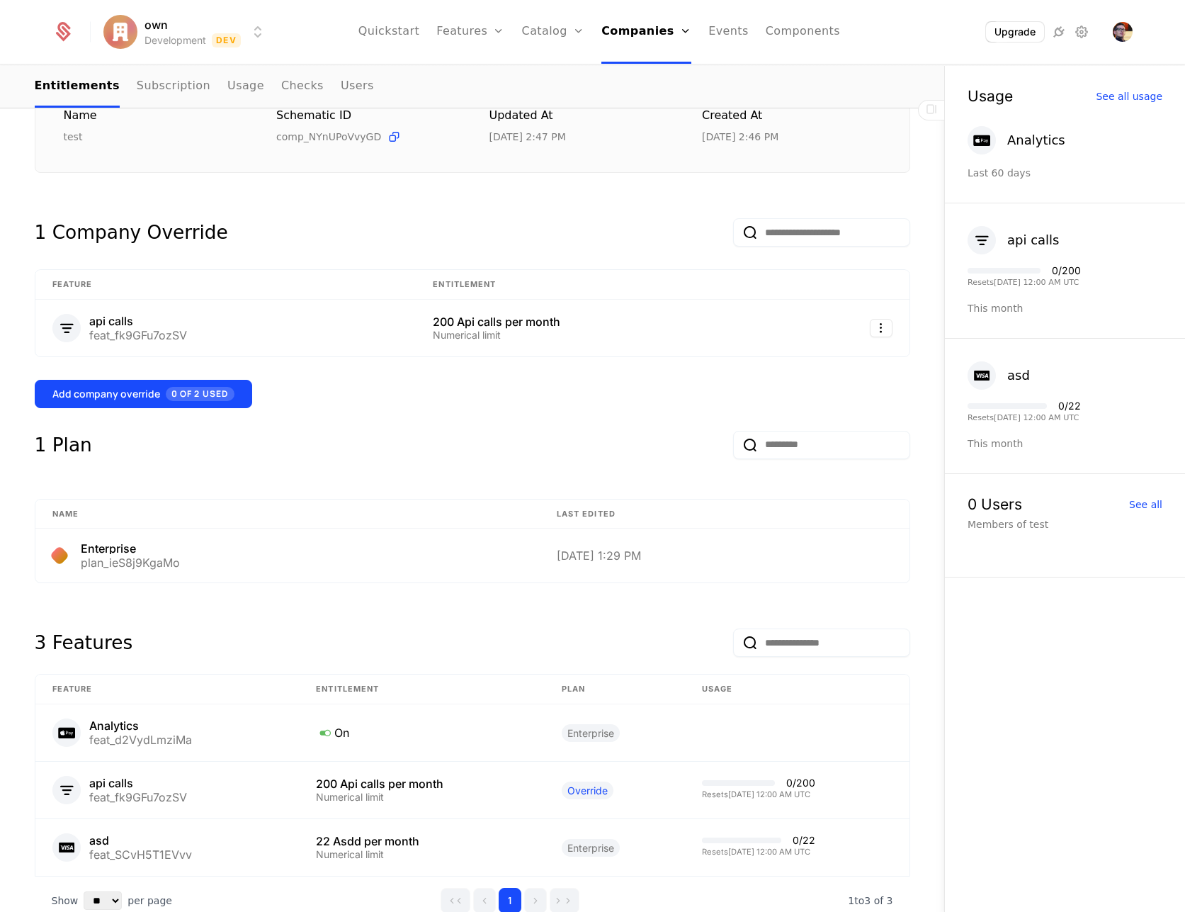
scroll to position [325, 0]
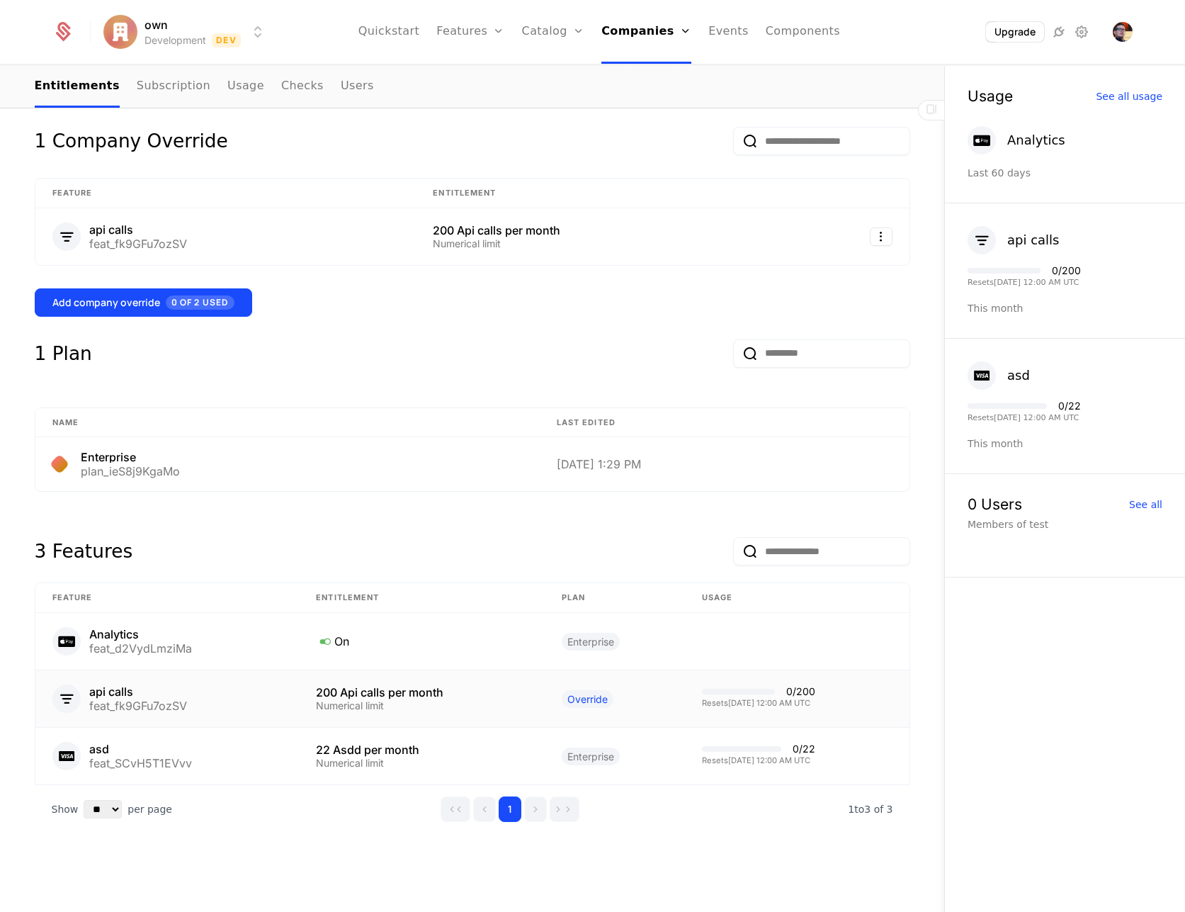
click at [626, 696] on td "Override" at bounding box center [615, 698] width 140 height 57
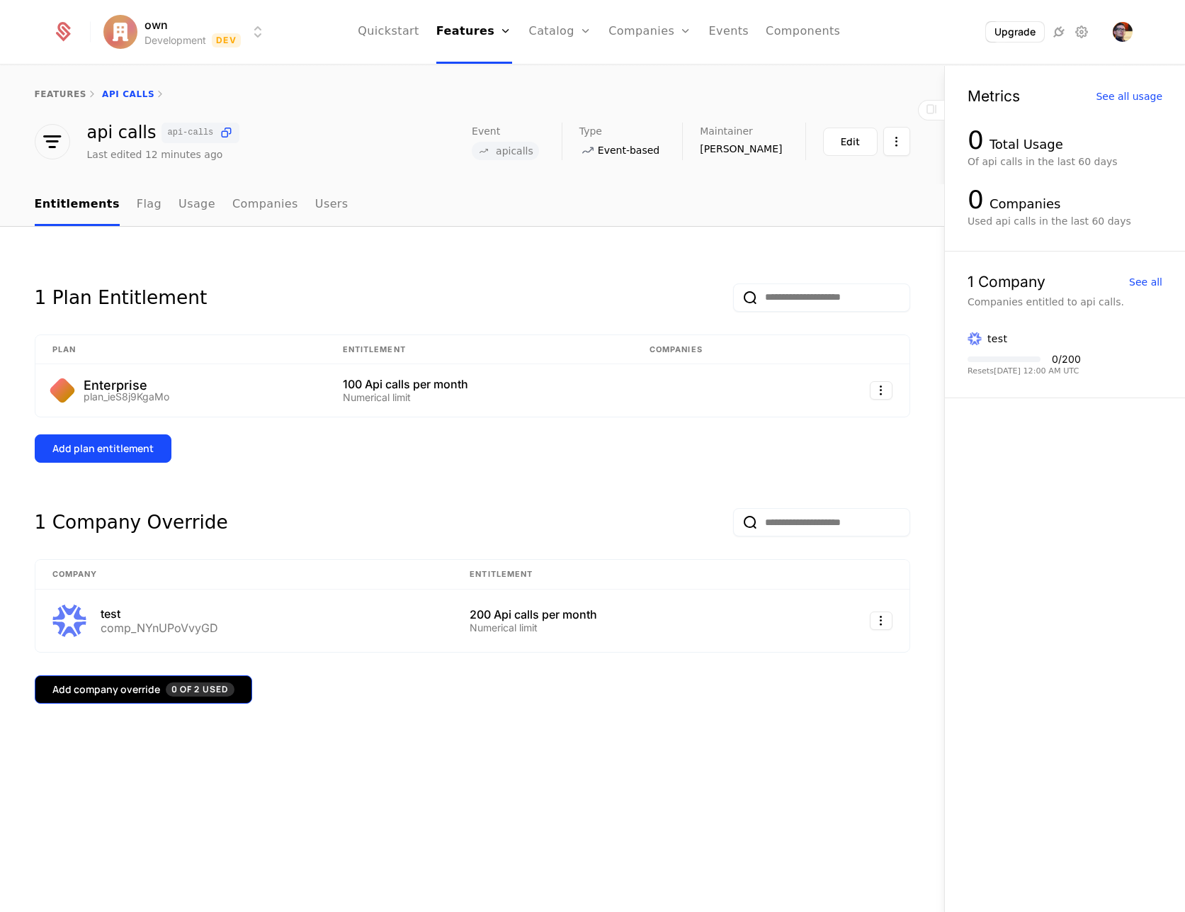
click at [203, 686] on span "0 of 2 Used" at bounding box center [200, 689] width 69 height 14
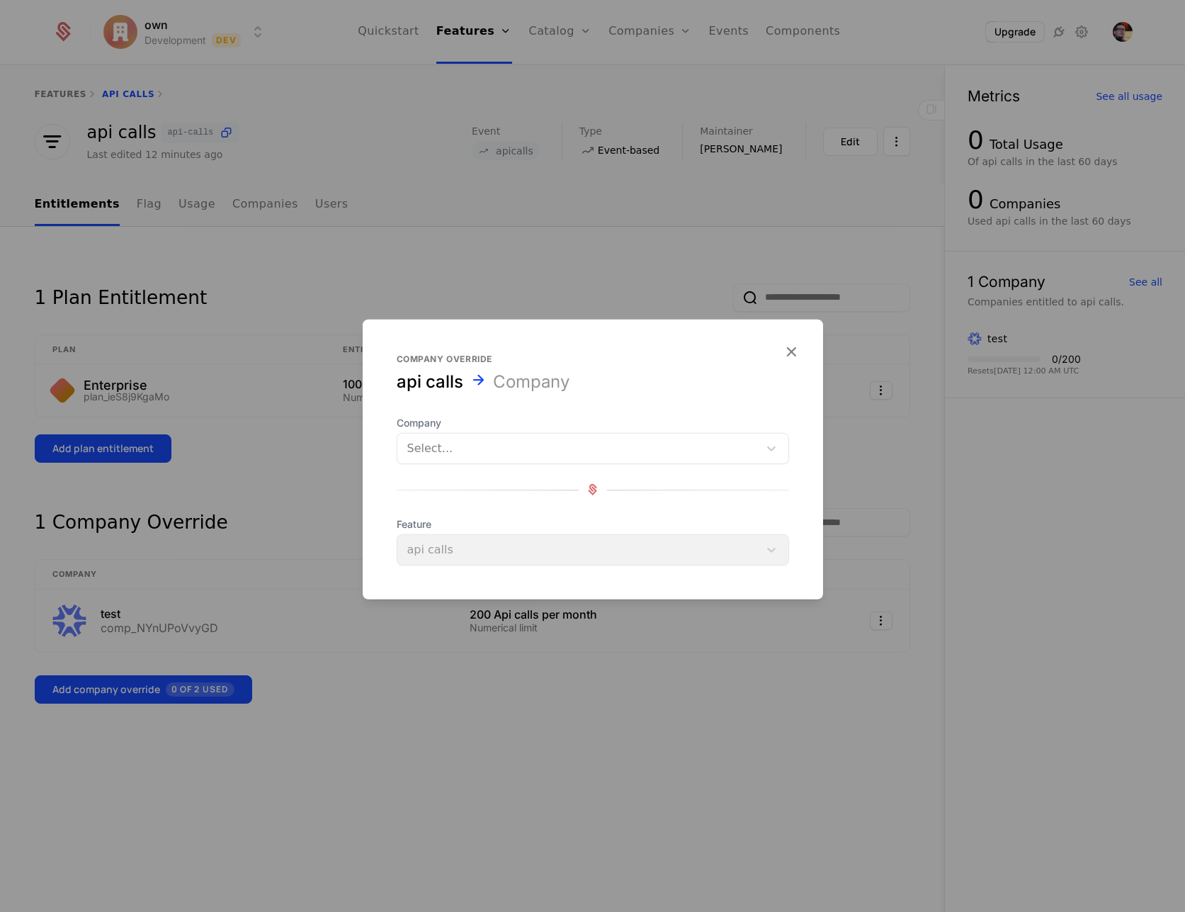
click at [578, 544] on div "Feature api calls" at bounding box center [593, 541] width 393 height 48
drag, startPoint x: 578, startPoint y: 544, endPoint x: 577, endPoint y: 446, distance: 97.8
click at [578, 544] on div "Feature api calls" at bounding box center [593, 541] width 393 height 48
click at [585, 441] on div at bounding box center [578, 448] width 342 height 20
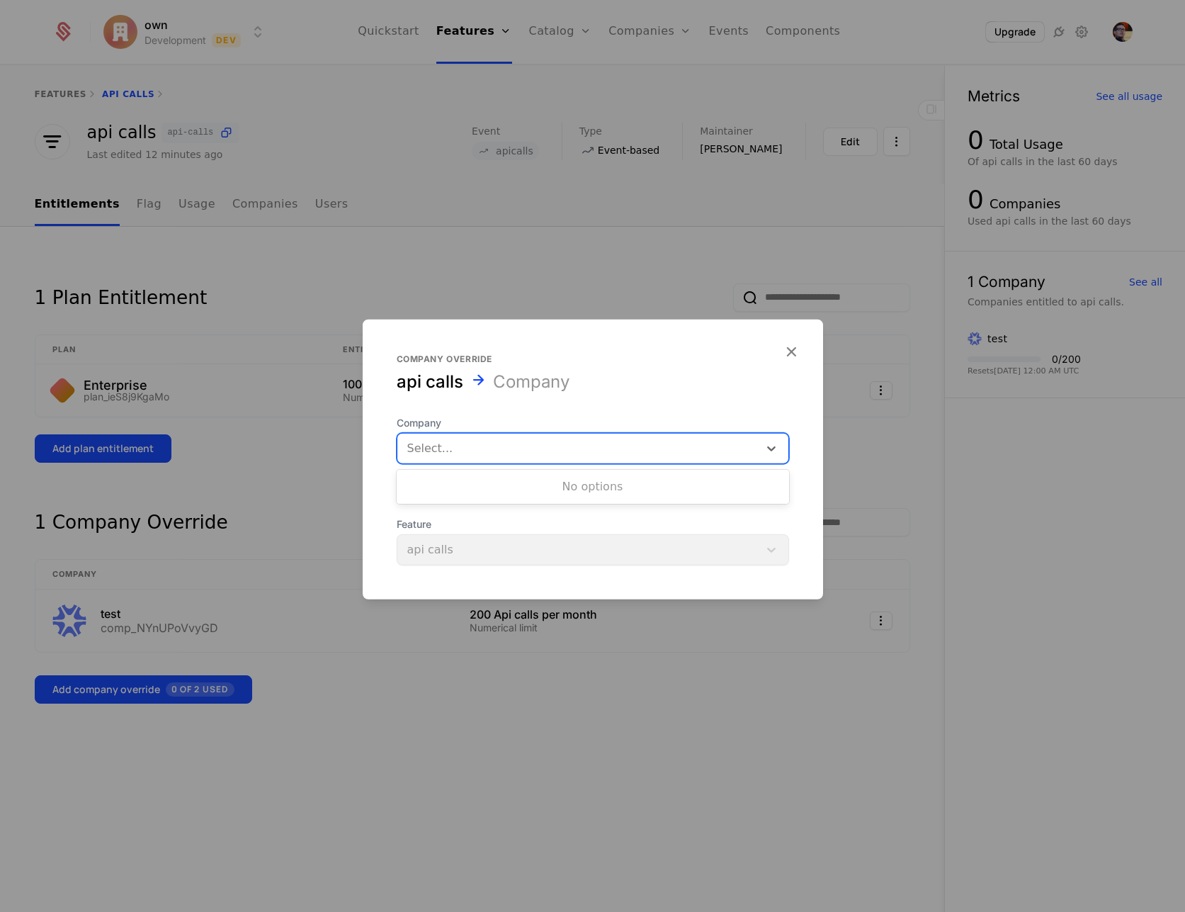
click at [665, 395] on div "Company override api calls Company Company Use Up and Down to choose options, p…" at bounding box center [593, 459] width 461 height 212
click at [789, 352] on icon "button" at bounding box center [791, 351] width 18 height 18
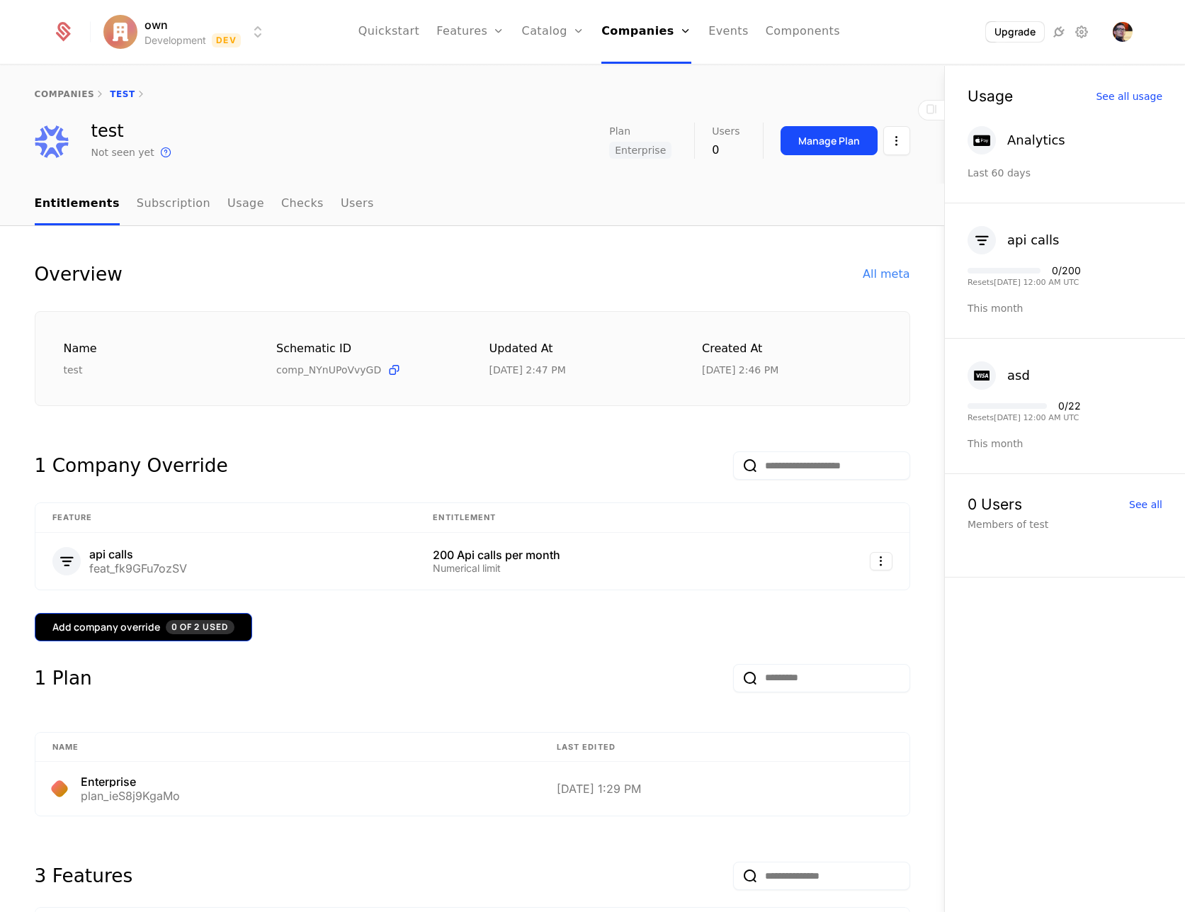
click at [215, 628] on span "0 of 2 Used" at bounding box center [200, 627] width 69 height 14
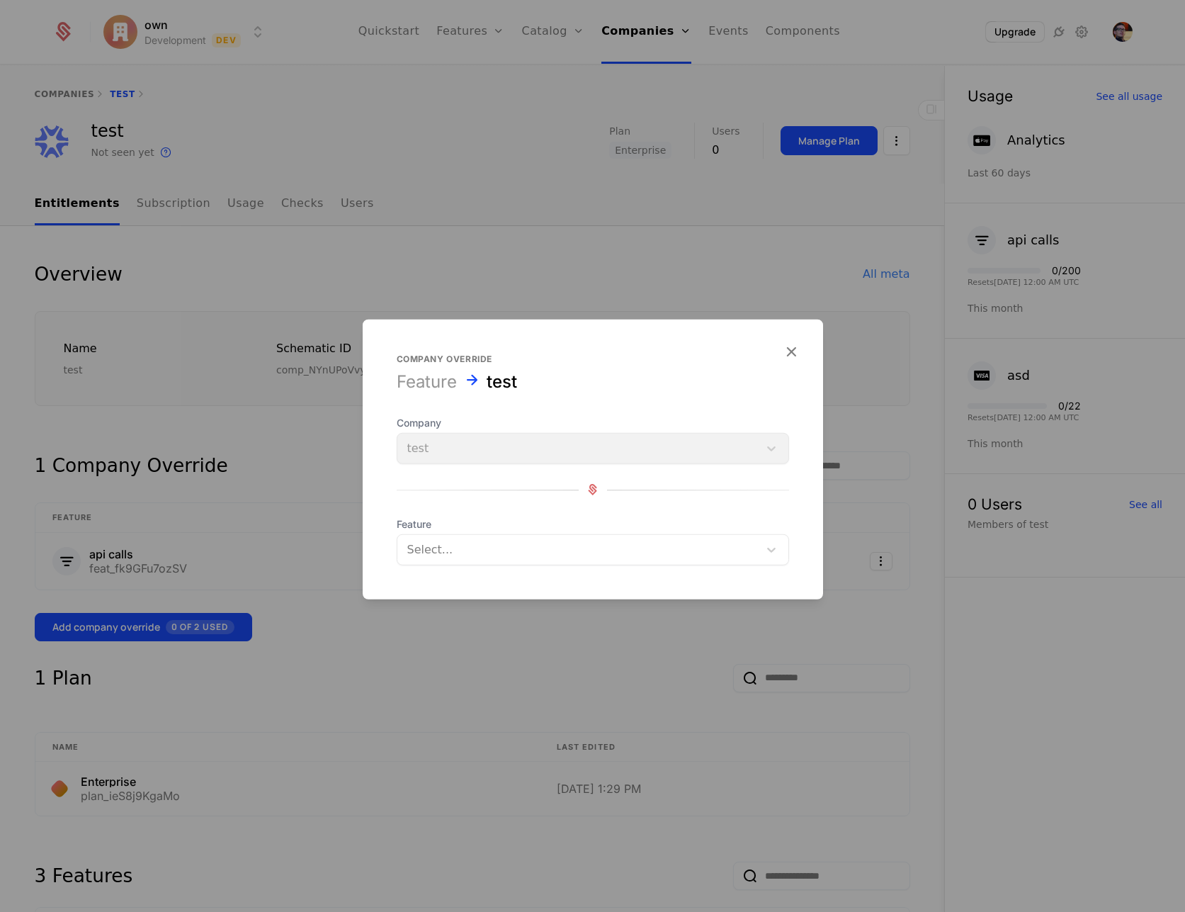
click at [596, 548] on div at bounding box center [578, 549] width 342 height 20
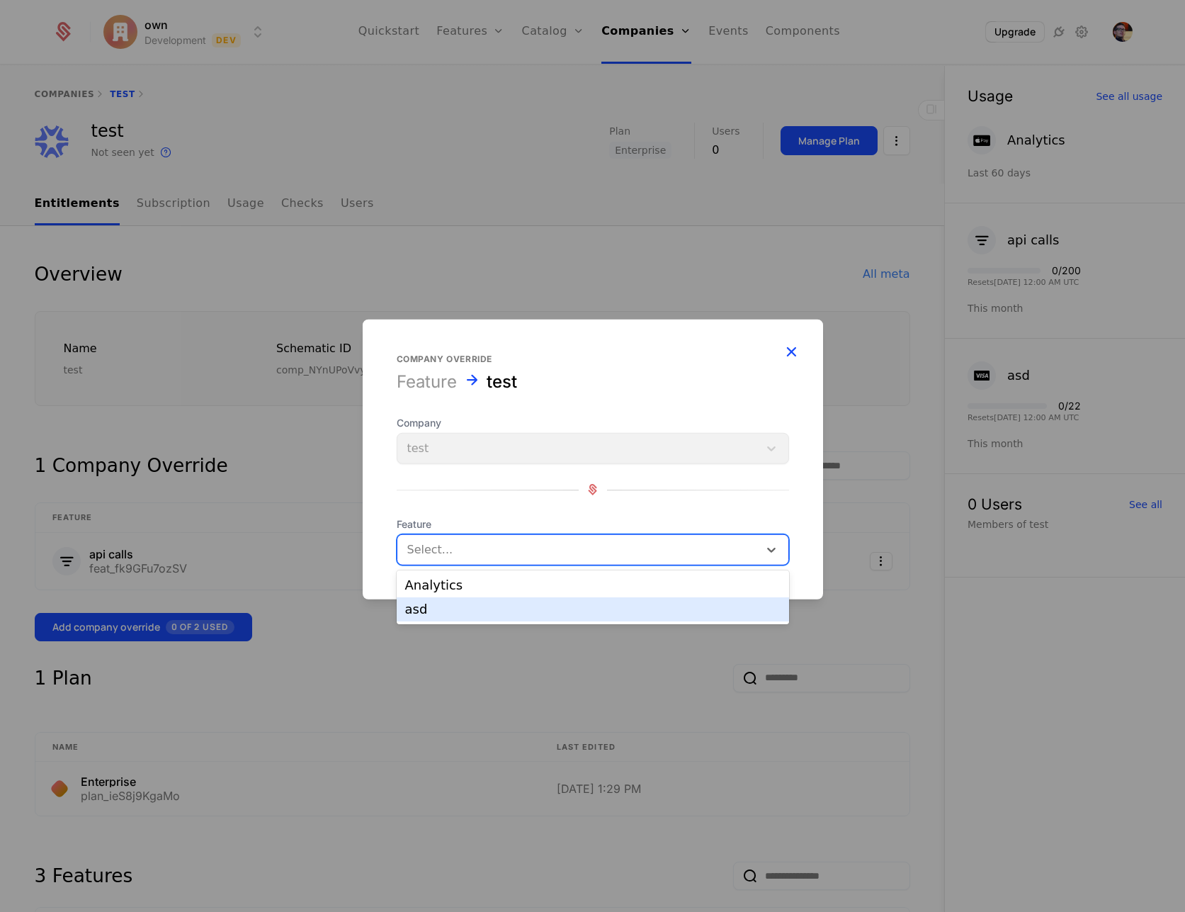
click at [791, 349] on icon "button" at bounding box center [791, 351] width 18 height 18
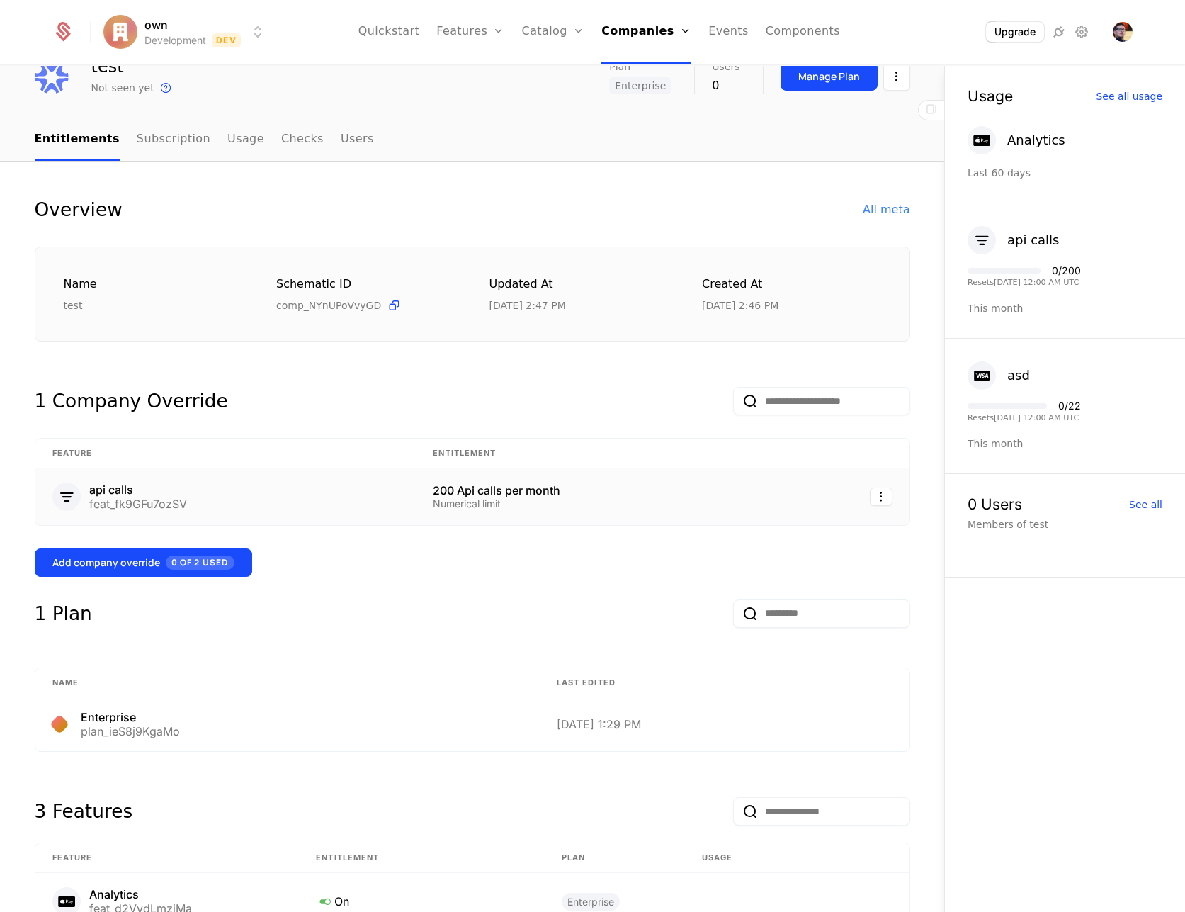
scroll to position [325, 0]
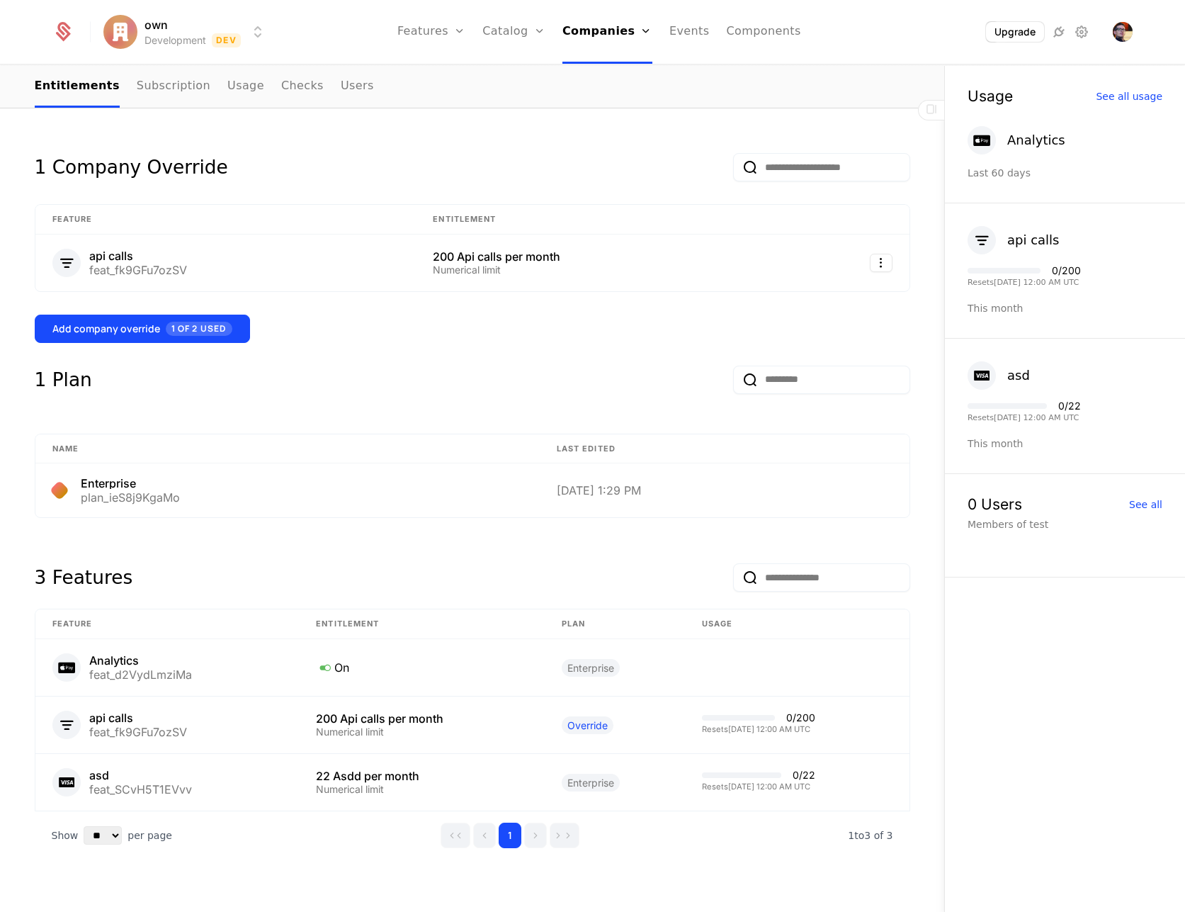
scroll to position [325, 0]
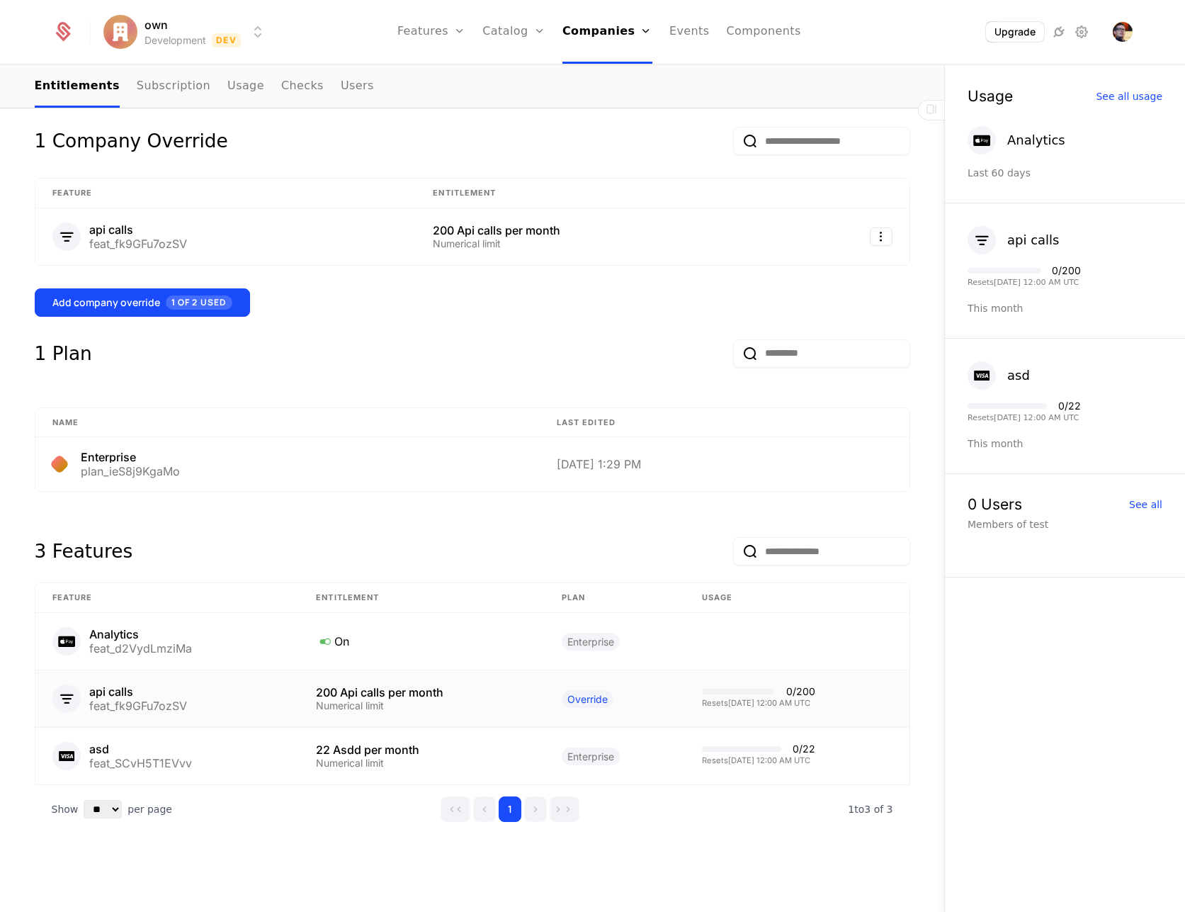
click at [579, 709] on td "Override" at bounding box center [615, 698] width 140 height 57
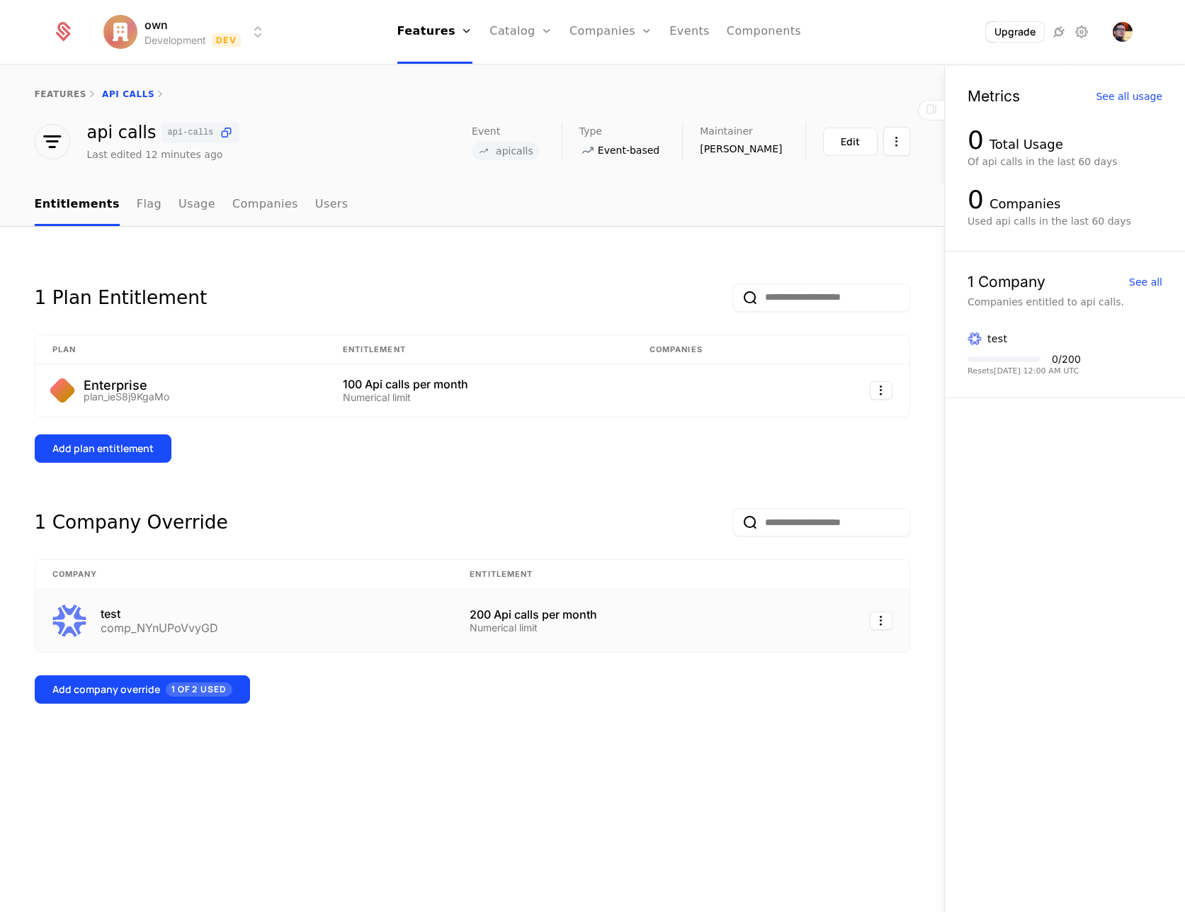
click at [513, 630] on div "Numerical limit" at bounding box center [622, 628] width 304 height 10
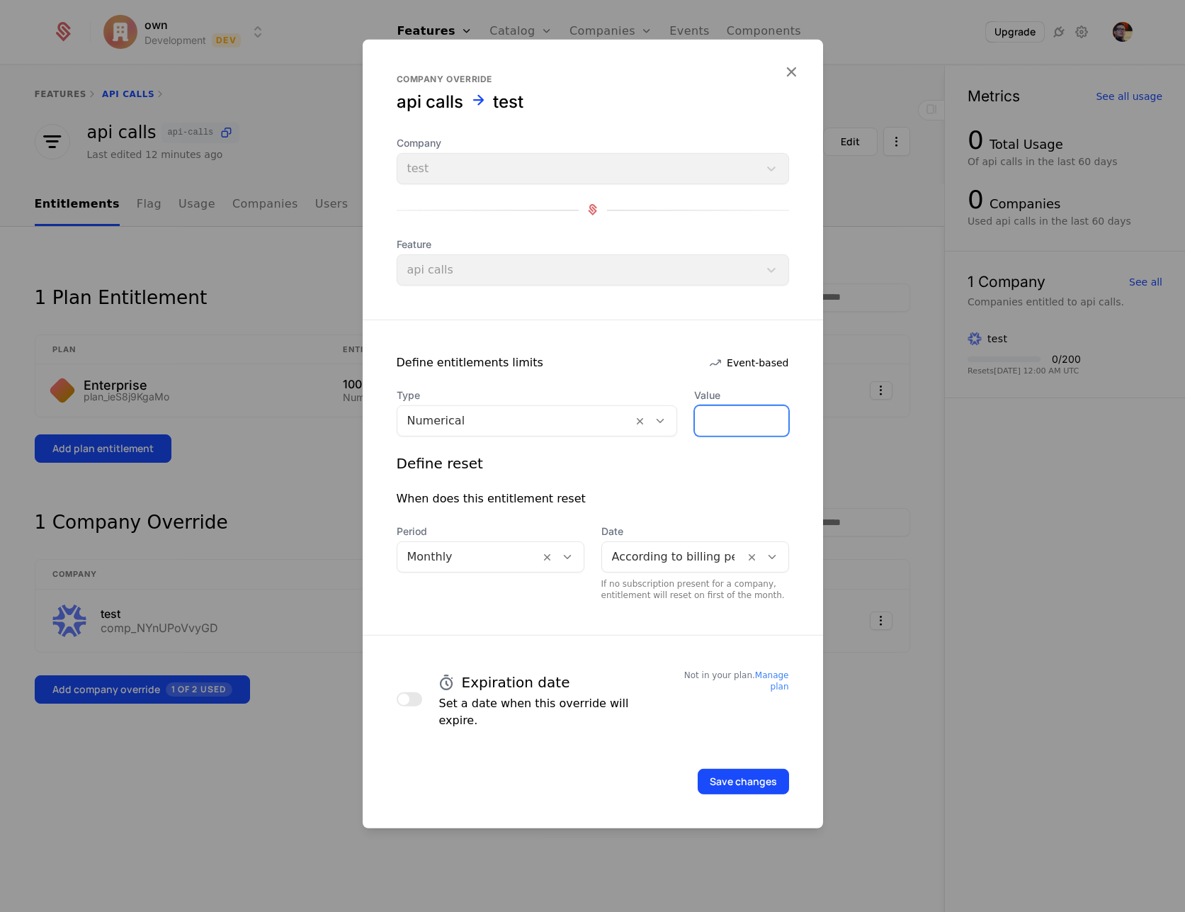
click at [717, 427] on input "***" at bounding box center [741, 420] width 93 height 30
type input "****"
click at [751, 777] on button "Save changes" at bounding box center [743, 781] width 91 height 26
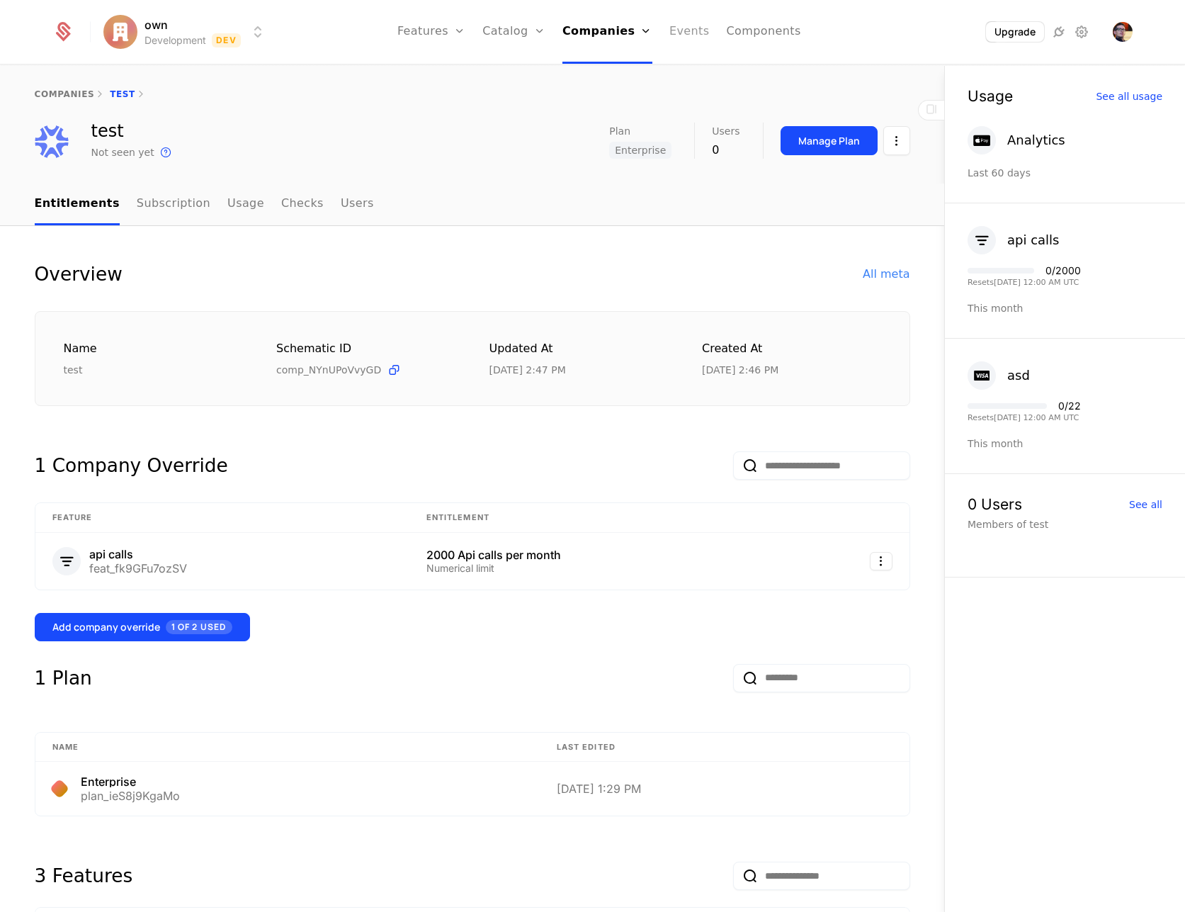
click at [692, 35] on link "Events" at bounding box center [690, 32] width 40 height 64
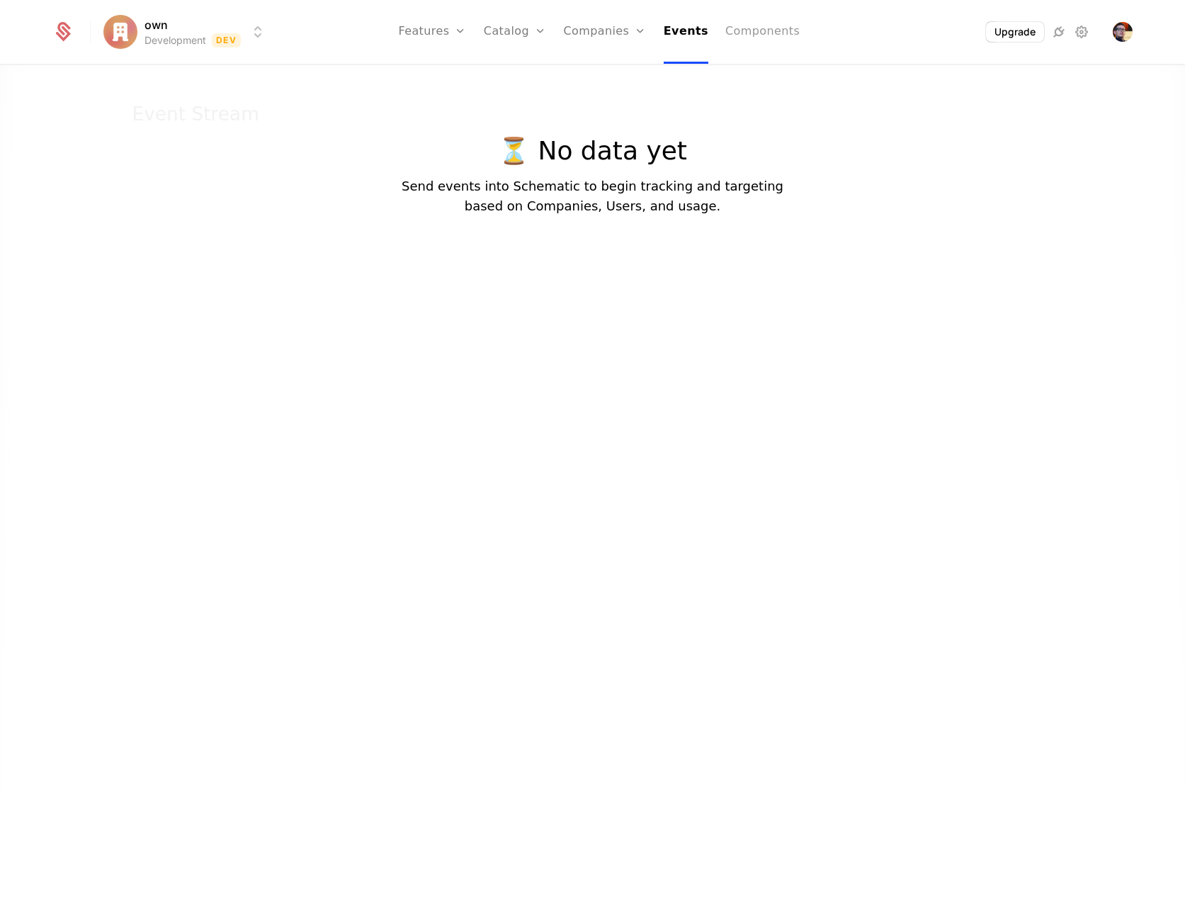
click at [733, 36] on link "Components" at bounding box center [763, 32] width 74 height 64
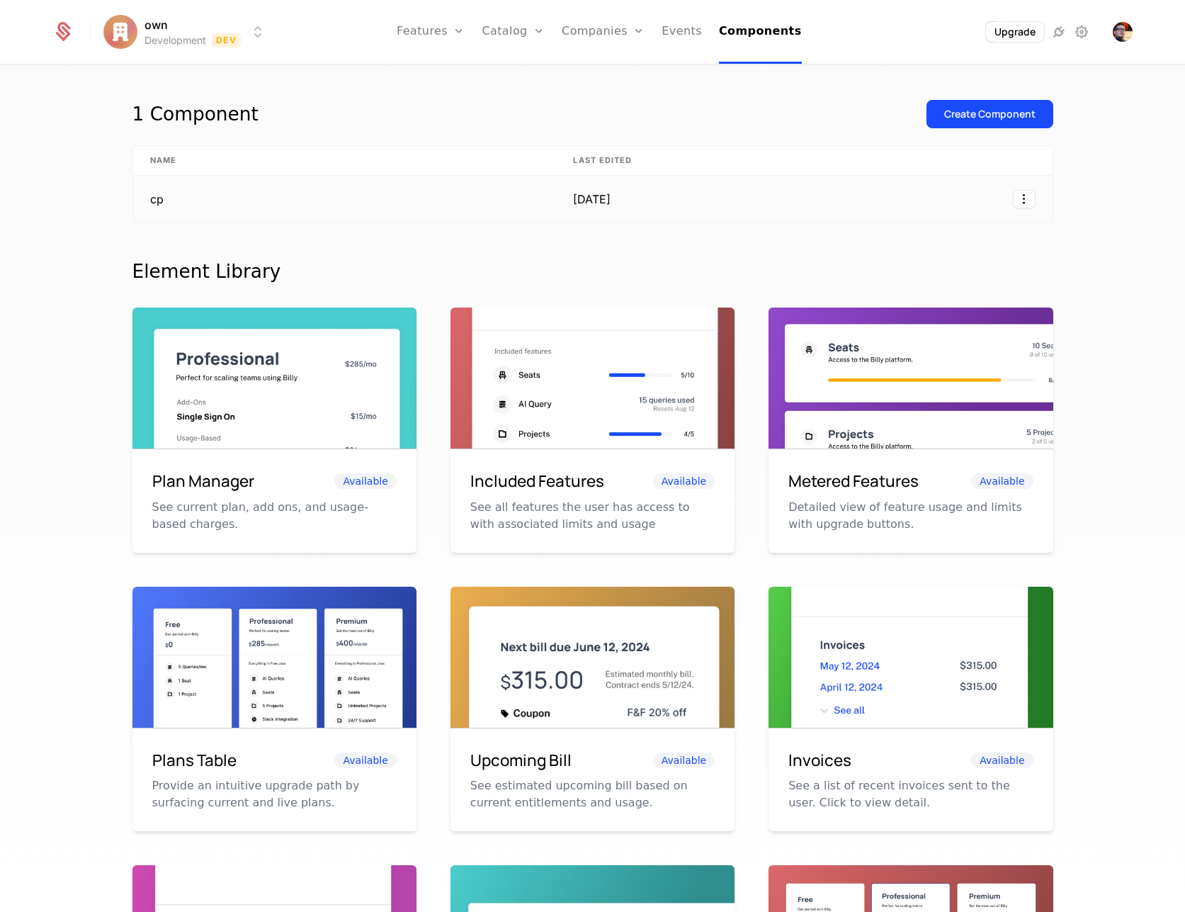
click at [361, 188] on td "cp" at bounding box center [345, 199] width 424 height 47
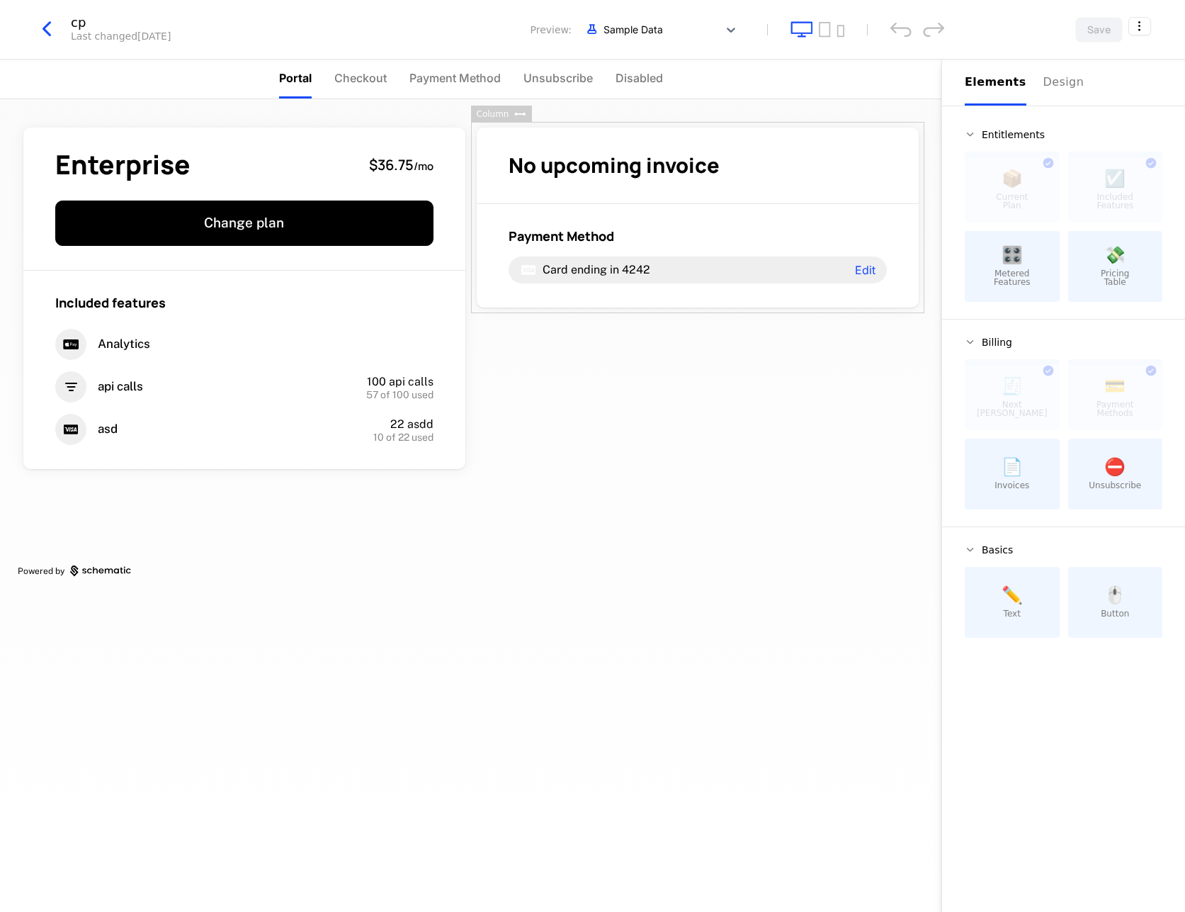
click at [991, 279] on div "🎛️ Metered Features" at bounding box center [1012, 266] width 95 height 71
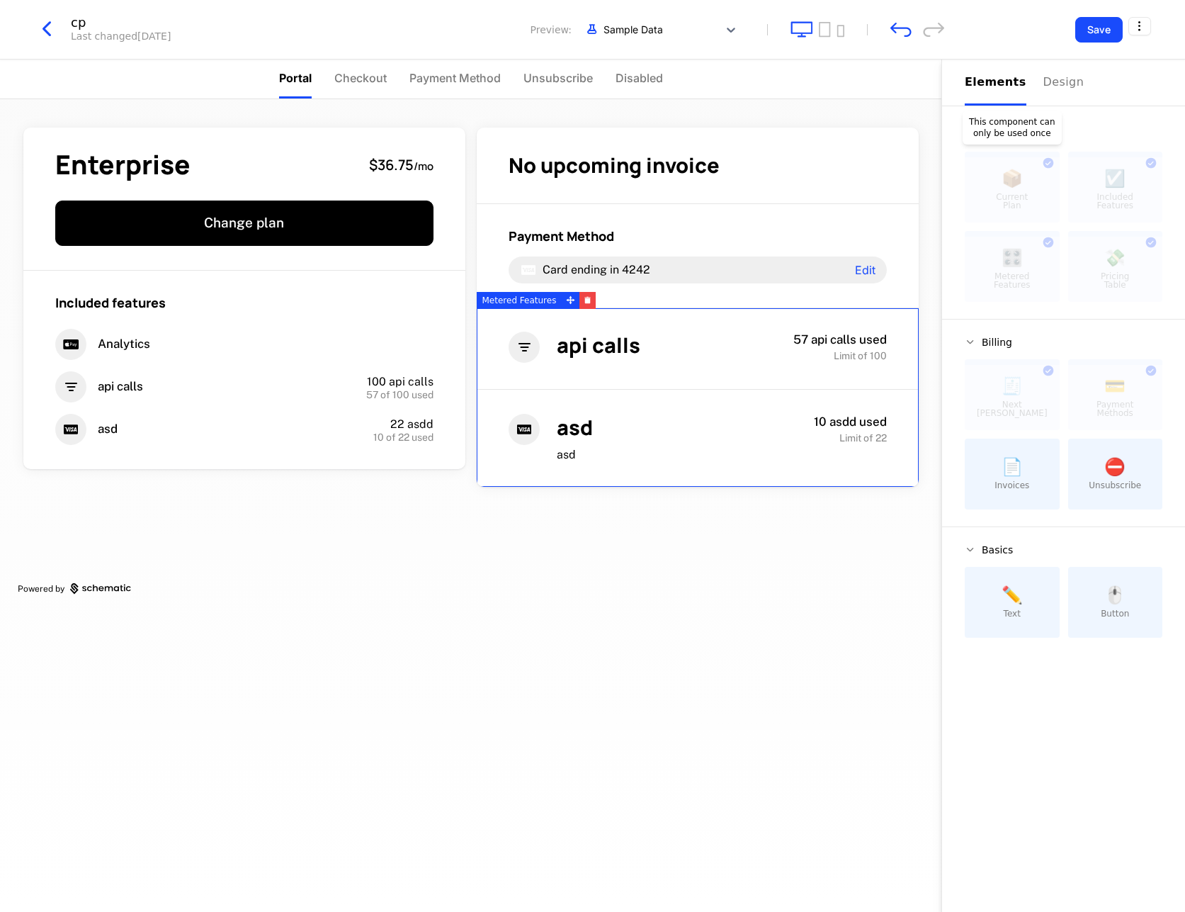
click at [1032, 193] on div at bounding box center [1012, 189] width 95 height 65
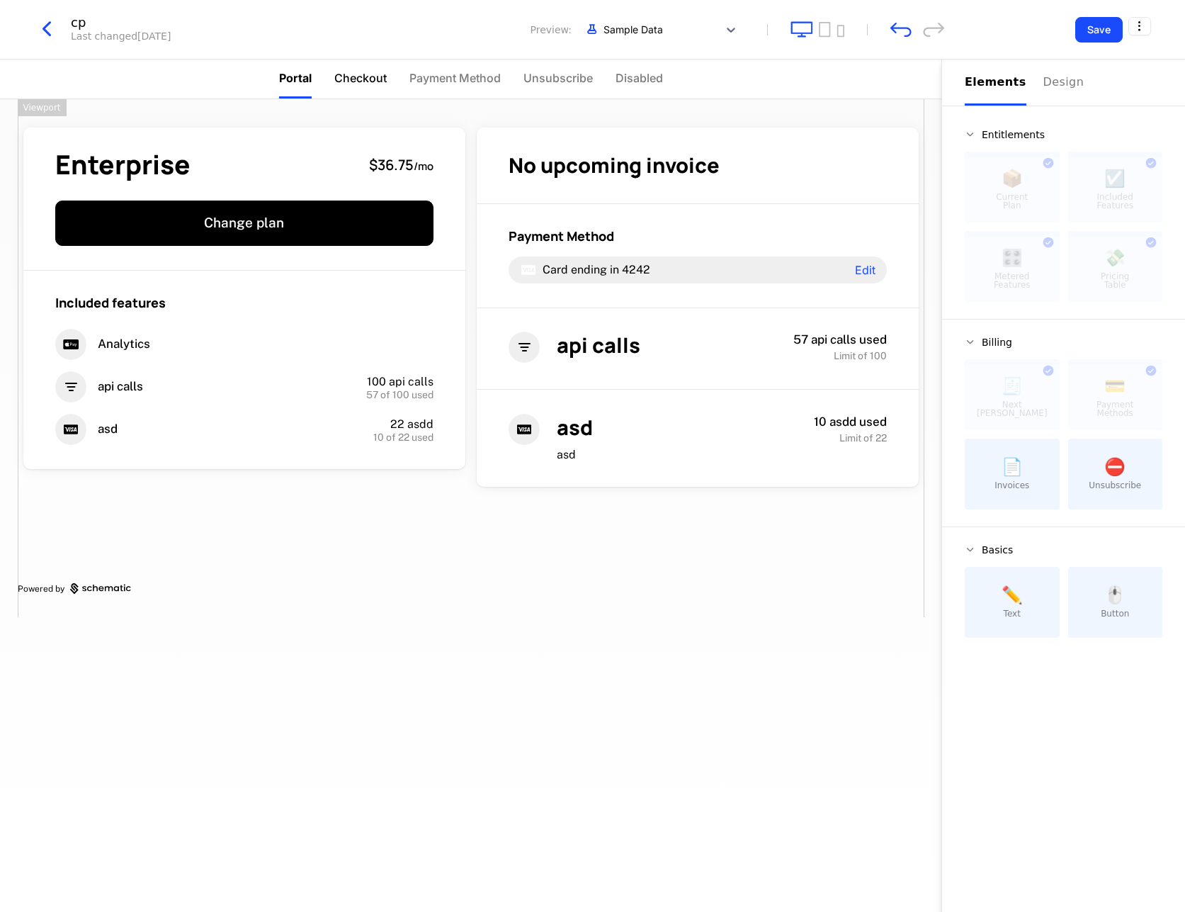
click at [339, 80] on span "Checkout" at bounding box center [360, 77] width 52 height 17
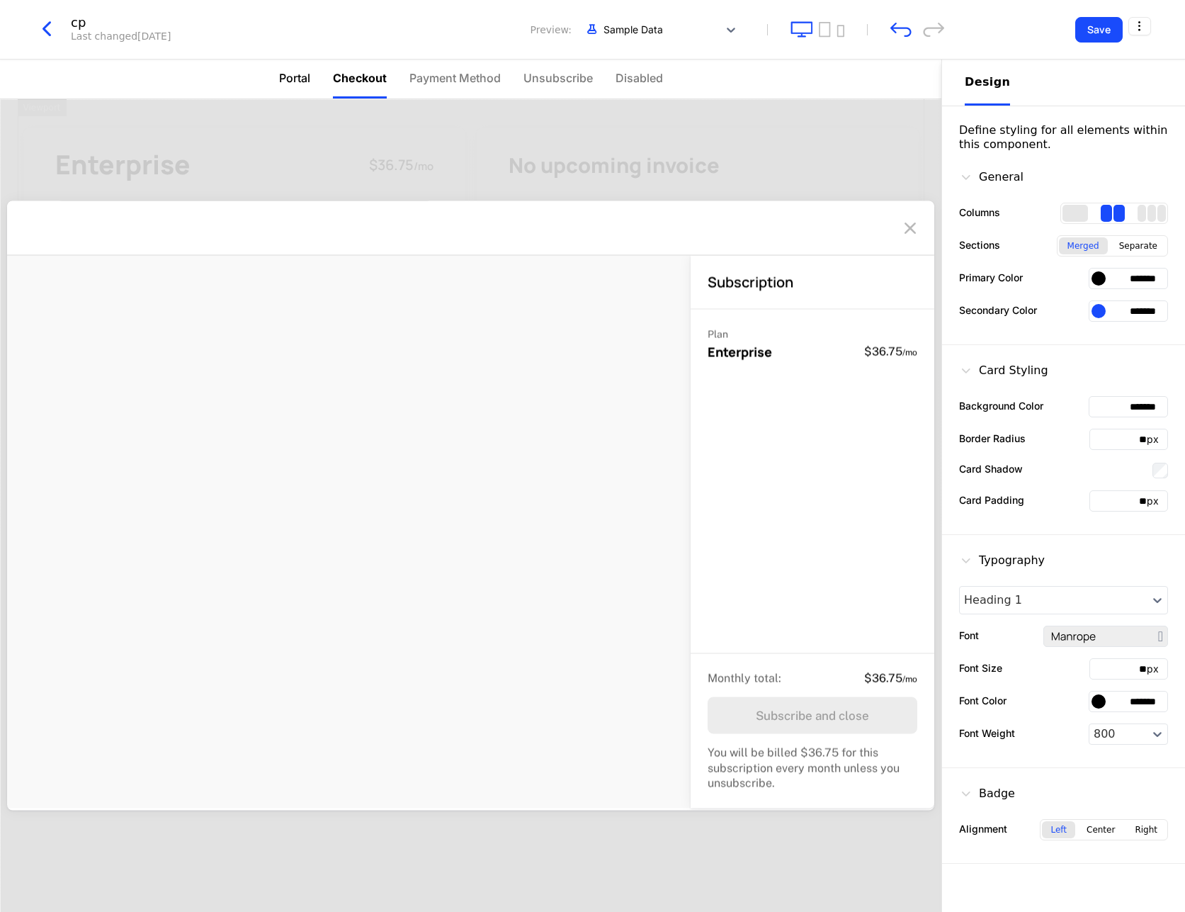
click at [294, 82] on span "Portal" at bounding box center [294, 77] width 31 height 17
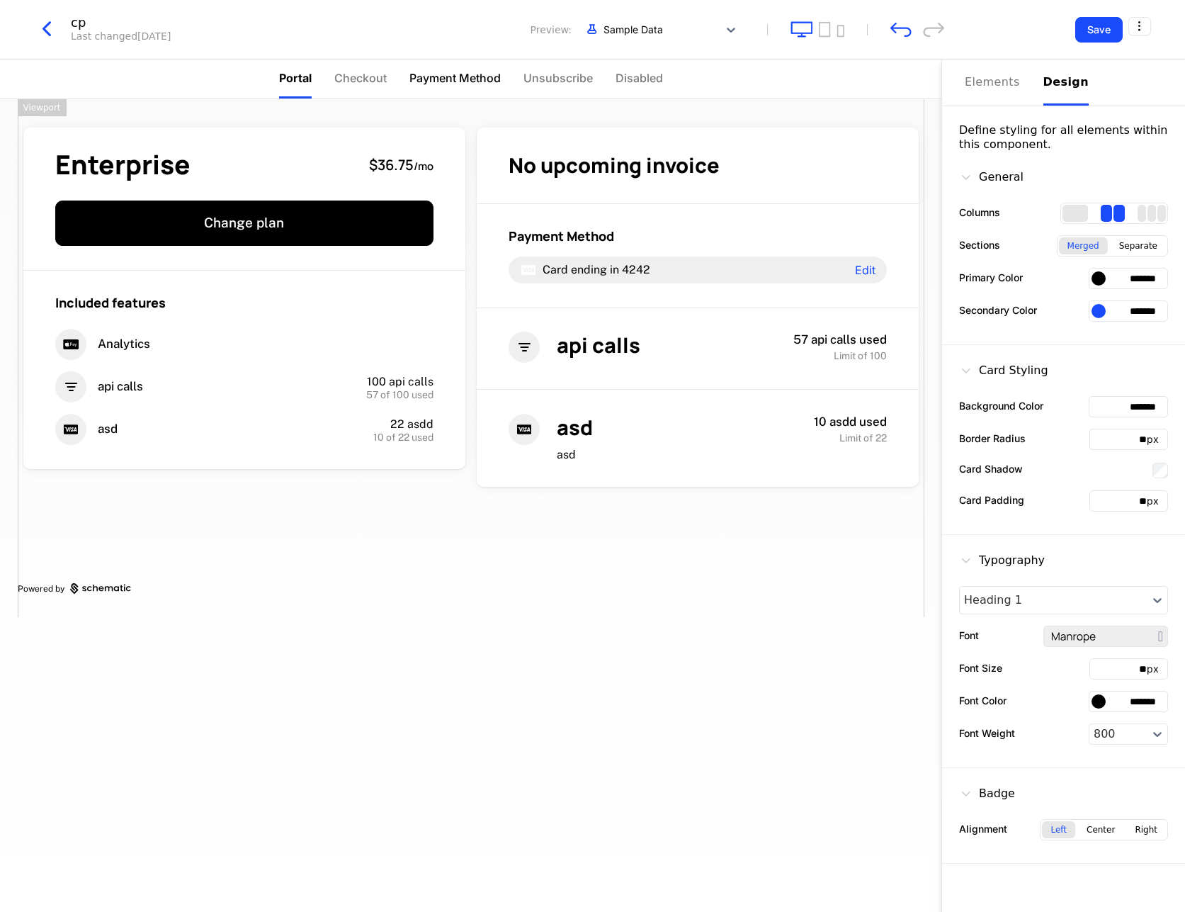
click at [448, 69] on li "Payment Method" at bounding box center [455, 79] width 91 height 39
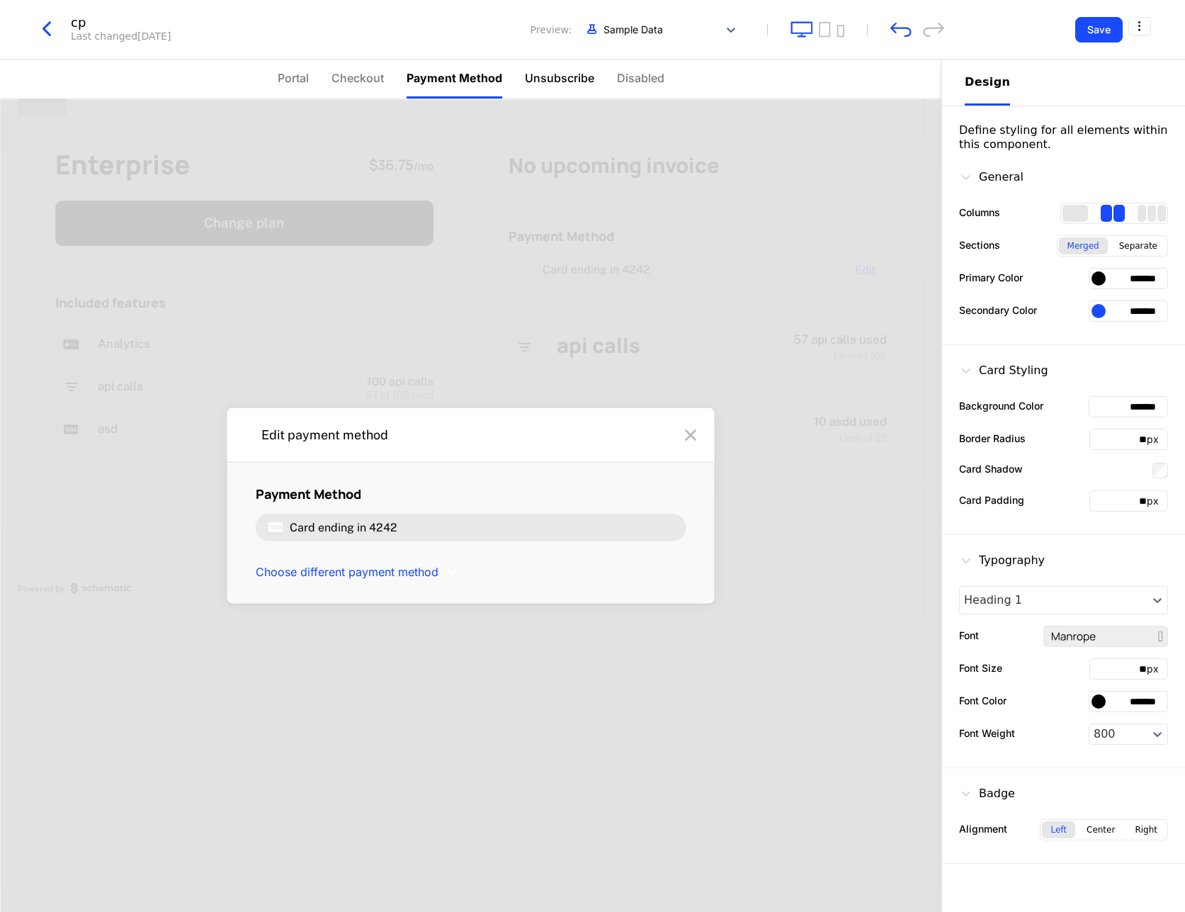
click at [565, 81] on span "Unsubscribe" at bounding box center [559, 77] width 69 height 17
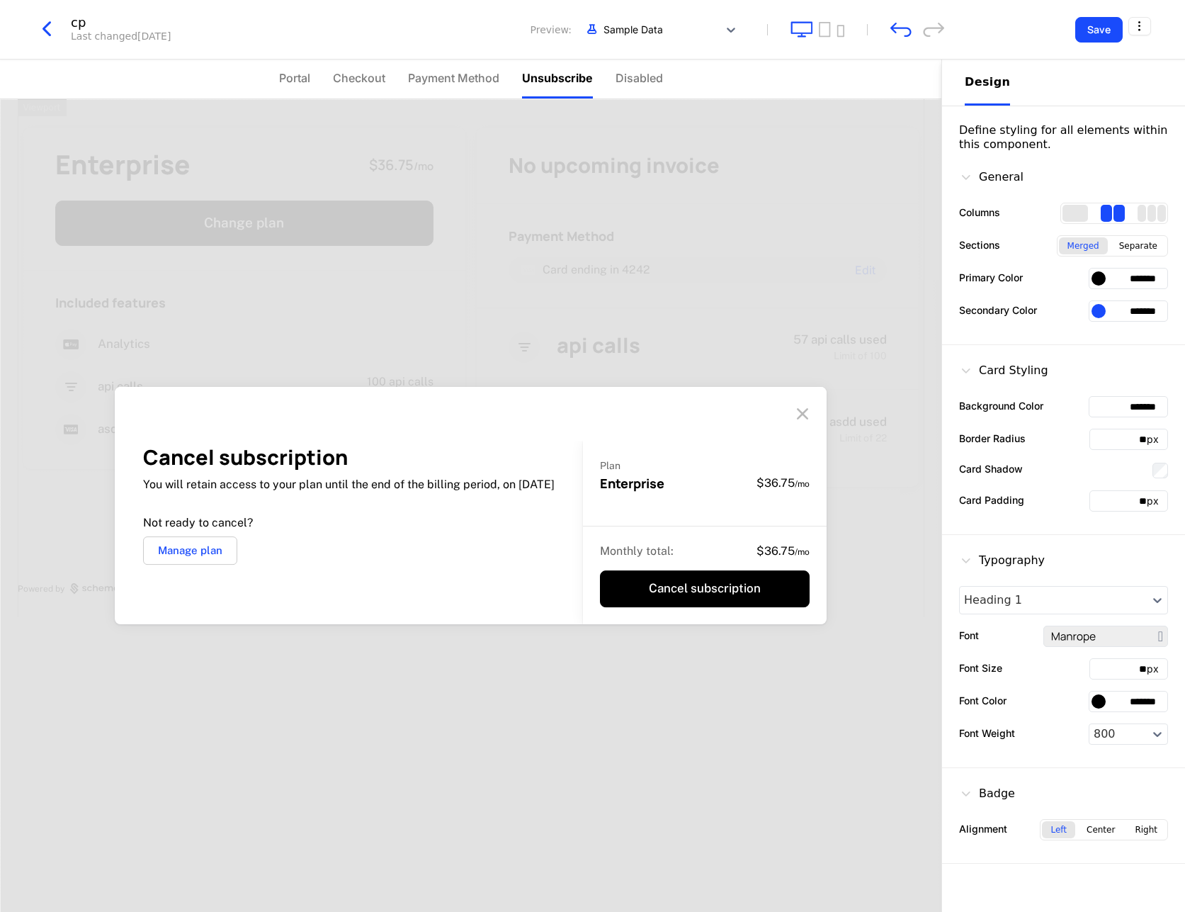
click at [663, 79] on nav "Portal Checkout Payment Method Unsubscribe Disabled" at bounding box center [471, 80] width 942 height 40
click at [646, 79] on span "Disabled" at bounding box center [639, 77] width 47 height 17
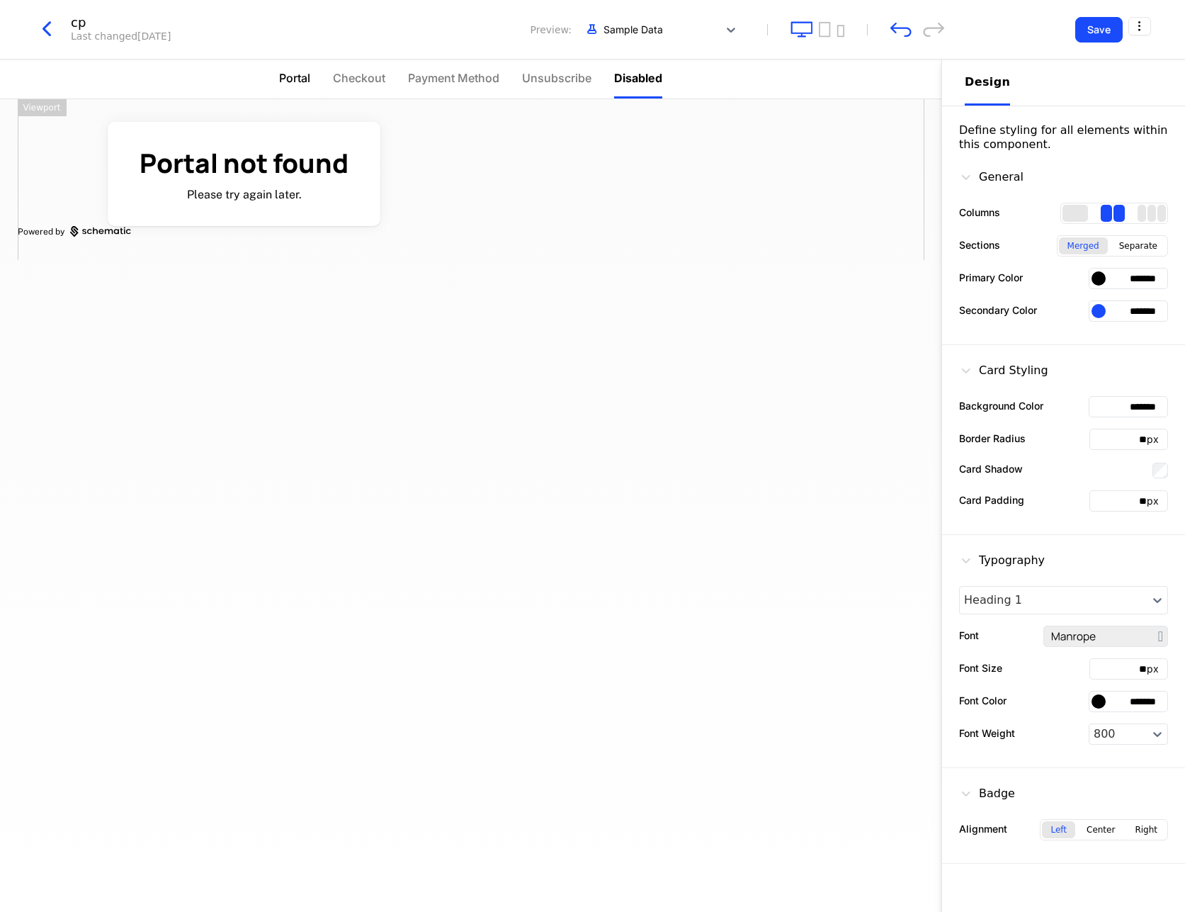
click at [291, 81] on span "Portal" at bounding box center [294, 77] width 31 height 17
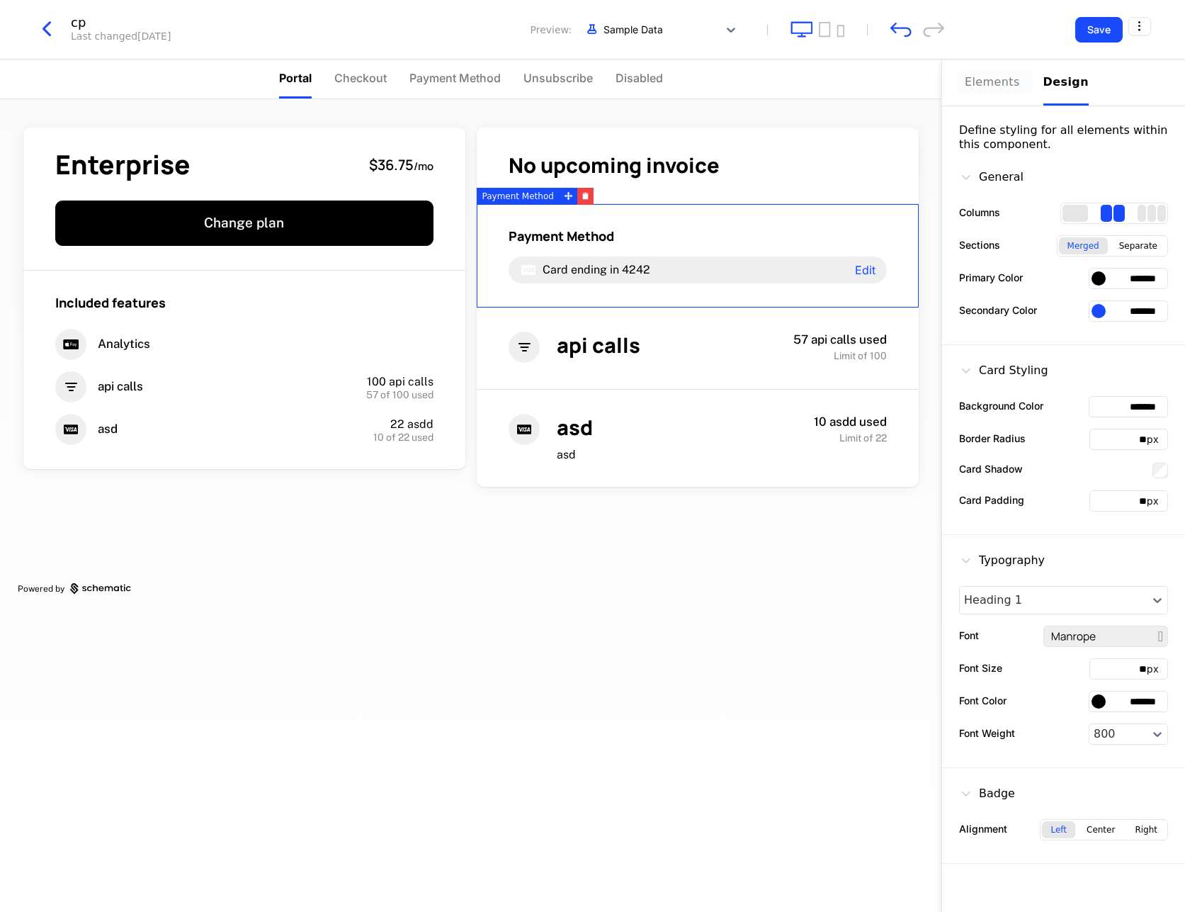
click at [991, 87] on div "Elements" at bounding box center [996, 82] width 62 height 17
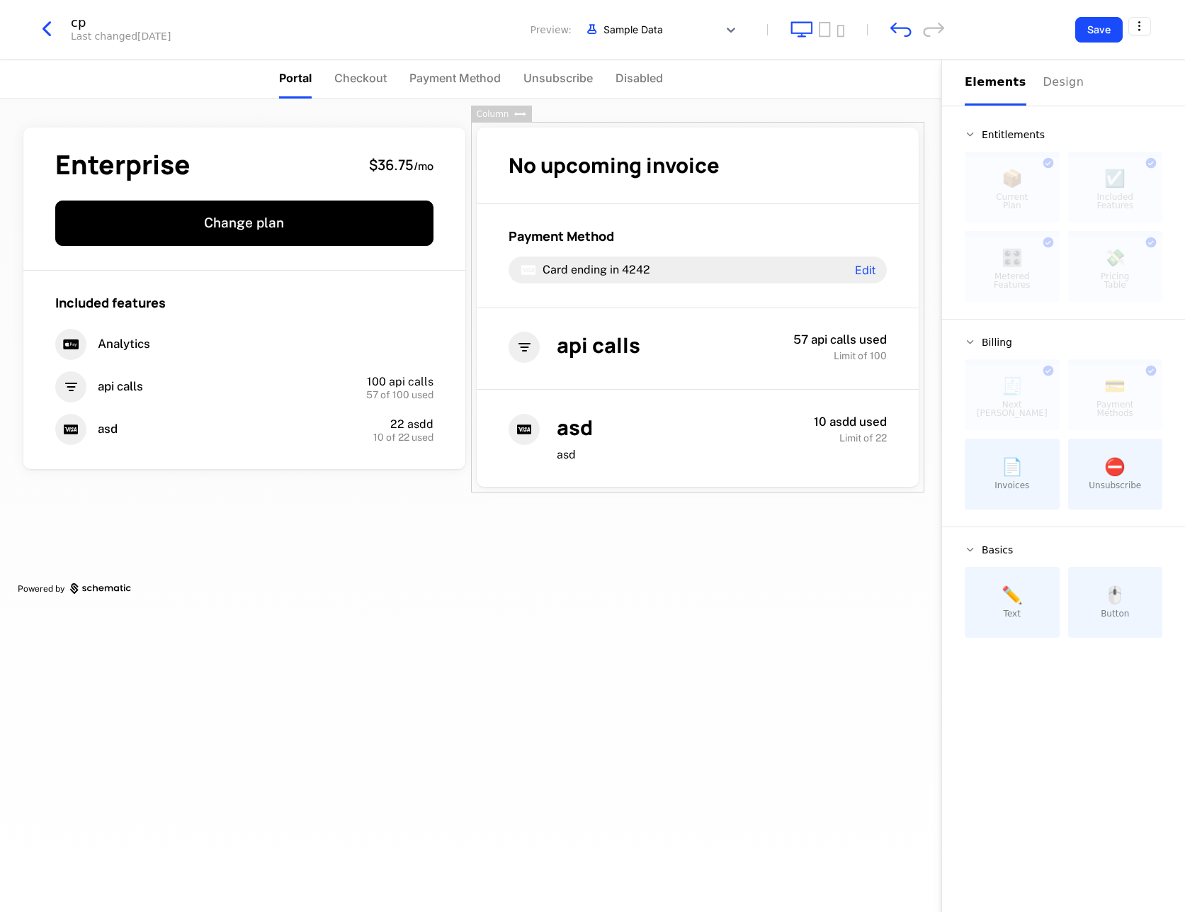
click at [1134, 604] on div "🖱️ Button" at bounding box center [1115, 602] width 95 height 71
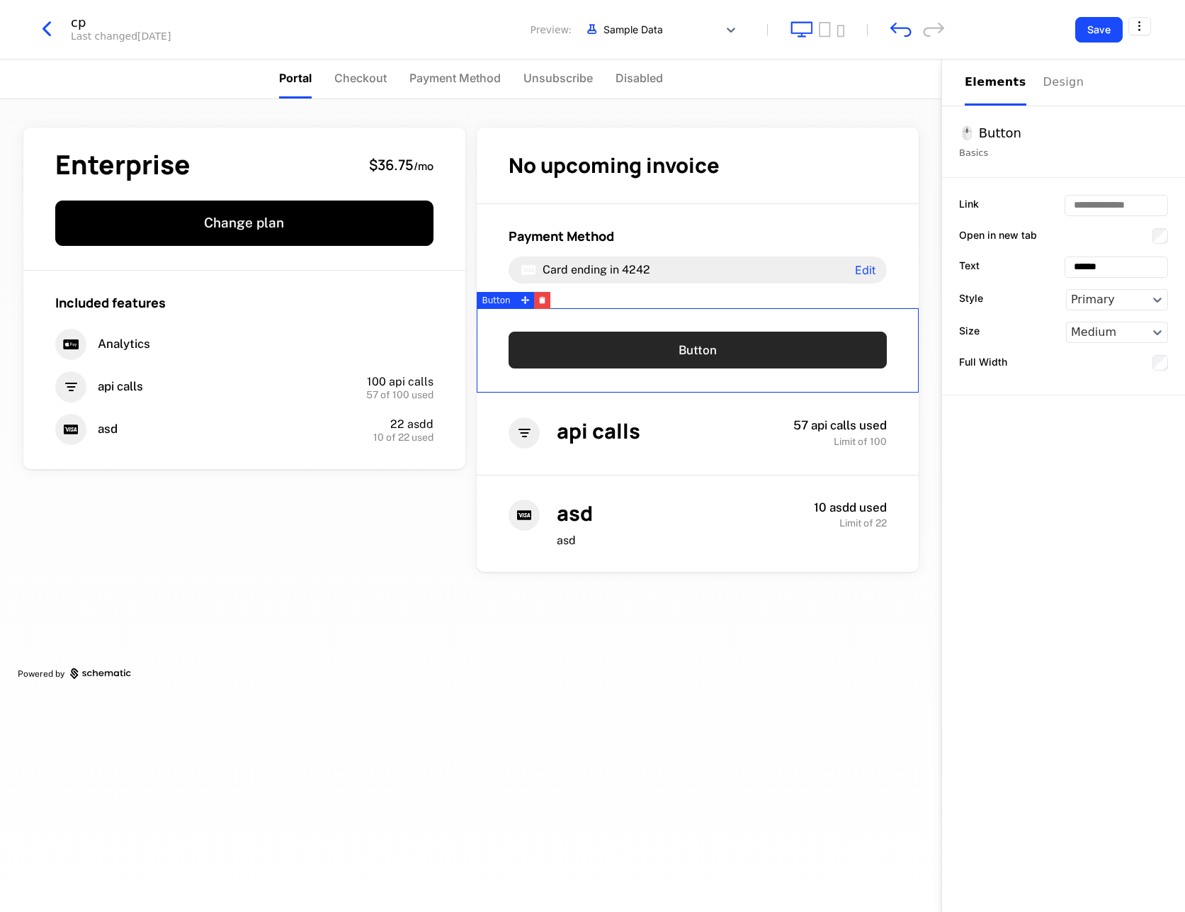
click at [736, 361] on link "Button" at bounding box center [698, 350] width 378 height 37
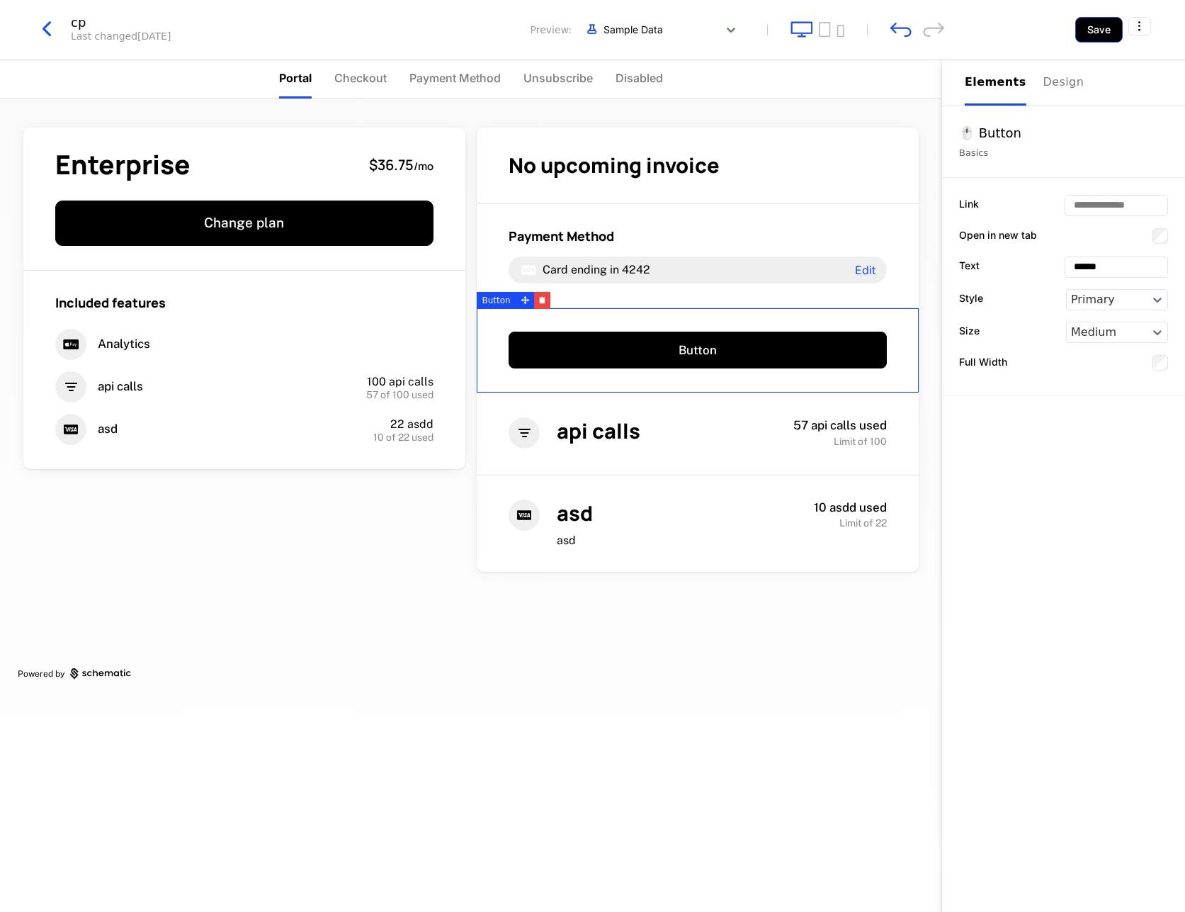
click at [1092, 27] on button "Save" at bounding box center [1099, 30] width 47 height 26
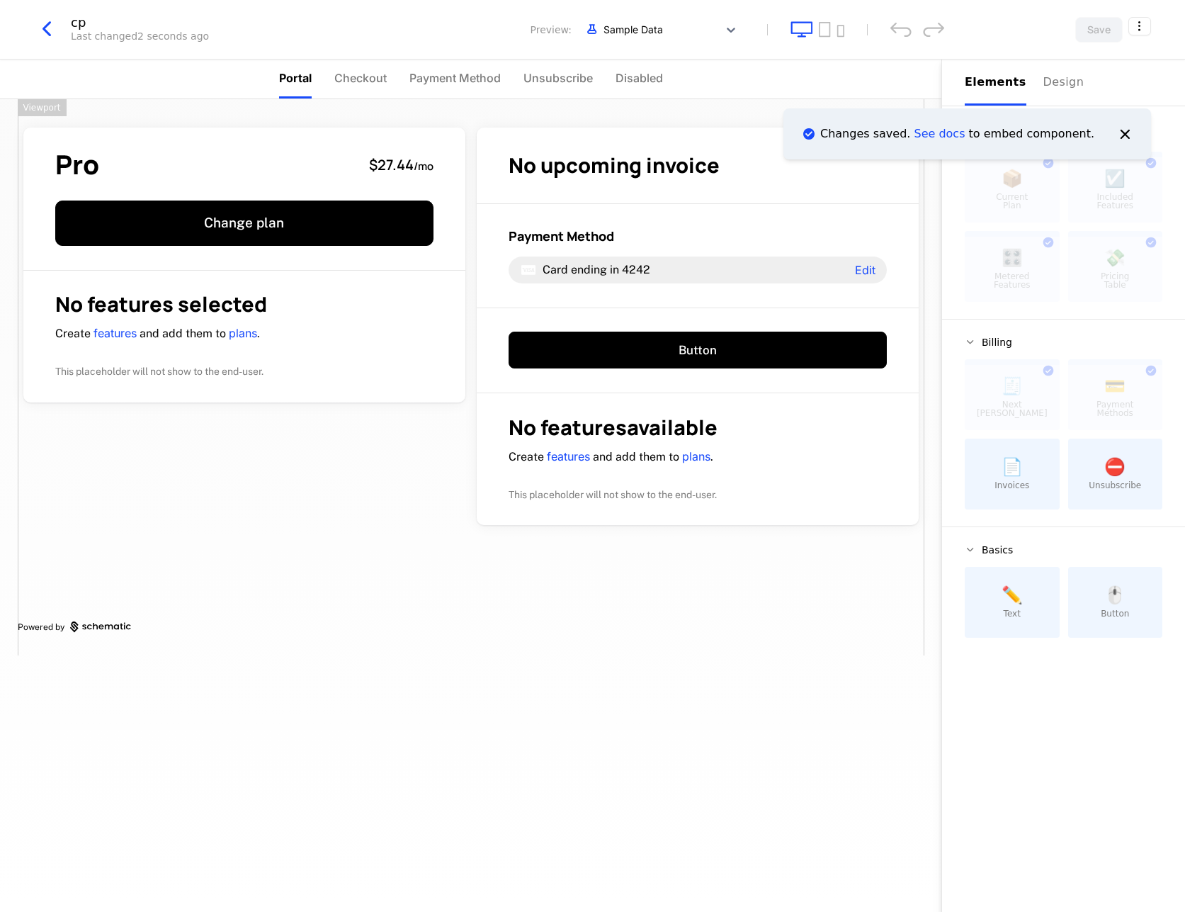
click at [784, 600] on div "Pro $27.44 / mo Change plan No features selected Create features and add them t…" at bounding box center [471, 377] width 907 height 556
